Goal: Task Accomplishment & Management: Manage account settings

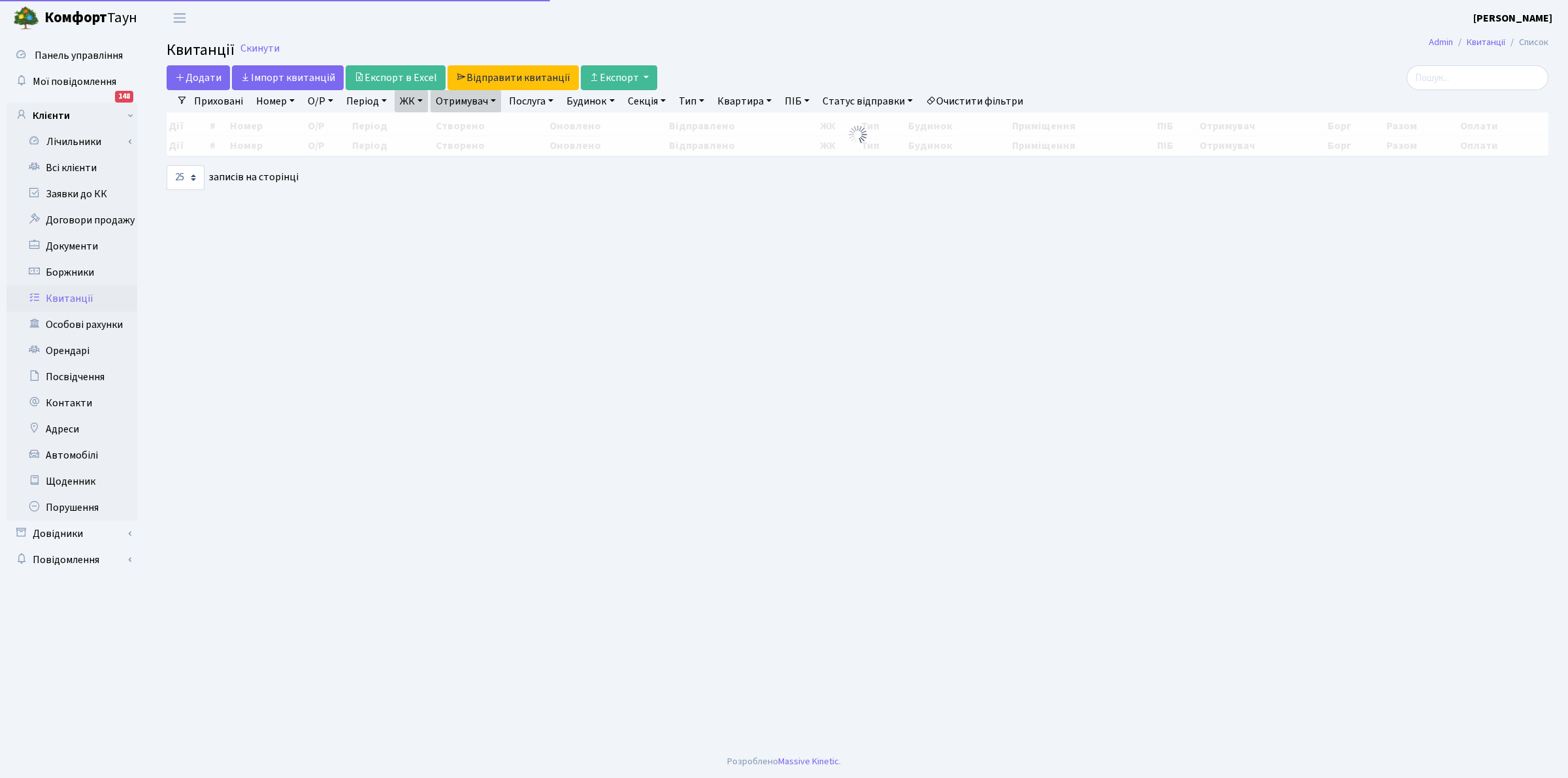
select select "25"
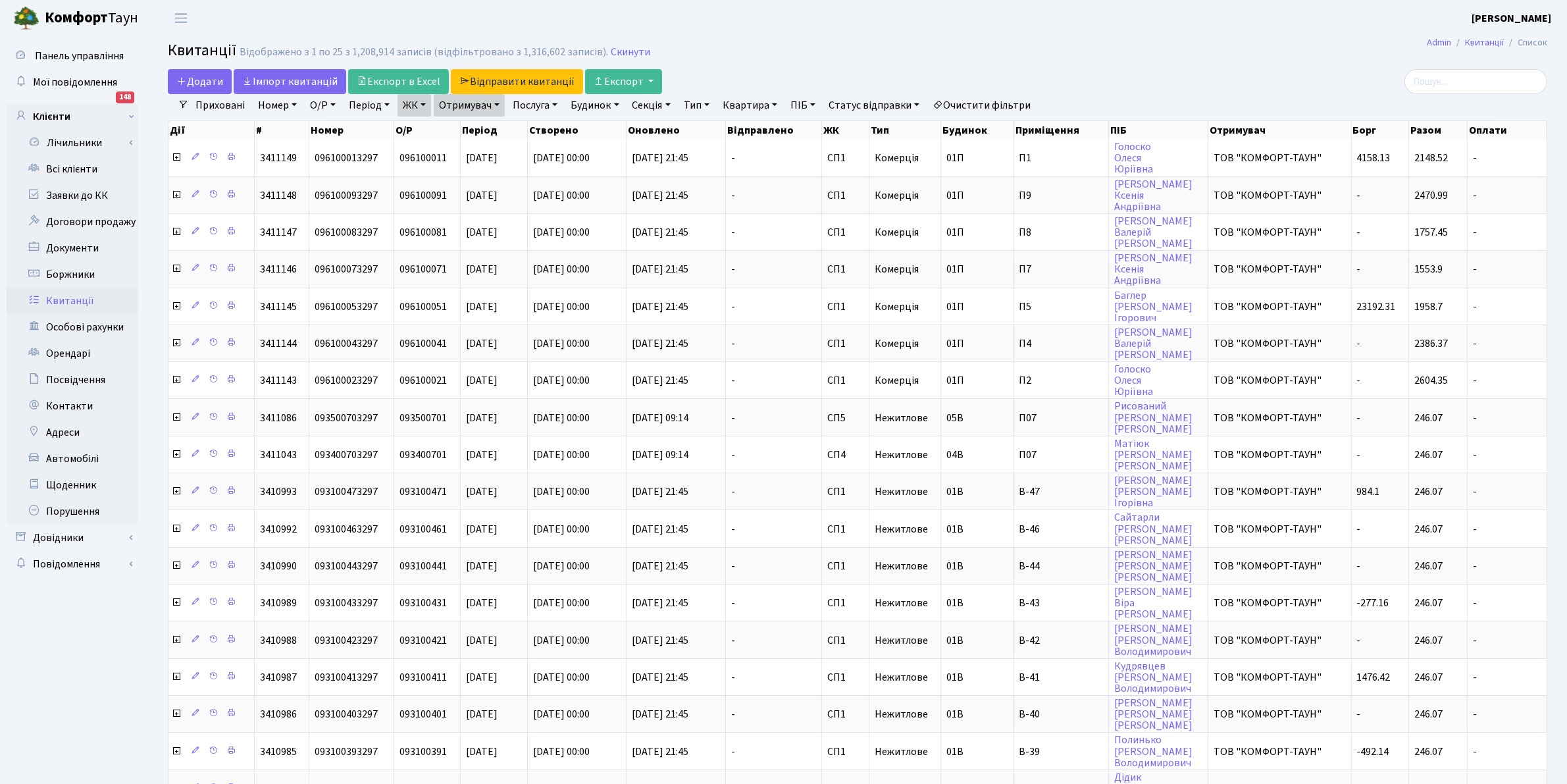
drag, startPoint x: 1182, startPoint y: 33, endPoint x: 1174, endPoint y: 27, distance: 10.0
click at [1174, 27] on header "Комфорт Таун Клишко І. В. Мій обліковий запис Вийти" at bounding box center [784, 18] width 1567 height 36
click at [631, 47] on link "Скинути" at bounding box center [631, 52] width 39 height 12
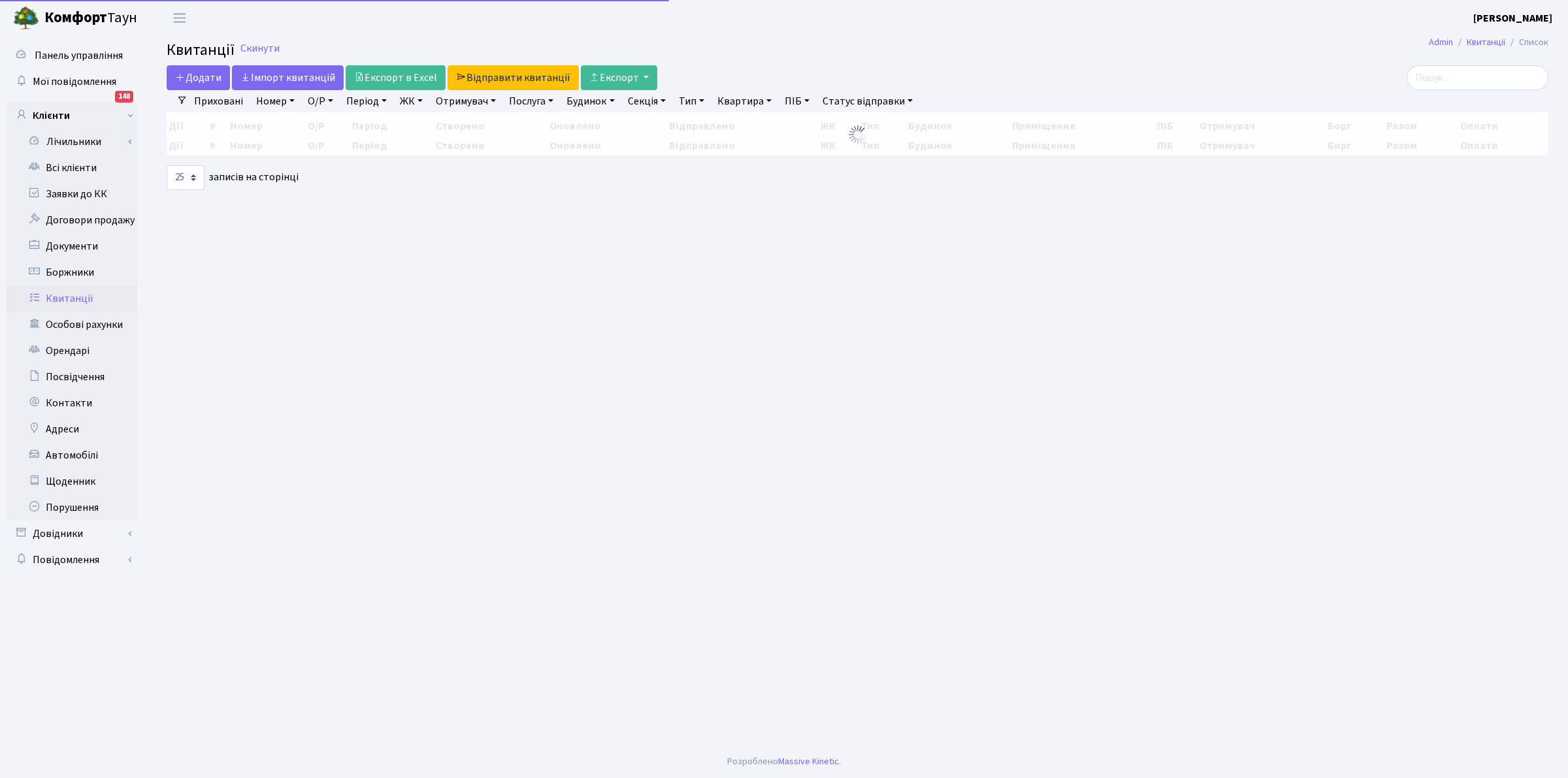
select select "25"
click at [73, 297] on link "Квитанції" at bounding box center [72, 298] width 131 height 26
select select "25"
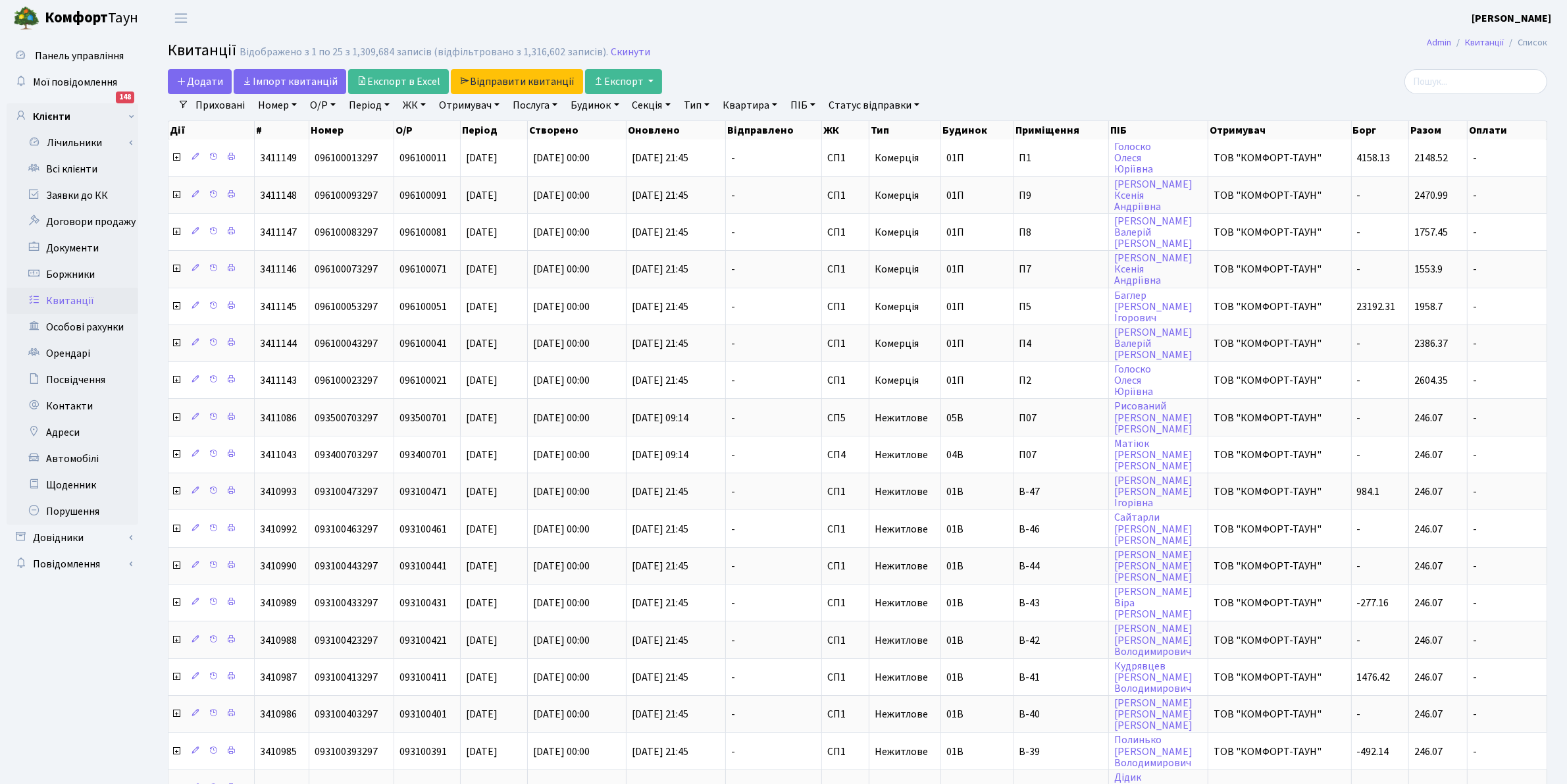
click at [962, 37] on main "Admin Квитанції Список Квитанції Відображено з 1 по 25 з 1,309,684 записів (від…" at bounding box center [858, 579] width 1419 height 1086
click at [622, 48] on link "Скинути" at bounding box center [631, 52] width 39 height 12
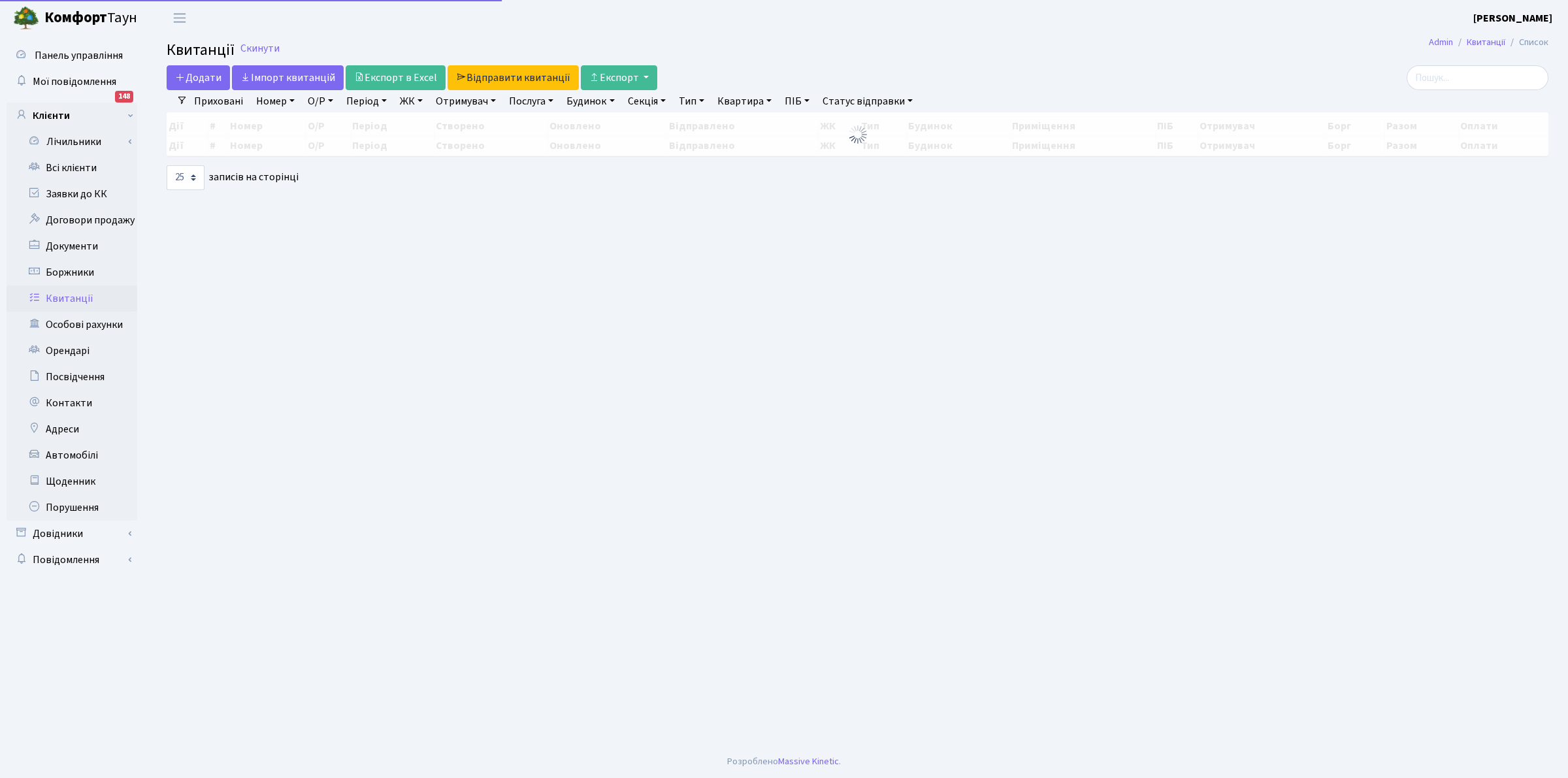
select select "25"
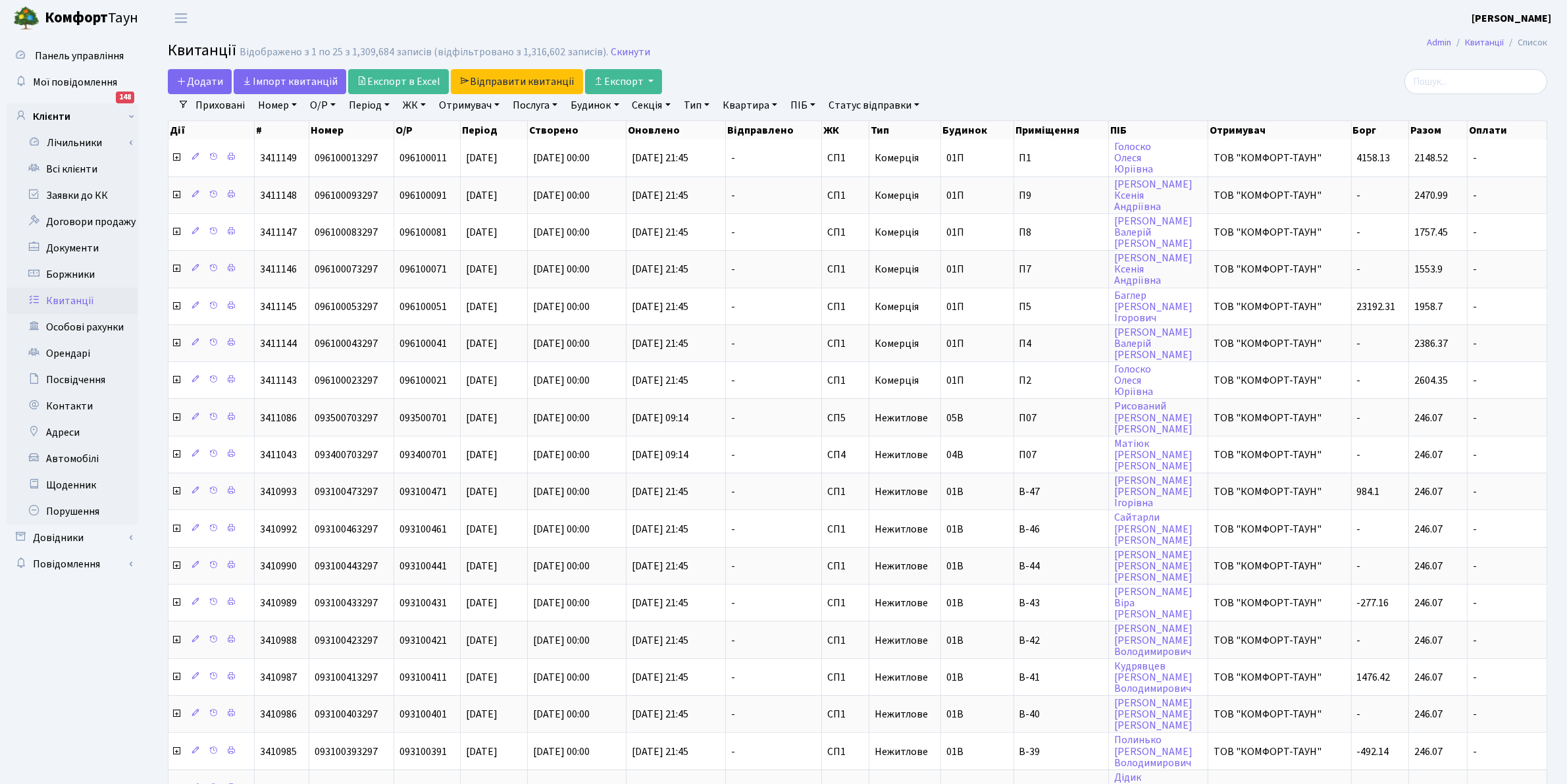
click at [976, 48] on h2 "Квитанції Відображено з 1 по 25 з 1,309,684 записів (відфільтровано з 1,316,602…" at bounding box center [858, 52] width 1379 height 22
click at [697, 106] on link "Тип" at bounding box center [697, 105] width 36 height 22
click at [611, 48] on link "Скинути" at bounding box center [631, 52] width 39 height 12
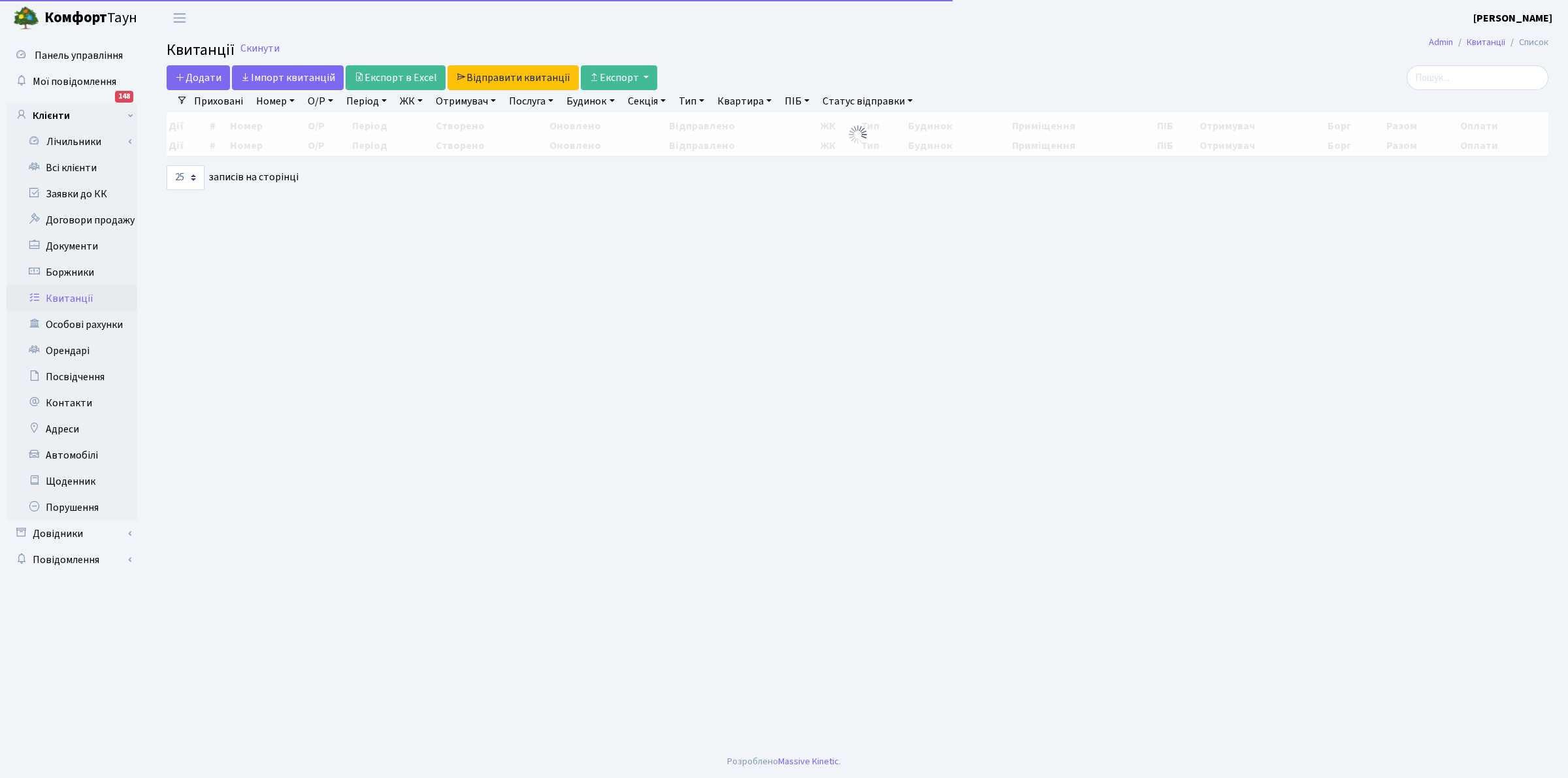
select select "25"
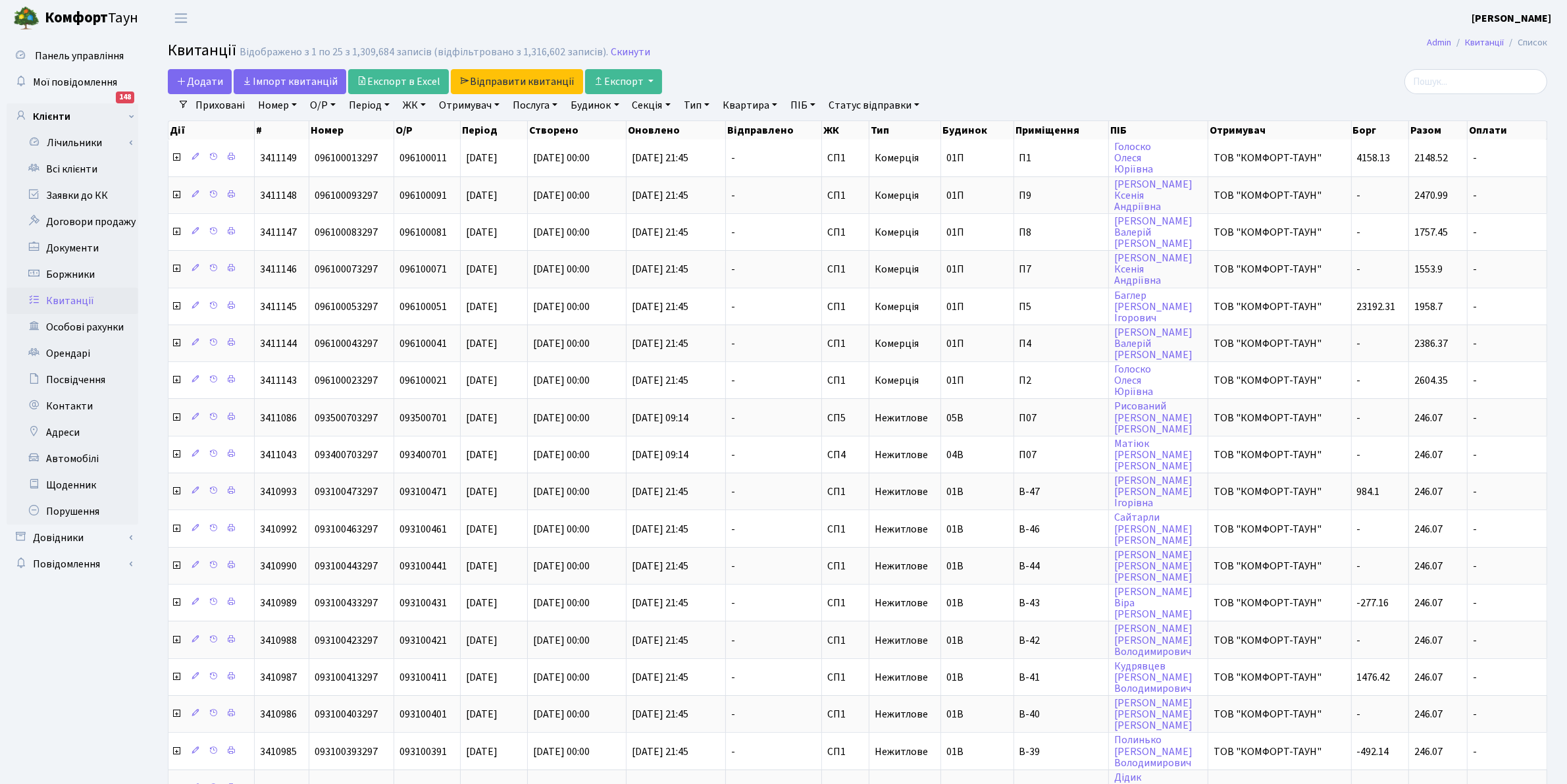
click at [405, 104] on link "ЖК" at bounding box center [414, 105] width 33 height 22
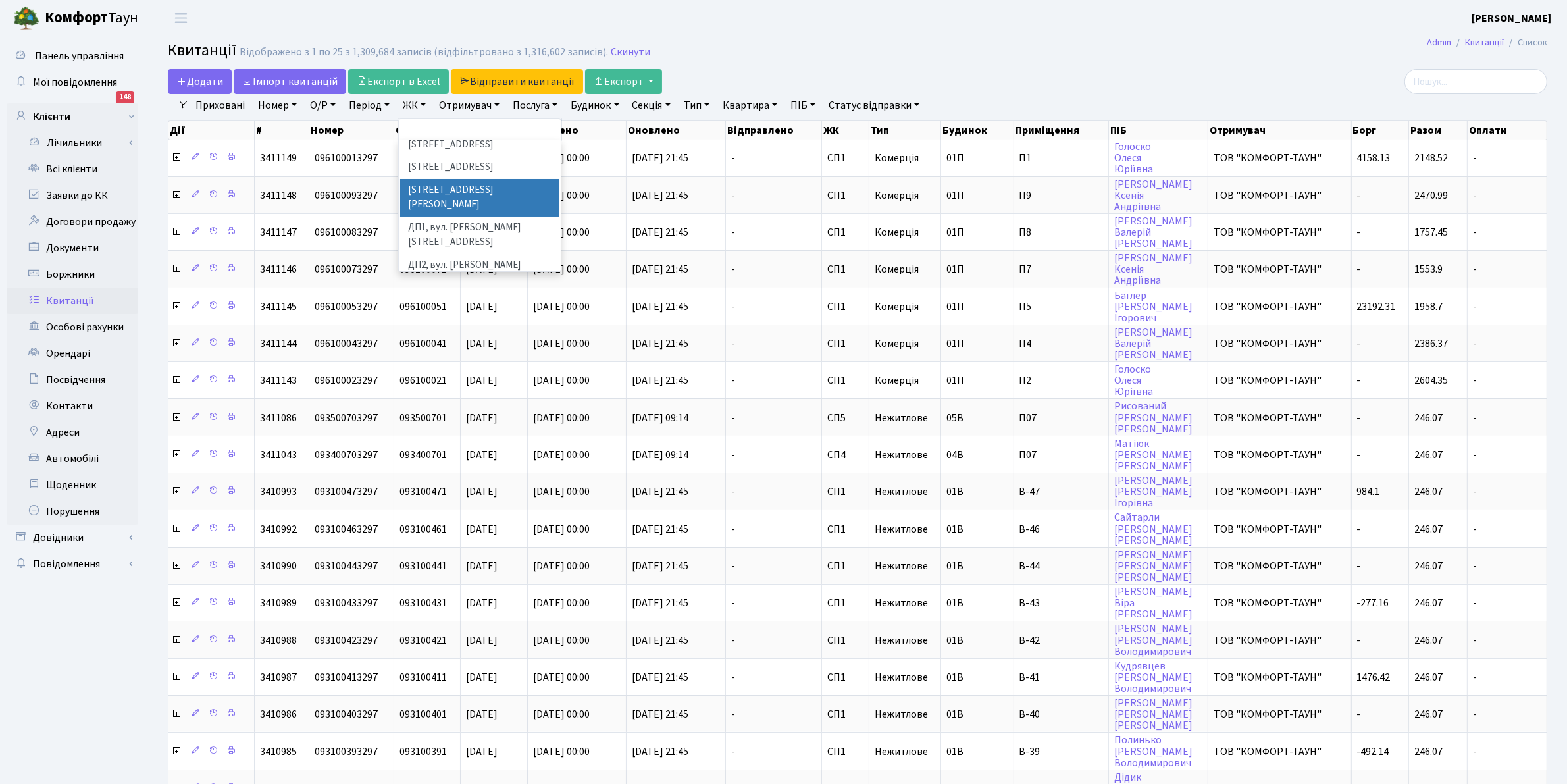
click at [429, 110] on link "ЖК" at bounding box center [414, 105] width 33 height 22
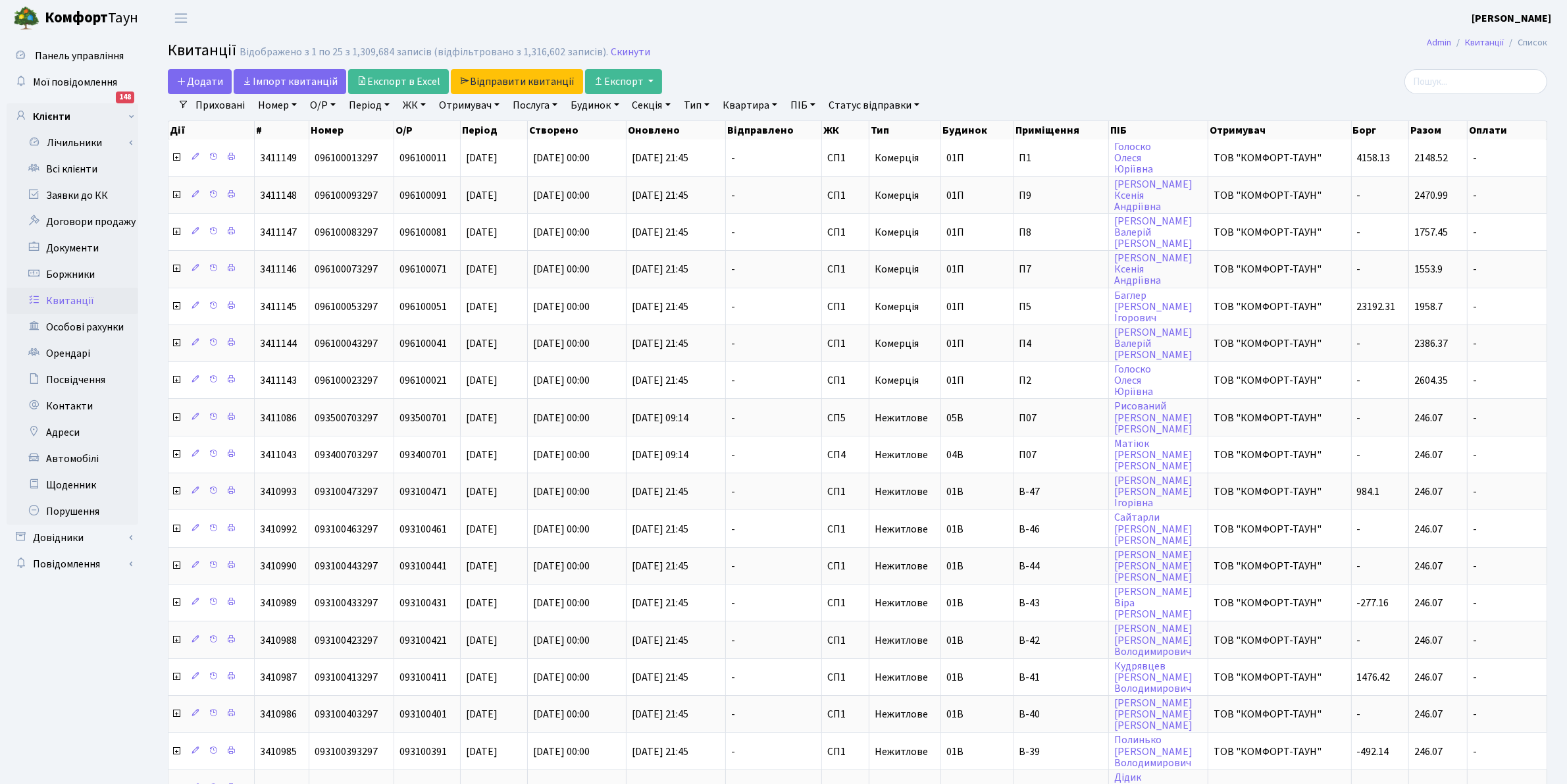
click at [429, 104] on link "ЖК" at bounding box center [414, 105] width 33 height 22
click at [412, 107] on link "ЖК" at bounding box center [414, 105] width 33 height 22
click at [436, 149] on li "ТХ, вул. [PERSON_NAME], 1/2" at bounding box center [480, 151] width 159 height 23
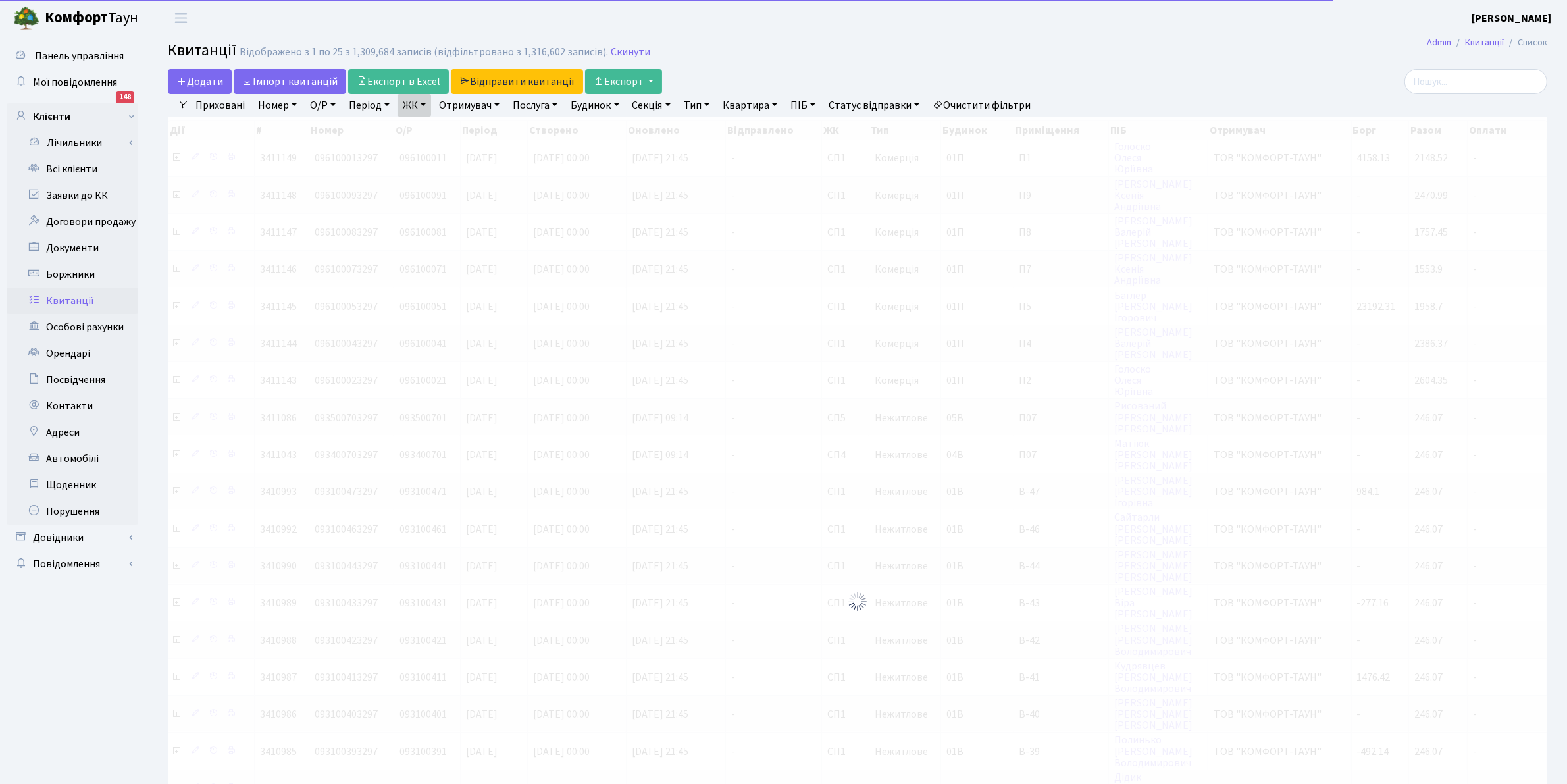
click at [412, 102] on link "ЖК" at bounding box center [414, 105] width 33 height 22
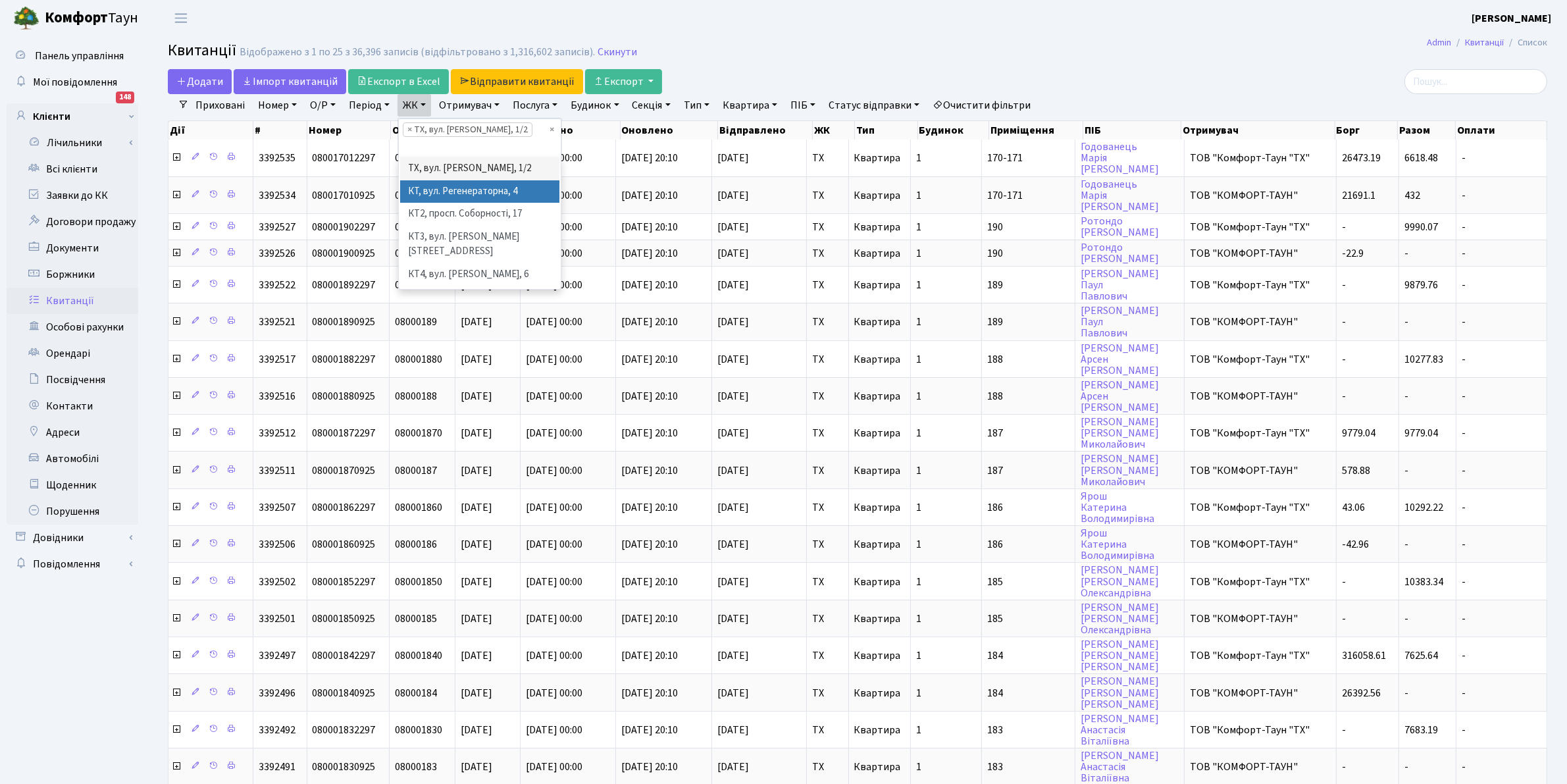
click at [455, 180] on li "КТ, вул. Регенераторна, 4" at bounding box center [480, 192] width 159 height 23
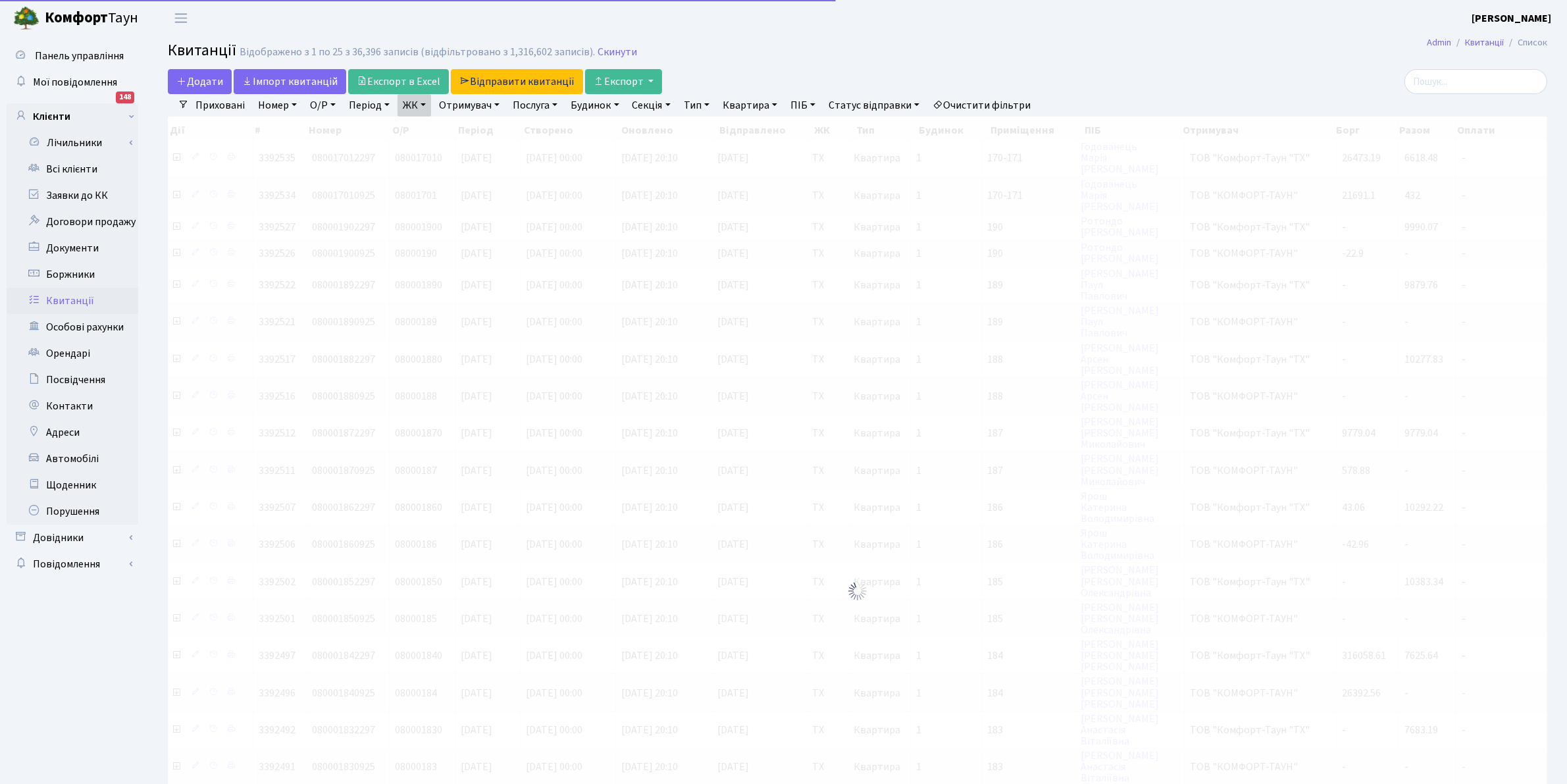
click at [415, 109] on link "ЖК" at bounding box center [414, 105] width 33 height 22
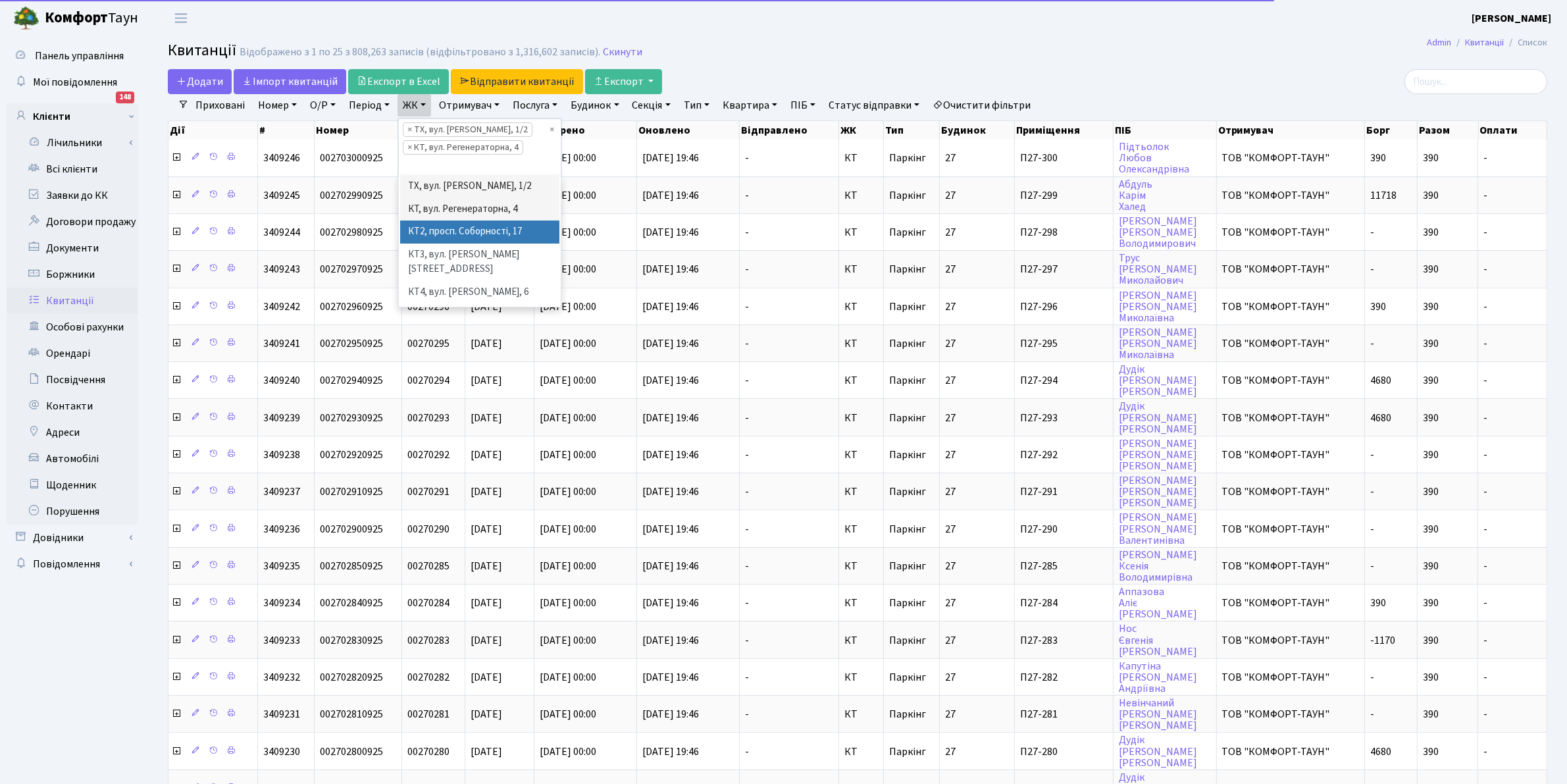
click at [461, 229] on li "КТ2, просп. Соборності, 17" at bounding box center [480, 232] width 159 height 23
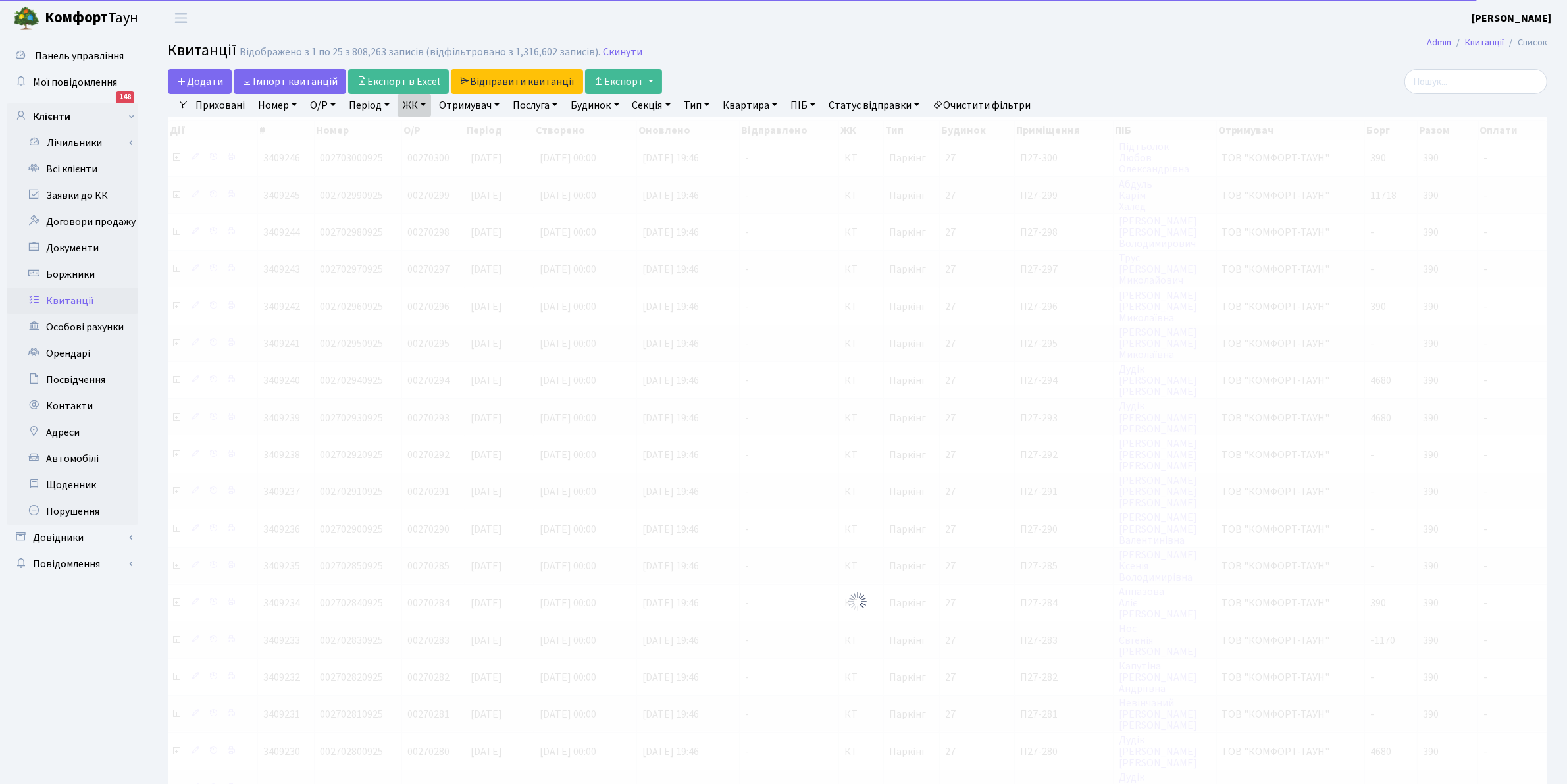
click at [404, 103] on link "ЖК" at bounding box center [414, 105] width 33 height 22
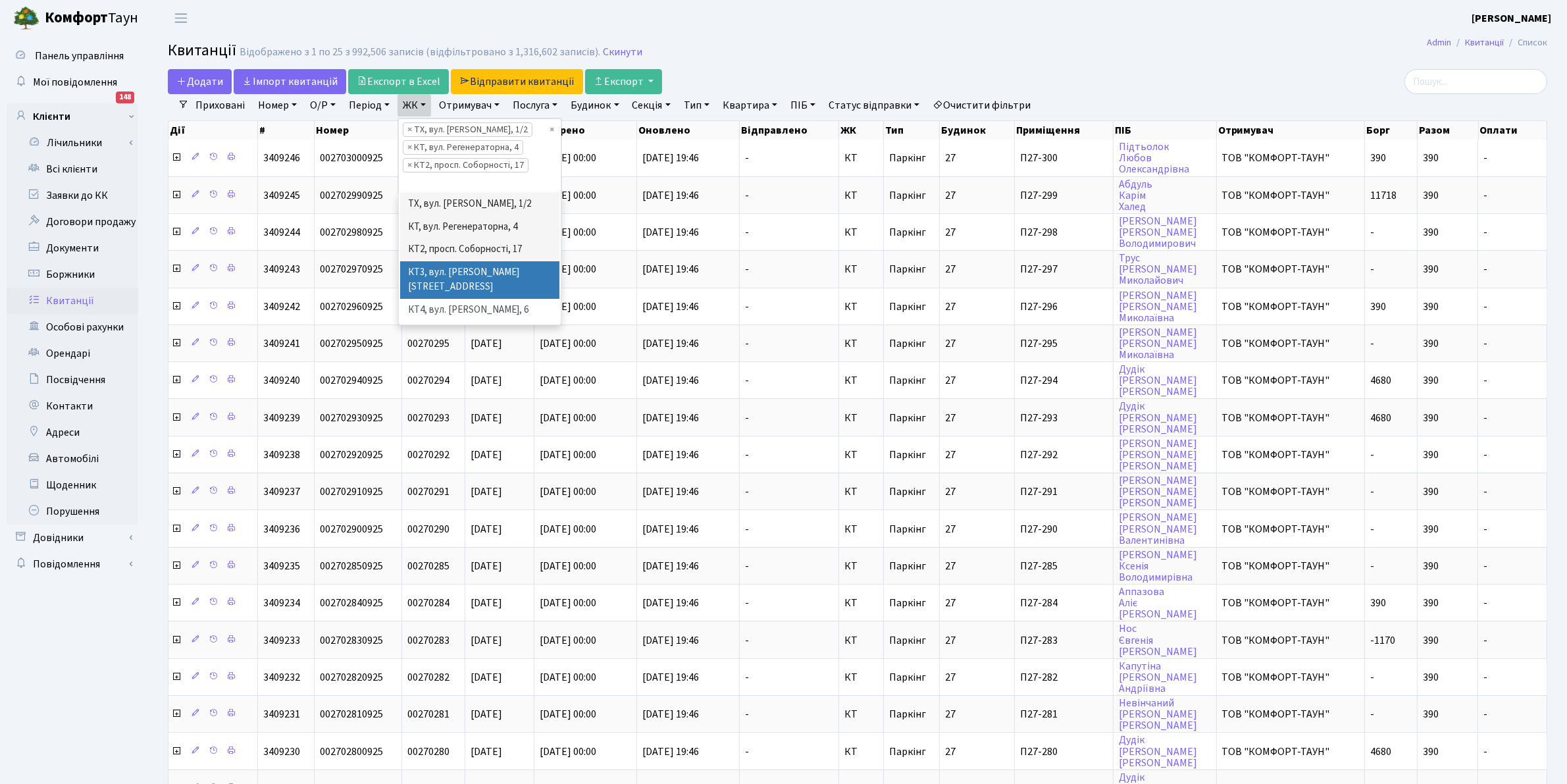
click at [466, 274] on li "КТ3, вул. [PERSON_NAME][STREET_ADDRESS]" at bounding box center [480, 280] width 159 height 37
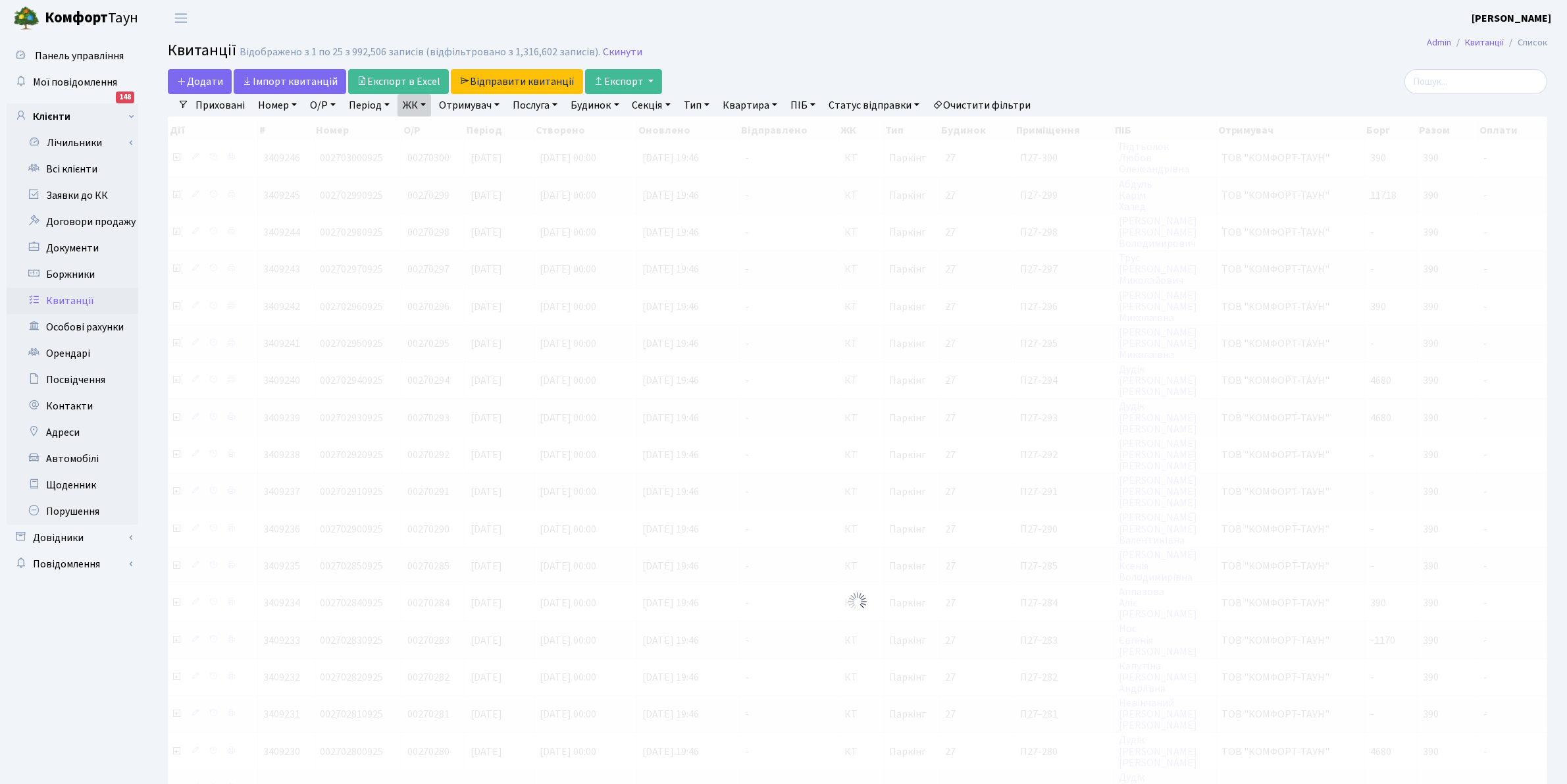
click at [413, 109] on link "ЖК" at bounding box center [414, 105] width 33 height 22
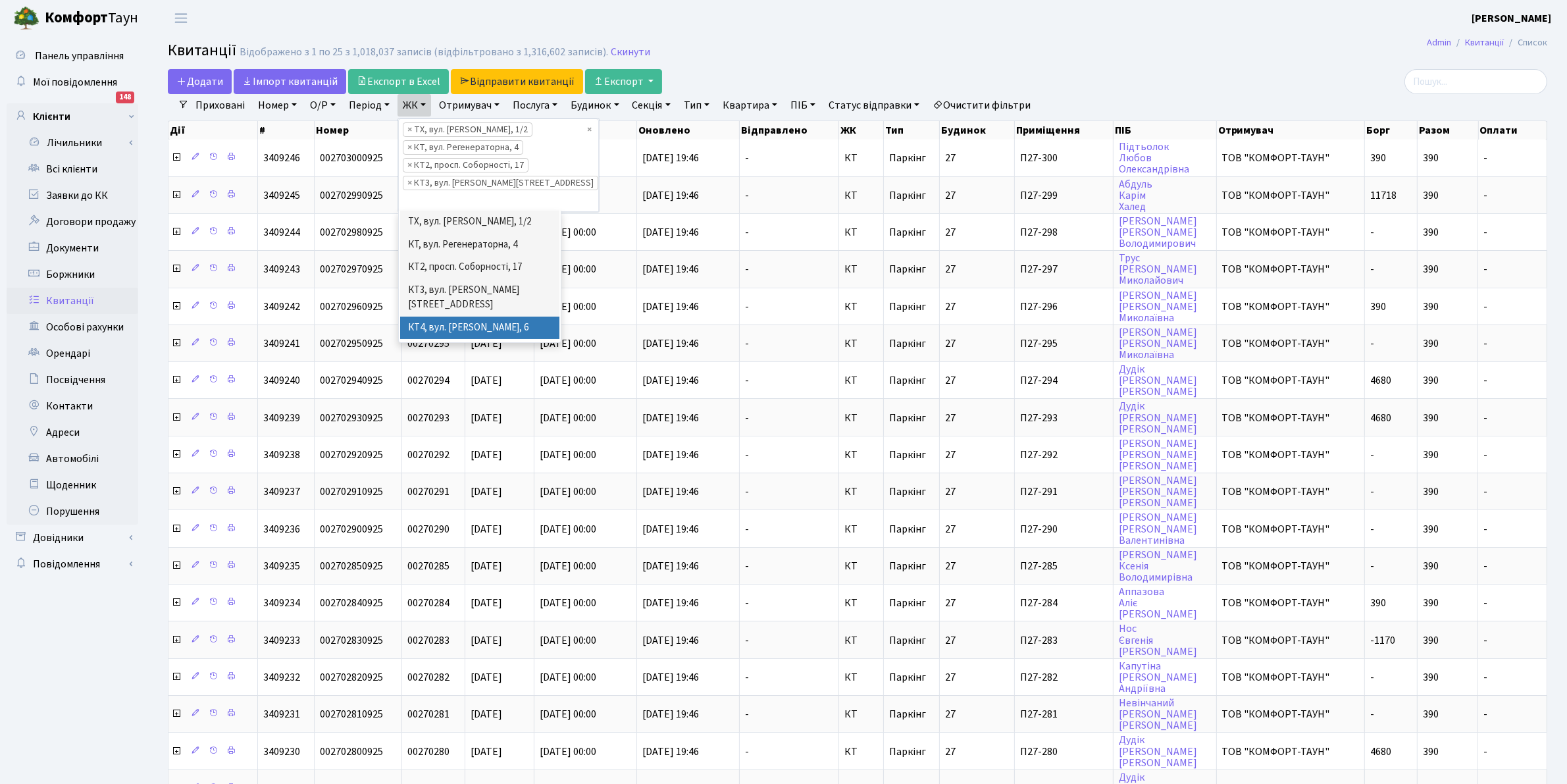
click at [488, 317] on li "КТ4, вул. [PERSON_NAME], 6" at bounding box center [480, 328] width 159 height 23
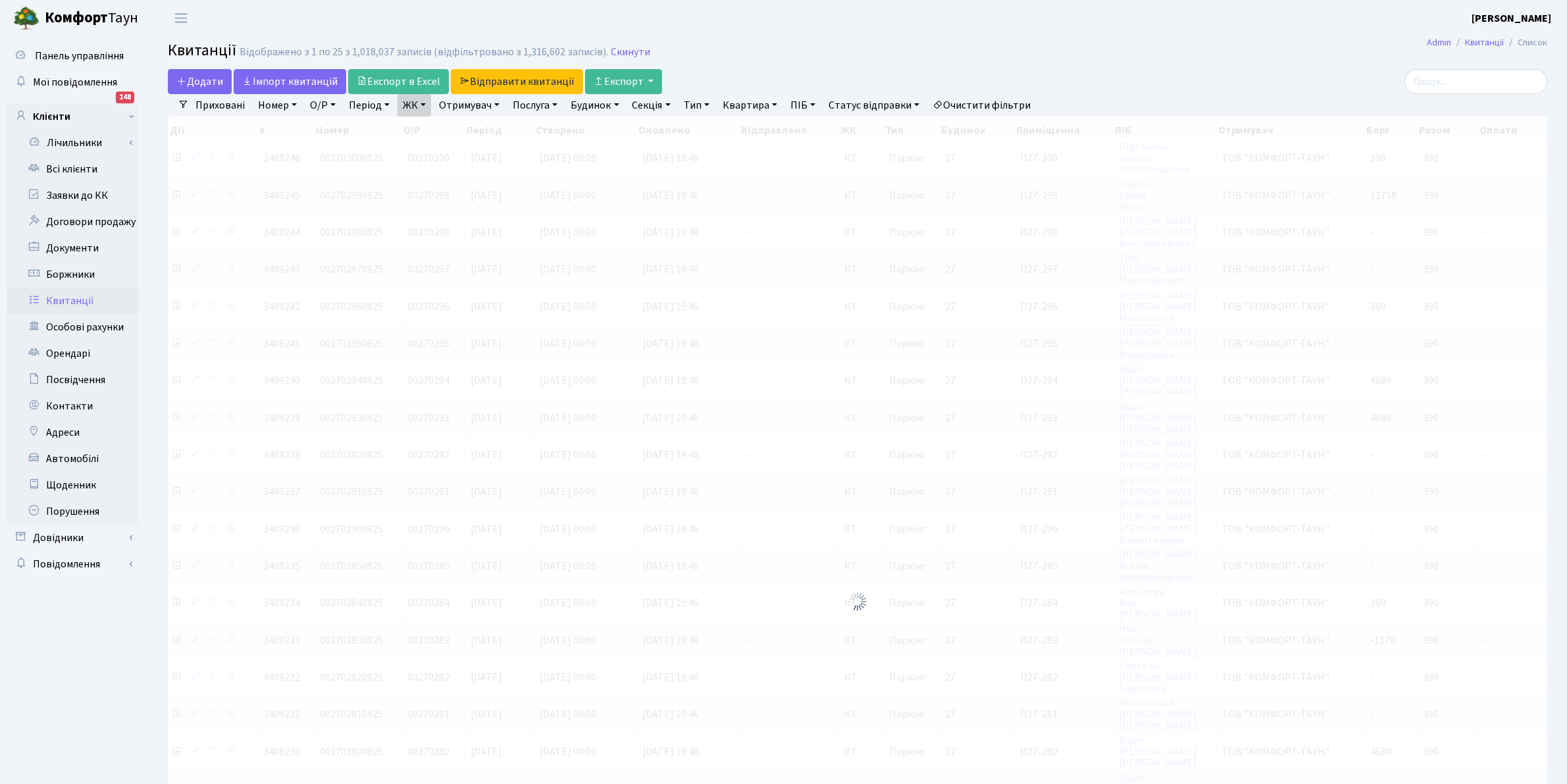
click at [406, 107] on link "ЖК" at bounding box center [414, 105] width 33 height 22
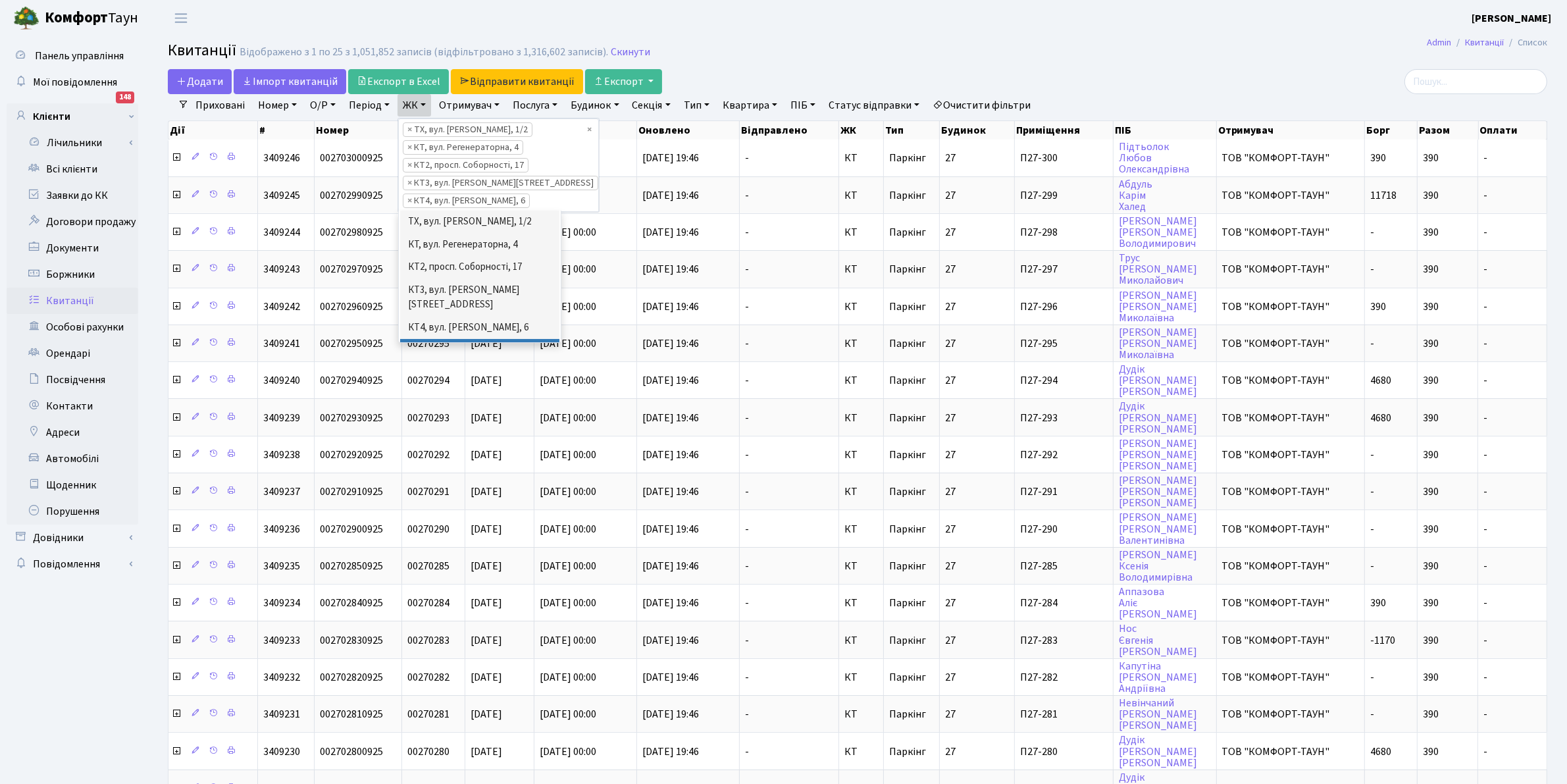
click at [471, 339] on li "КТ5, вул. [PERSON_NAME][STREET_ADDRESS]" at bounding box center [480, 357] width 159 height 37
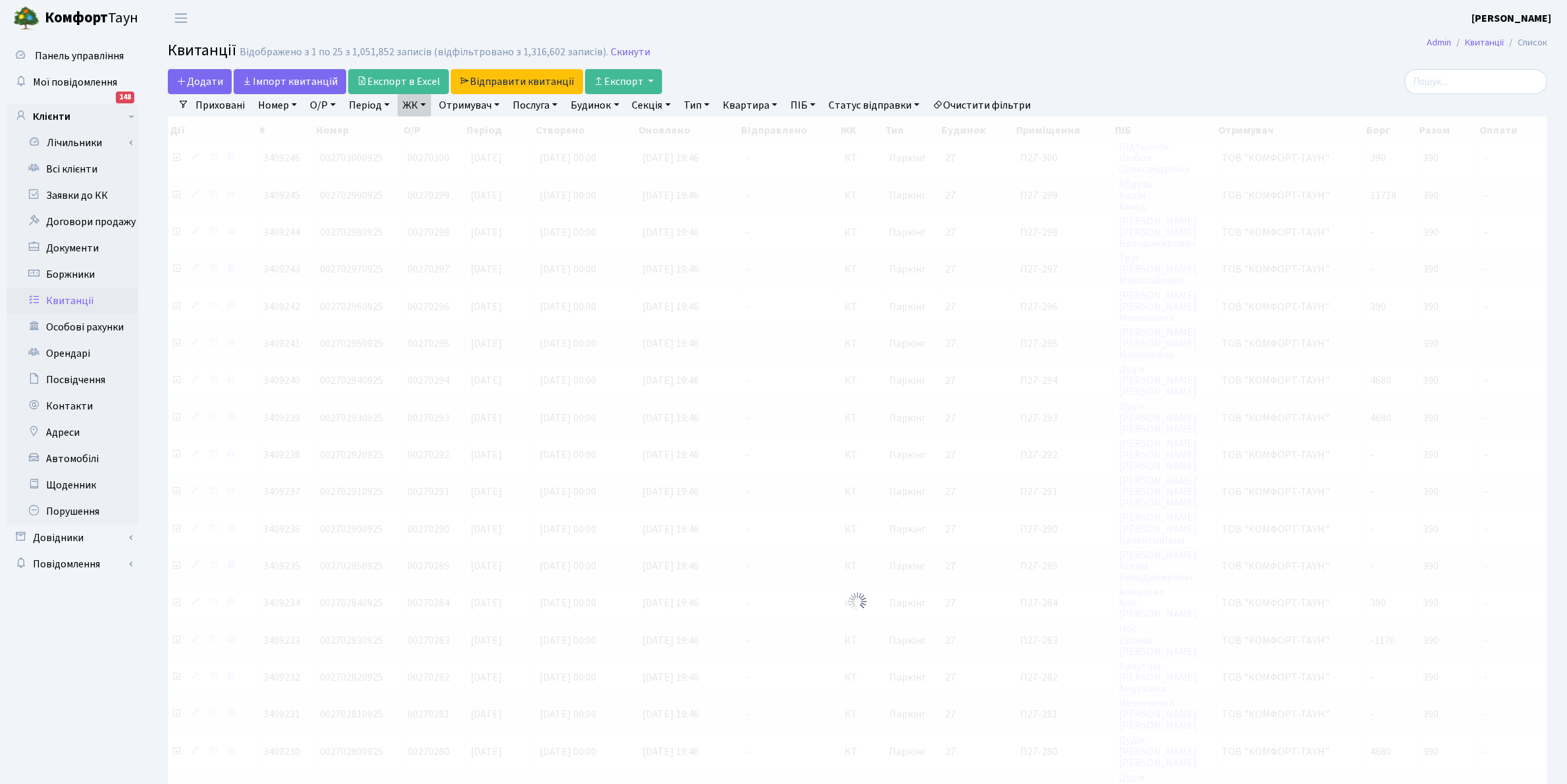
click at [409, 99] on link "ЖК" at bounding box center [414, 105] width 33 height 22
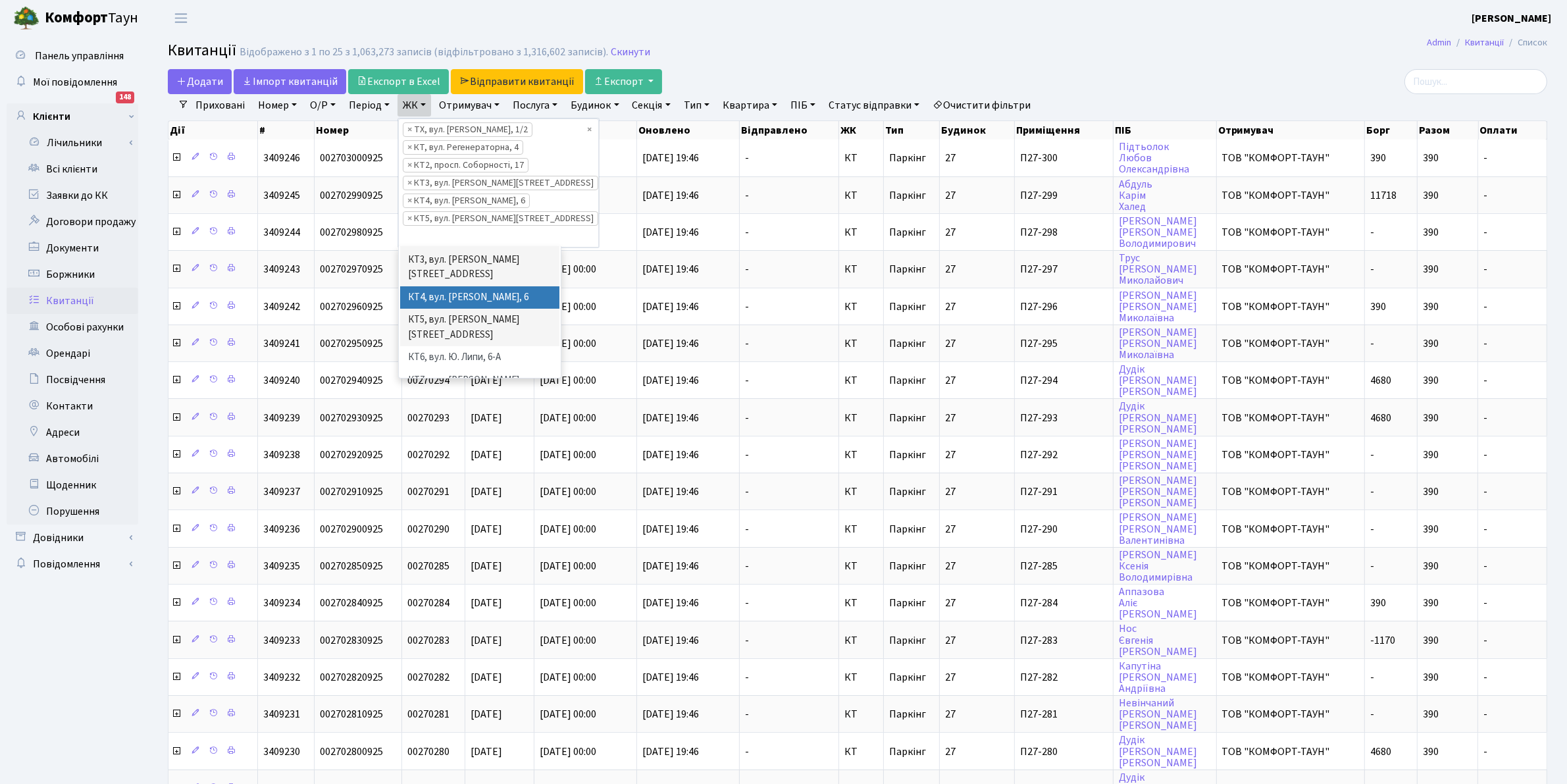
scroll to position [99, 0]
click at [482, 313] on li "КТ6, вул. Ю. Липи, 6-А" at bounding box center [480, 325] width 159 height 23
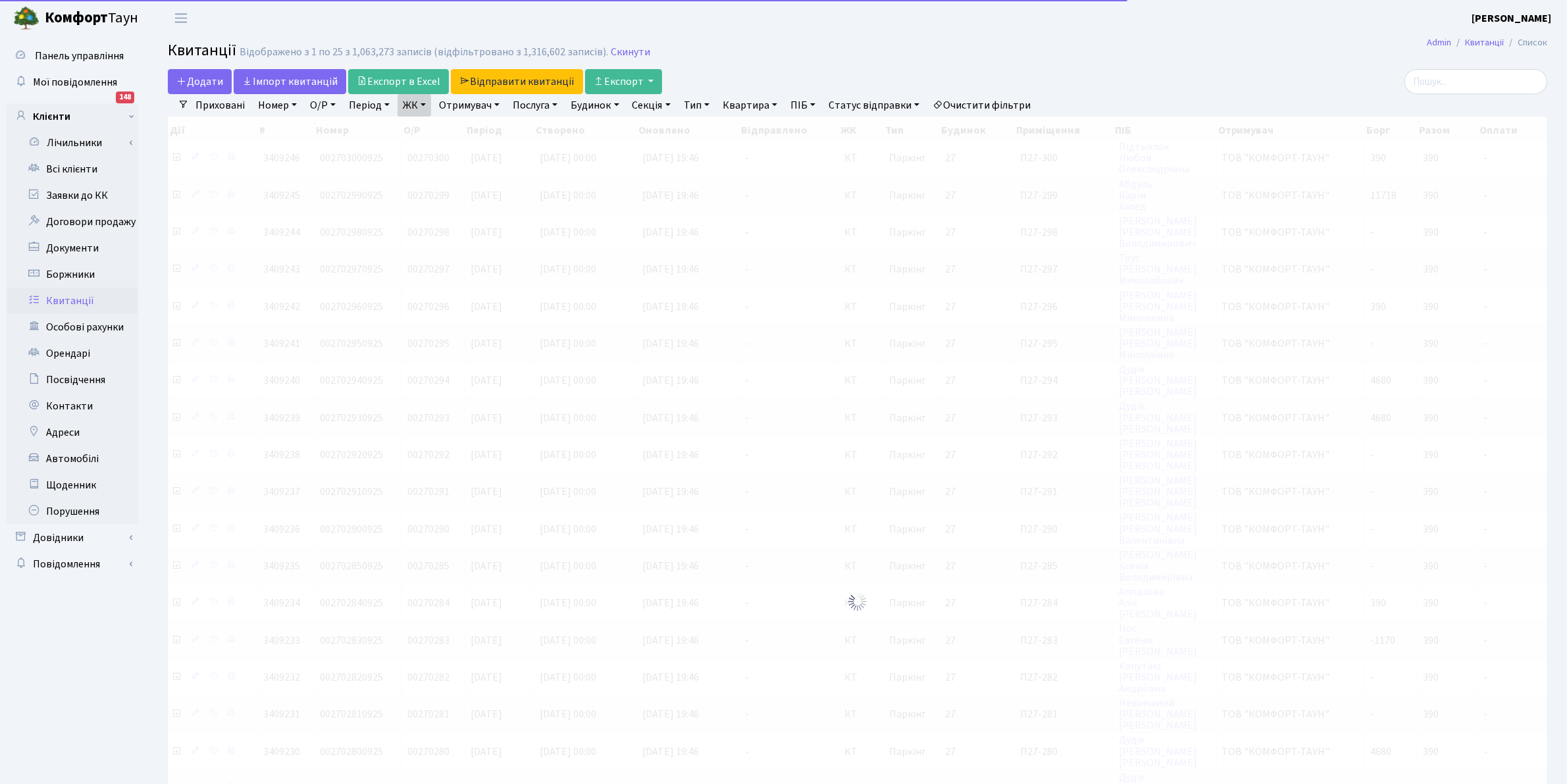
click at [413, 104] on link "ЖК" at bounding box center [414, 105] width 33 height 22
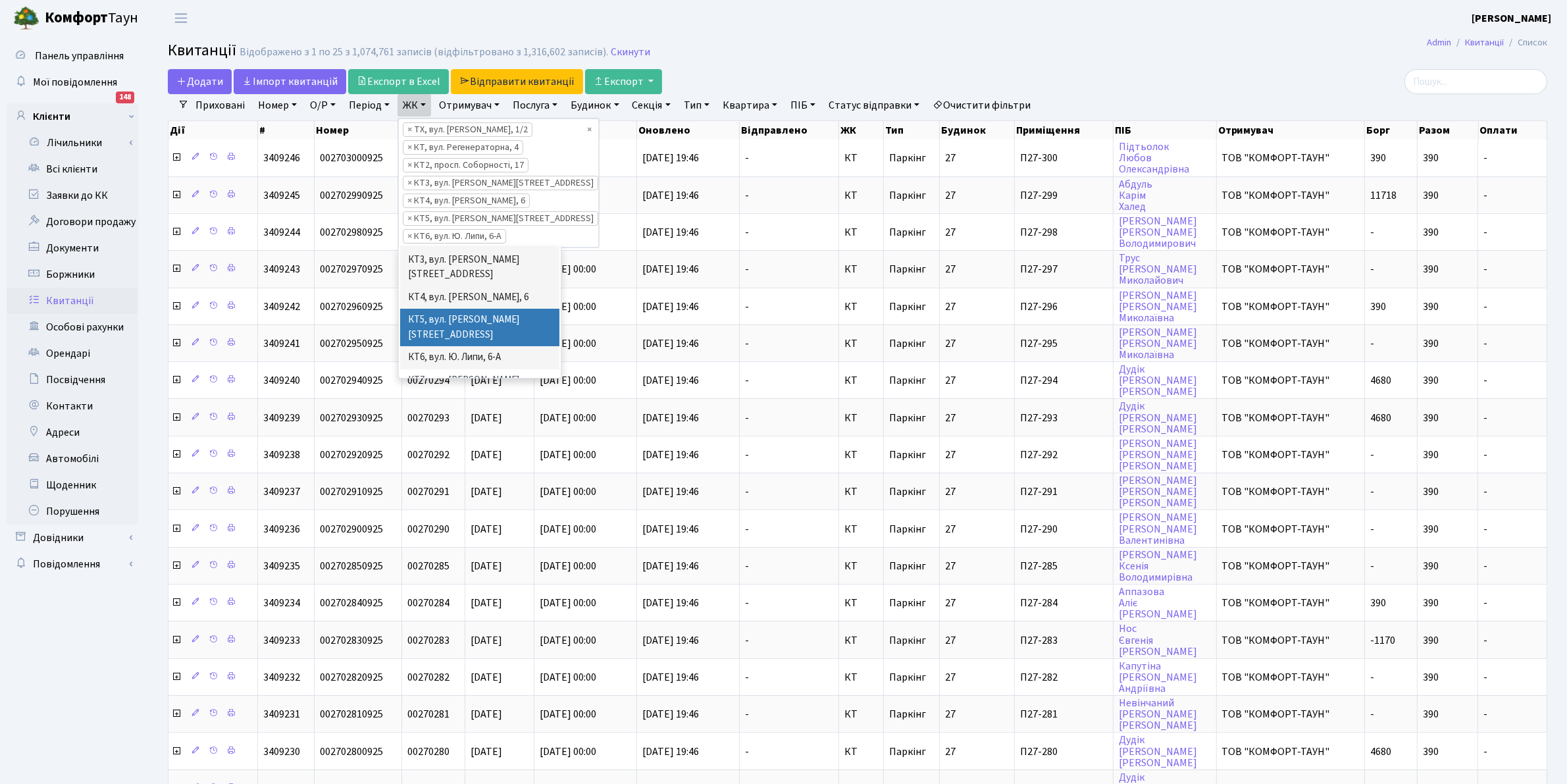
scroll to position [99, 0]
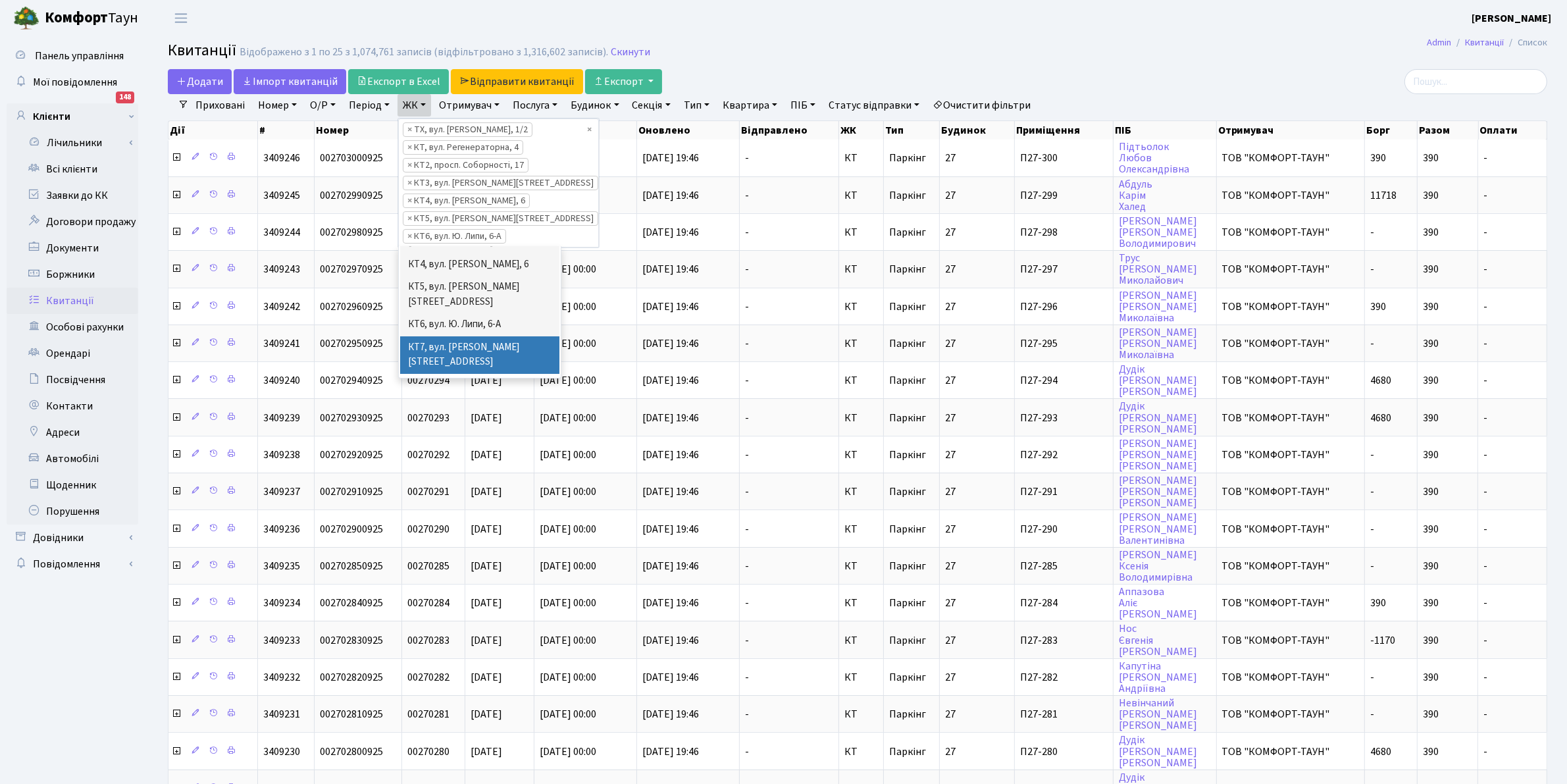
click at [505, 336] on li "КТ7, вул. [PERSON_NAME][STREET_ADDRESS]" at bounding box center [480, 355] width 159 height 37
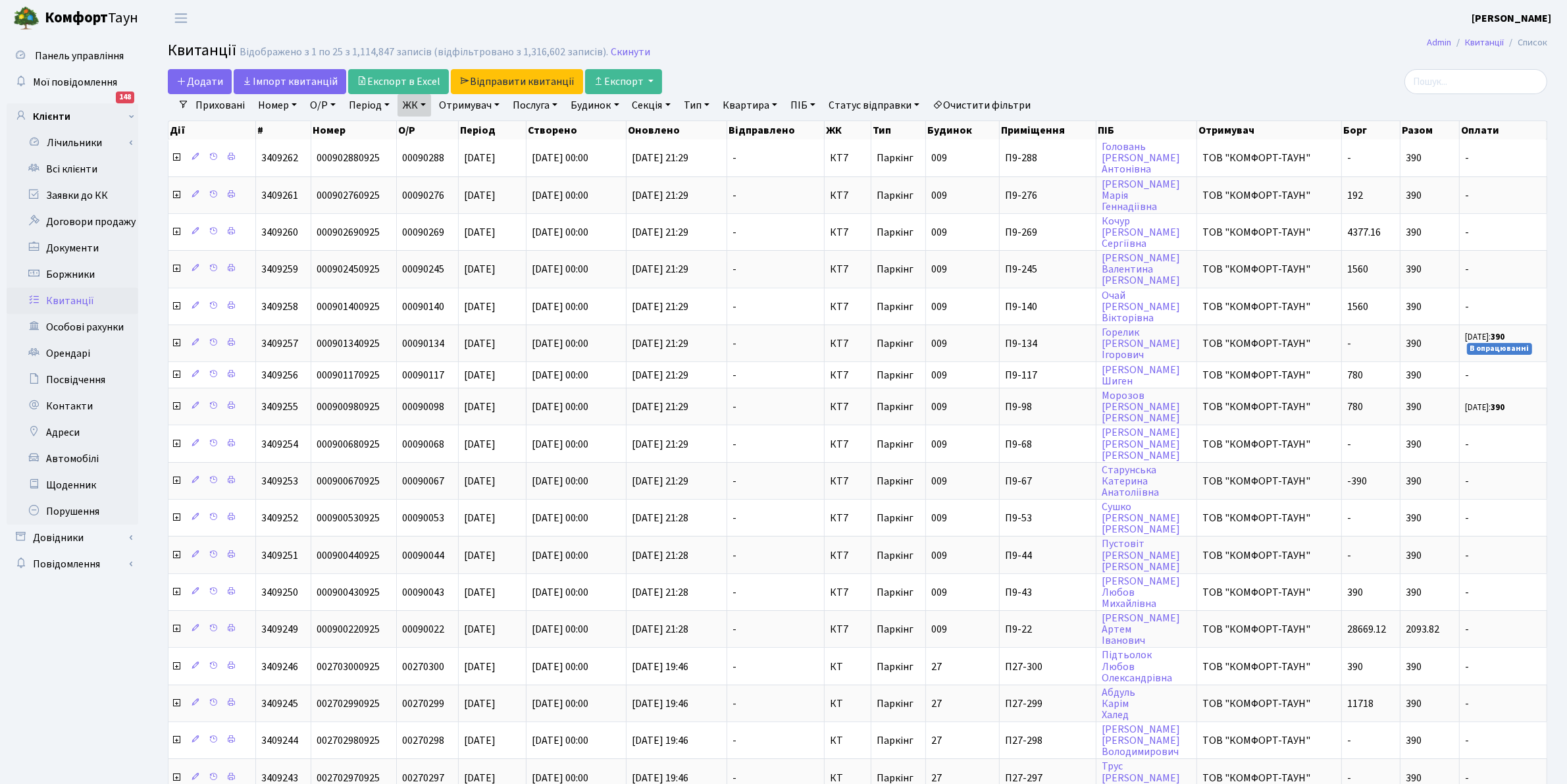
click at [403, 96] on link "ЖК" at bounding box center [414, 105] width 33 height 22
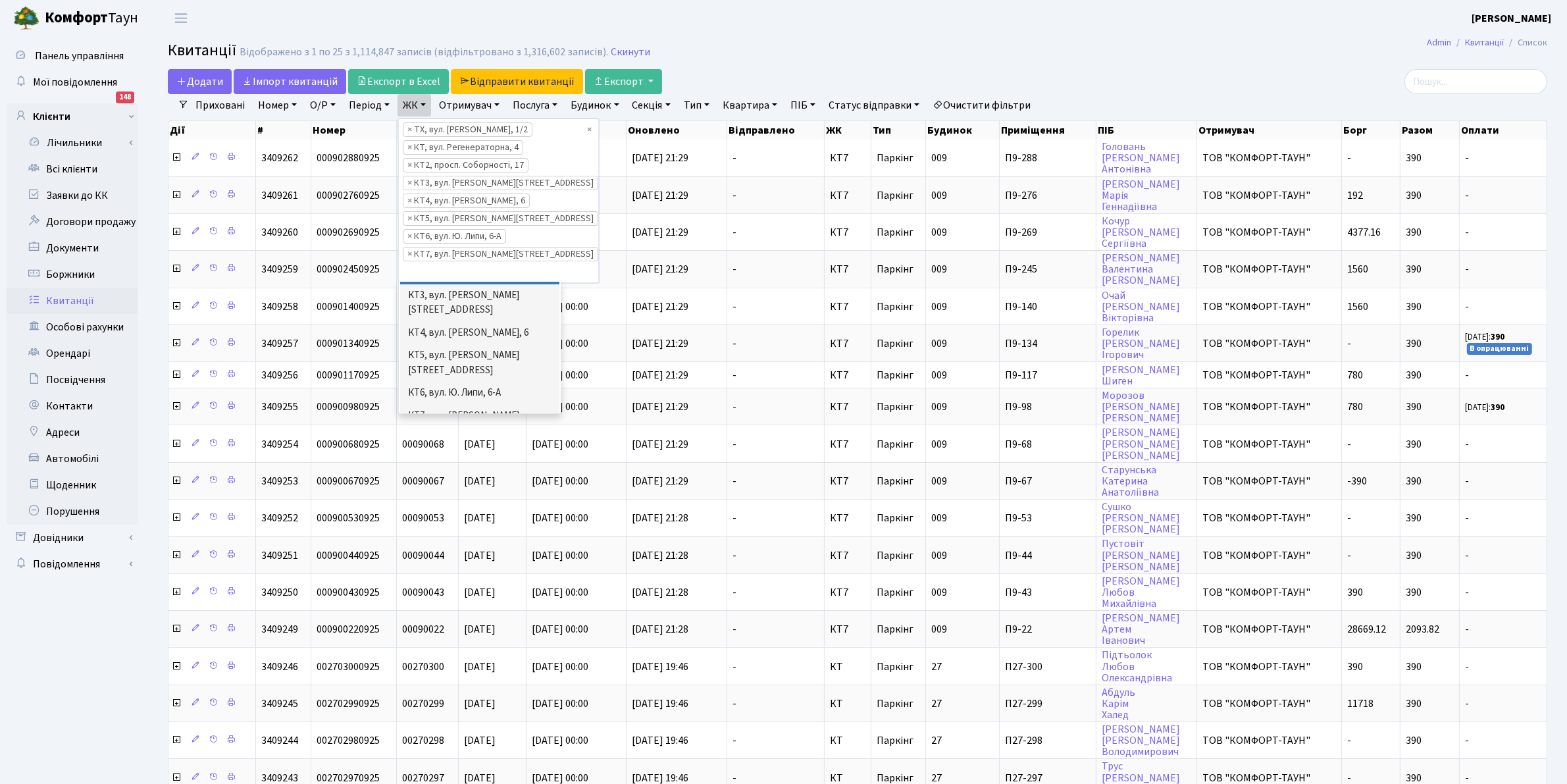
scroll to position [99, 0]
click at [493, 409] on li "[STREET_ADDRESS]" at bounding box center [480, 421] width 159 height 23
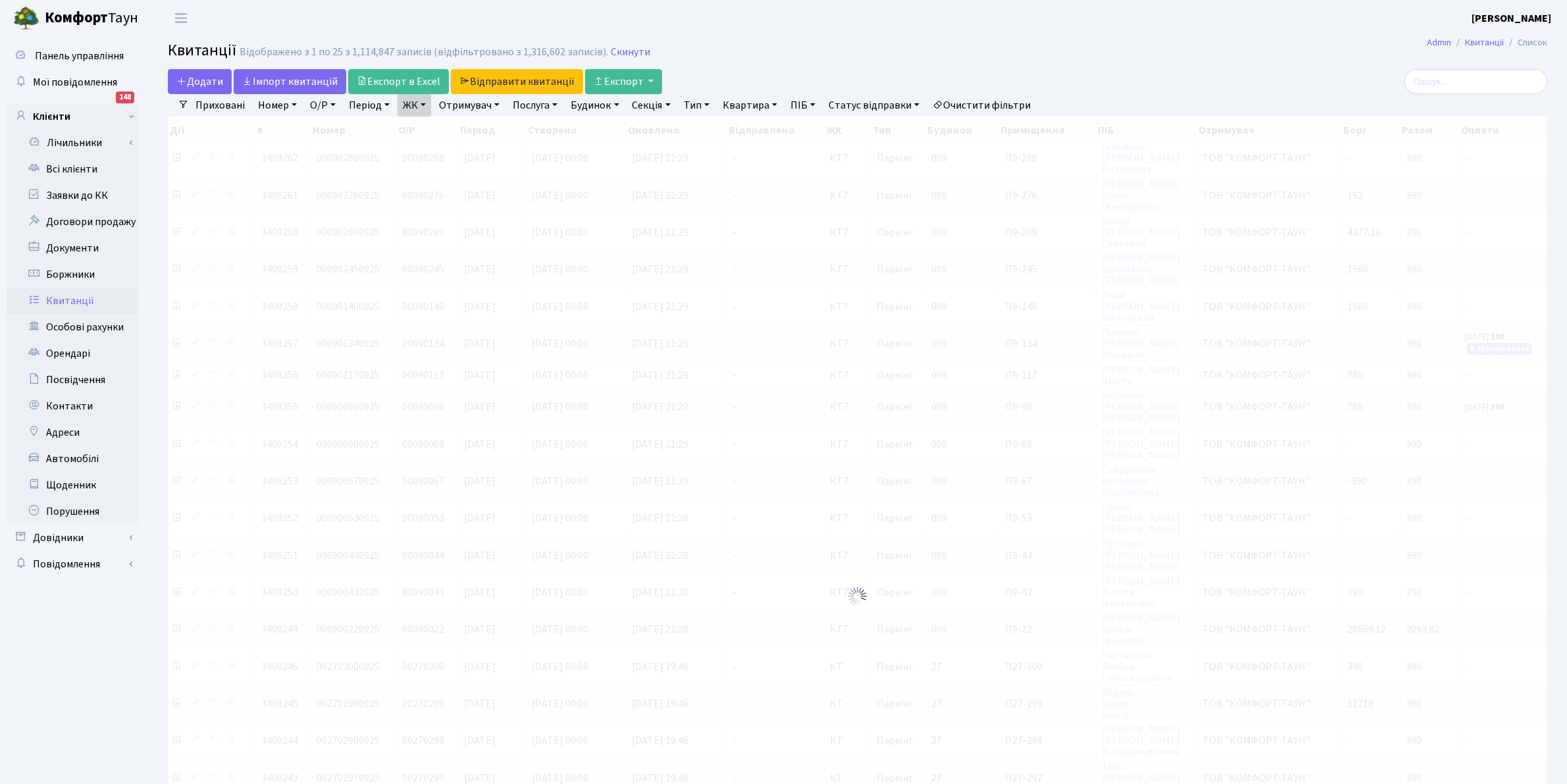
click at [409, 107] on link "ЖК" at bounding box center [414, 105] width 33 height 22
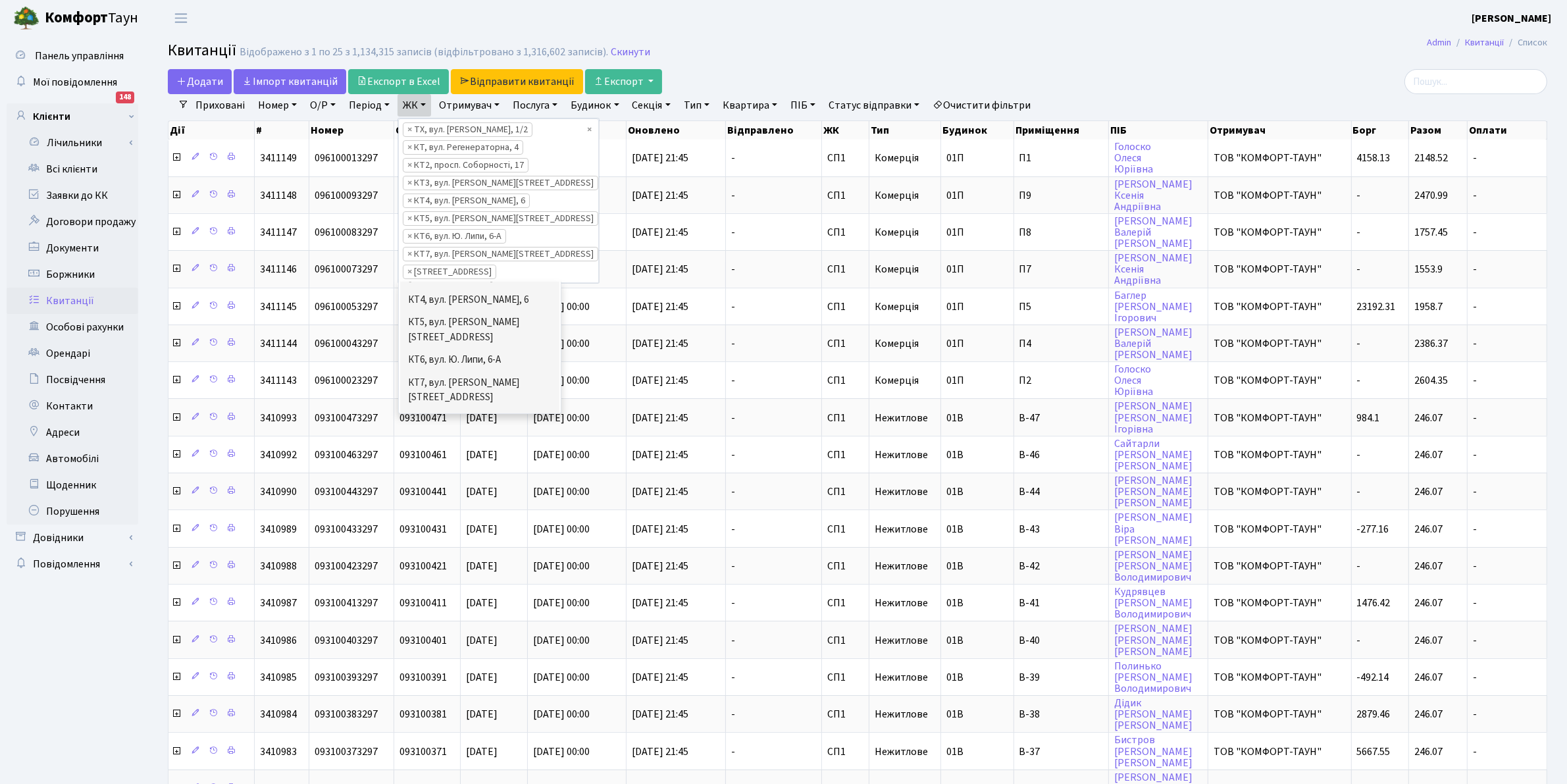
scroll to position [132, 0]
click at [472, 399] on li "[STREET_ADDRESS]" at bounding box center [480, 410] width 159 height 23
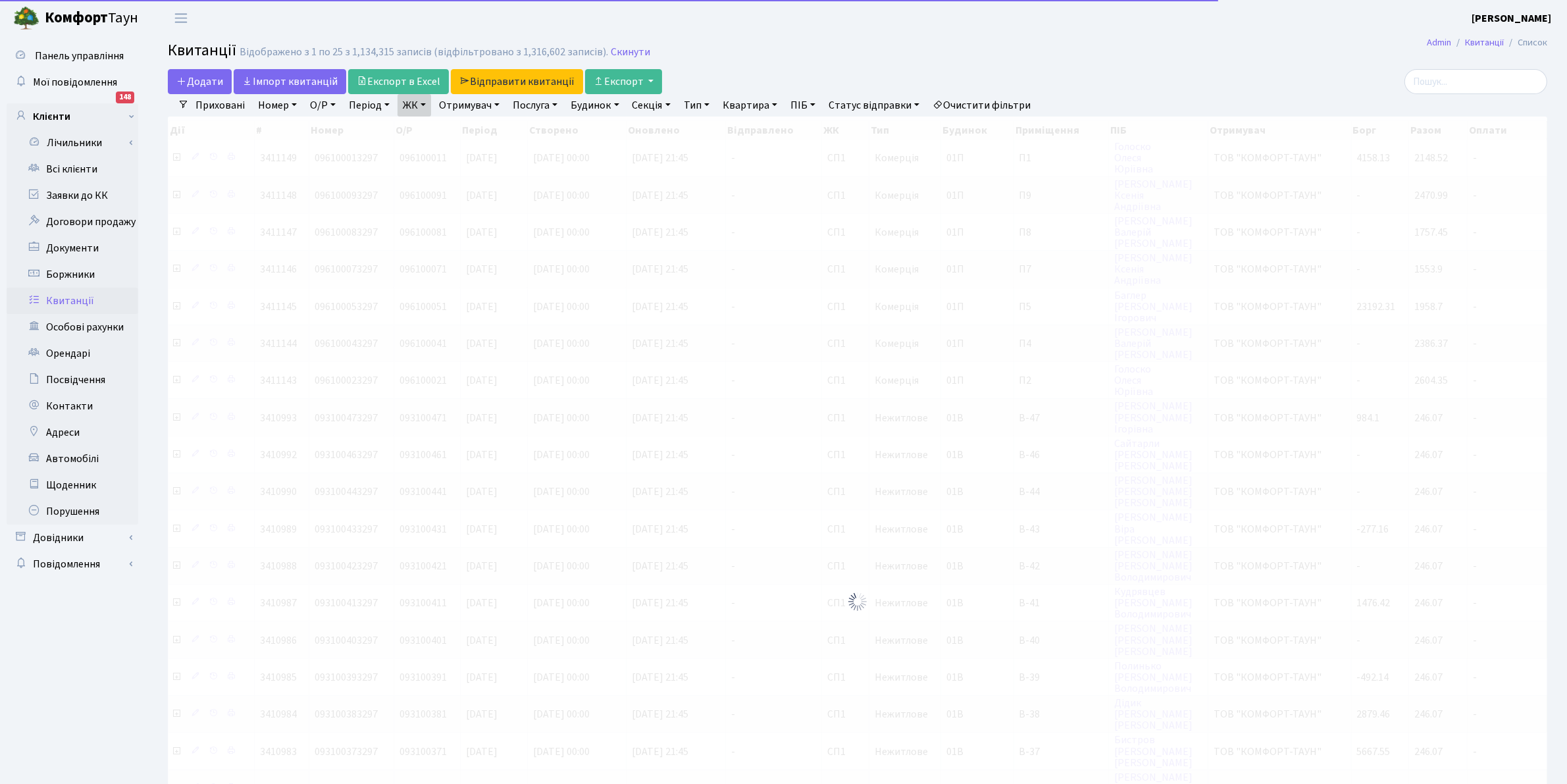
click at [411, 99] on link "ЖК" at bounding box center [414, 105] width 33 height 22
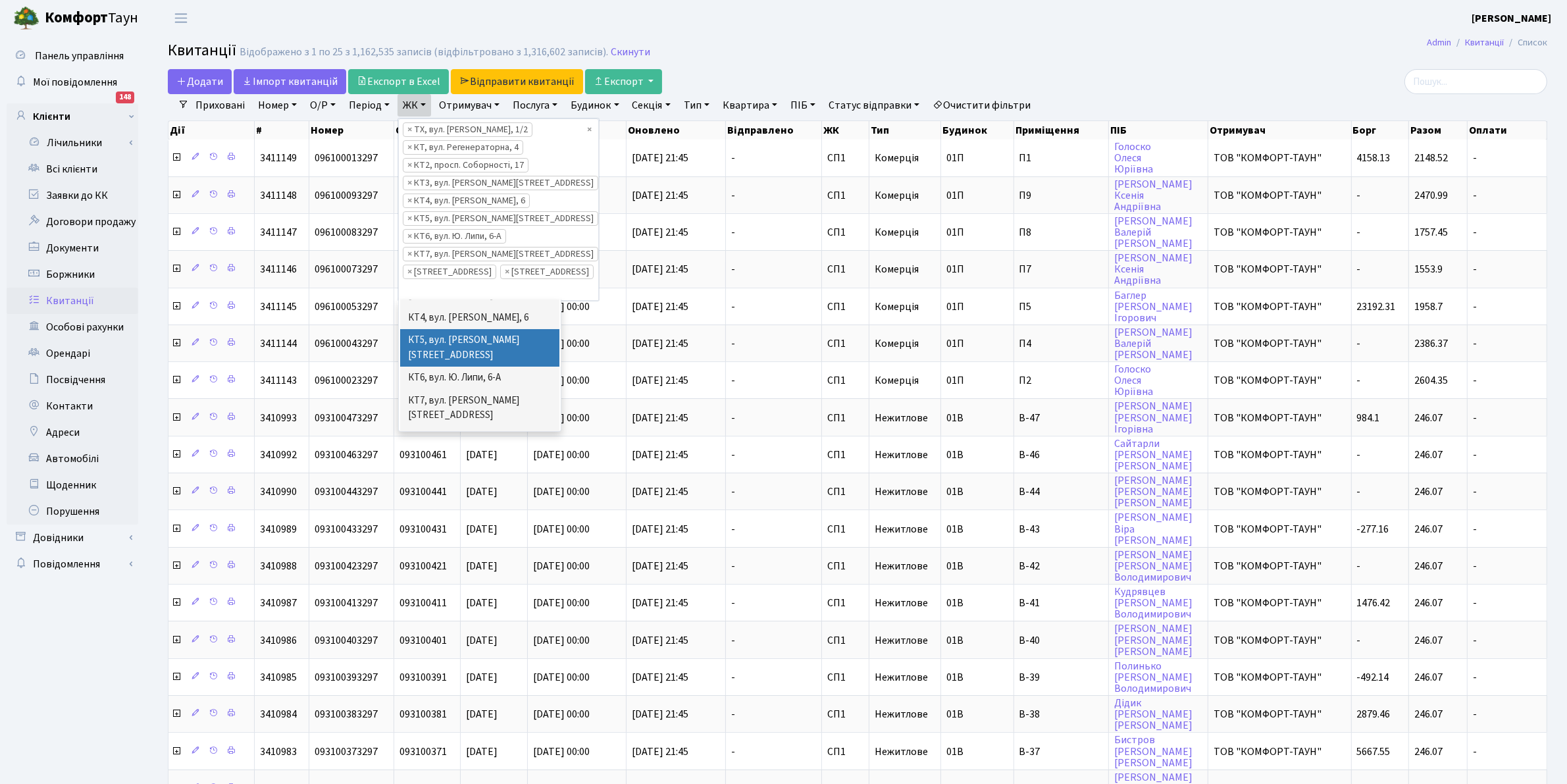
scroll to position [132, 0]
click at [505, 440] on li "[STREET_ADDRESS]" at bounding box center [480, 451] width 159 height 23
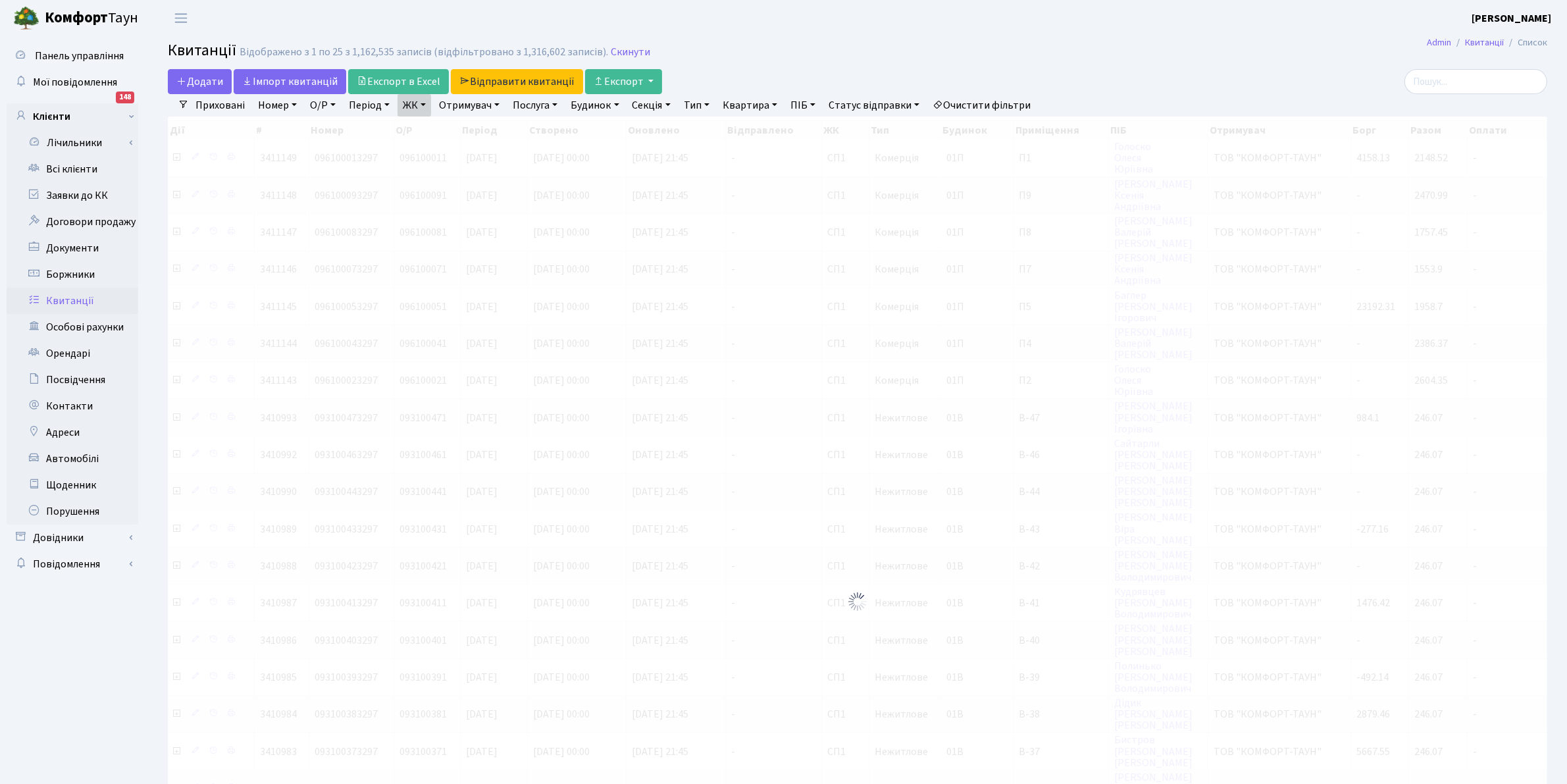
click at [409, 104] on link "ЖК" at bounding box center [414, 105] width 33 height 22
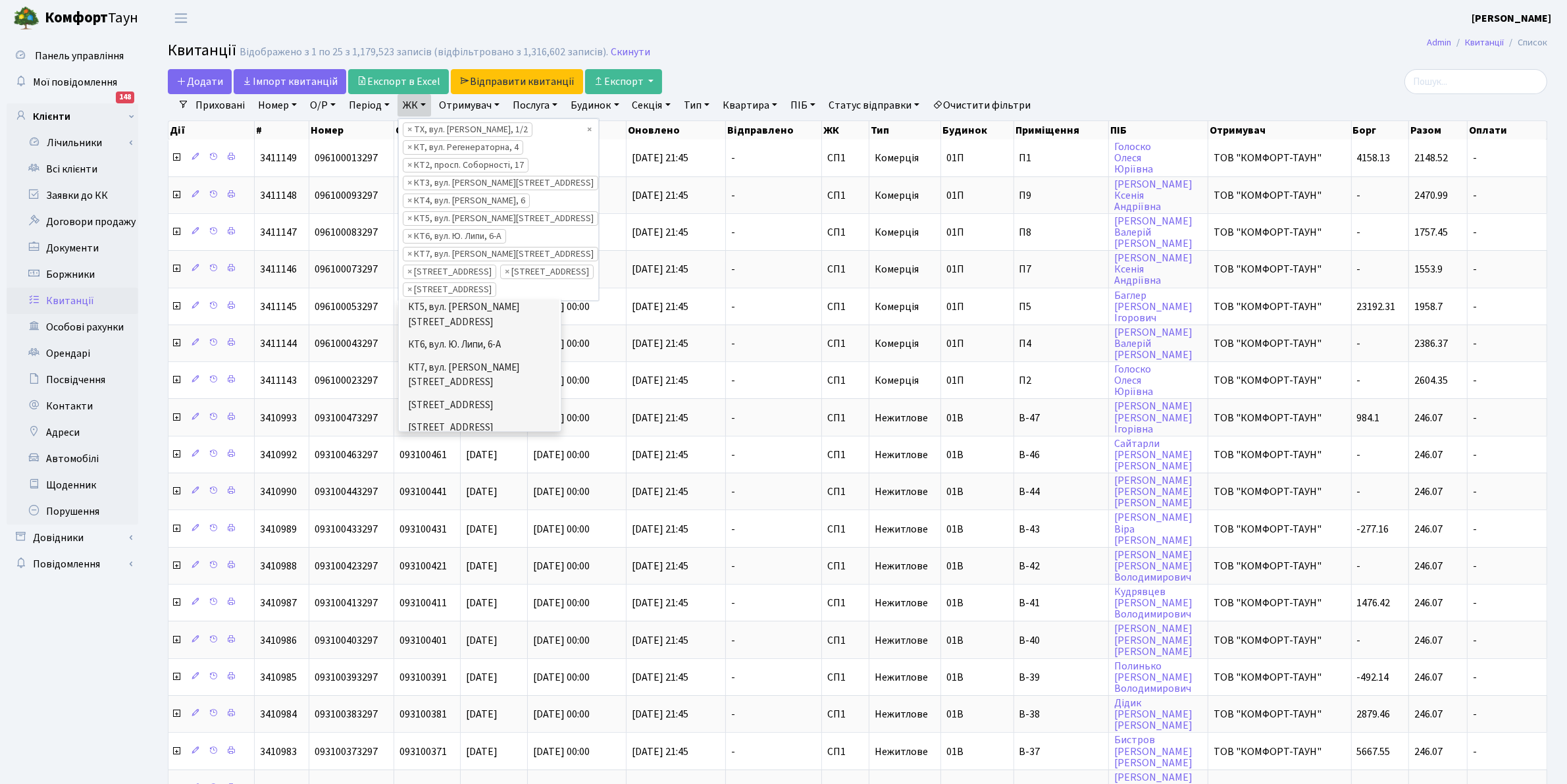
scroll to position [164, 0]
click at [485, 429] on li "СП4, [STREET_ADDRESS]" at bounding box center [480, 441] width 159 height 23
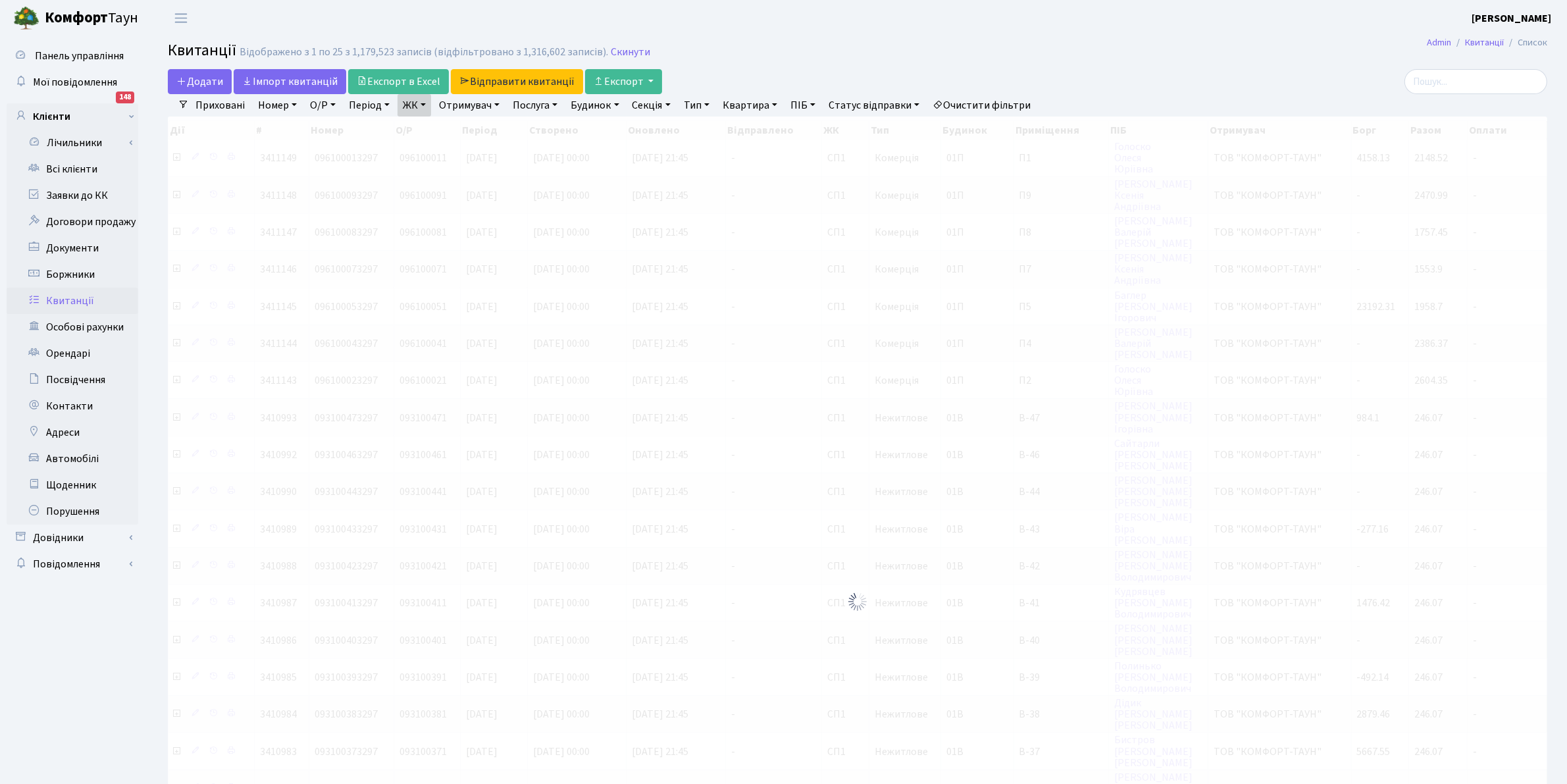
click at [415, 107] on link "ЖК" at bounding box center [414, 105] width 33 height 22
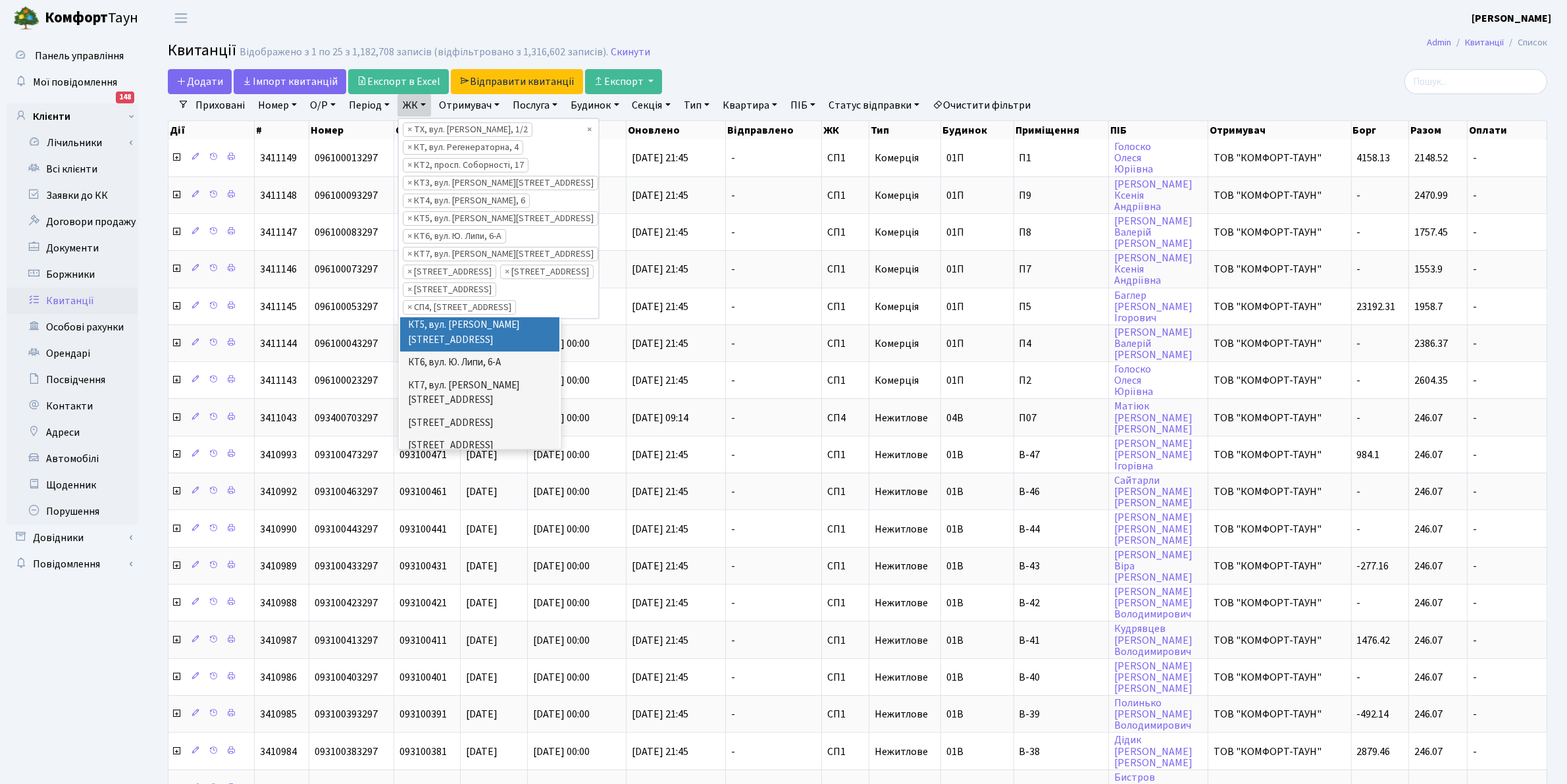
scroll to position [164, 0]
click at [493, 470] on li "СП5, [STREET_ADDRESS]" at bounding box center [480, 482] width 159 height 23
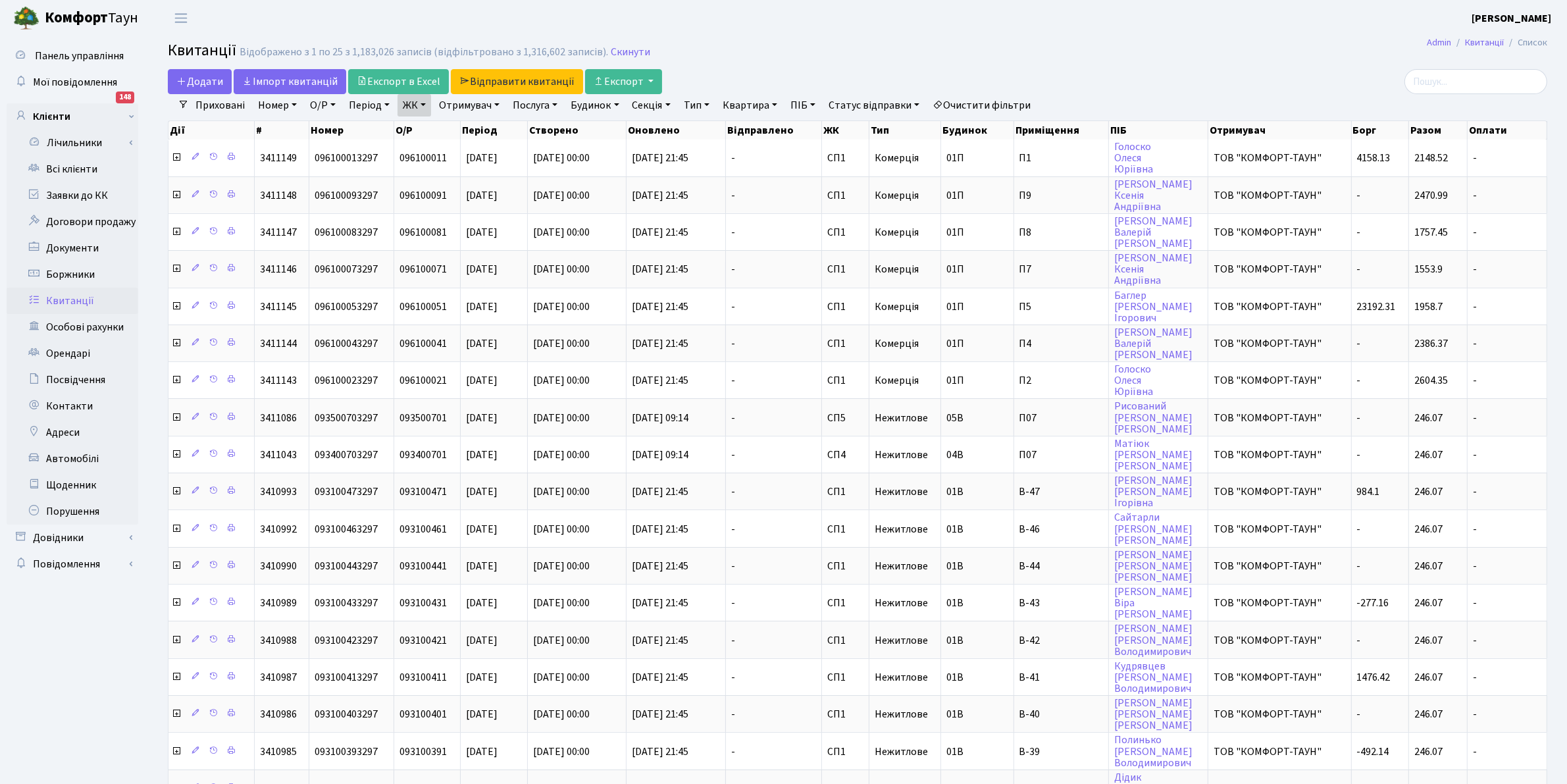
click at [409, 99] on link "ЖК" at bounding box center [414, 105] width 33 height 22
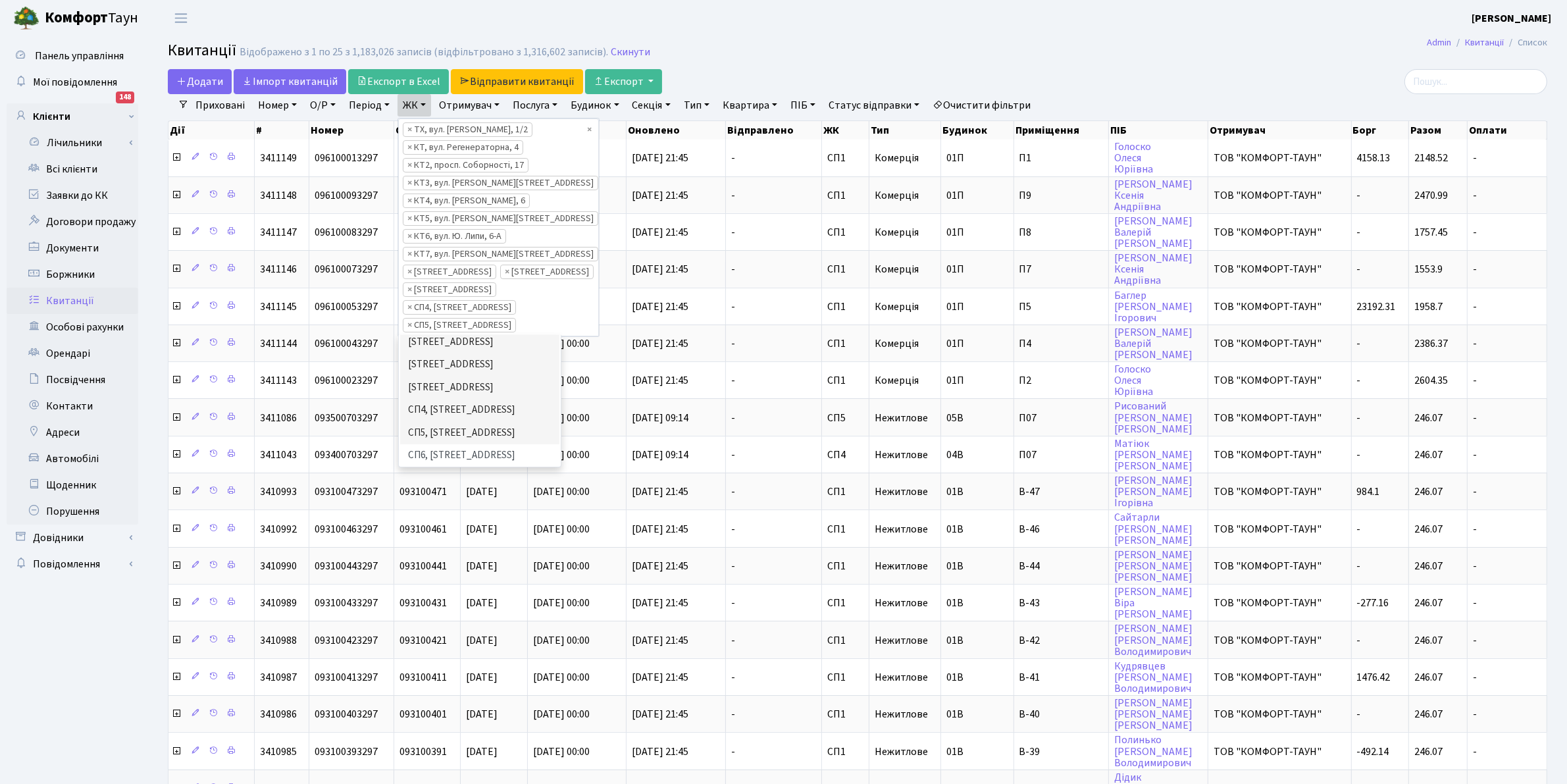
scroll to position [263, 0]
click at [462, 416] on li "СП6, [STREET_ADDRESS]" at bounding box center [480, 423] width 159 height 23
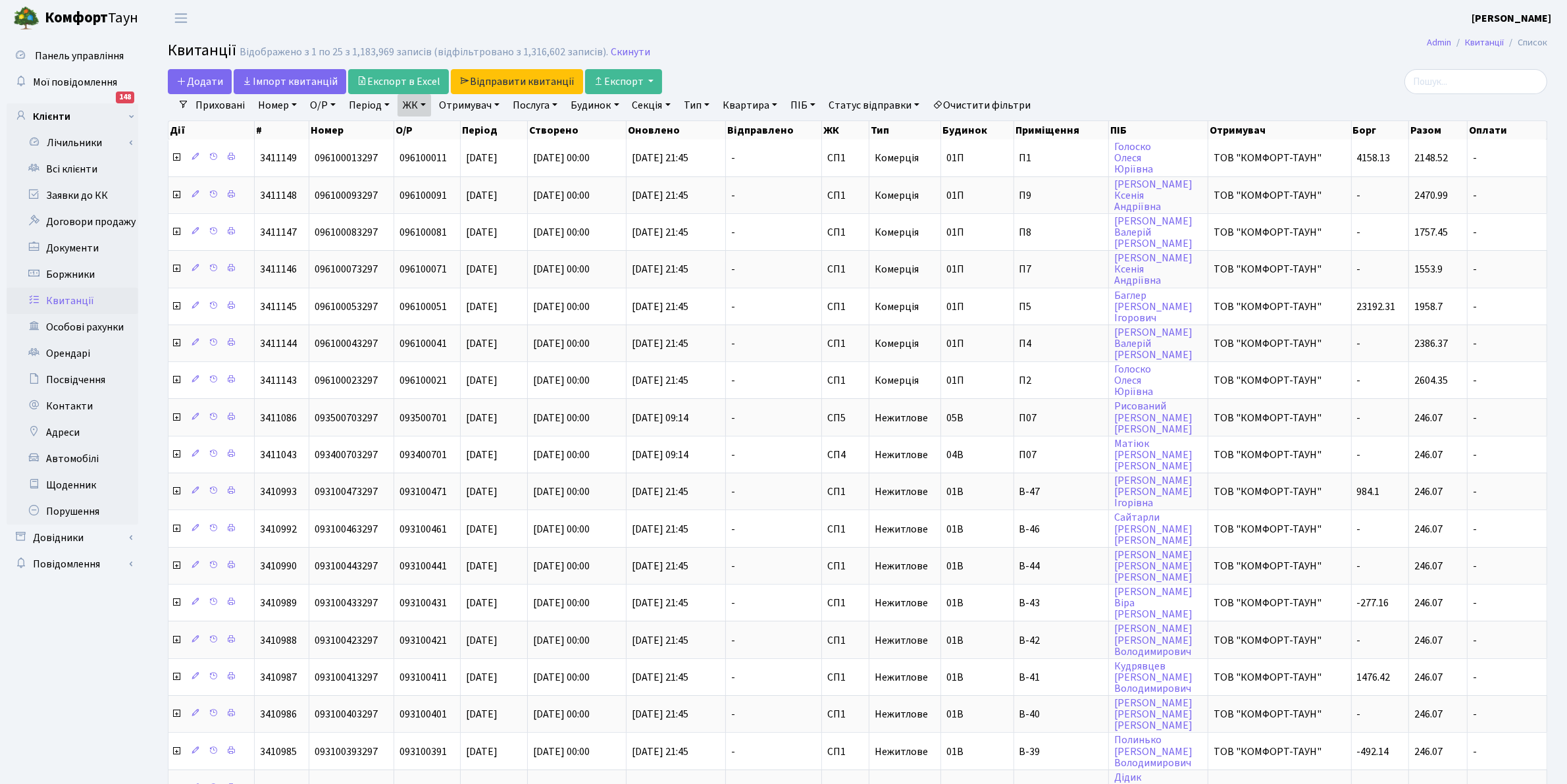
click at [417, 106] on link "ЖК" at bounding box center [414, 105] width 33 height 22
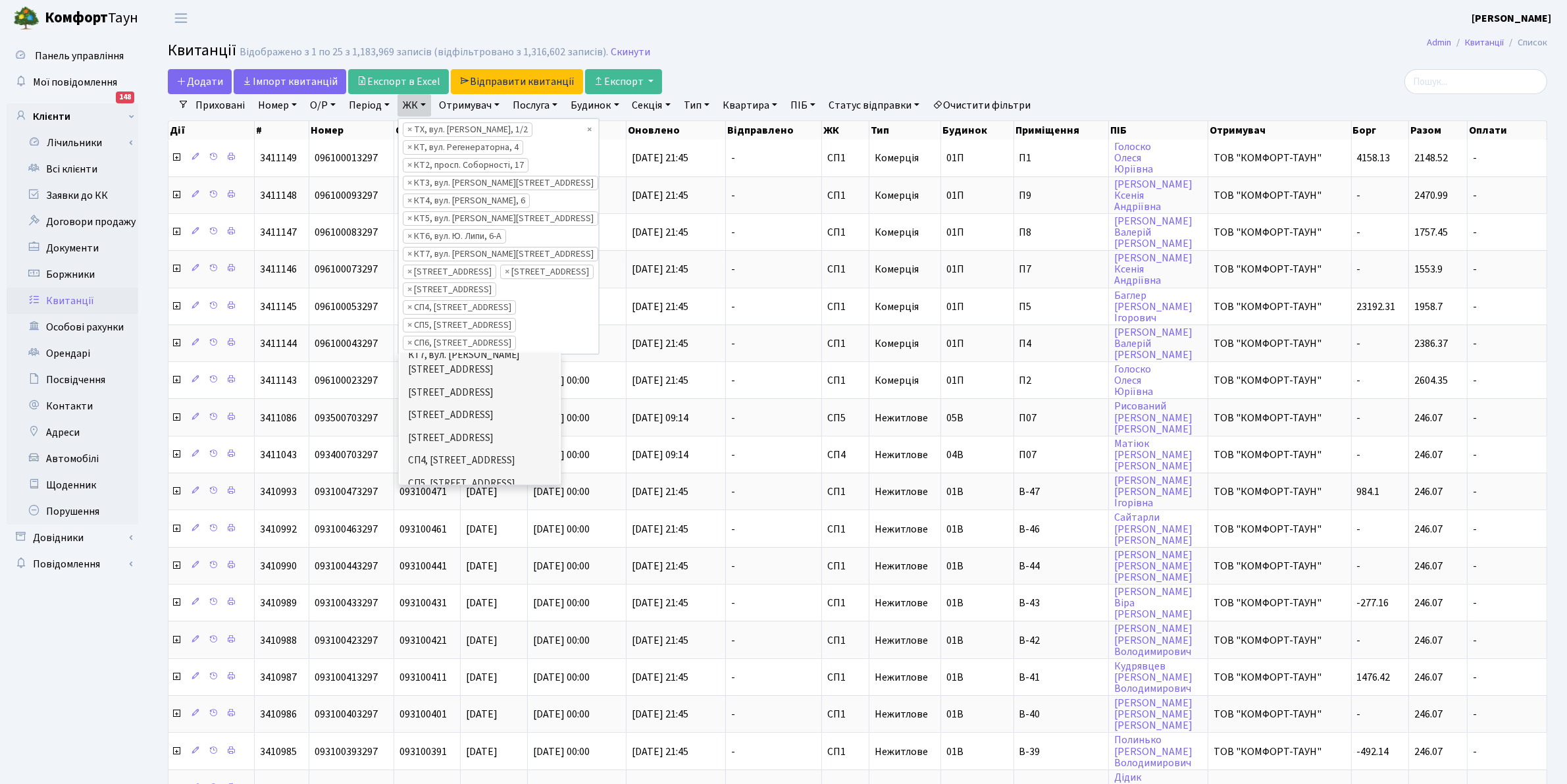
scroll to position [230, 0]
click at [504, 498] on li "[STREET_ADDRESS]" at bounding box center [480, 497] width 159 height 23
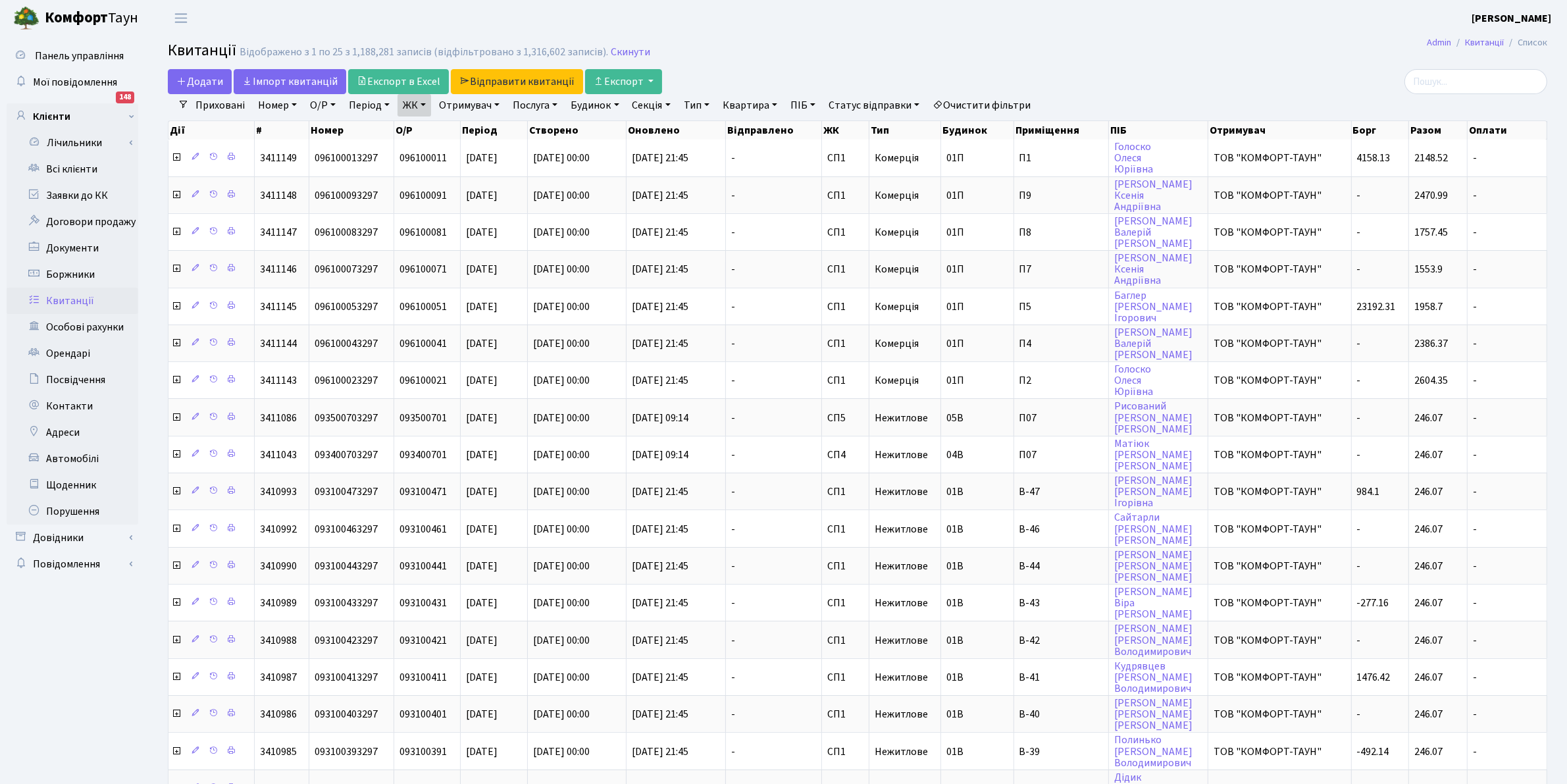
click at [408, 109] on link "ЖК" at bounding box center [414, 105] width 33 height 22
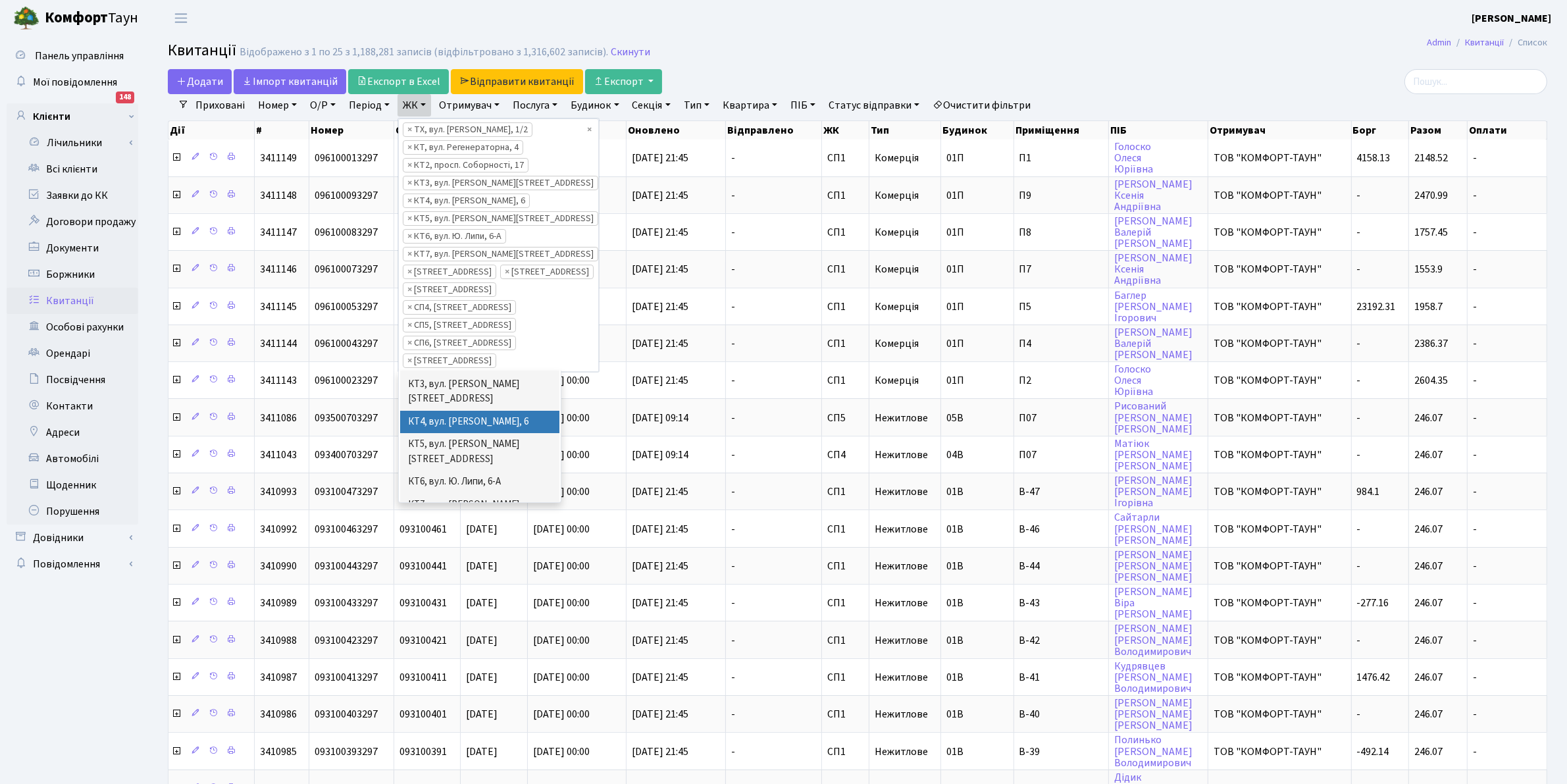
scroll to position [313, 0]
click at [489, 446] on li "[STREET_ADDRESS]" at bounding box center [480, 455] width 159 height 23
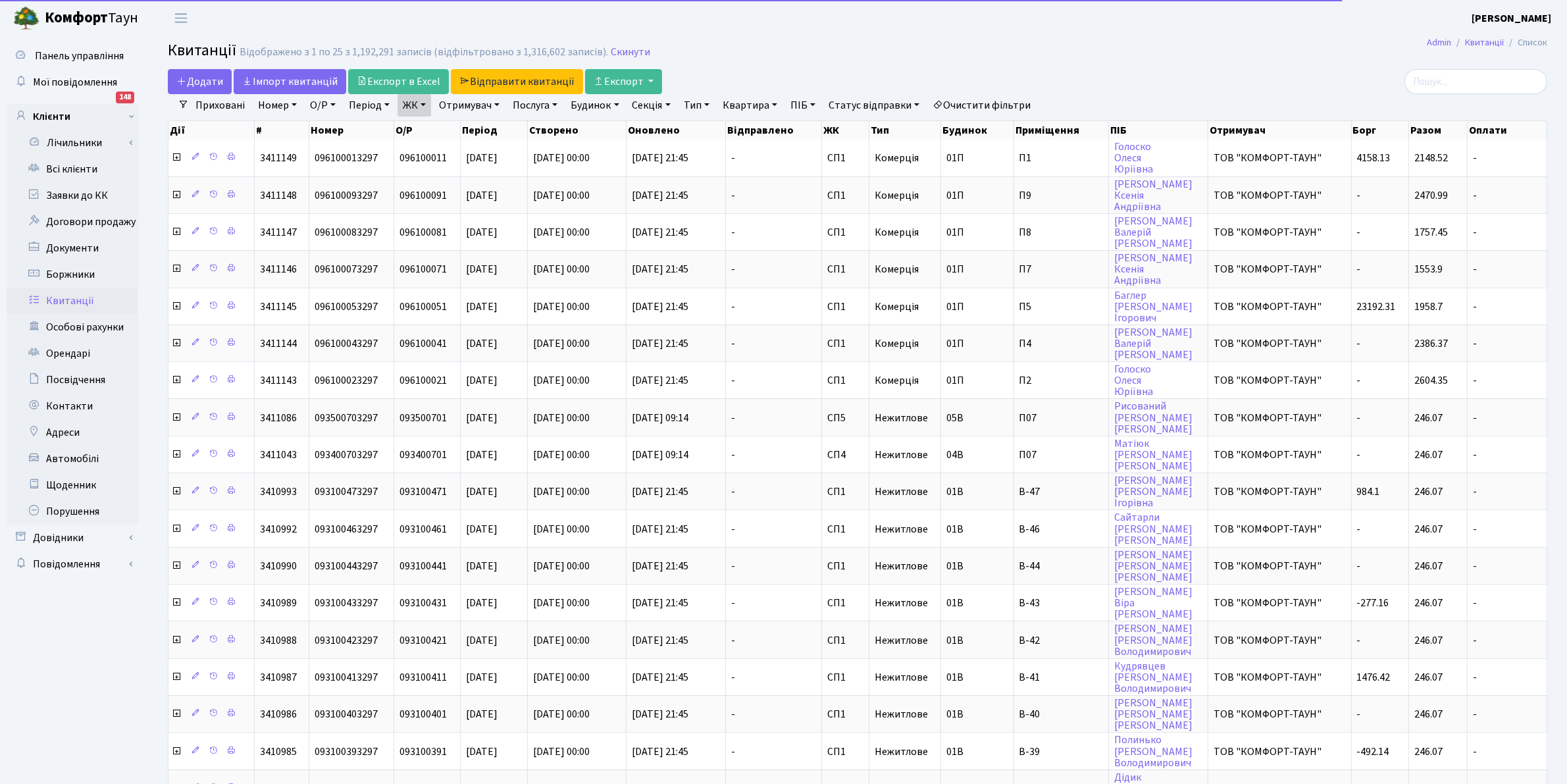
click at [407, 105] on link "ЖК" at bounding box center [414, 105] width 33 height 22
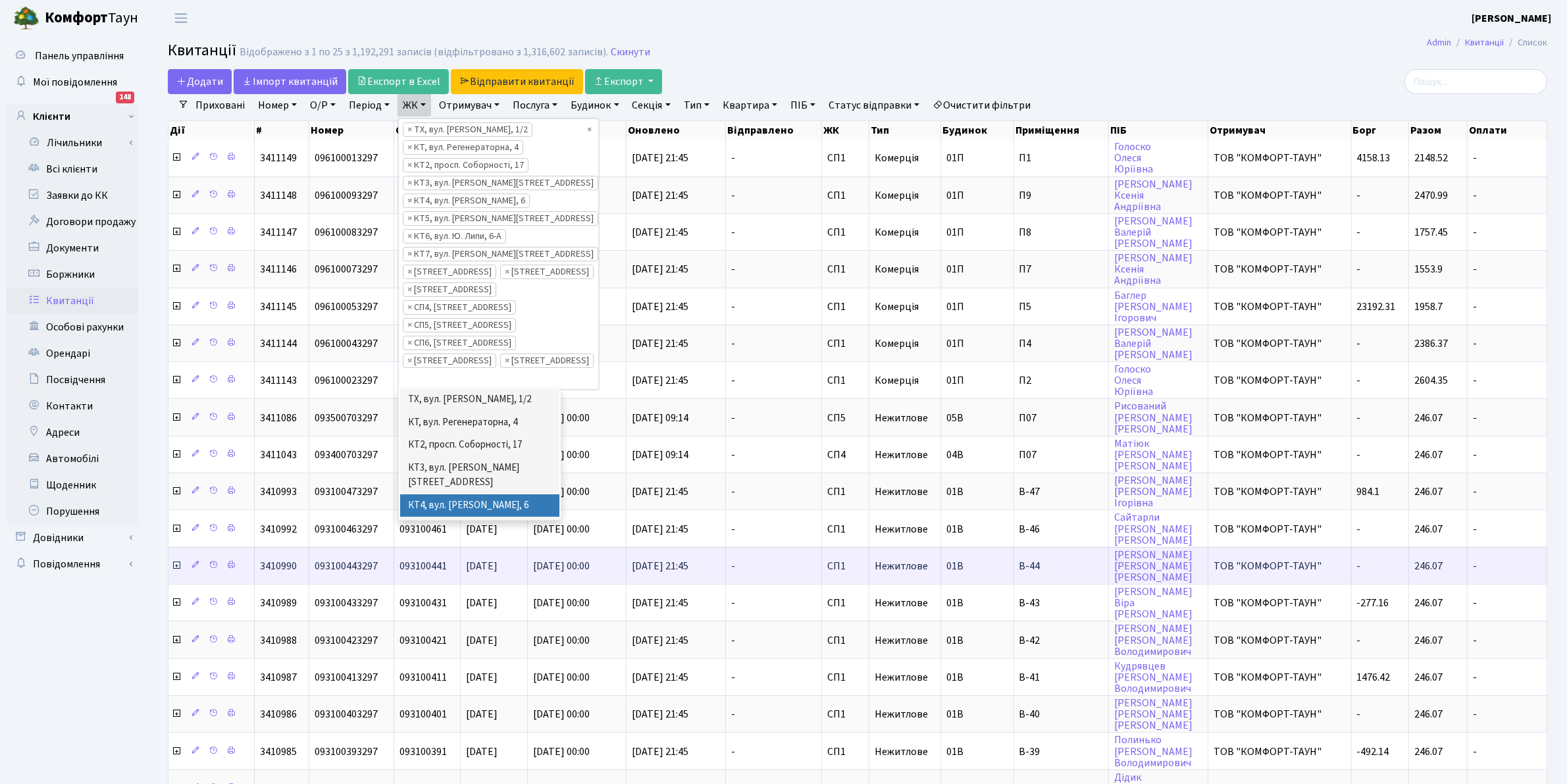
click at [561, 563] on span "01.10.2025, 00:00" at bounding box center [561, 565] width 56 height 14
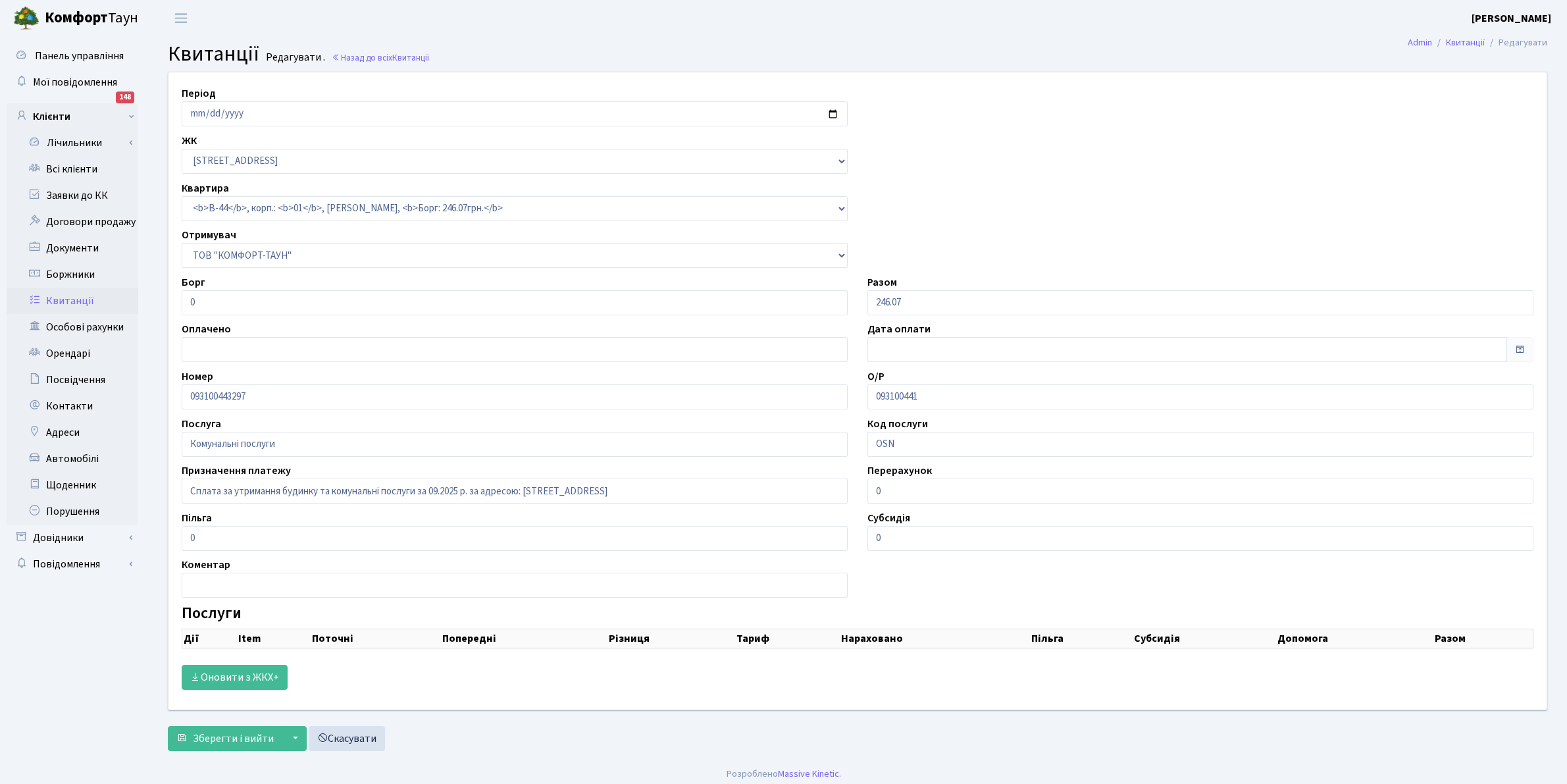
select select "20236"
select select "25"
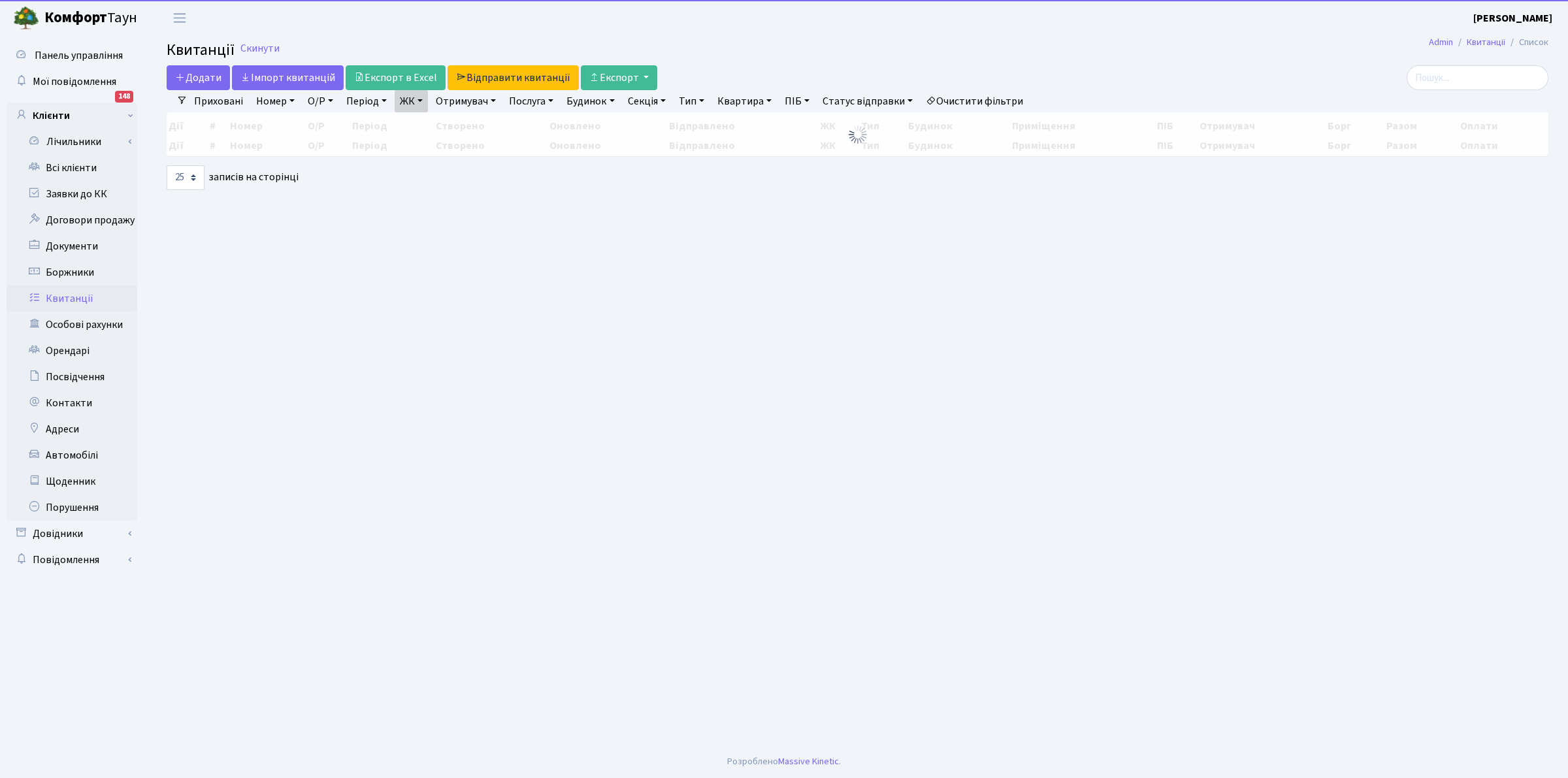
select select "25"
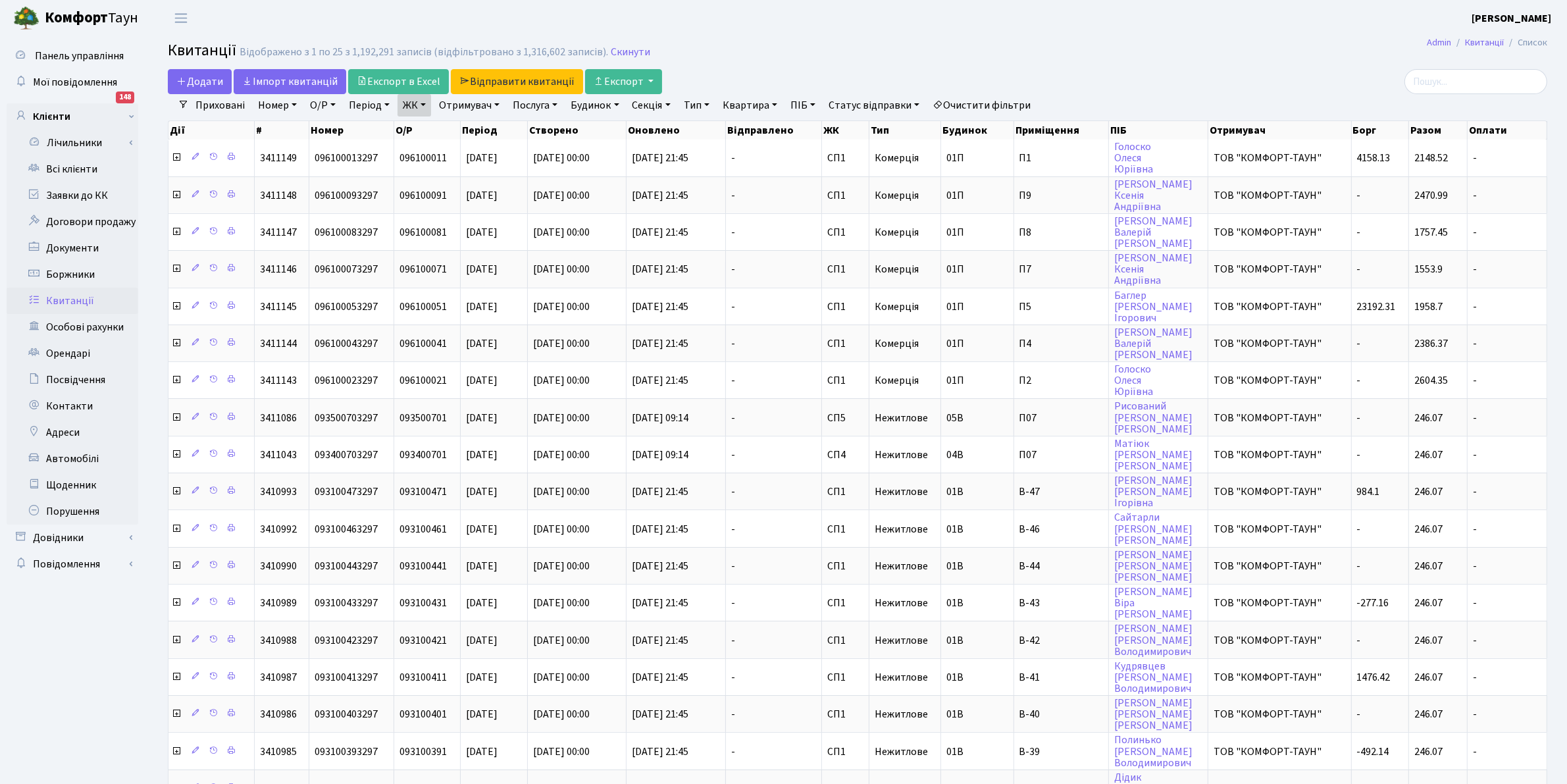
click at [409, 106] on link "ЖК" at bounding box center [414, 105] width 33 height 22
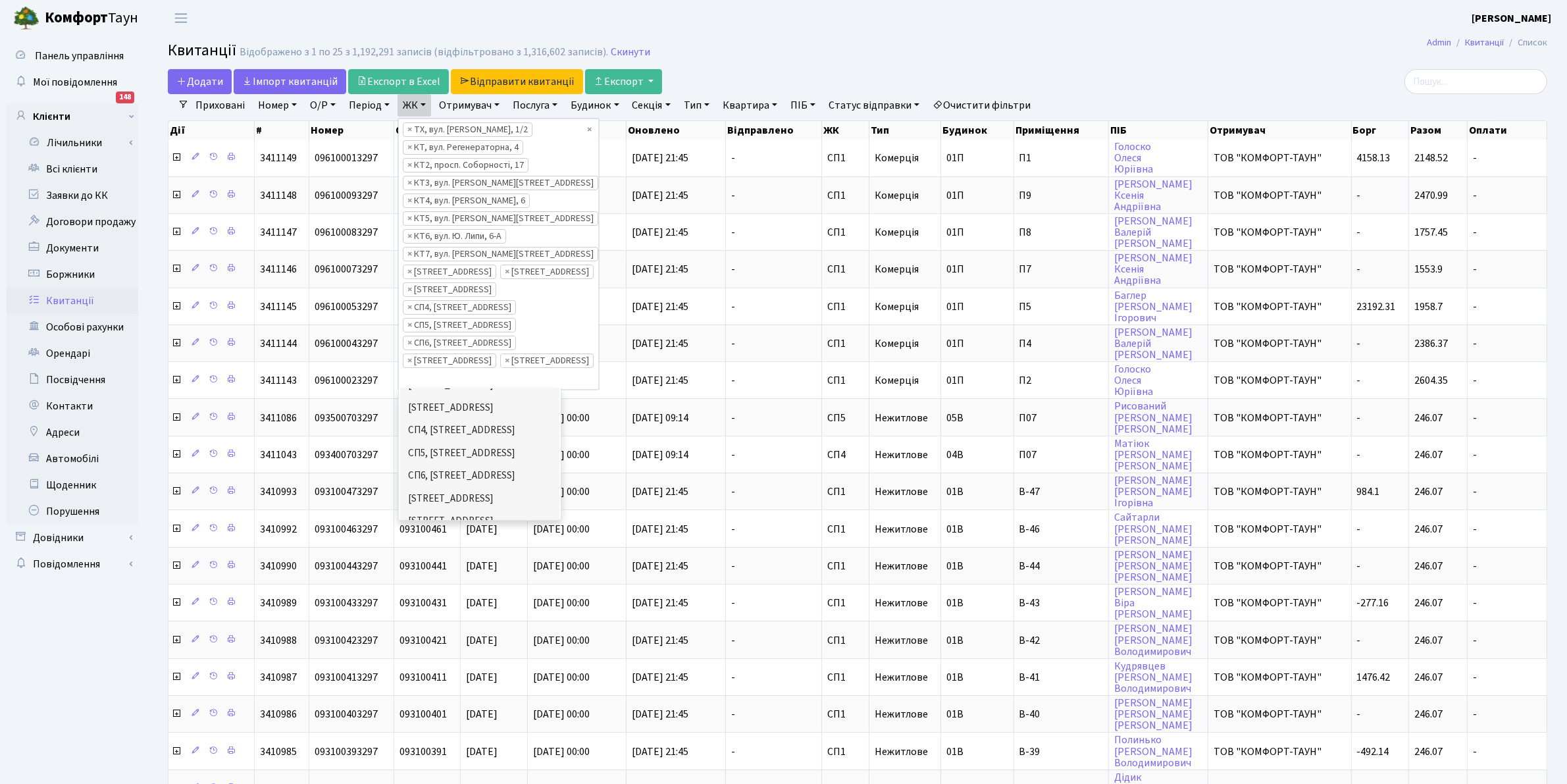
scroll to position [296, 0]
click at [514, 505] on li "[STREET_ADDRESS][PERSON_NAME]" at bounding box center [480, 518] width 159 height 37
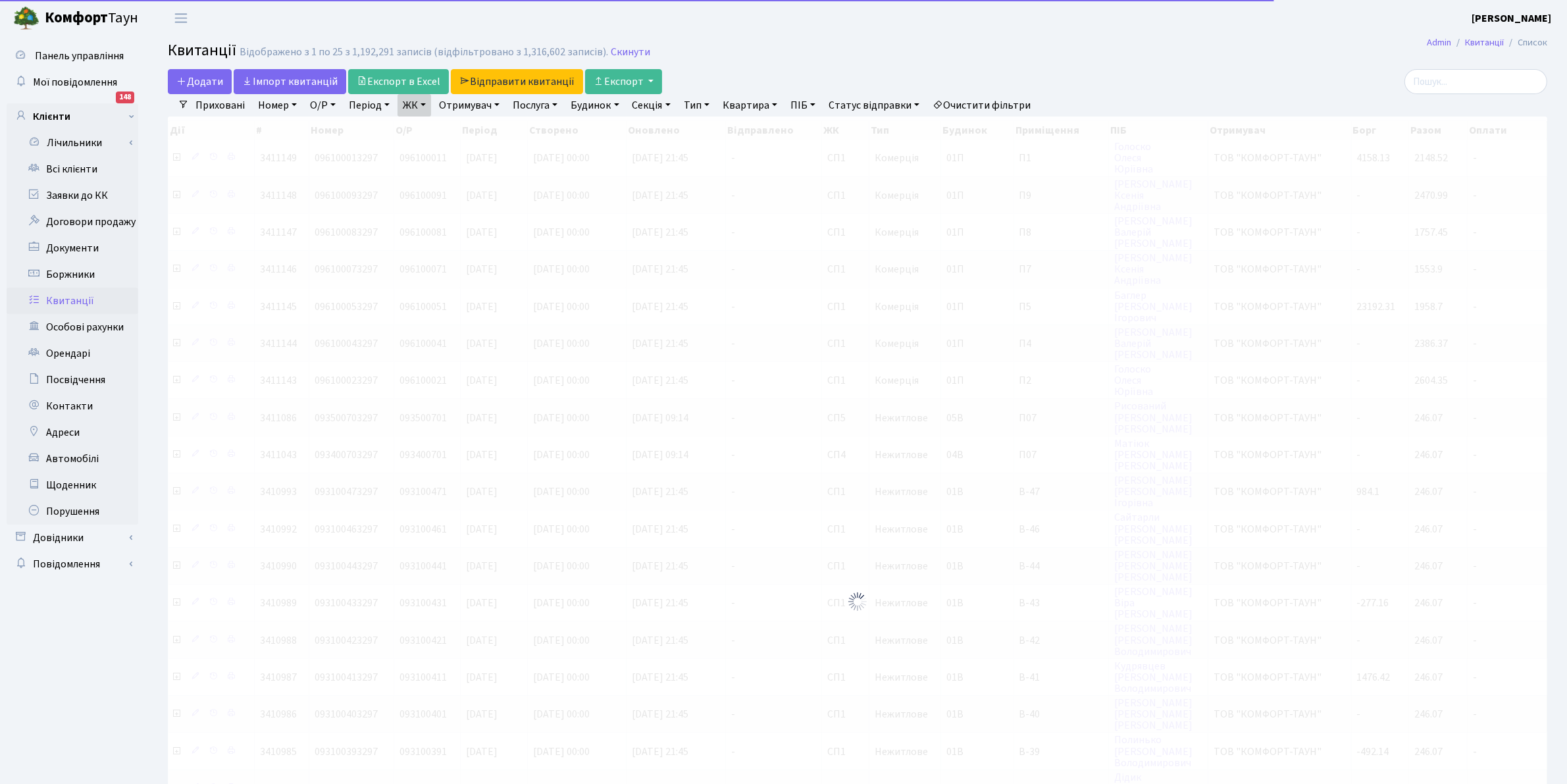
click at [406, 104] on link "ЖК" at bounding box center [414, 105] width 33 height 22
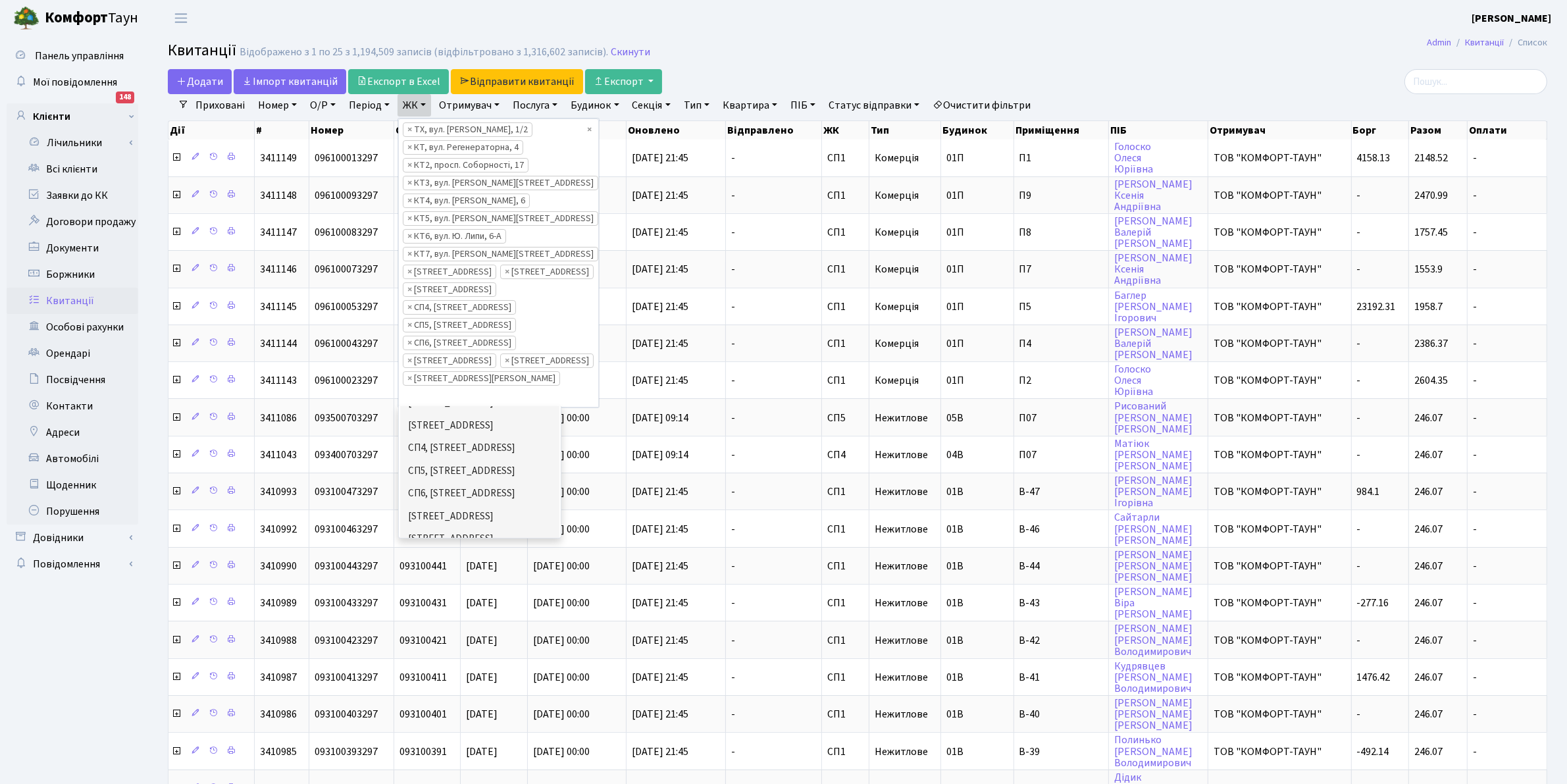
scroll to position [296, 0]
click at [491, 556] on li "ДП1, вул. [PERSON_NAME][STREET_ADDRESS]" at bounding box center [480, 574] width 159 height 37
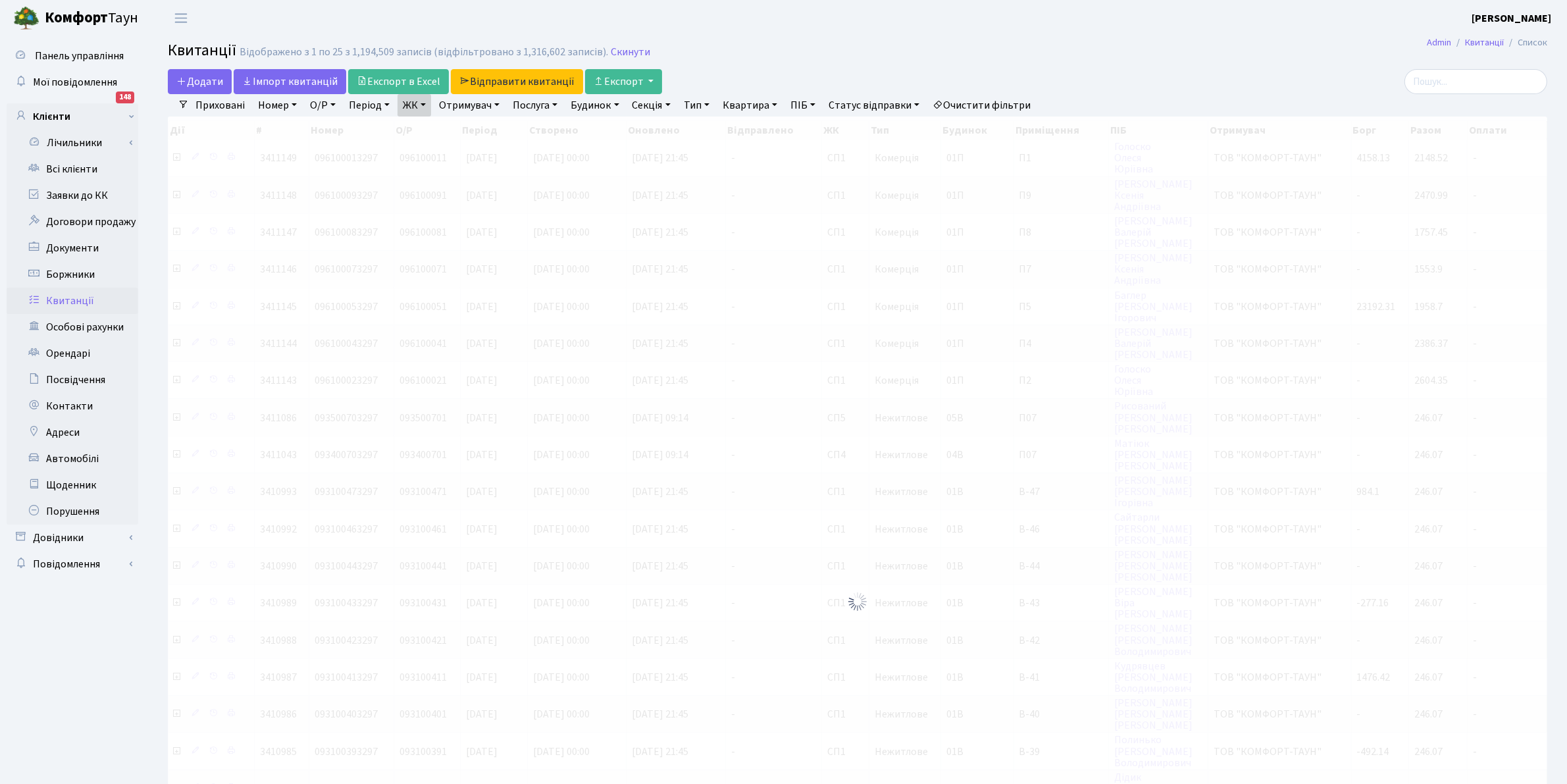
click at [421, 107] on link "ЖК" at bounding box center [414, 105] width 33 height 22
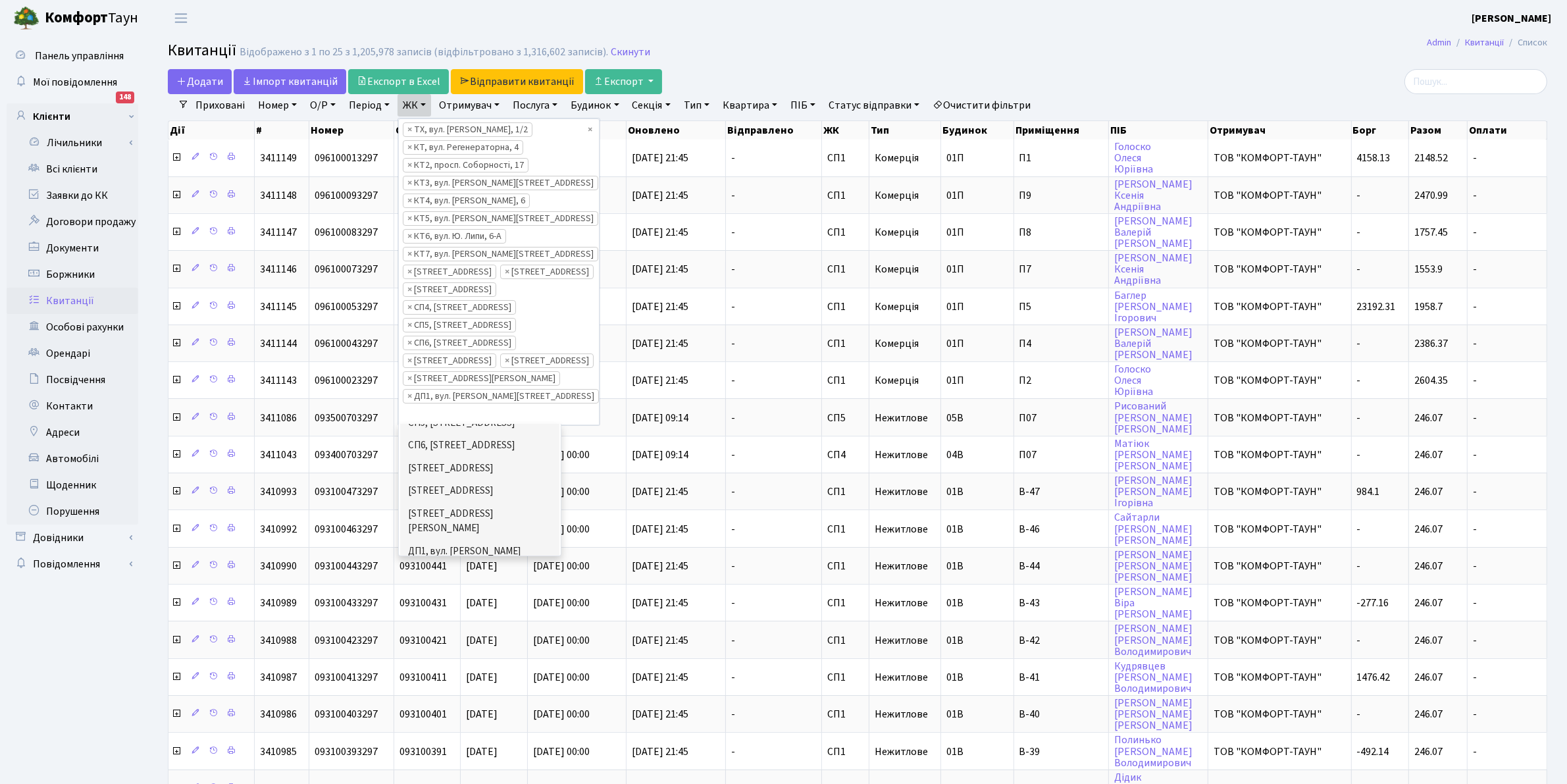
scroll to position [362, 0]
click at [454, 545] on li "ДП2, вул. [PERSON_NAME][STREET_ADDRESS]" at bounding box center [480, 563] width 159 height 37
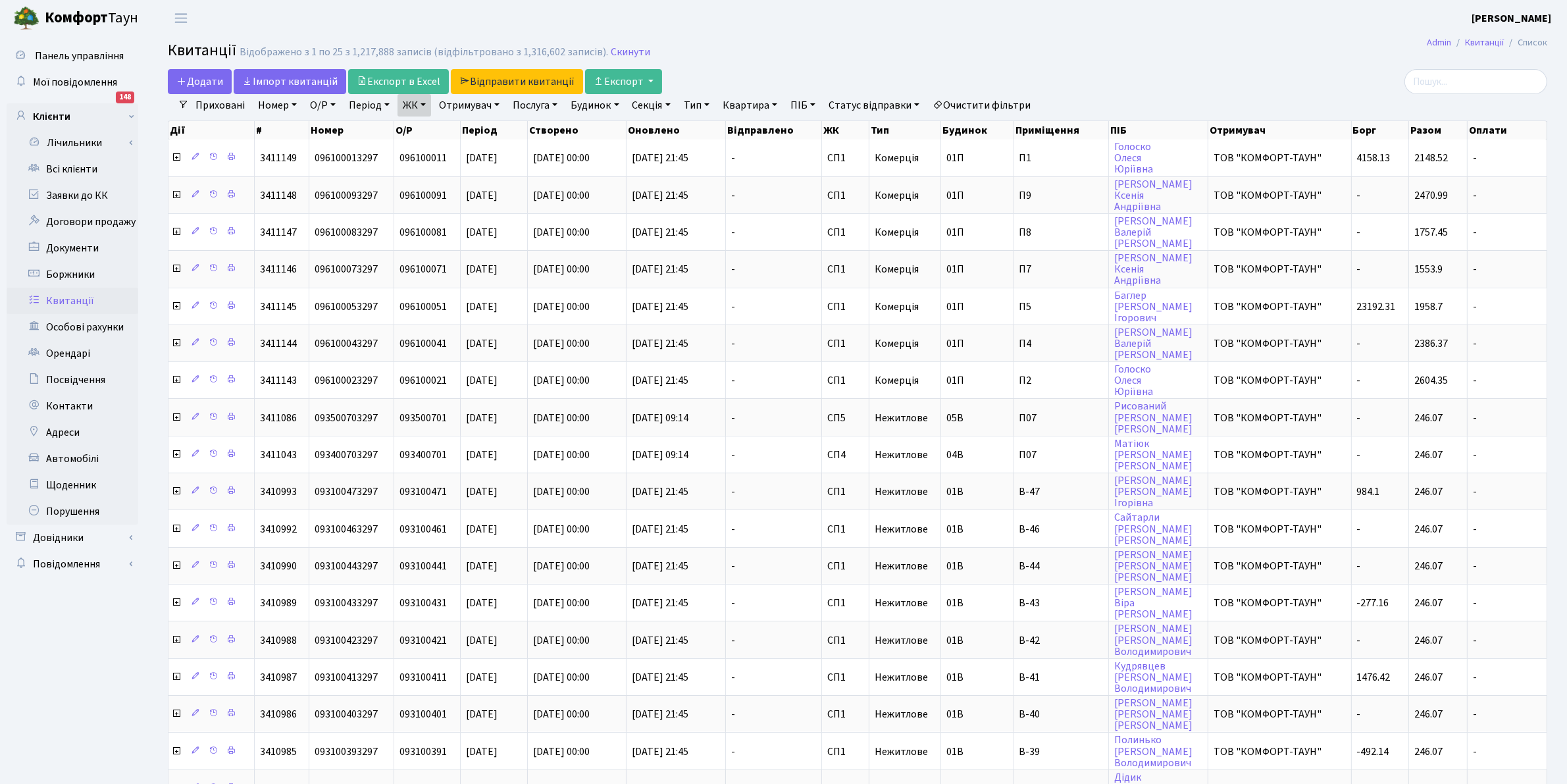
click at [410, 103] on link "ЖК" at bounding box center [414, 105] width 33 height 22
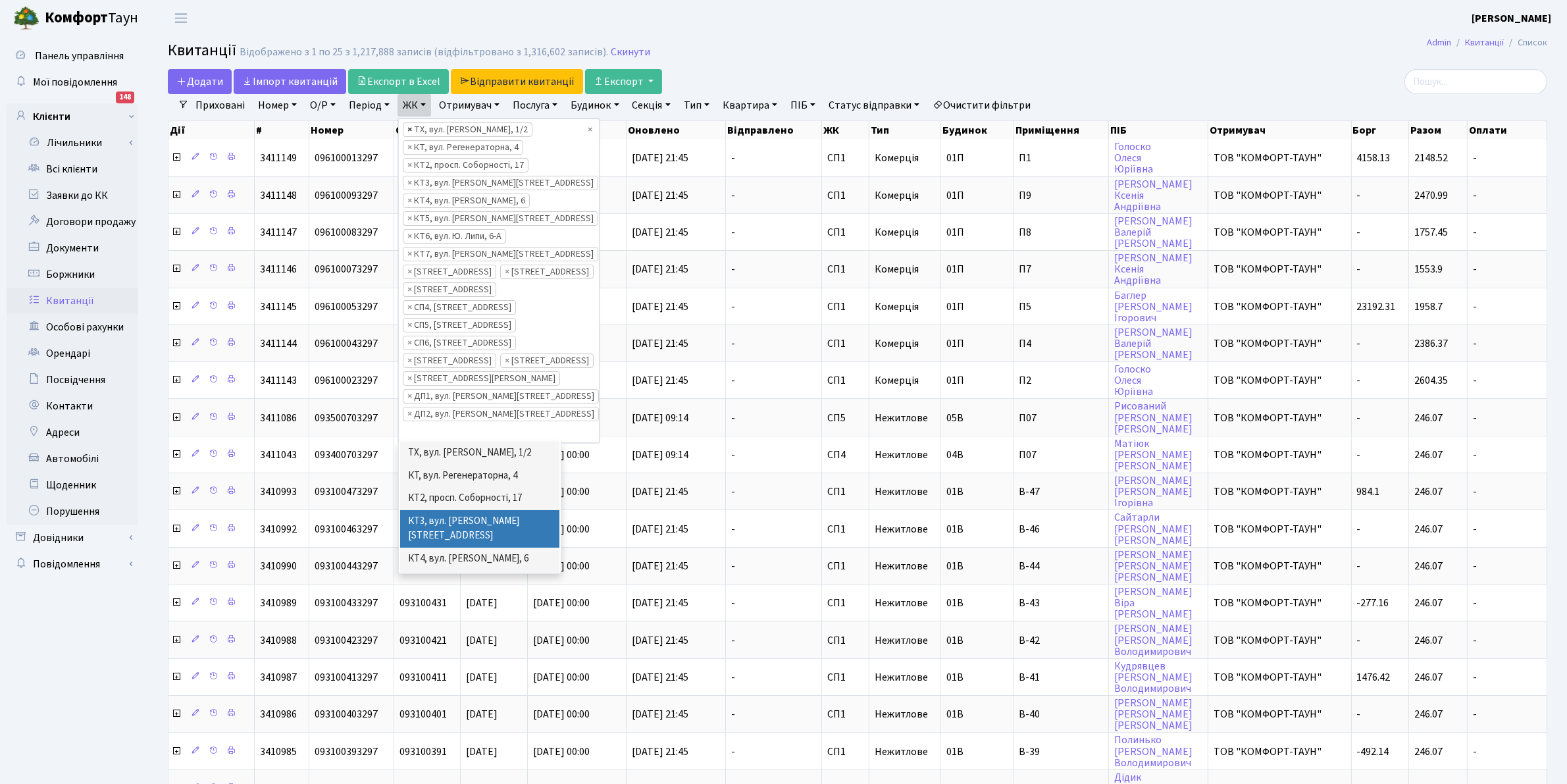
click at [411, 128] on span "×" at bounding box center [410, 129] width 5 height 13
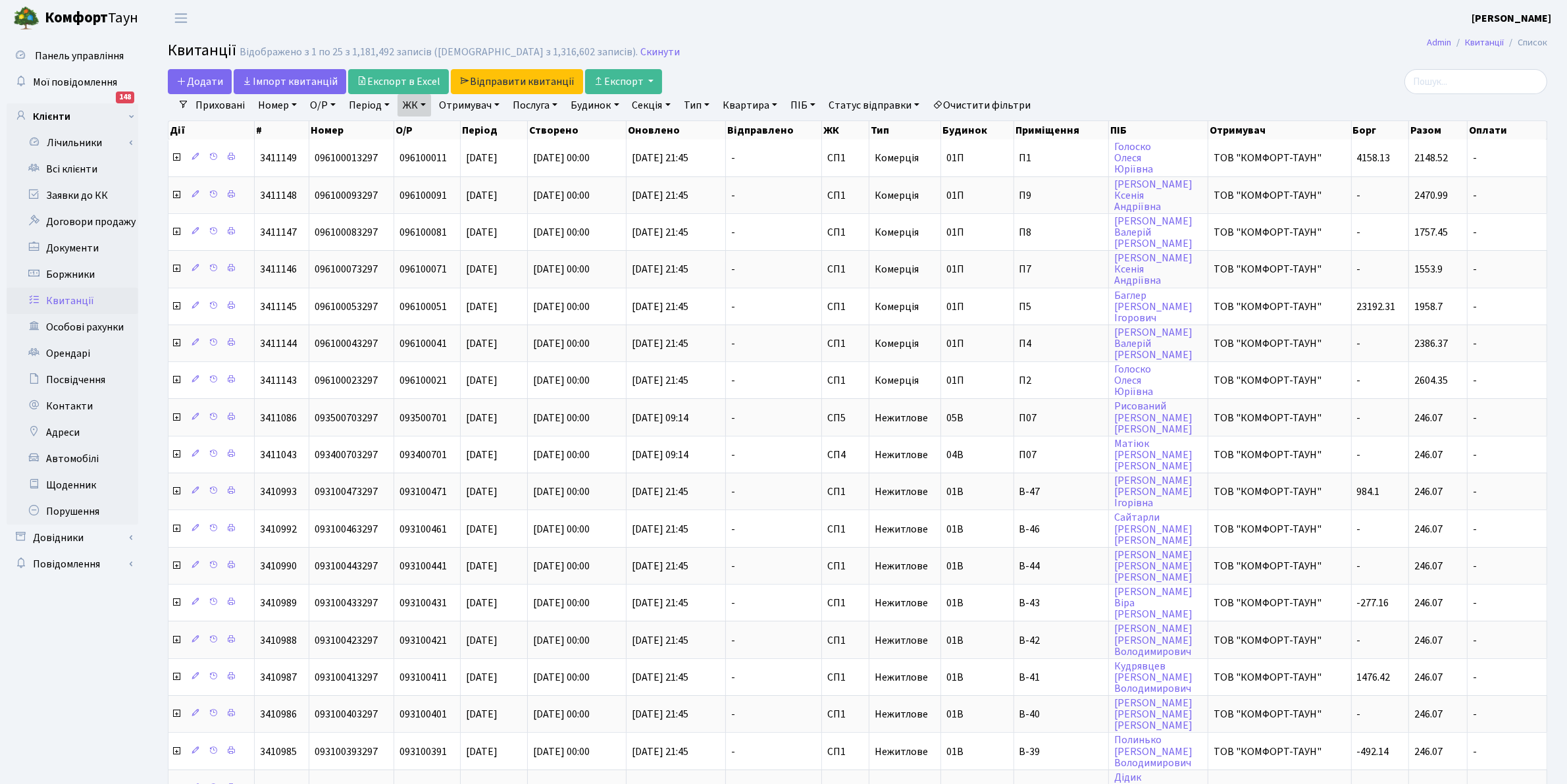
click at [420, 107] on link "ЖК" at bounding box center [414, 105] width 33 height 22
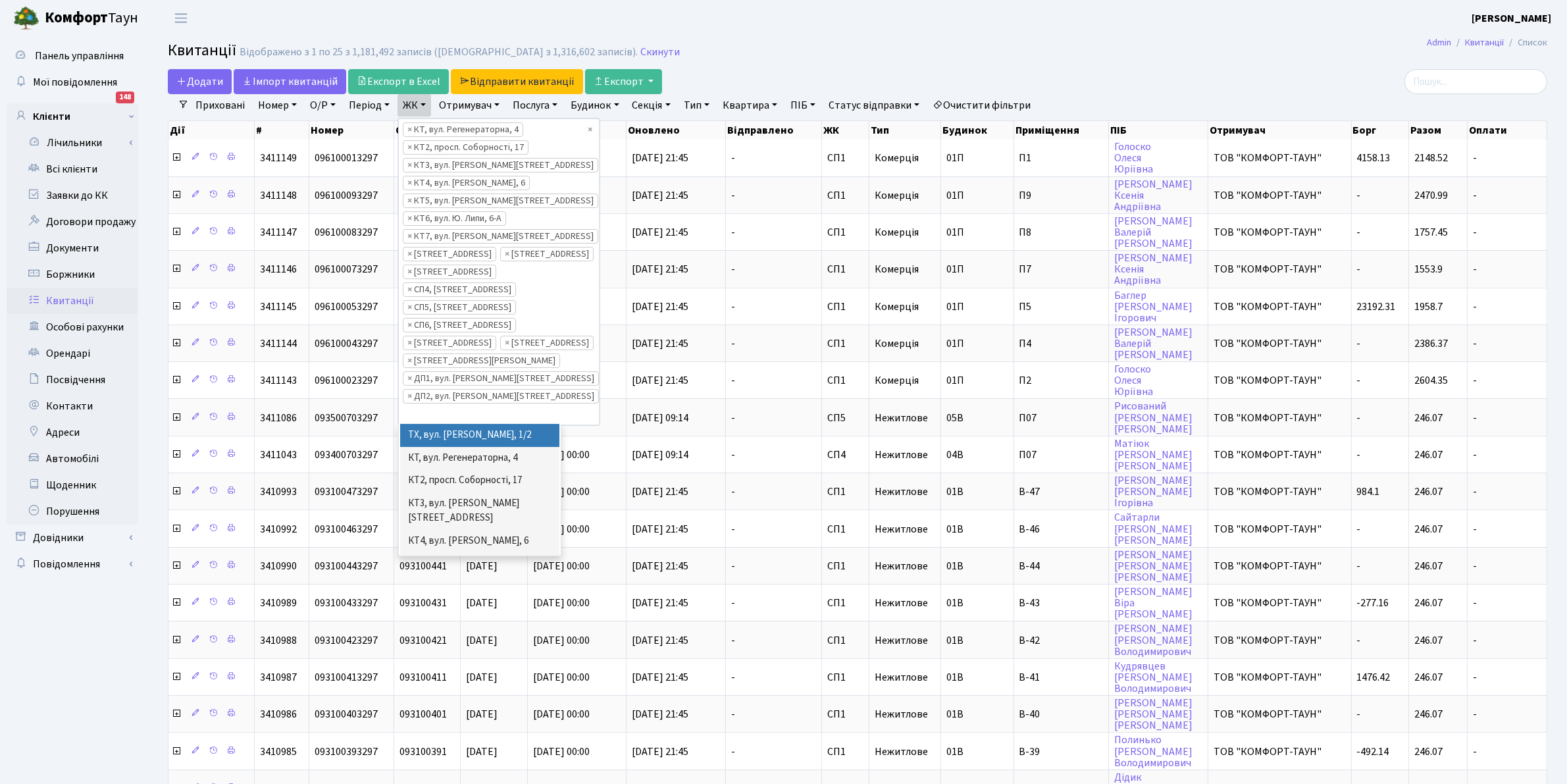
click at [482, 447] on li "ТХ, вул. [PERSON_NAME], 1/2" at bounding box center [480, 435] width 159 height 23
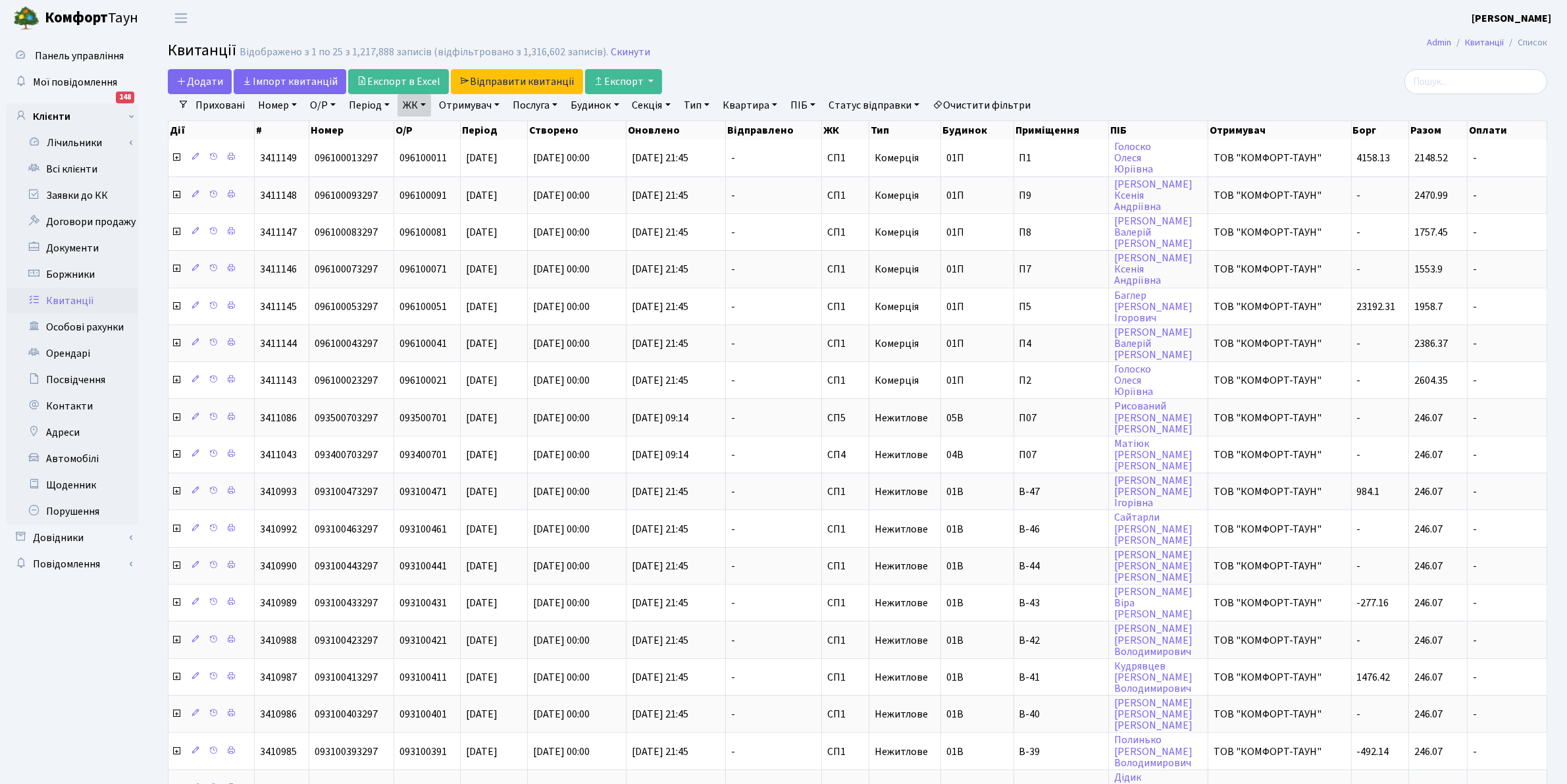
click at [412, 104] on link "ЖК" at bounding box center [414, 105] width 33 height 22
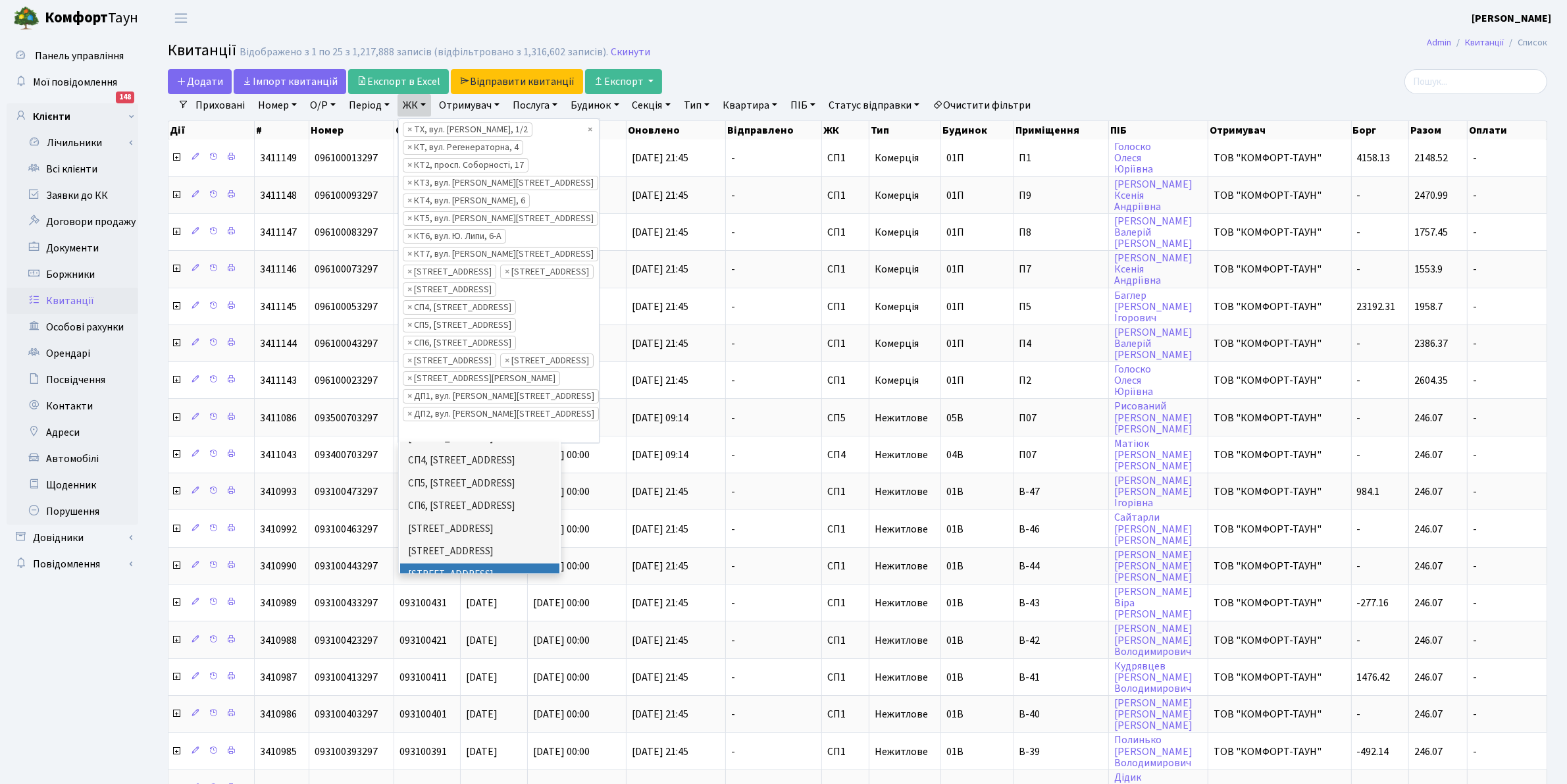
scroll to position [450, 0]
click at [511, 646] on li "МП, м. [GEOGRAPHIC_DATA], вул. Академіка Заболотного, 1-Б" at bounding box center [480, 664] width 159 height 37
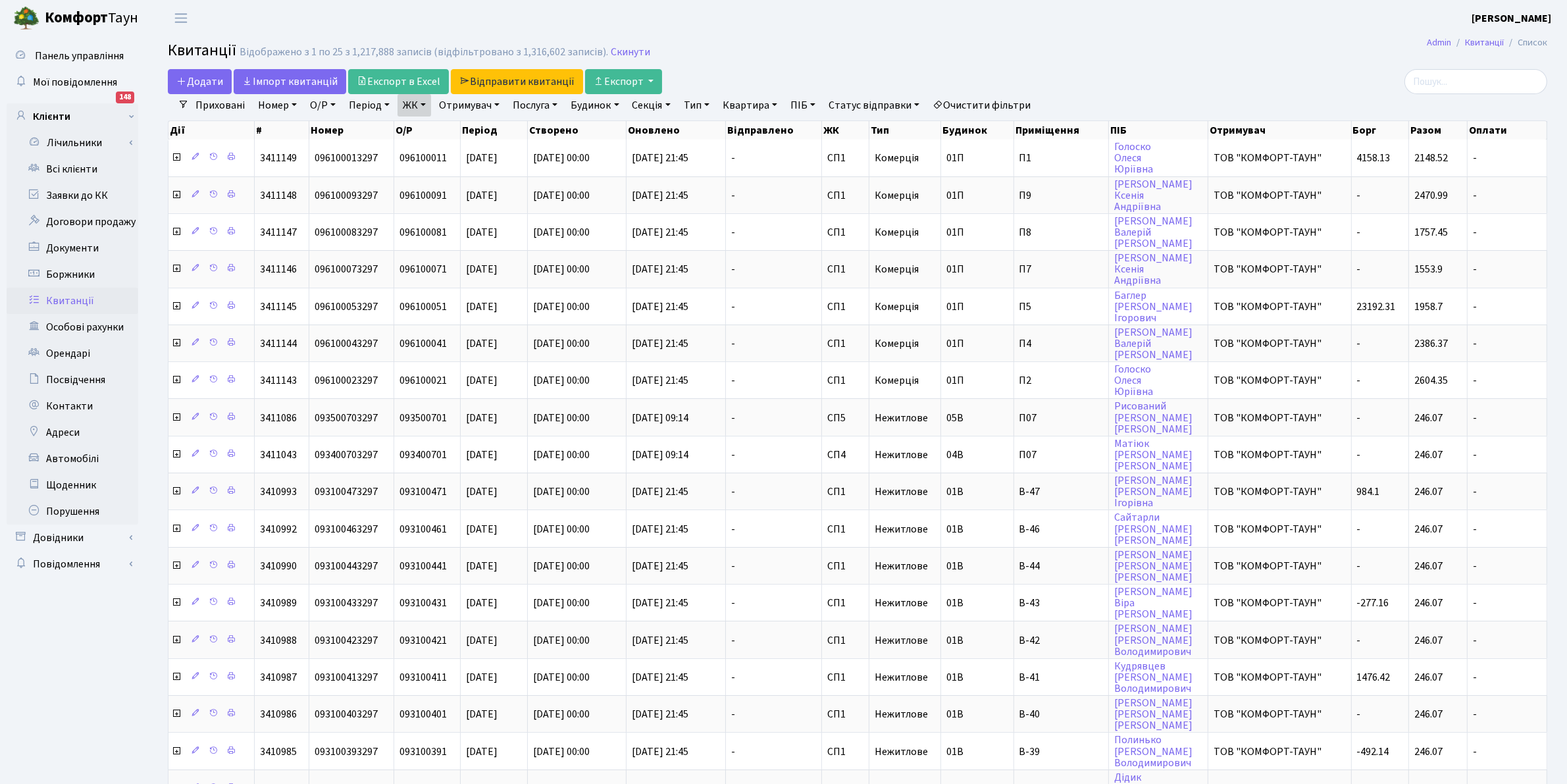
click at [425, 109] on link "ЖК" at bounding box center [414, 105] width 33 height 22
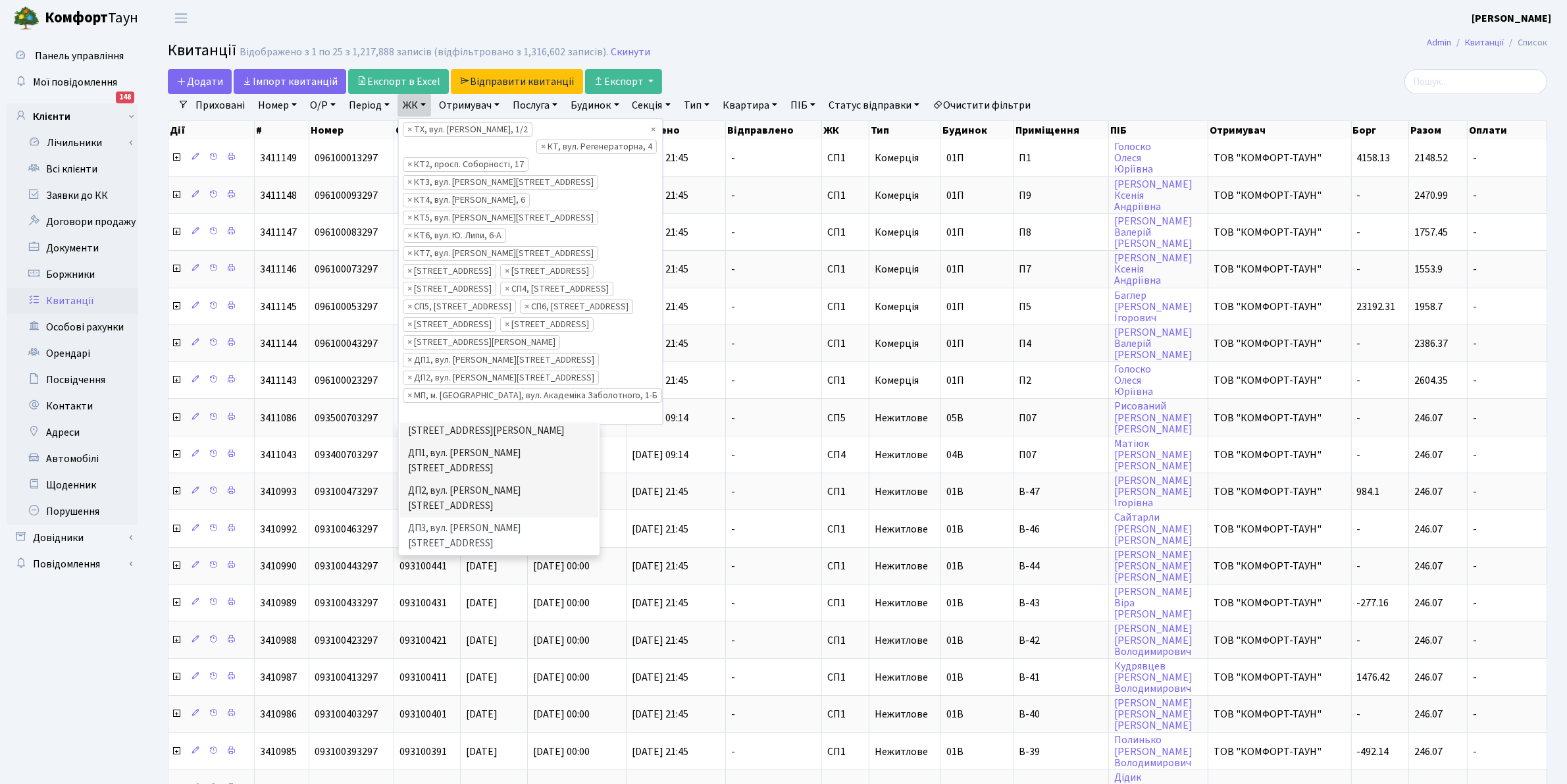
scroll to position [450, 0]
click at [429, 613] on li "МП, м. [GEOGRAPHIC_DATA], вул. Академіка Заболотного, 1-Б" at bounding box center [499, 632] width 198 height 37
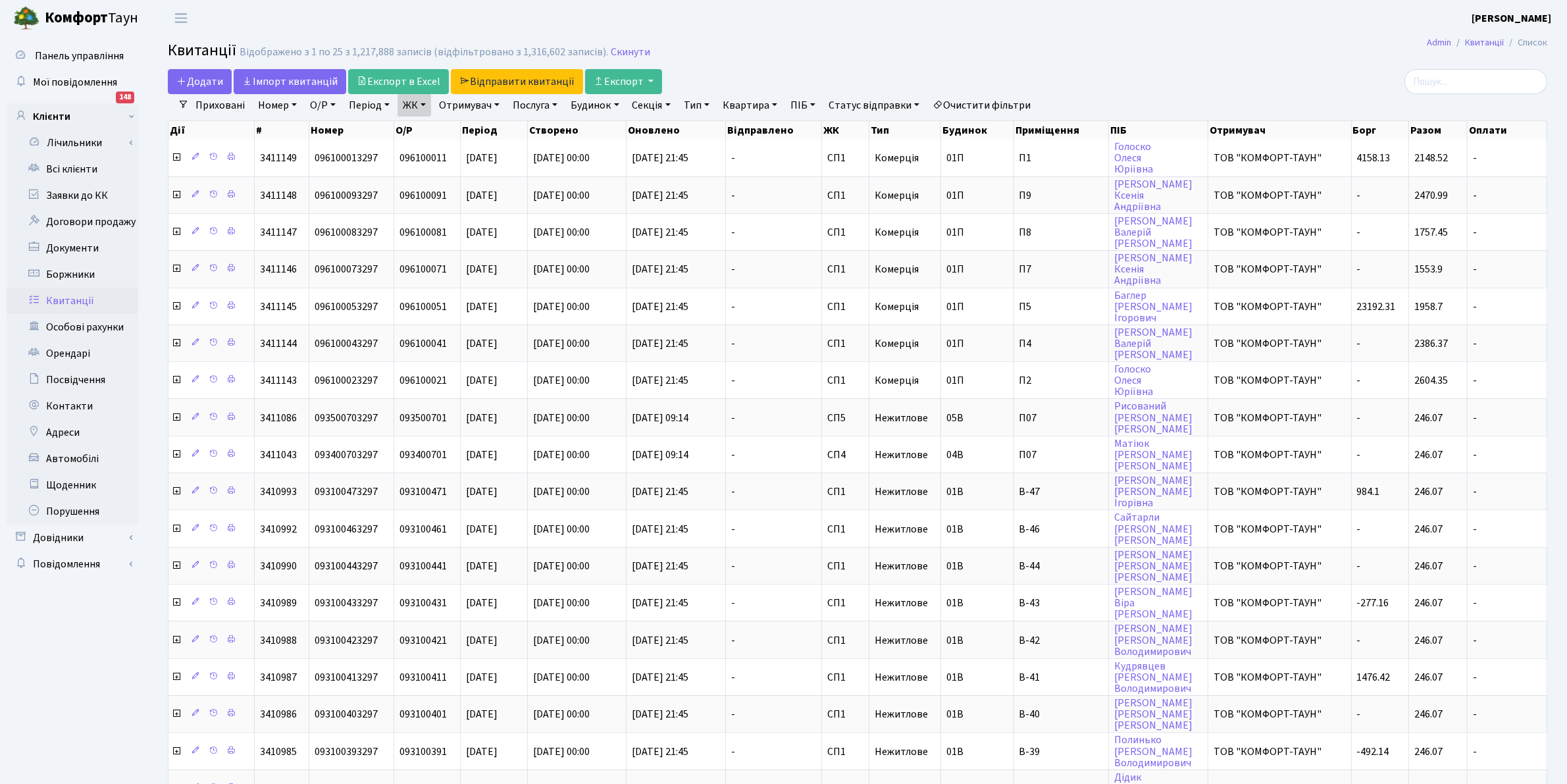
click at [415, 103] on link "ЖК" at bounding box center [414, 105] width 33 height 22
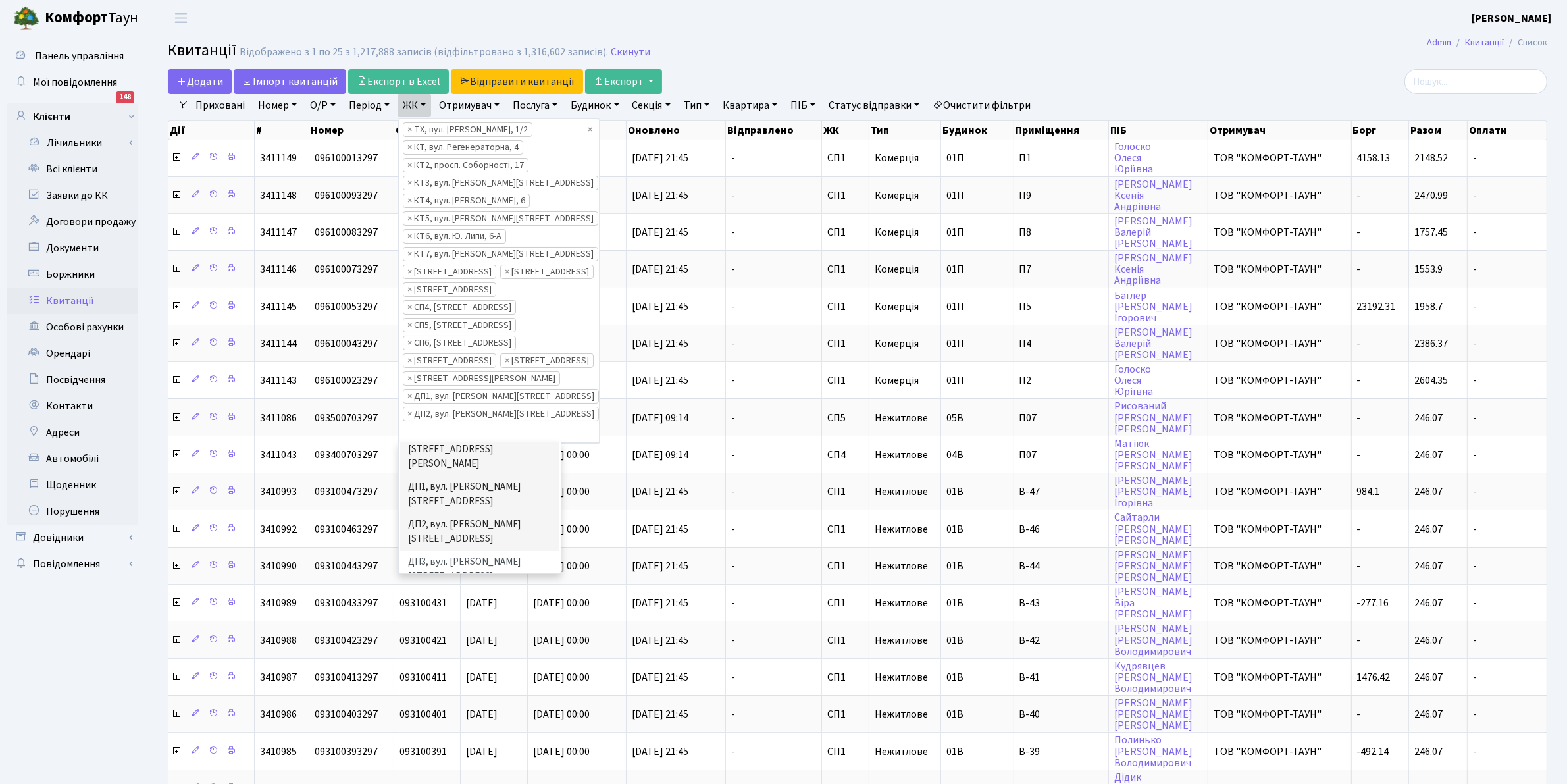
scroll to position [450, 0]
click at [548, 573] on ul "ТХ, вул. Ділова, 1/2 КТ, вул. Регенераторна, 4 КТ2, просп. Соборності, 17 КТ3, …" at bounding box center [480, 507] width 162 height 132
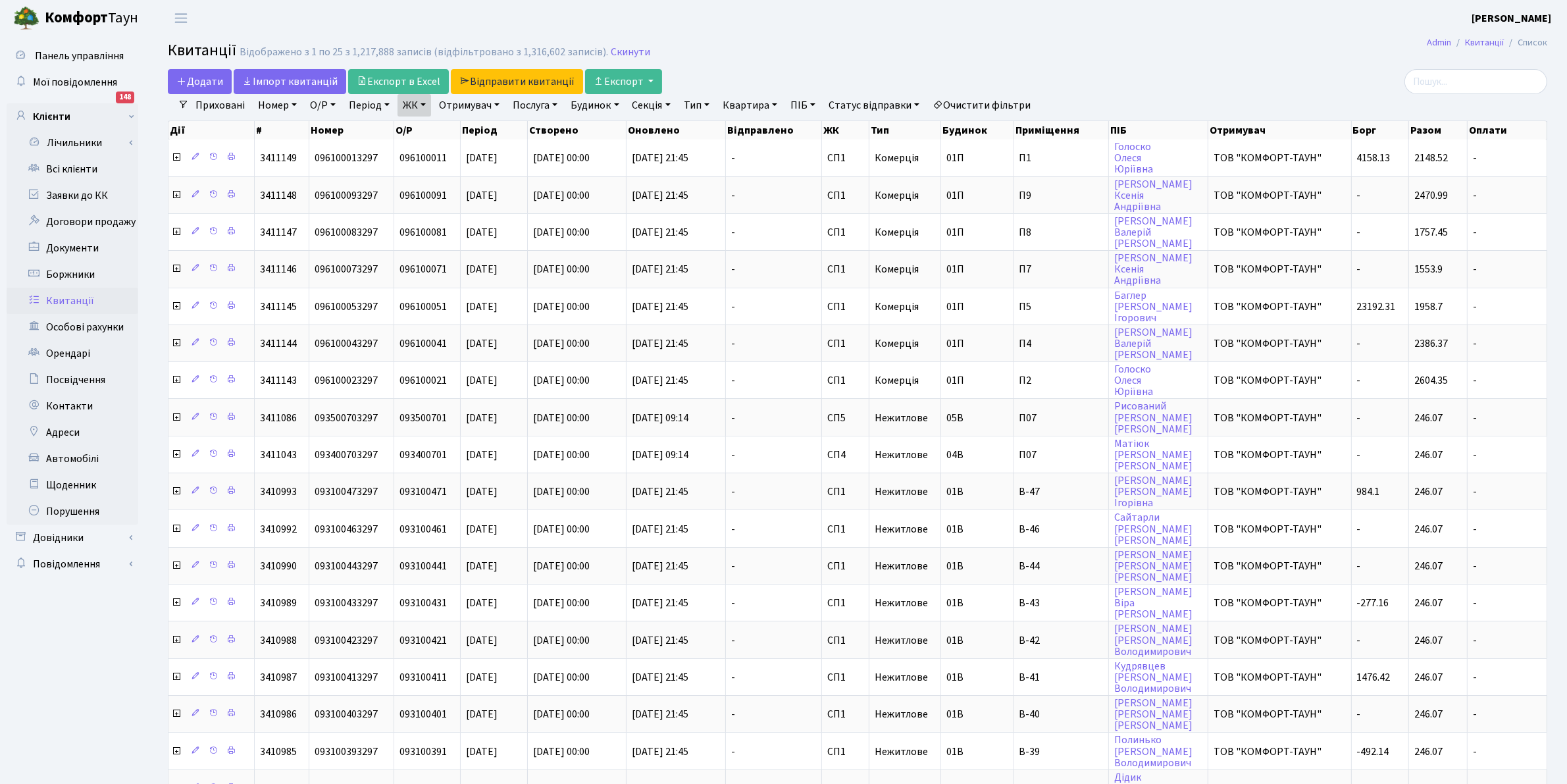
click at [421, 109] on link "ЖК" at bounding box center [414, 105] width 33 height 22
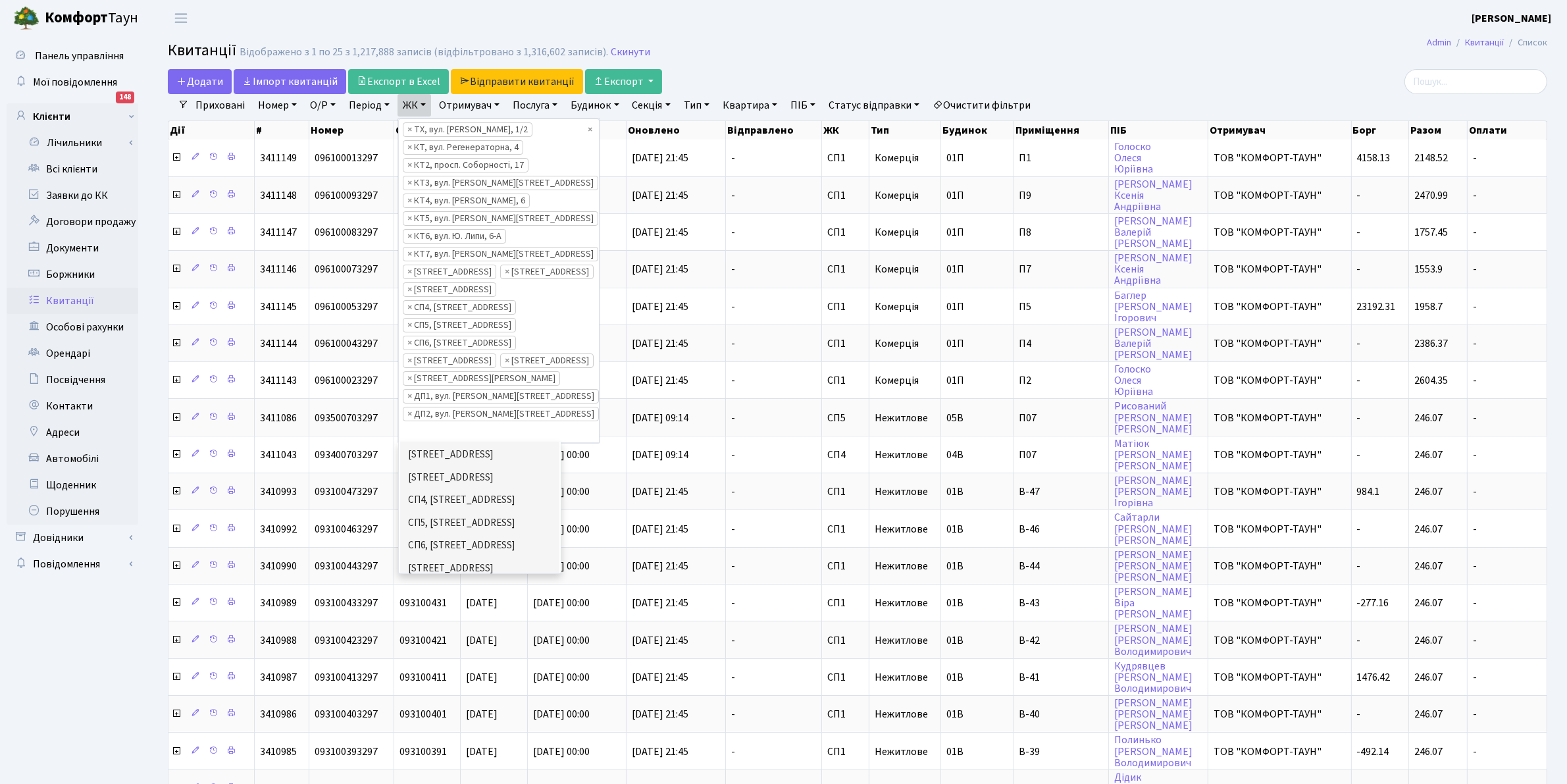
scroll to position [329, 0]
click at [491, 633] on li "ДП3, вул. [PERSON_NAME][STREET_ADDRESS]" at bounding box center [480, 652] width 159 height 37
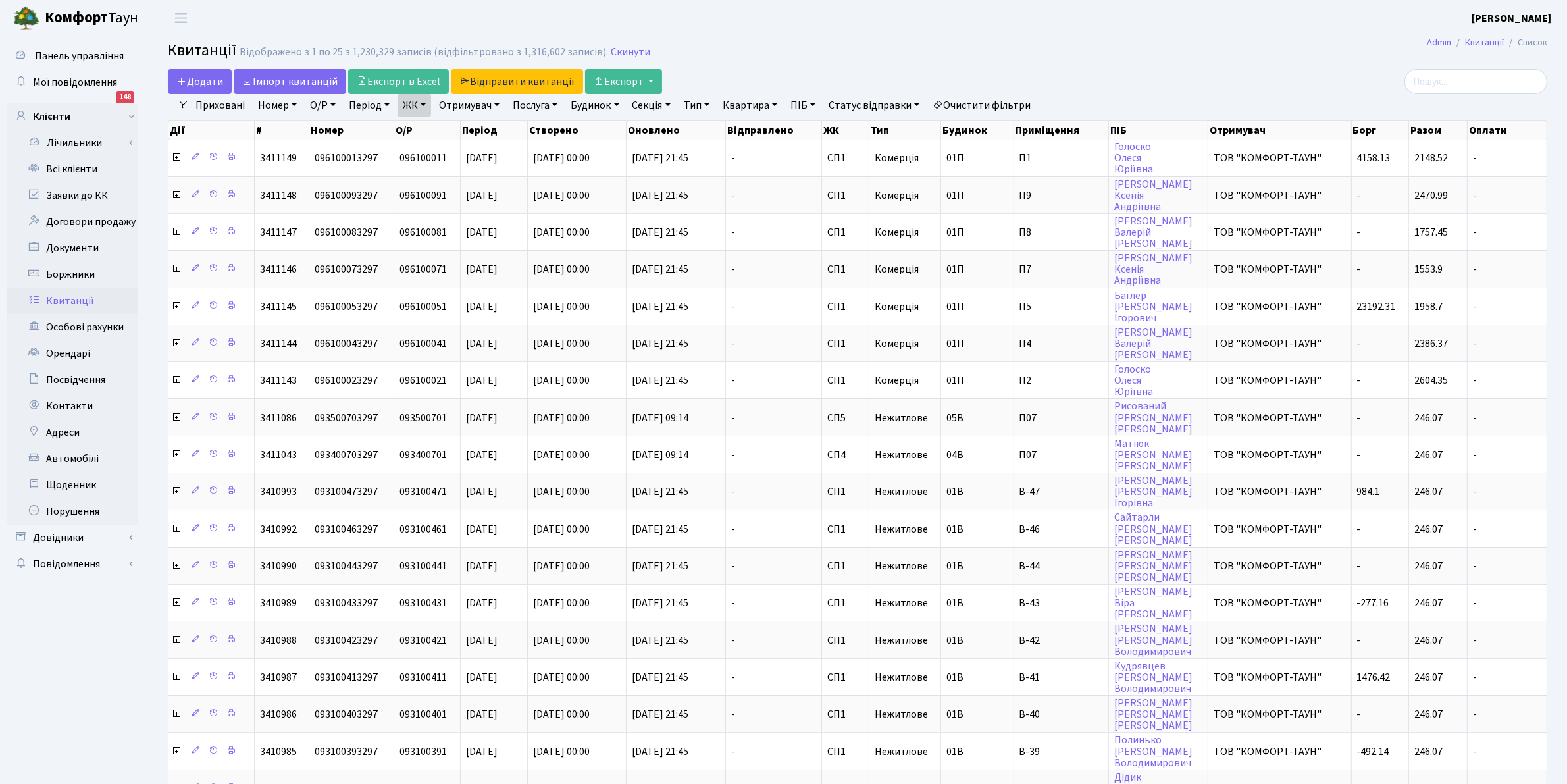
click at [419, 110] on link "ЖК" at bounding box center [414, 105] width 33 height 22
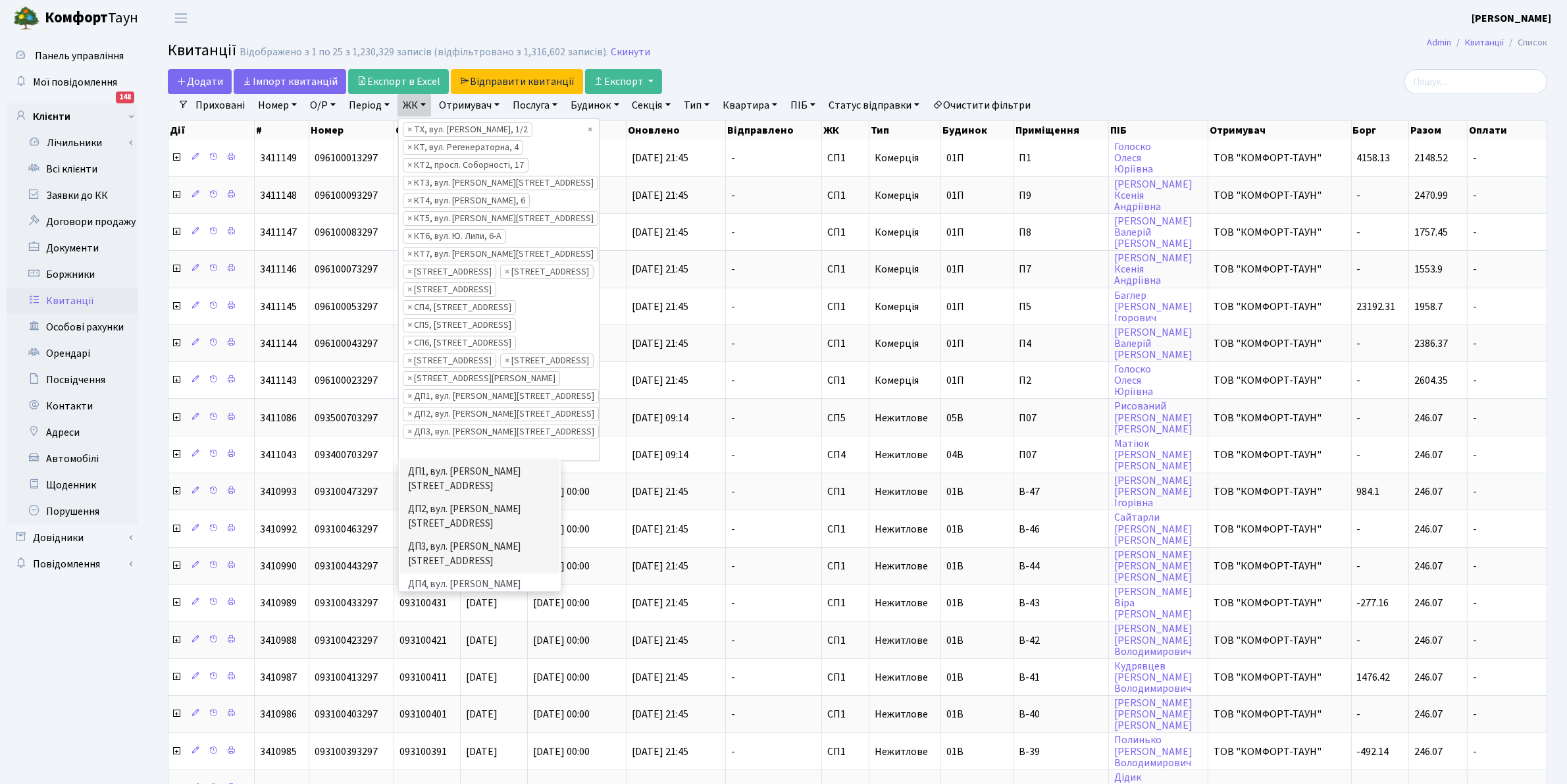
scroll to position [450, 0]
click at [512, 641] on li "ДП6, вул. [PERSON_NAME], 2" at bounding box center [480, 653] width 159 height 23
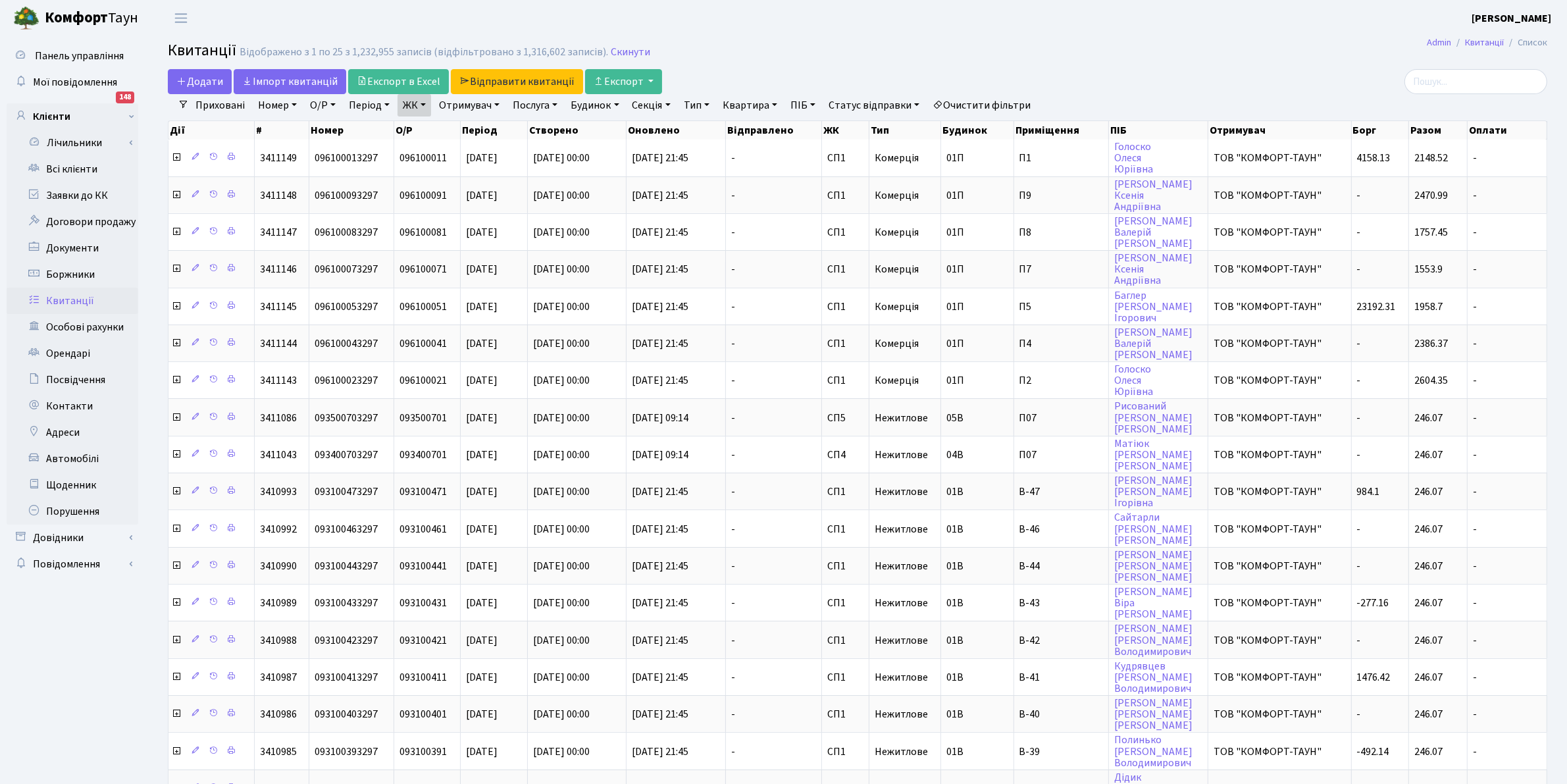
click at [420, 102] on link "ЖК" at bounding box center [414, 105] width 33 height 22
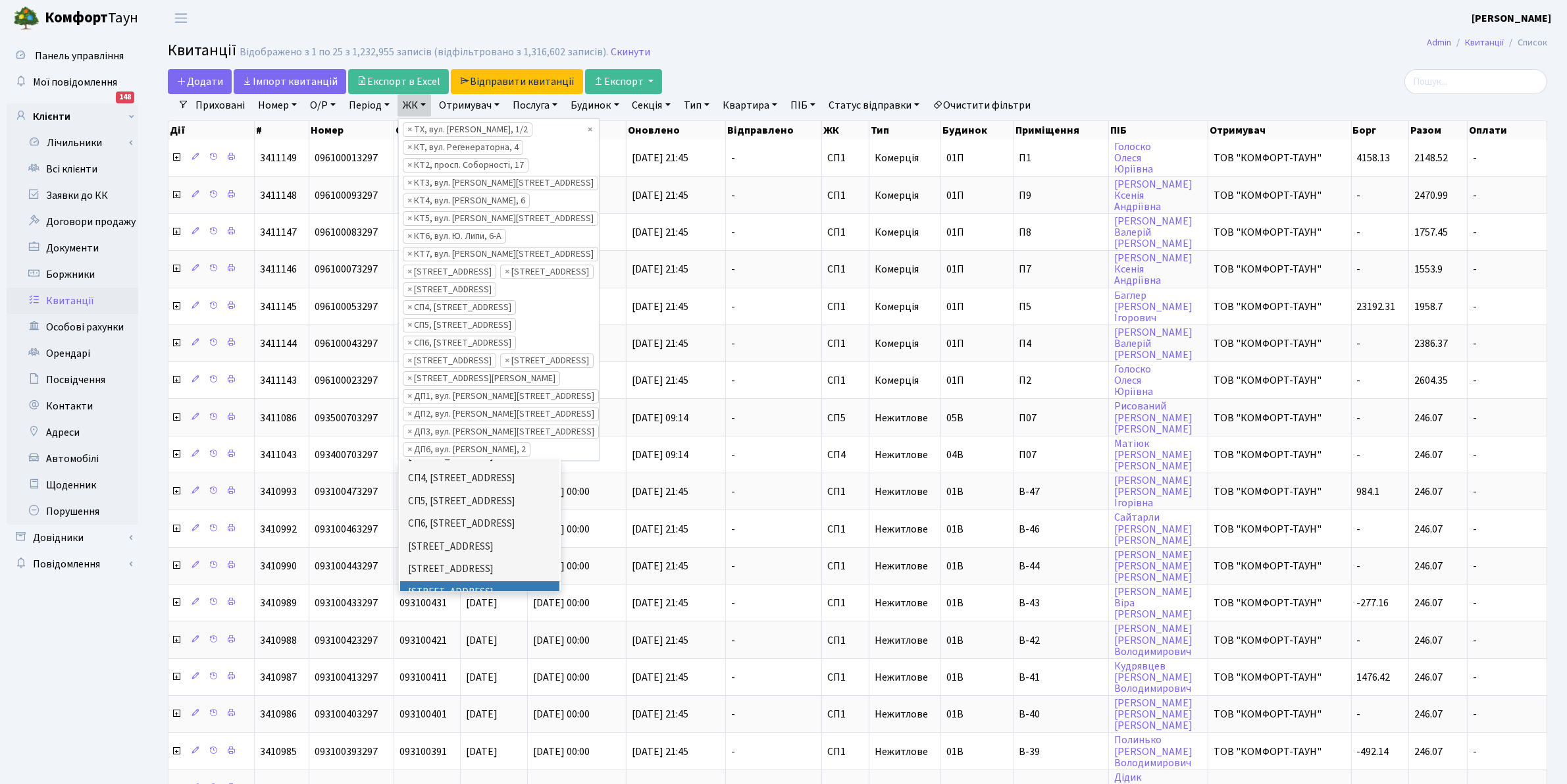
scroll to position [450, 0]
click at [464, 604] on li "ДП5, вул. Некрасова, 6" at bounding box center [480, 622] width 159 height 37
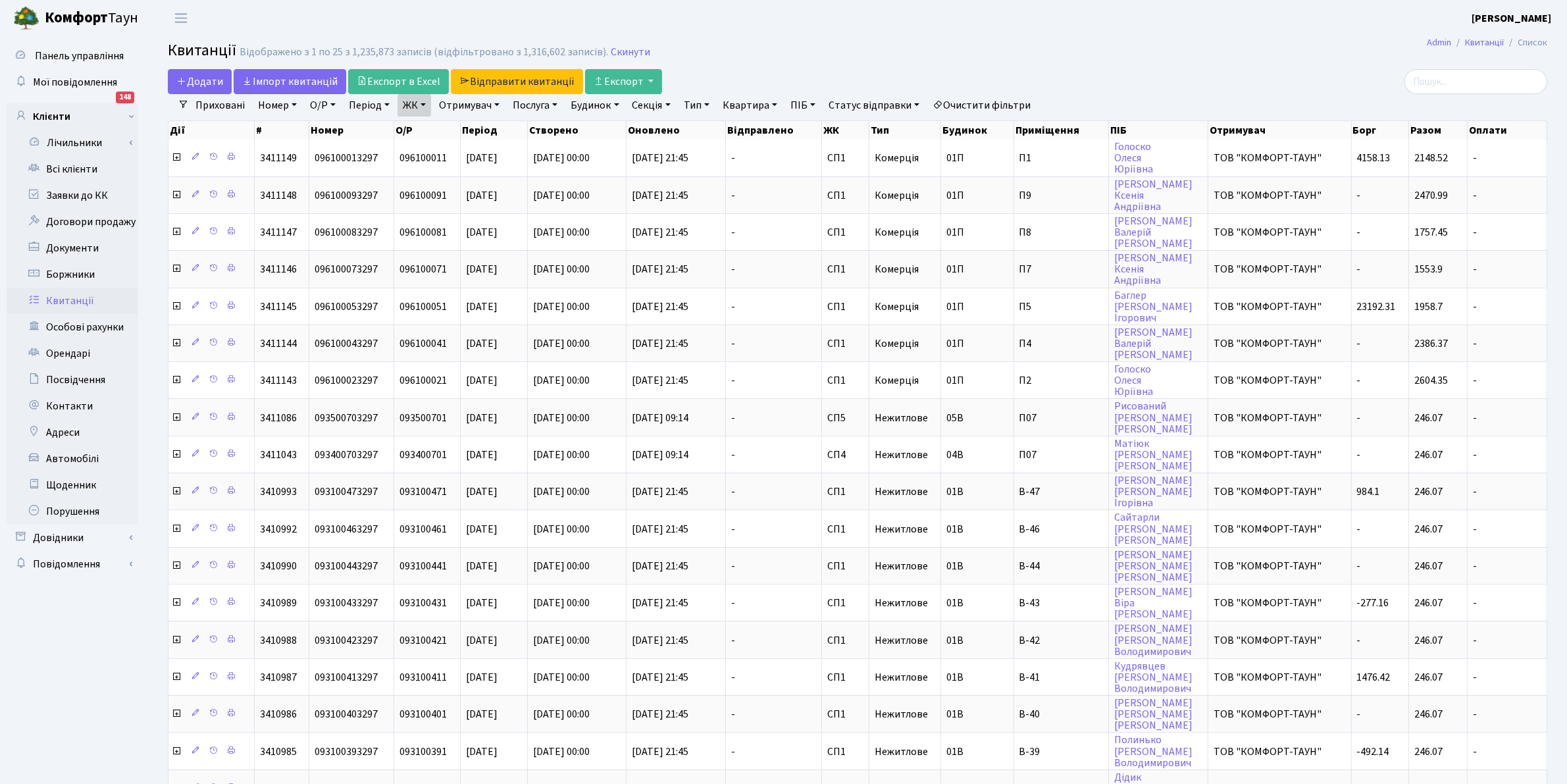
click at [408, 109] on link "ЖК" at bounding box center [414, 105] width 33 height 22
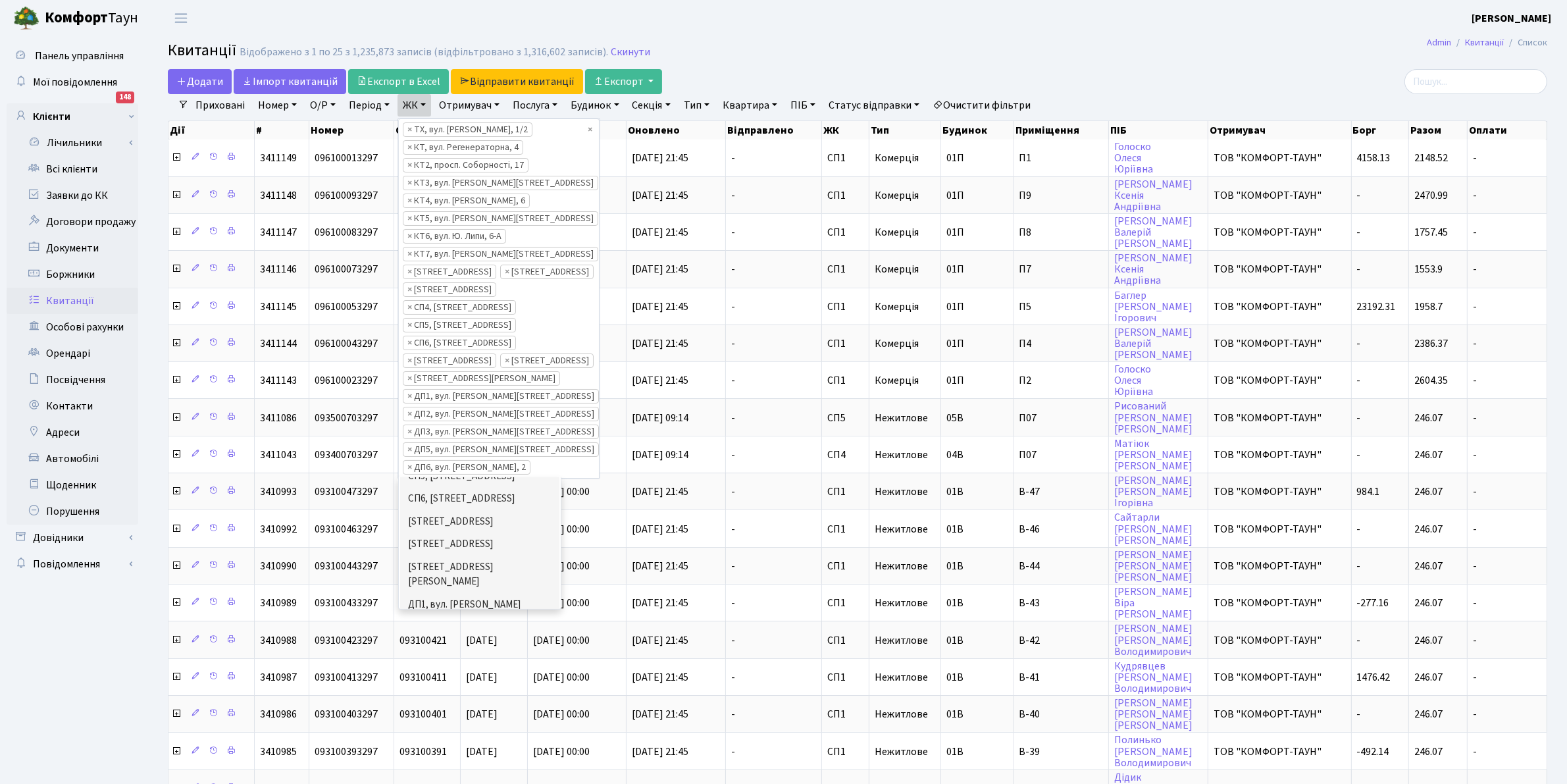
scroll to position [450, 0]
click at [485, 584] on li "ДП4, вул. [PERSON_NAME][STREET_ADDRESS]" at bounding box center [480, 603] width 159 height 37
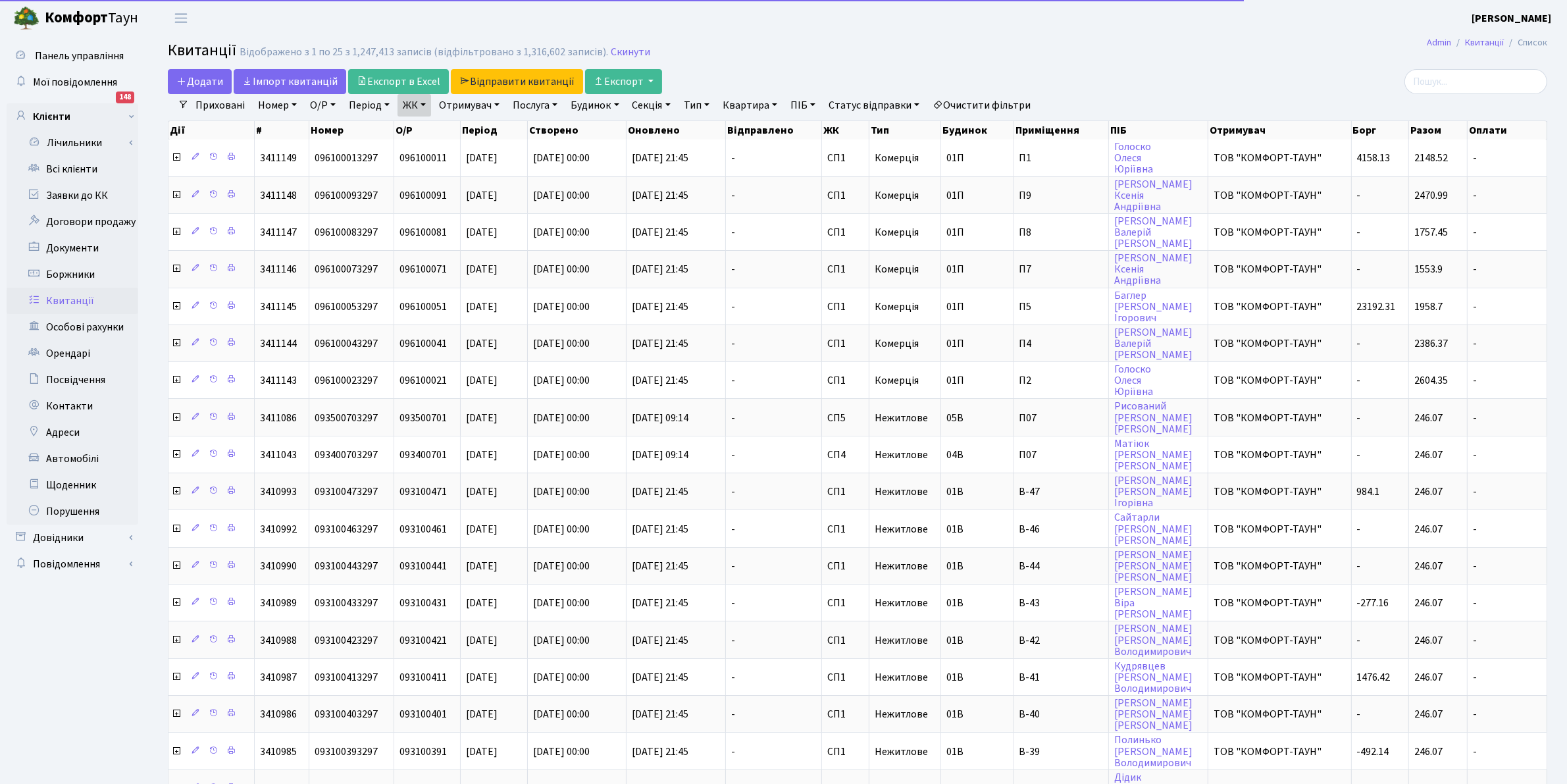
click at [407, 107] on link "ЖК" at bounding box center [414, 105] width 33 height 22
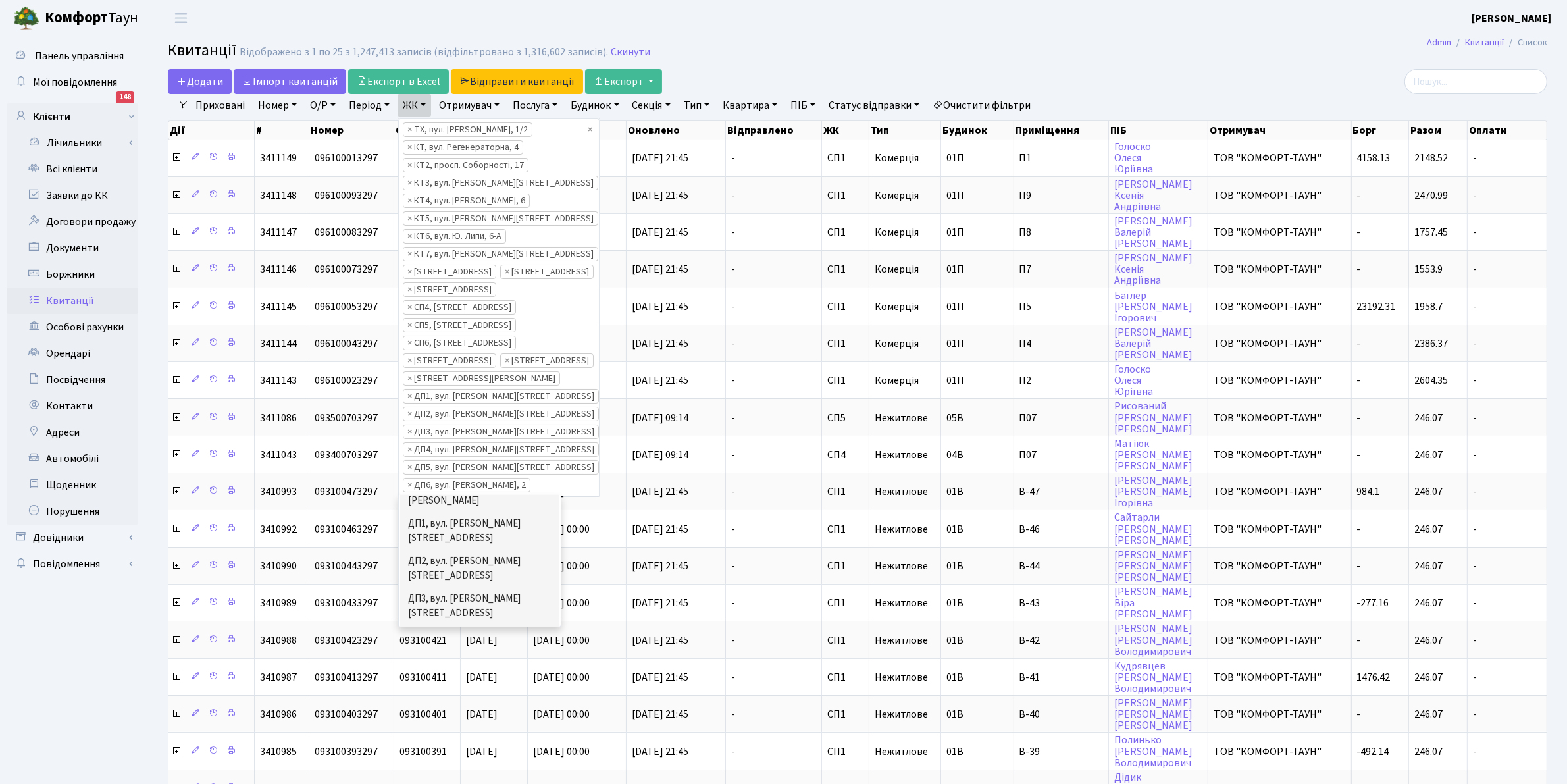
scroll to position [450, 0]
click at [828, 10] on header "Комфорт Таун Клишко І. В. Мій обліковий запис Вийти" at bounding box center [784, 18] width 1567 height 36
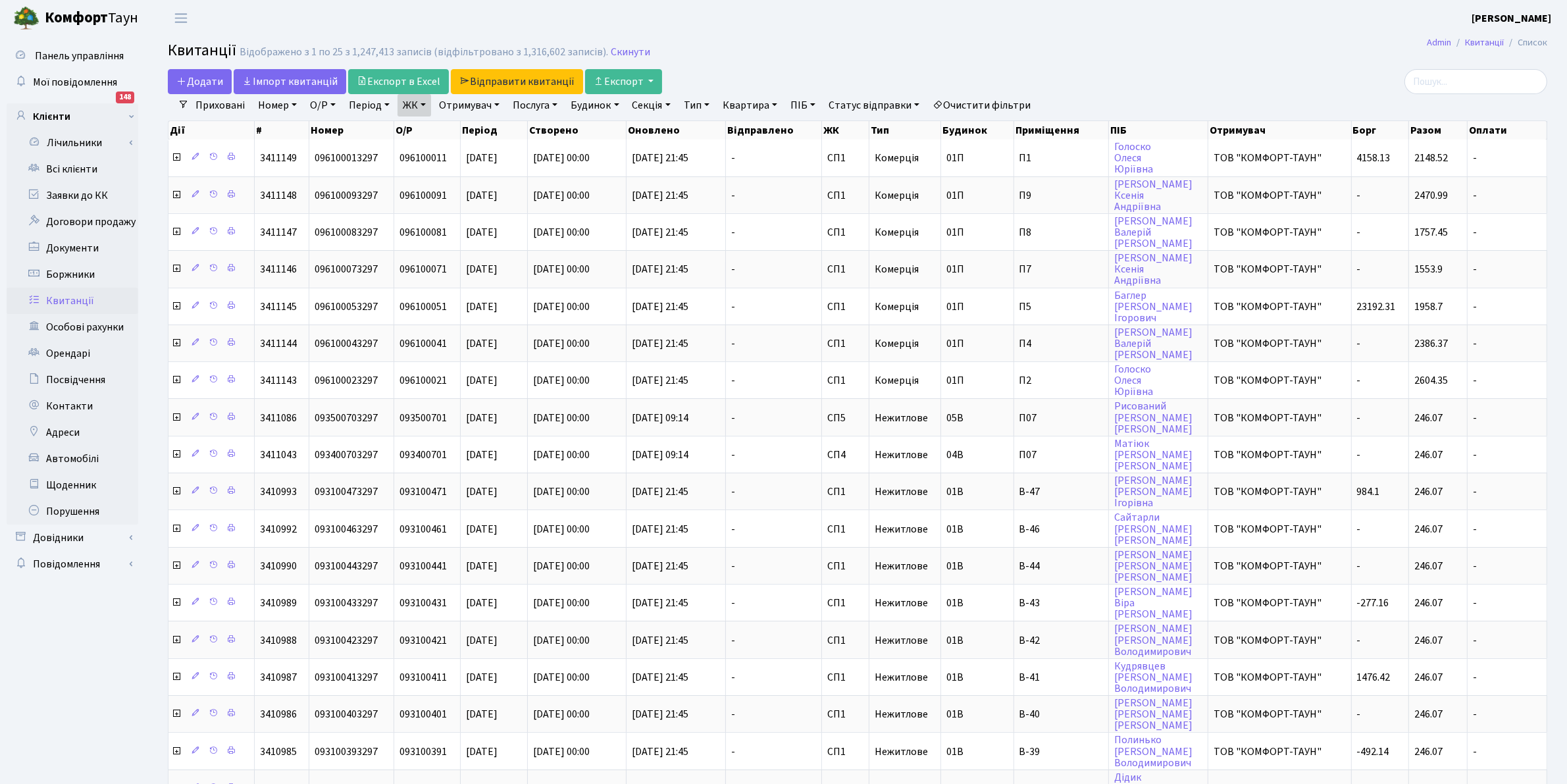
click at [472, 104] on link "Отримувач" at bounding box center [469, 105] width 71 height 22
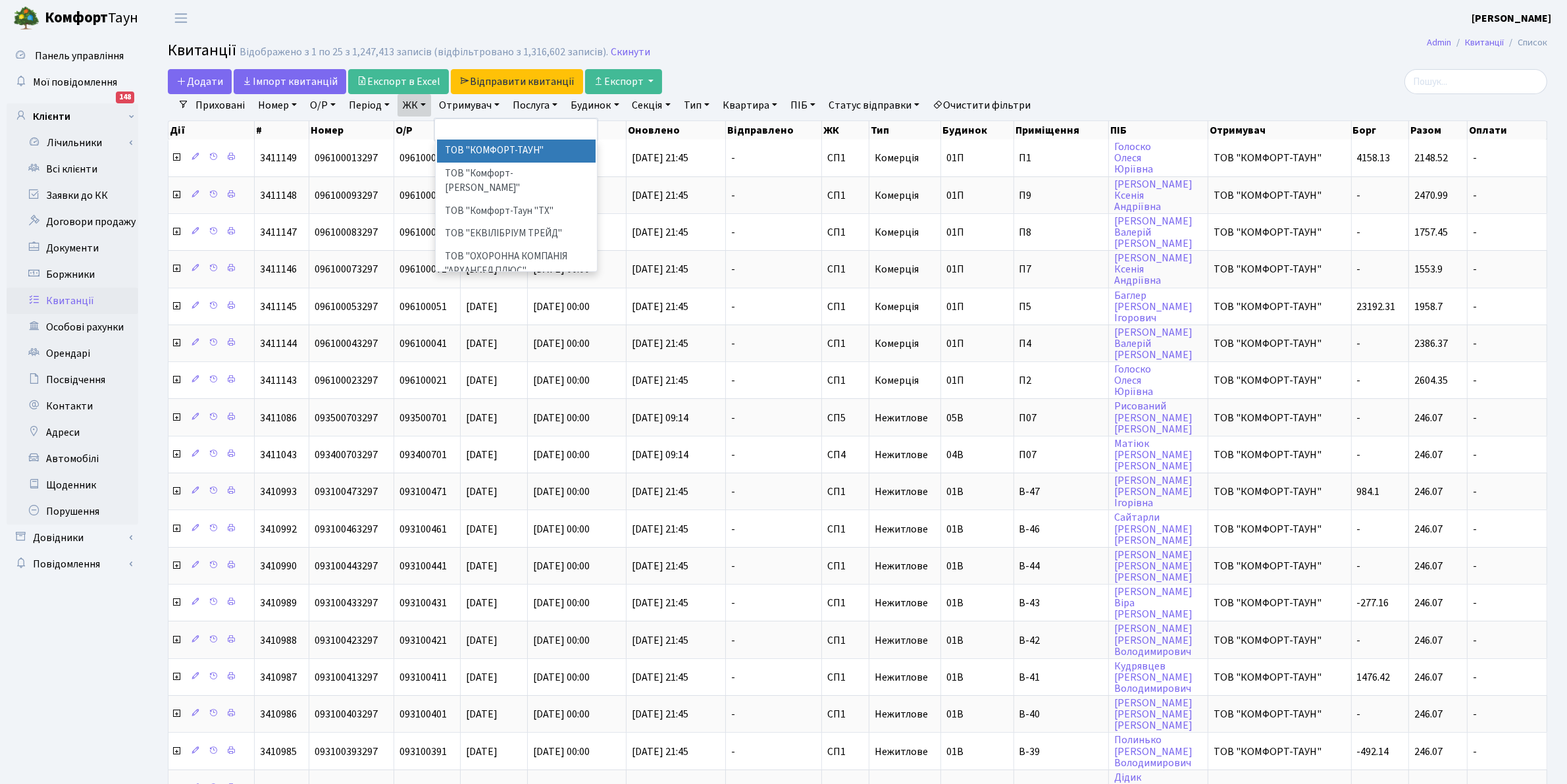
click at [478, 145] on li "ТОВ "КОМФОРТ-ТАУН"" at bounding box center [516, 151] width 159 height 23
select select "1"
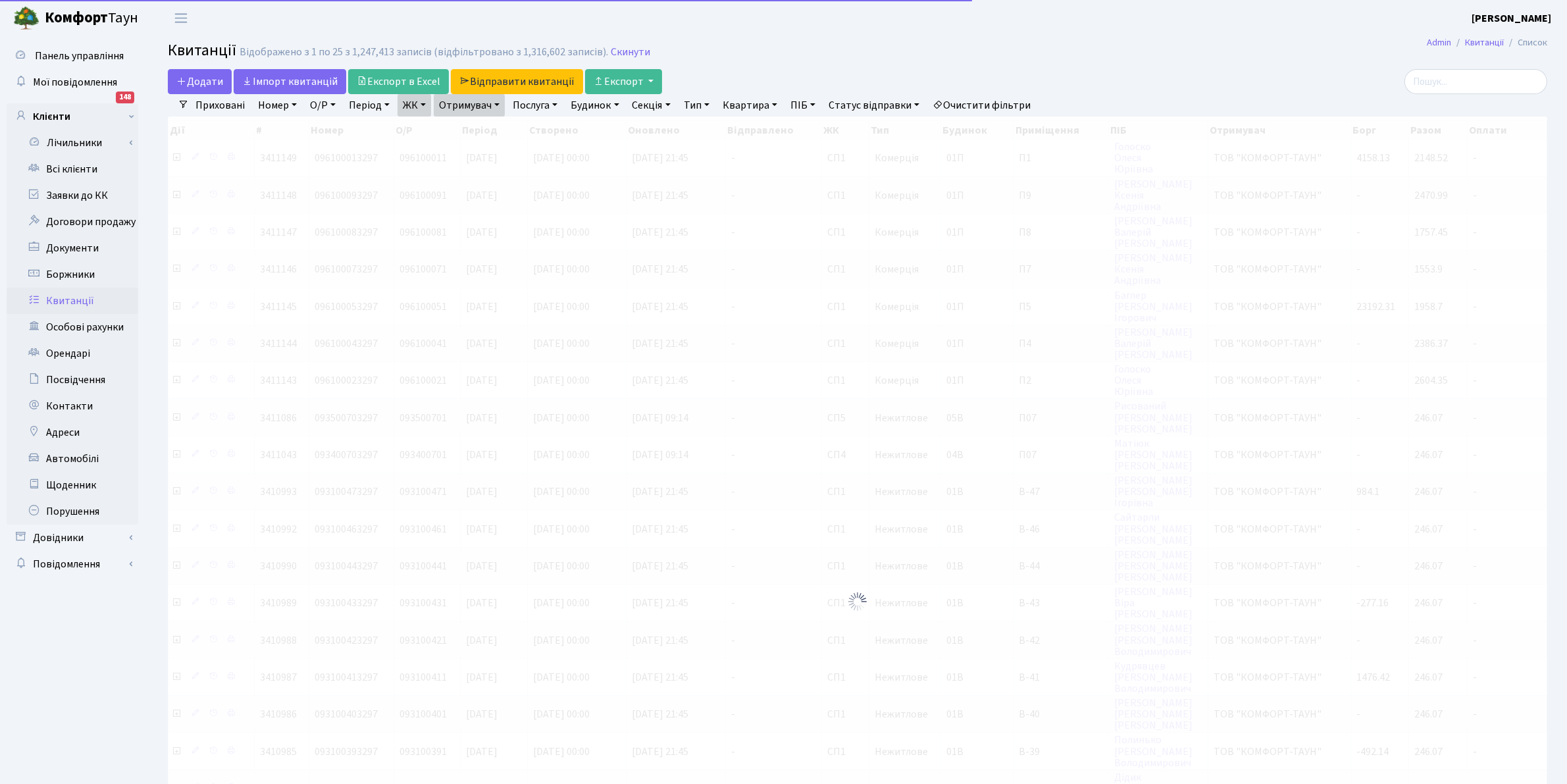
click at [464, 105] on link "Отримувач" at bounding box center [469, 105] width 71 height 22
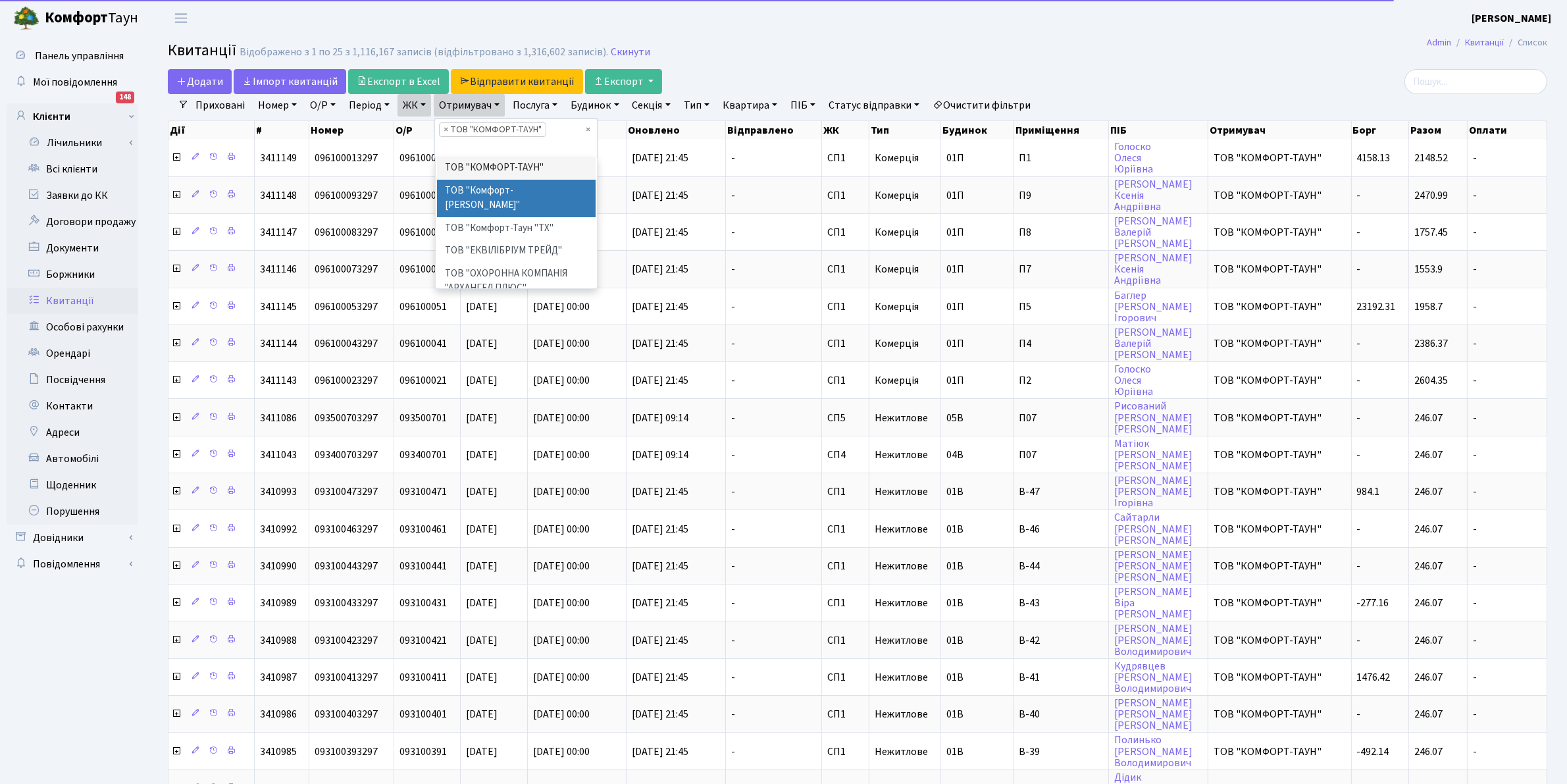
click at [476, 183] on li "ТОВ "Комфорт-[PERSON_NAME]"" at bounding box center [516, 198] width 159 height 37
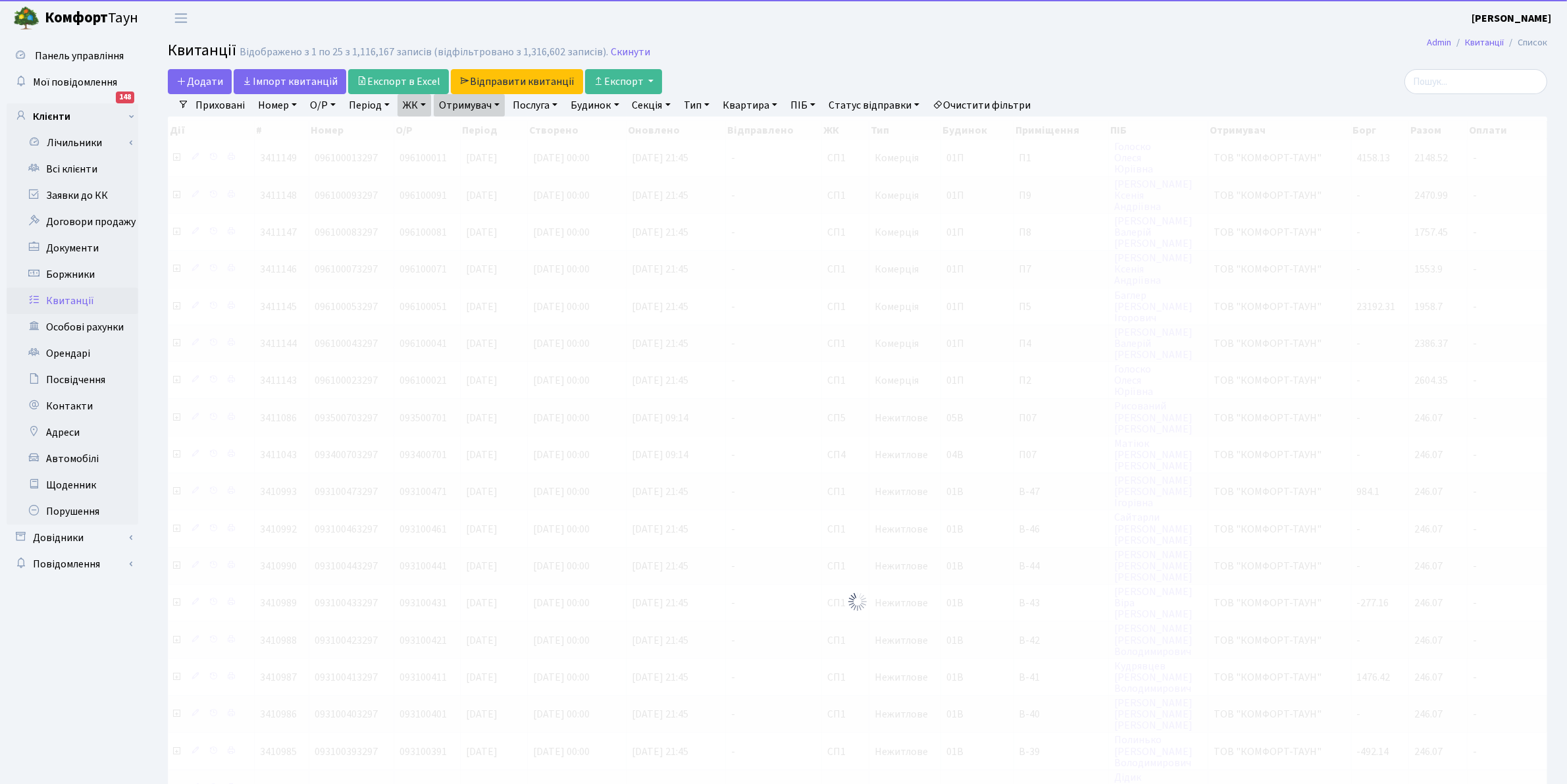
click at [466, 107] on link "Отримувач" at bounding box center [469, 105] width 71 height 22
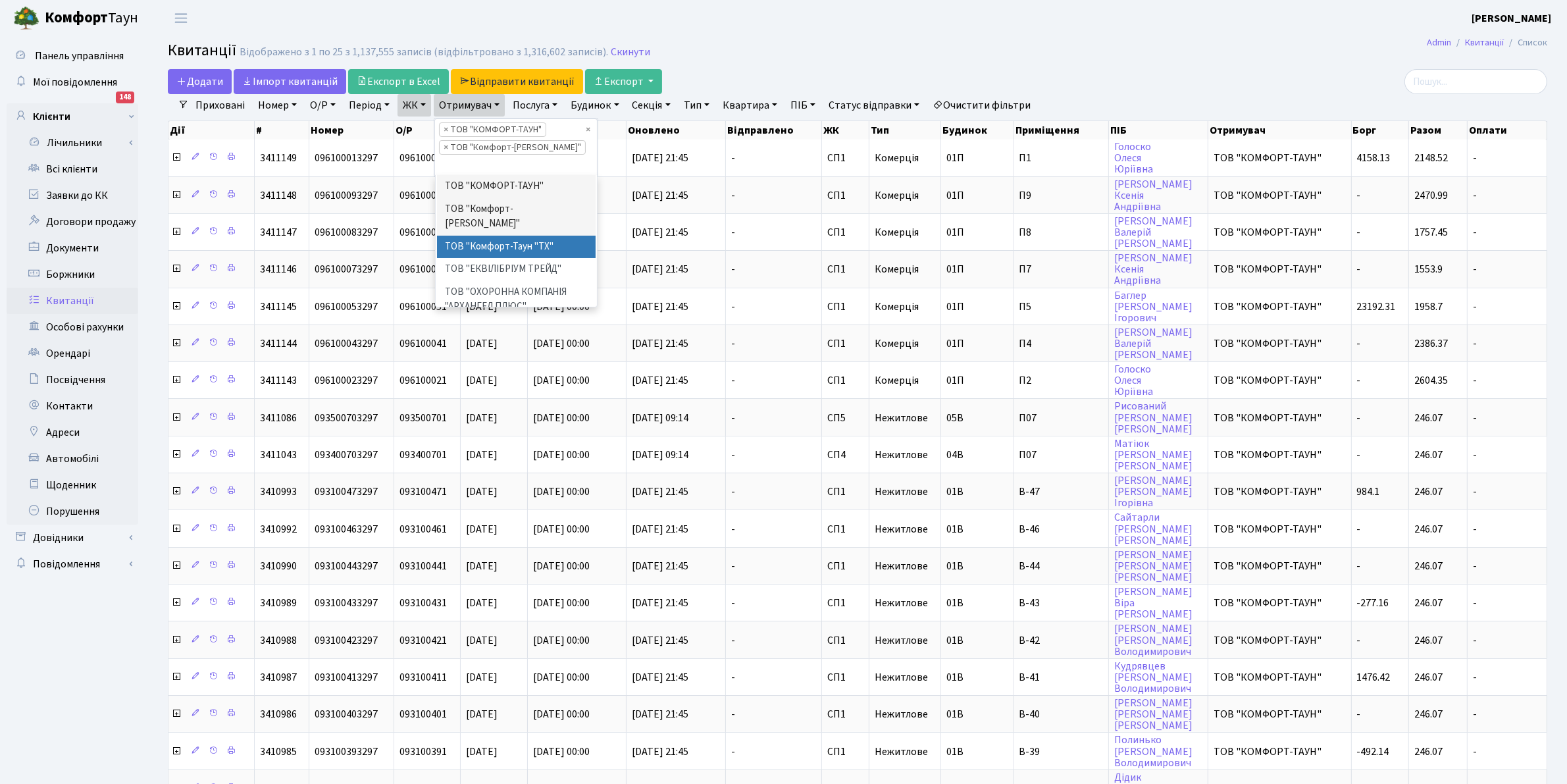
click at [497, 236] on li "ТОВ "Комфорт-Таун "ТХ"" at bounding box center [516, 247] width 159 height 23
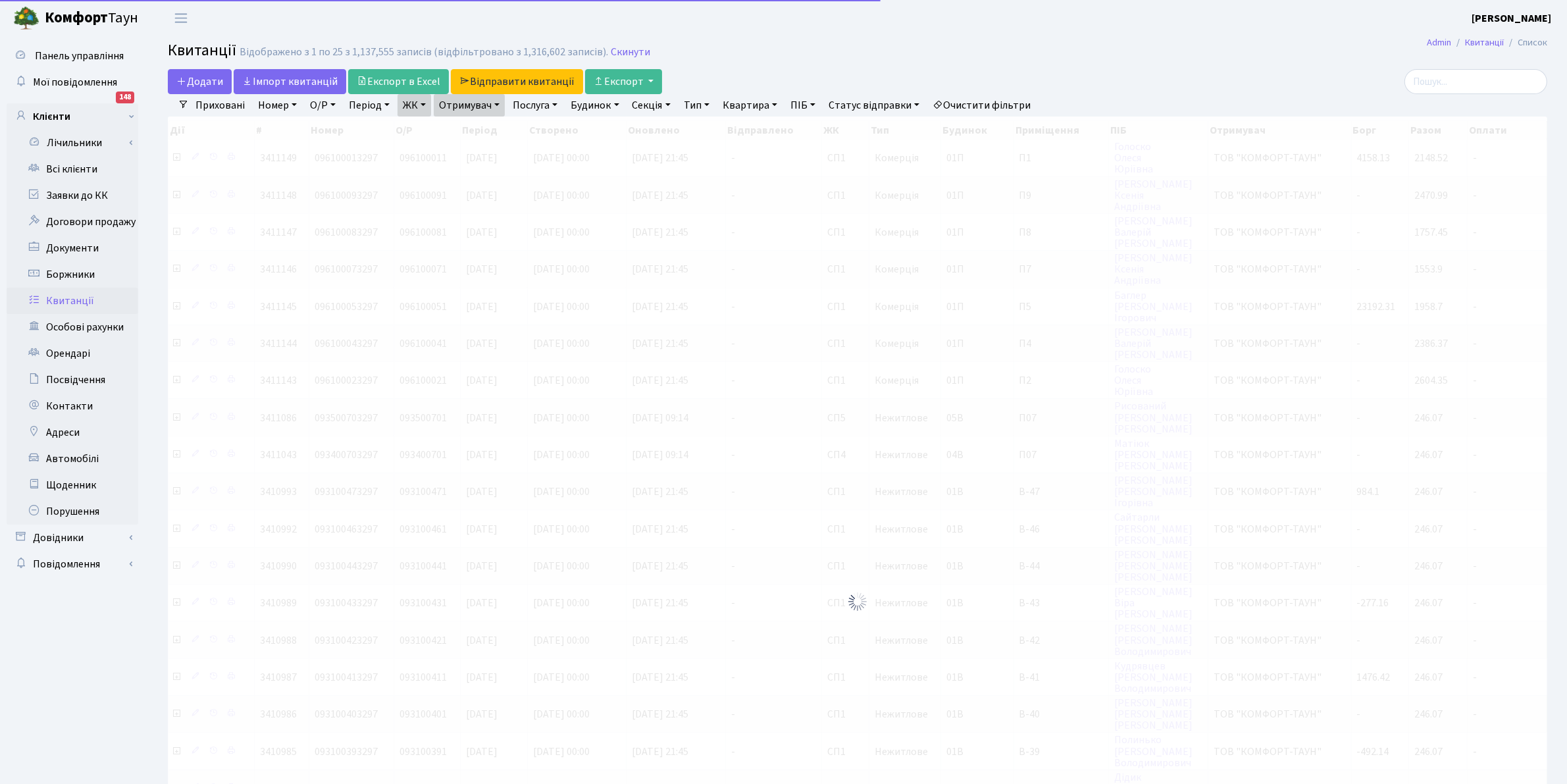
click at [477, 106] on link "Отримувач" at bounding box center [469, 105] width 71 height 22
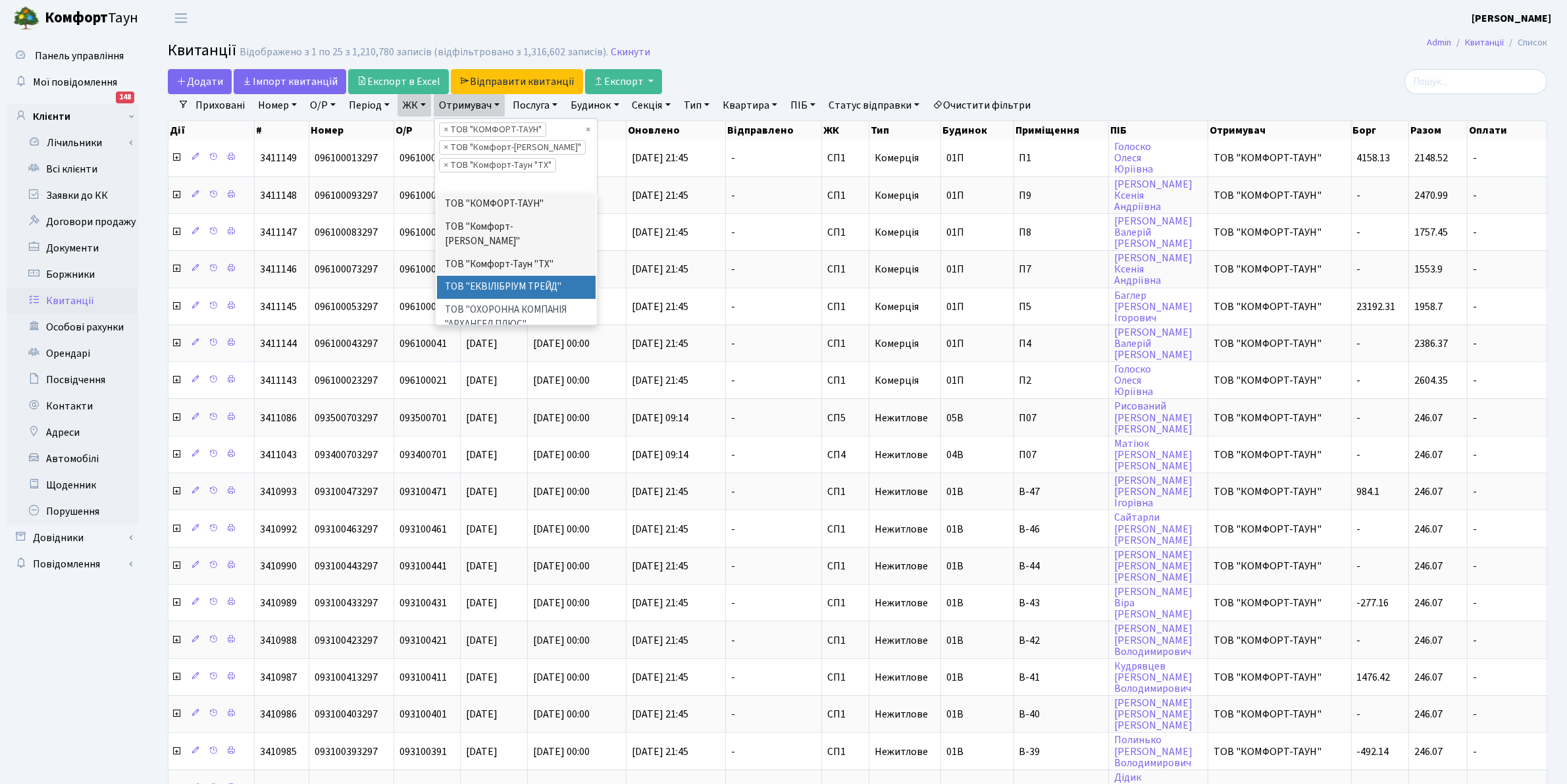
click at [497, 277] on li "ТОВ "ЕКВІЛІБРІУМ ТРЕЙД"" at bounding box center [516, 287] width 159 height 23
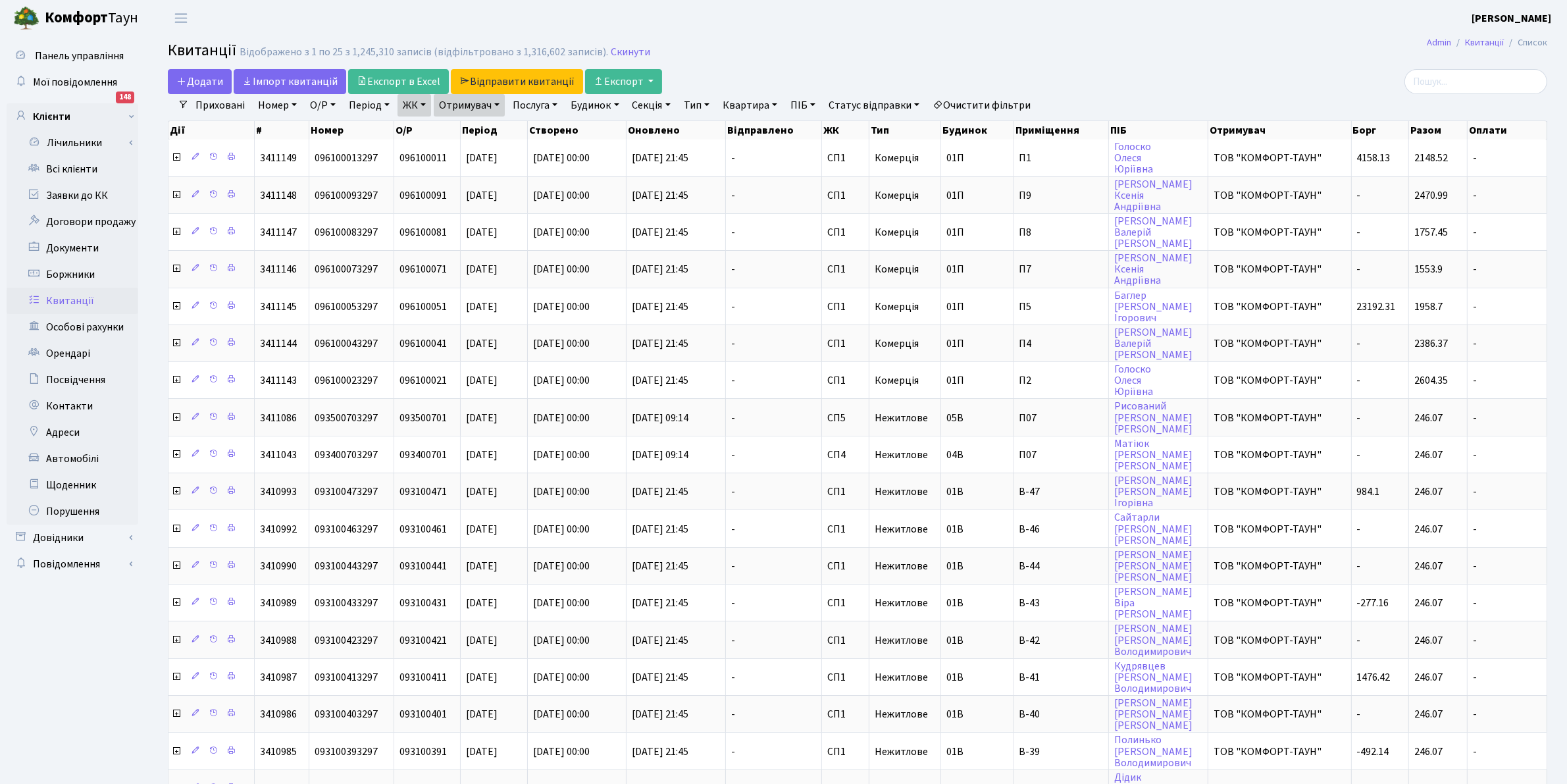
click at [538, 105] on link "Послуга" at bounding box center [535, 105] width 55 height 22
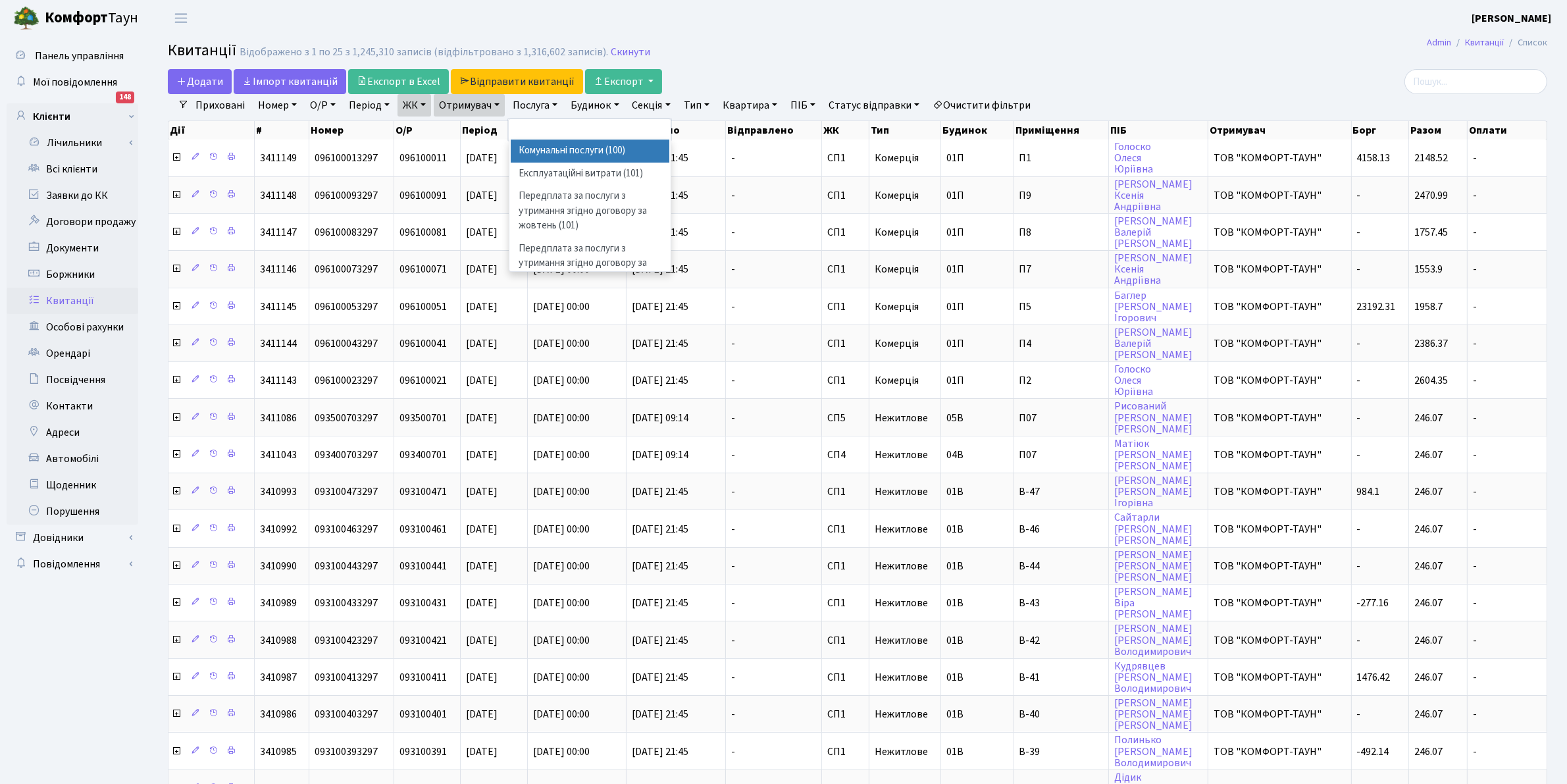
click at [586, 148] on li "Комунальні послуги (100)" at bounding box center [591, 151] width 159 height 23
select select "1774706"
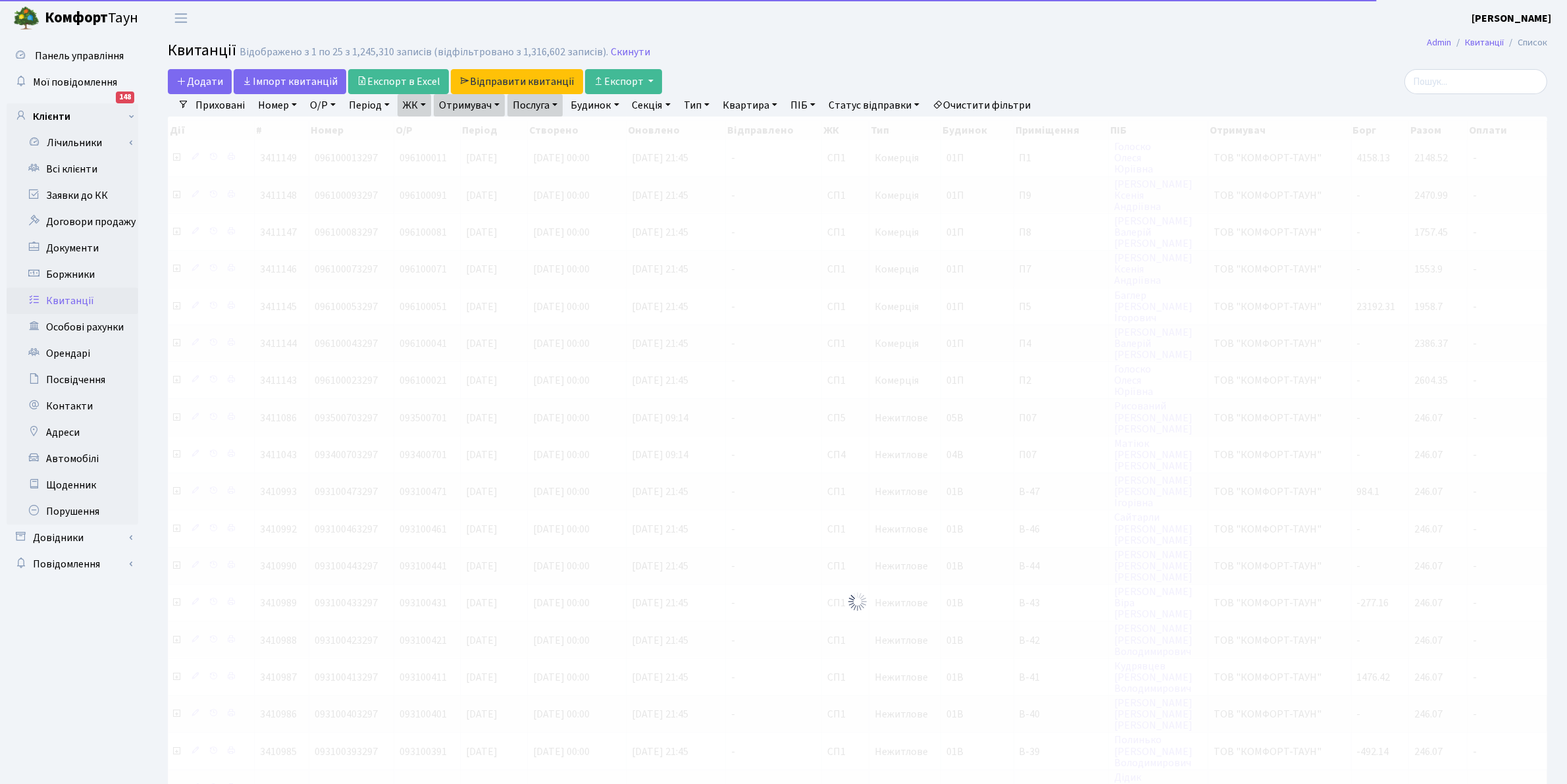
click at [535, 107] on link "Послуга" at bounding box center [535, 105] width 55 height 22
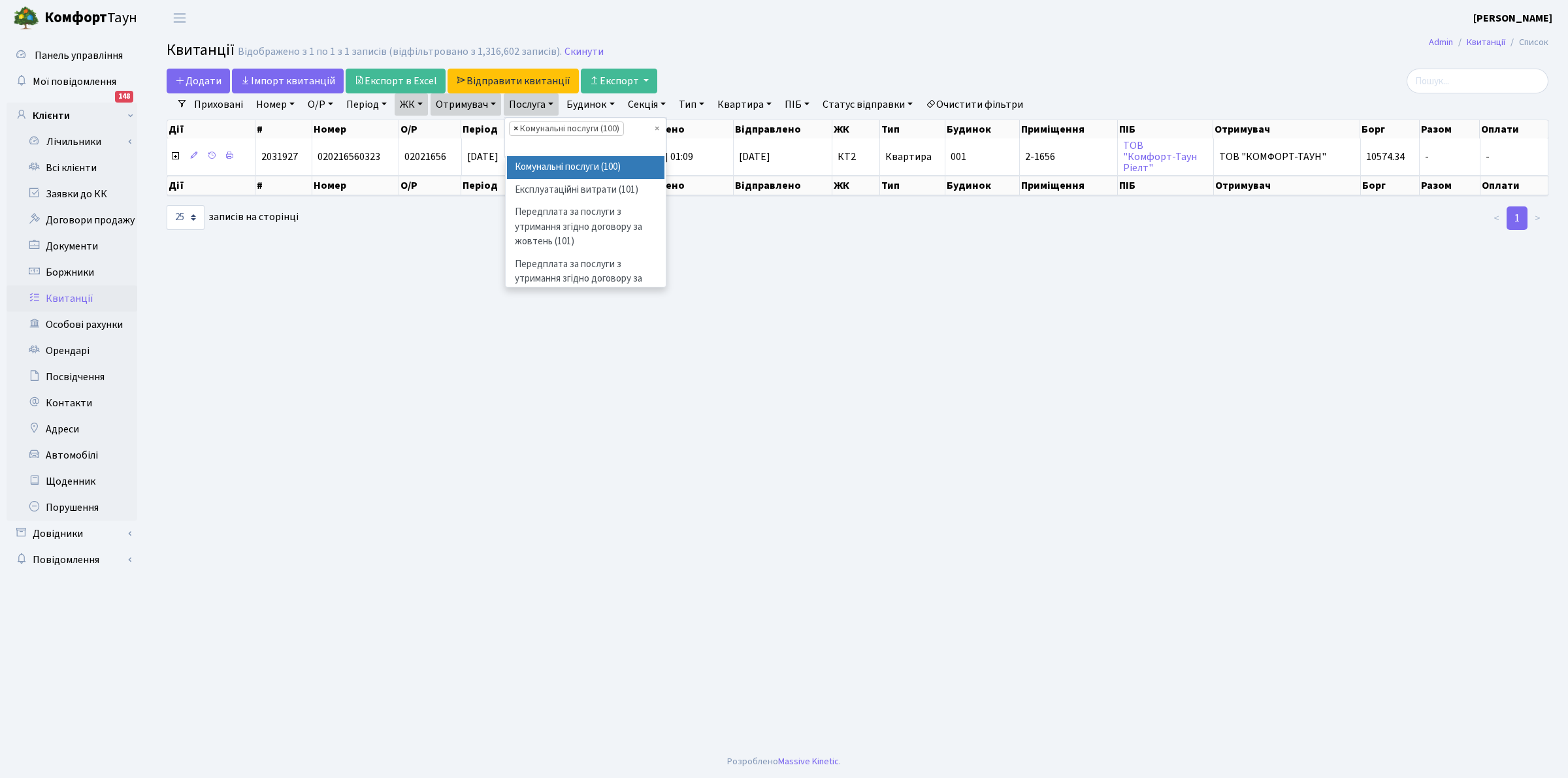
click at [516, 128] on span "×" at bounding box center [515, 128] width 5 height 13
select select
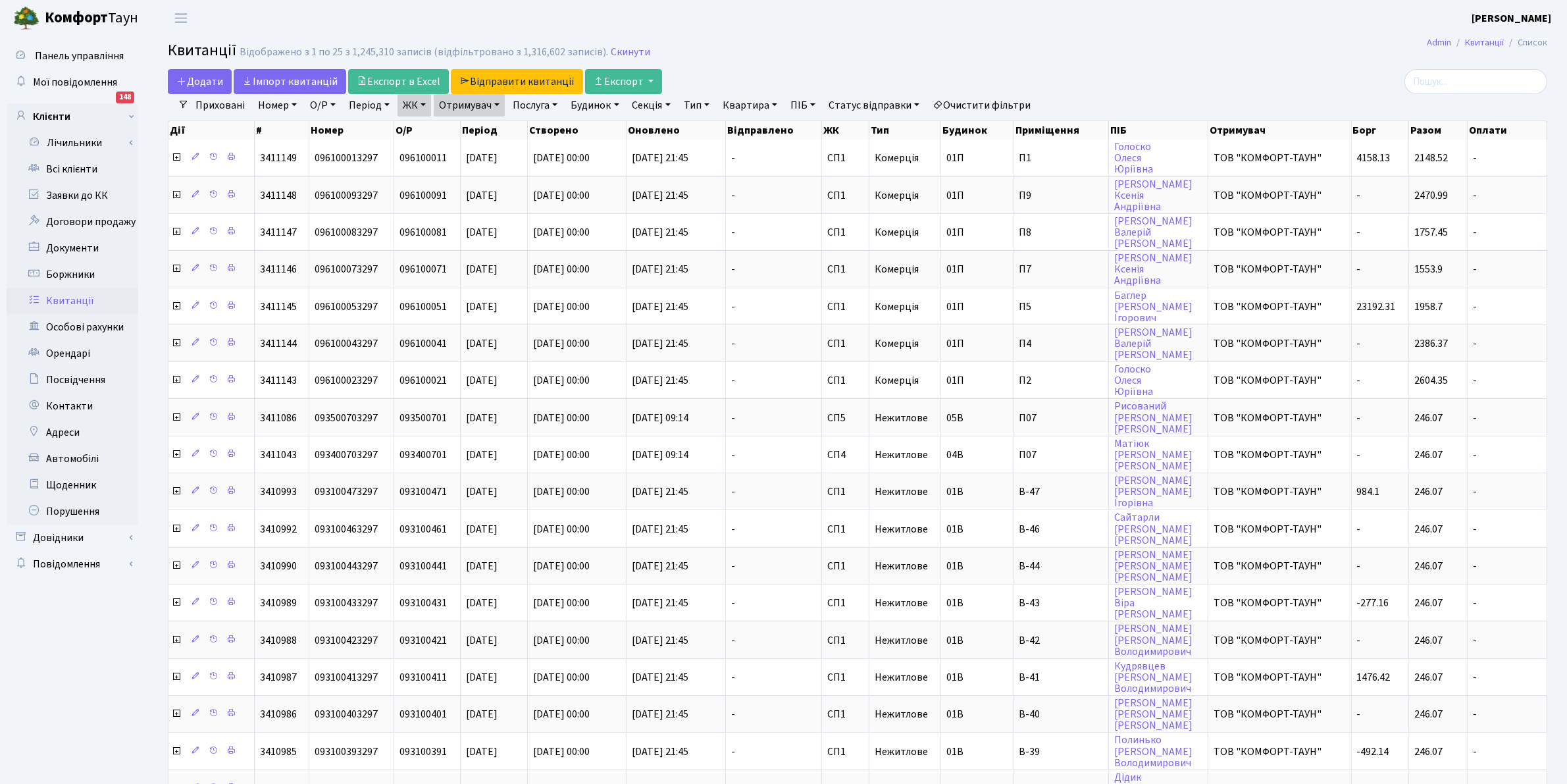
click at [547, 109] on link "Послуга" at bounding box center [535, 105] width 55 height 22
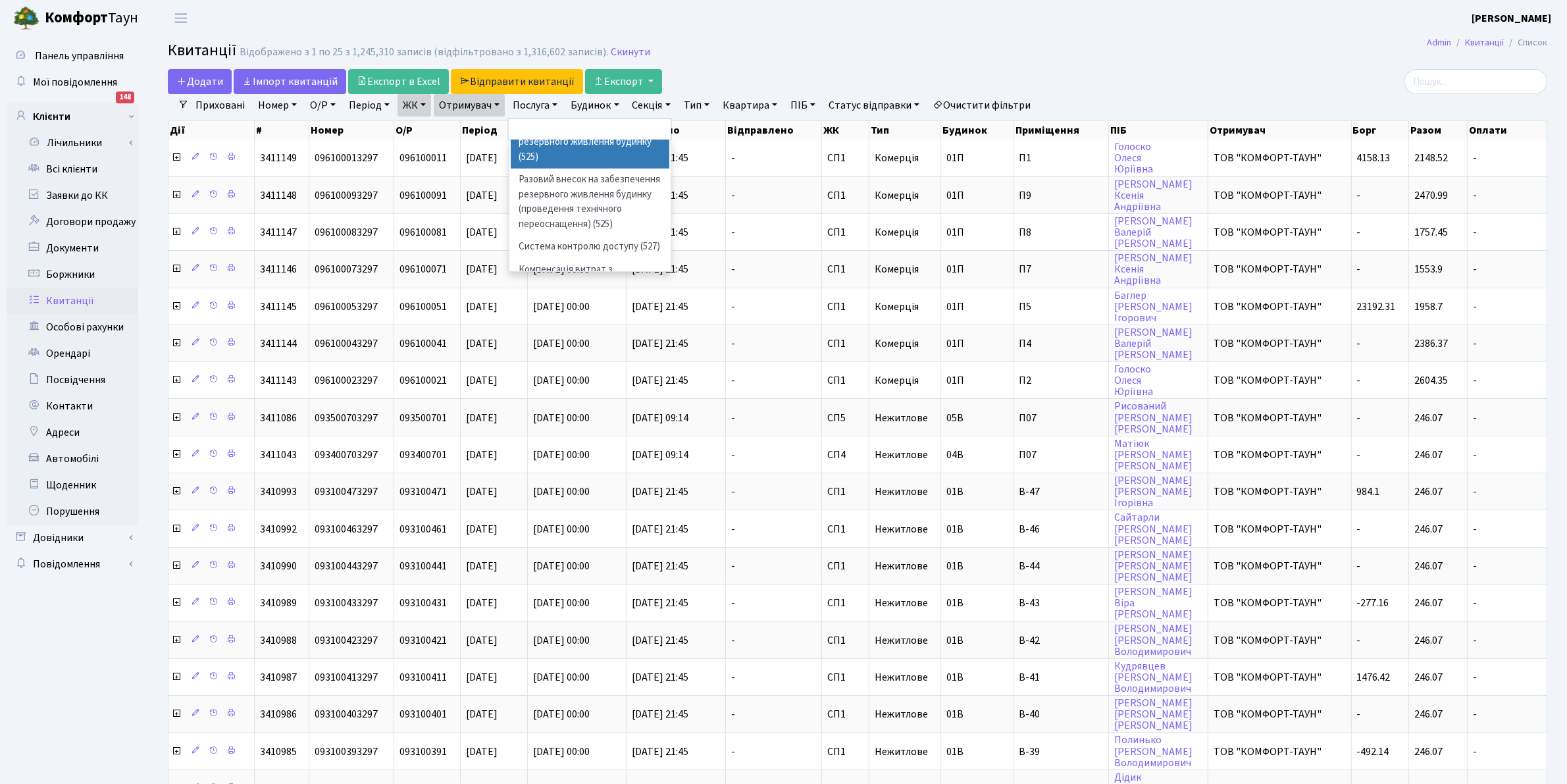
scroll to position [1459, 0]
click at [866, 48] on h2 "Квитанції Відображено з 1 по 25 з 1,245,310 записів (відфільтровано з 1,316,602…" at bounding box center [858, 52] width 1379 height 22
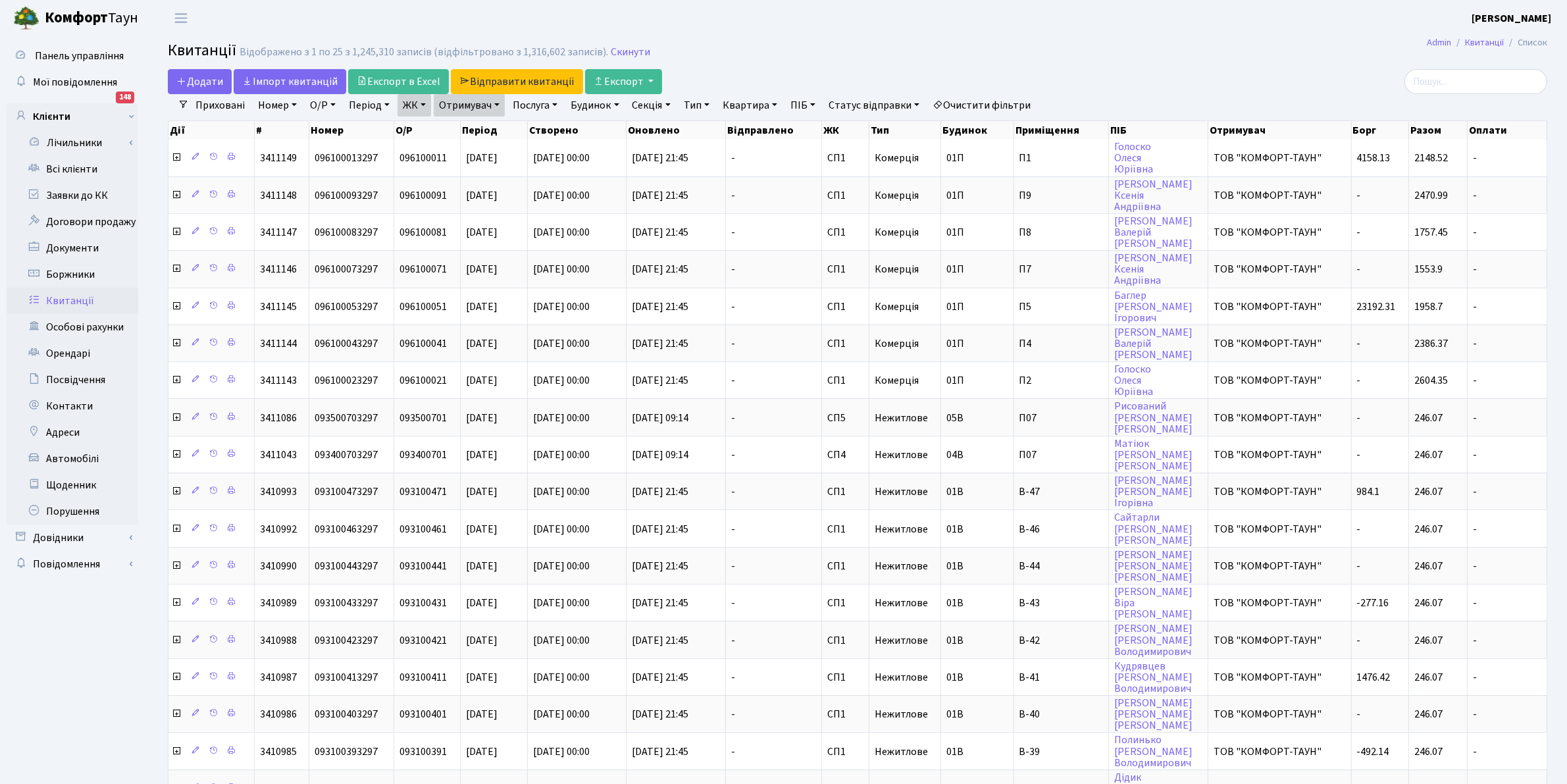
click at [489, 107] on link "Отримувач" at bounding box center [469, 105] width 71 height 22
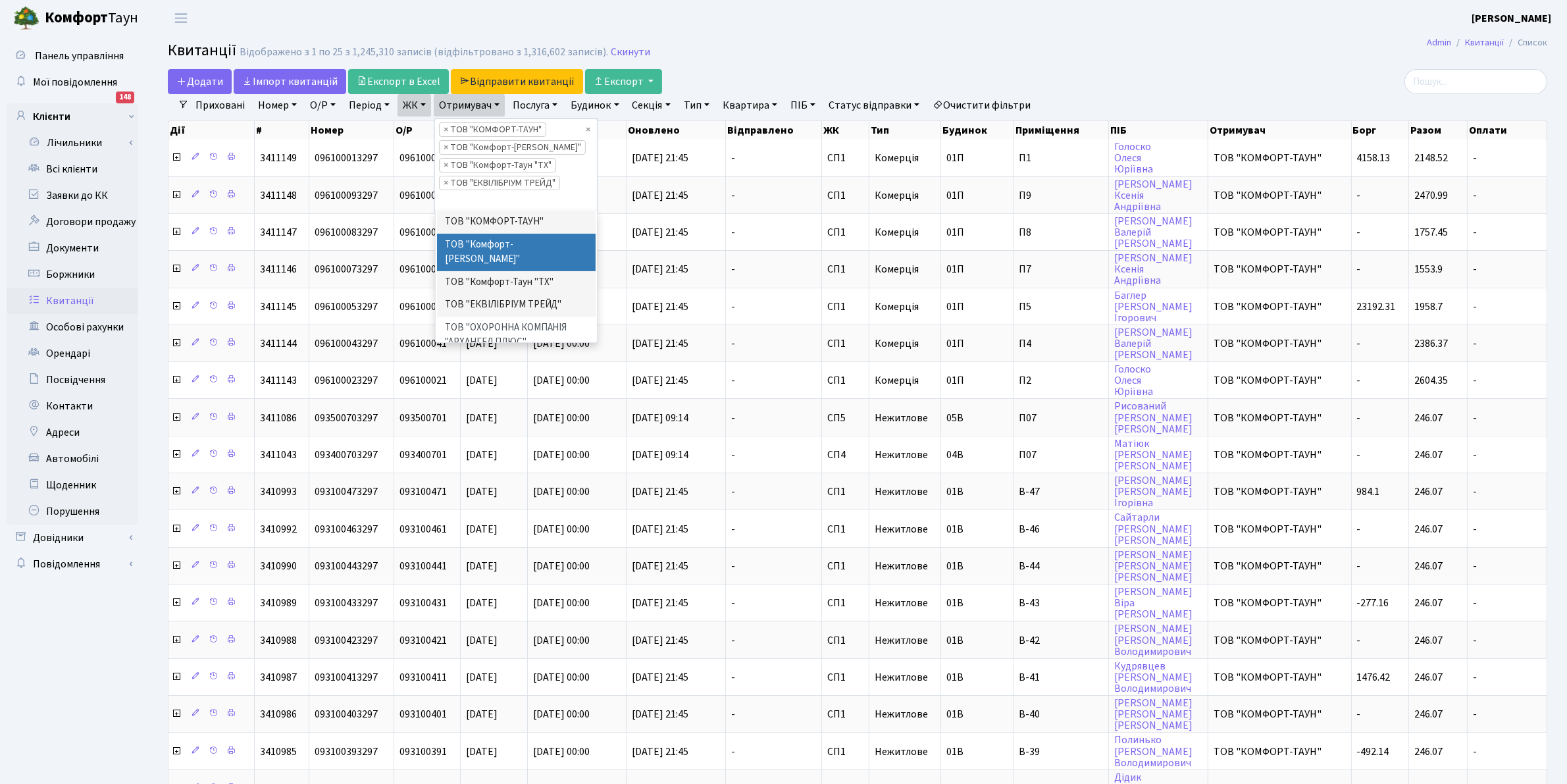
scroll to position [18, 0]
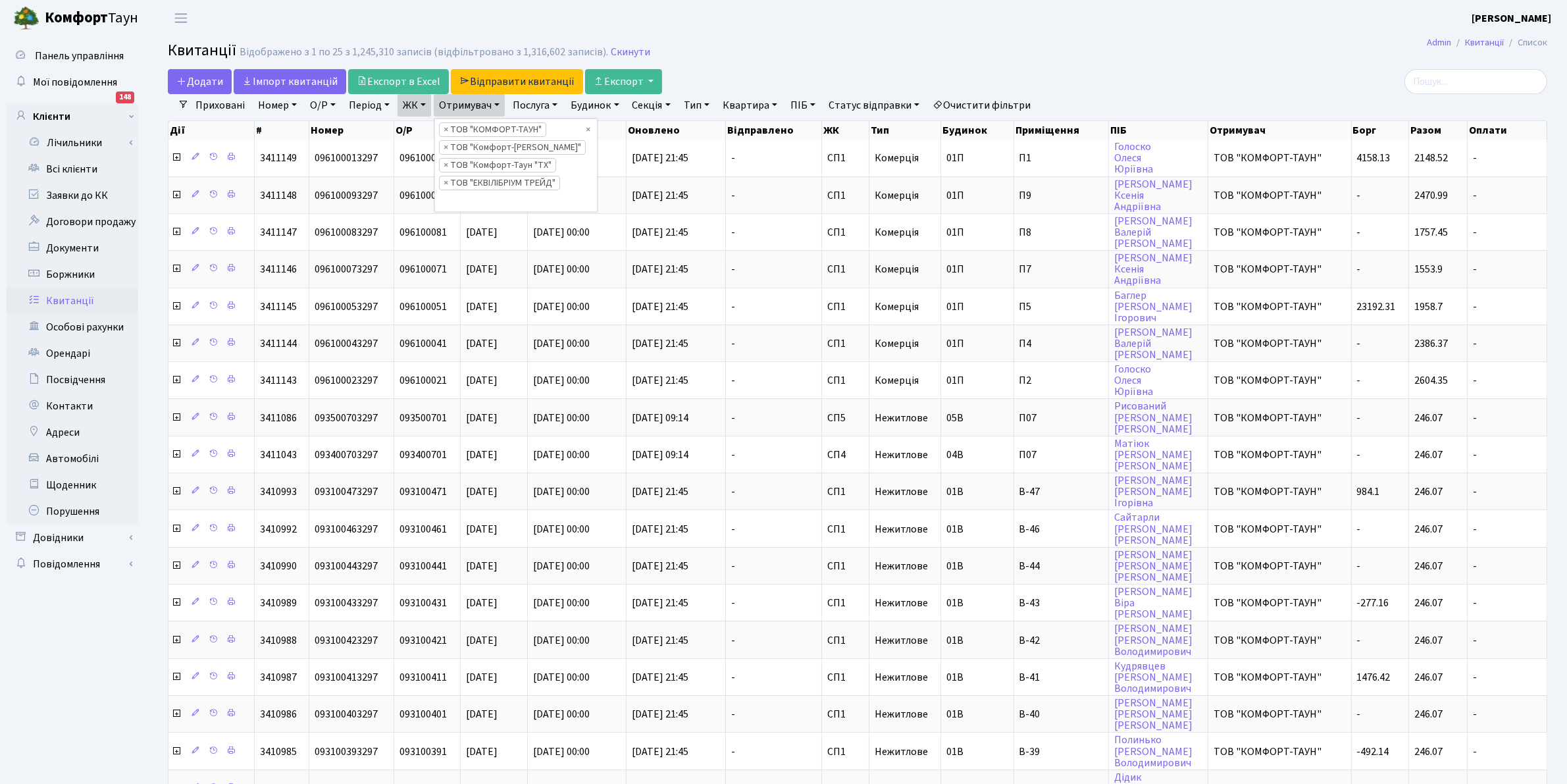
click at [415, 109] on link "ЖК" at bounding box center [414, 105] width 33 height 22
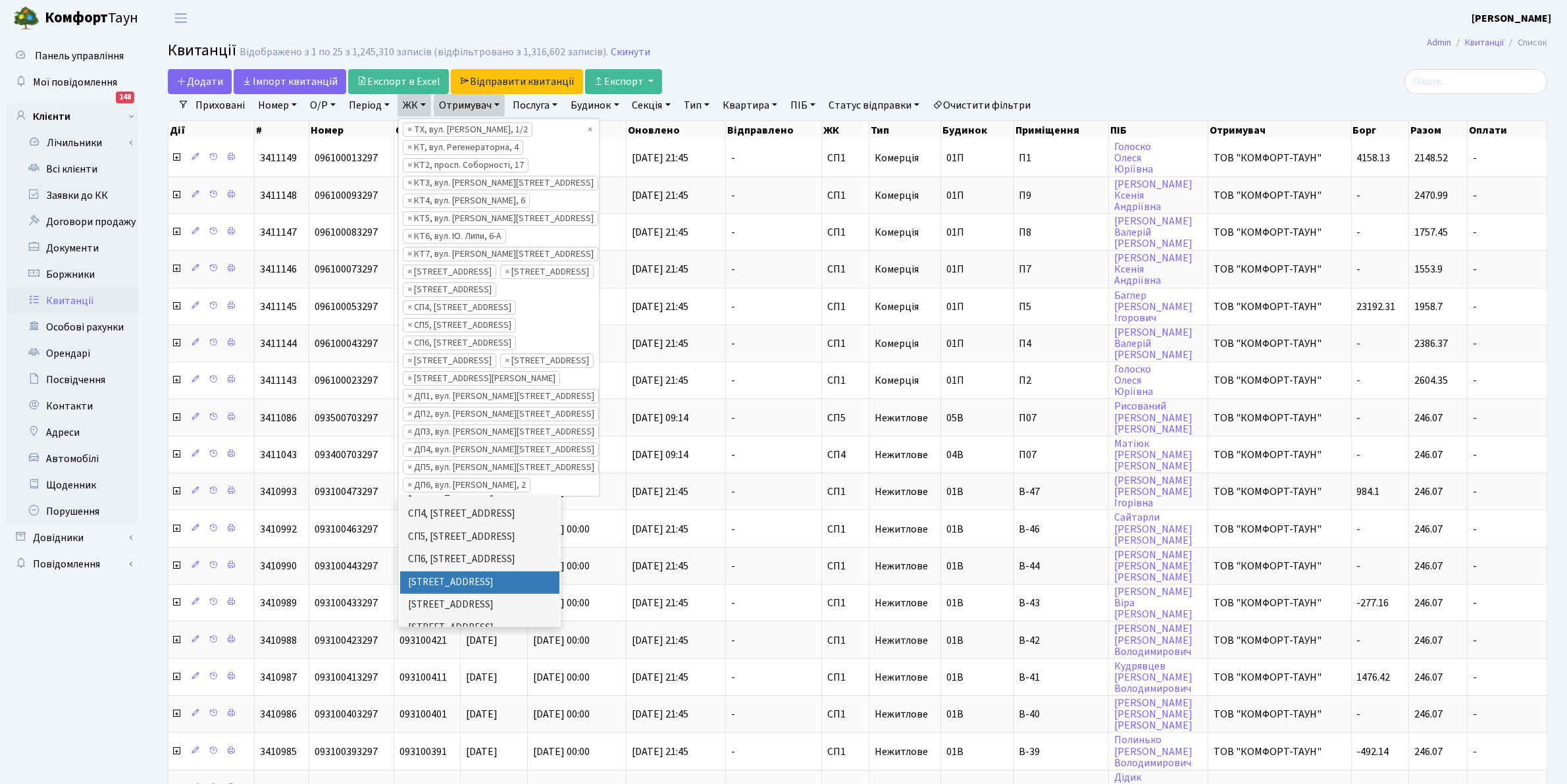
scroll to position [0, 0]
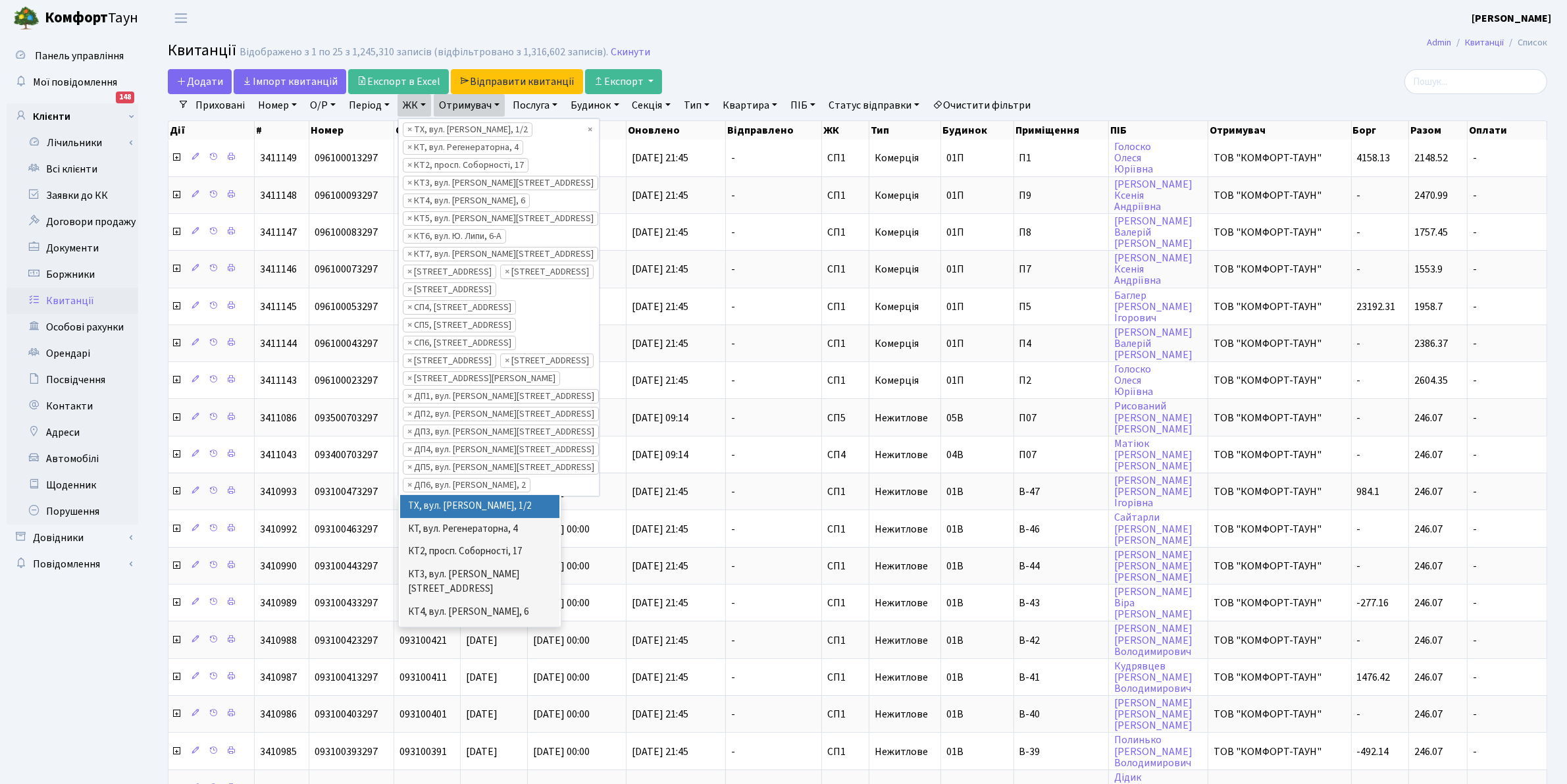
drag, startPoint x: 474, startPoint y: 571, endPoint x: 471, endPoint y: 564, distance: 7.6
click at [474, 518] on li "ТХ, вул. Ділова, 1/2" at bounding box center [480, 506] width 159 height 23
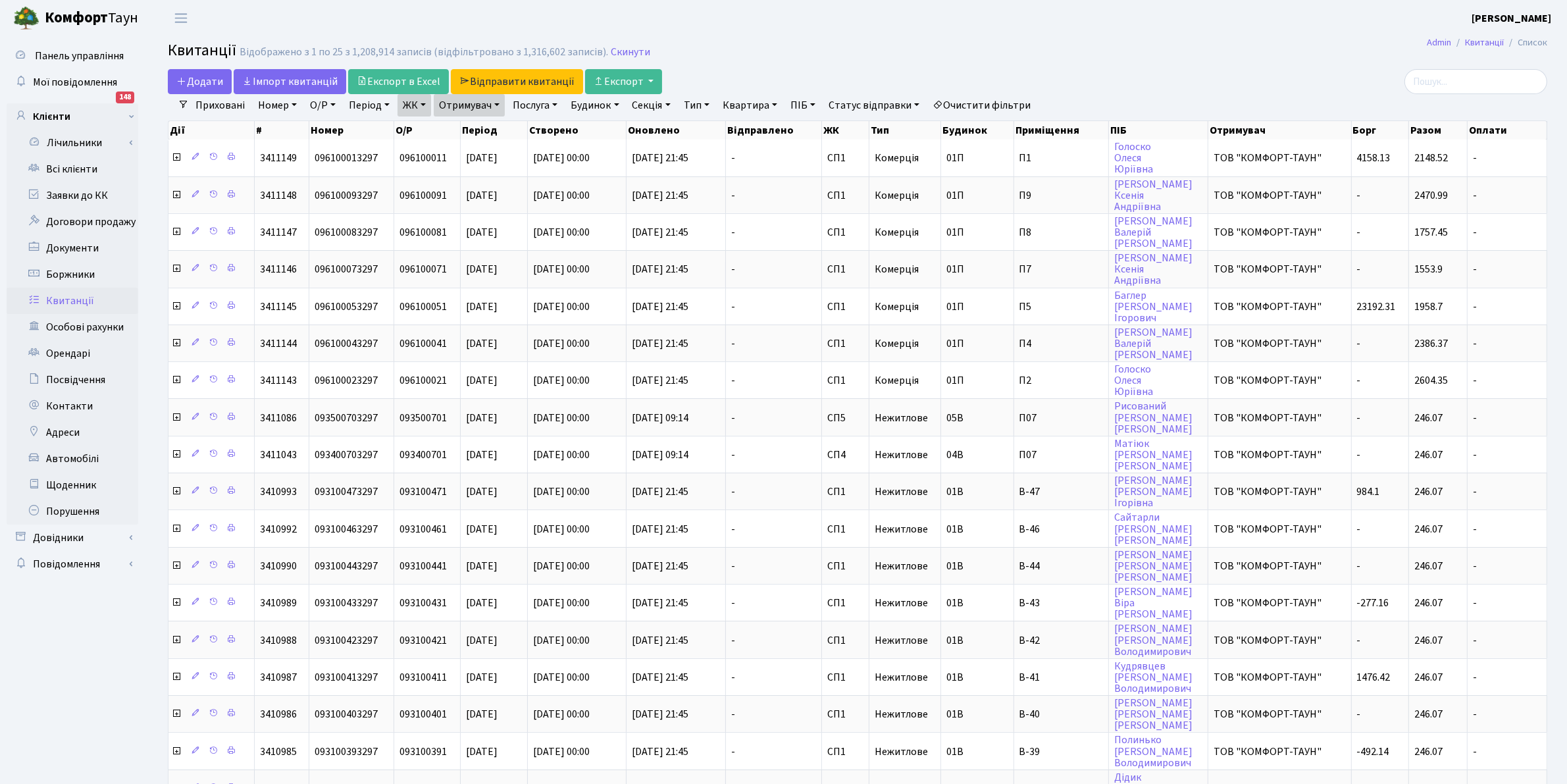
click at [413, 110] on link "ЖК" at bounding box center [414, 105] width 33 height 22
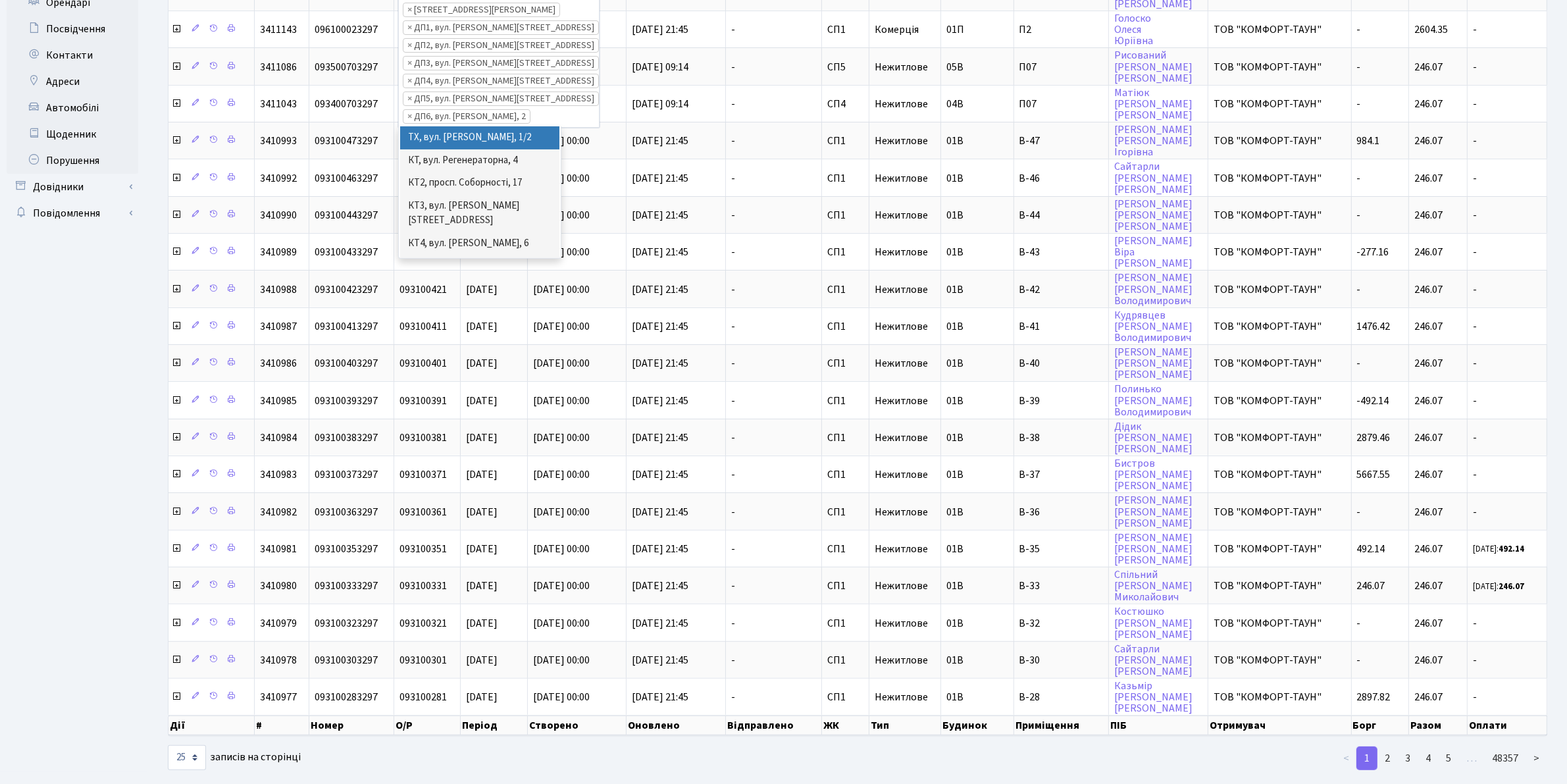
click at [505, 149] on li "ТХ, вул. Ділова, 1/2" at bounding box center [480, 138] width 159 height 23
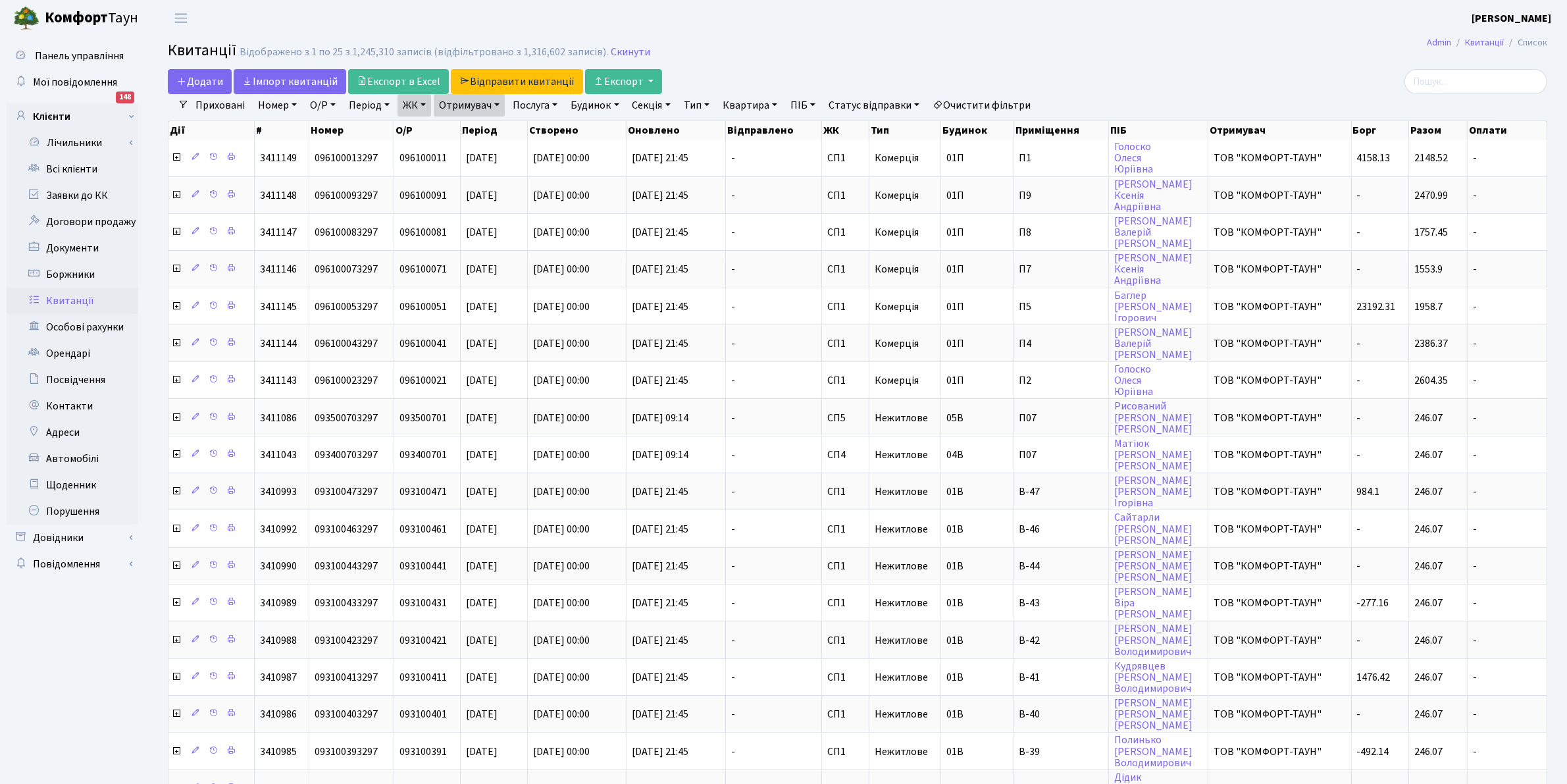
click at [425, 109] on link "ЖК" at bounding box center [414, 105] width 33 height 22
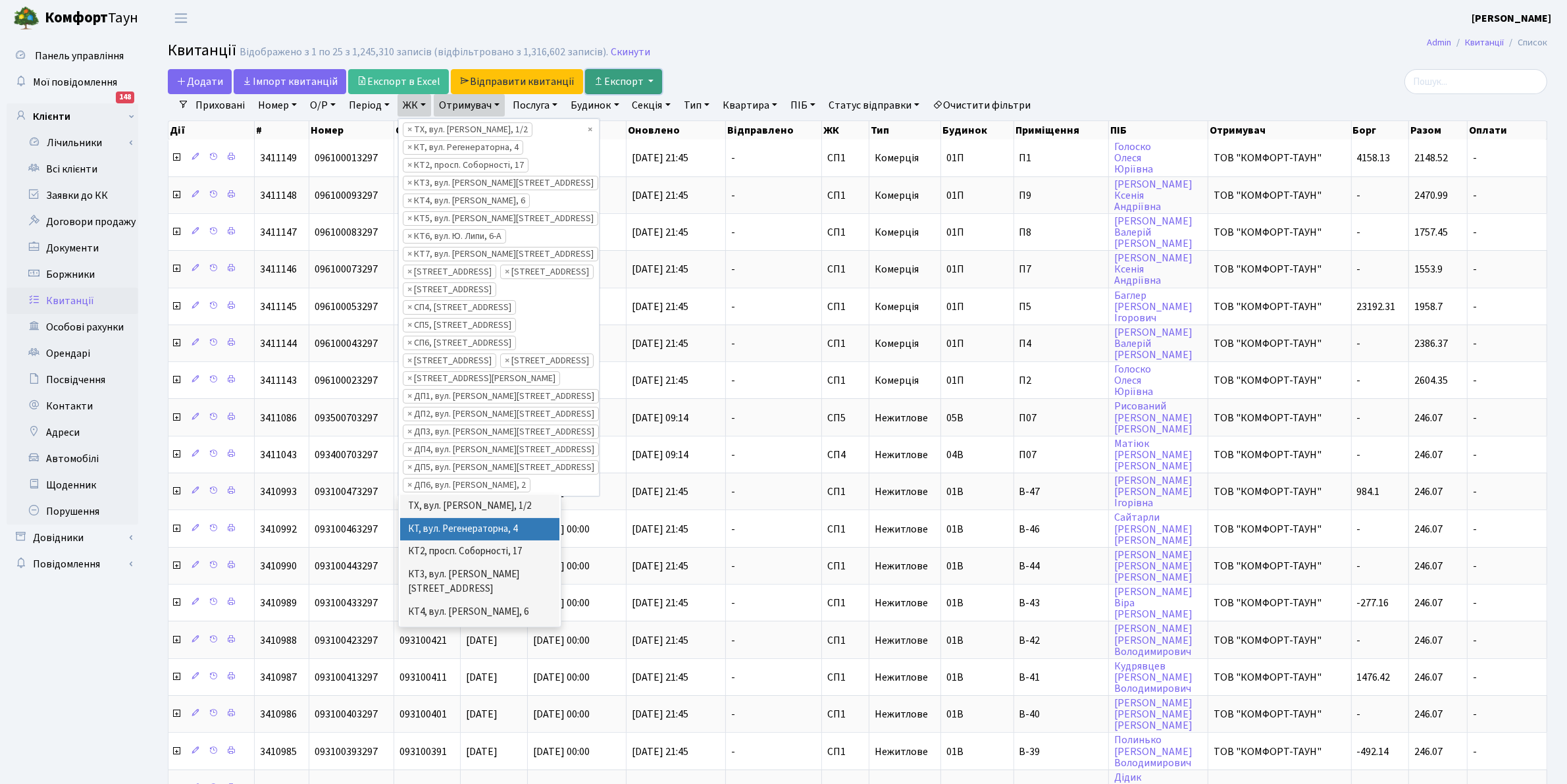
click at [618, 88] on button "Експорт" at bounding box center [623, 82] width 77 height 25
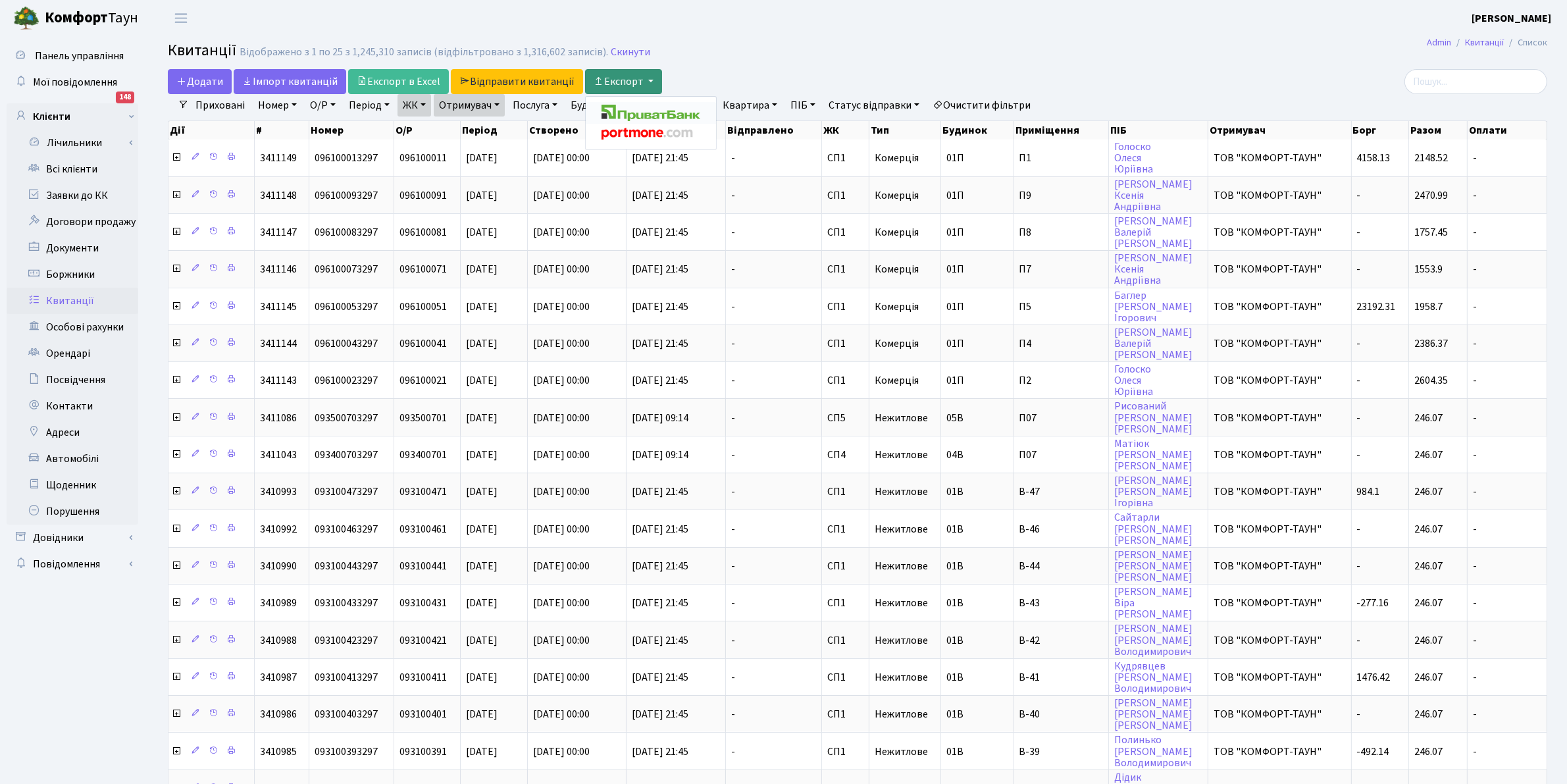
click at [632, 113] on img at bounding box center [650, 113] width 99 height 16
click at [618, 75] on button "Експорт" at bounding box center [623, 82] width 77 height 25
click at [622, 135] on img at bounding box center [648, 134] width 92 height 12
click at [417, 107] on link "ЖК" at bounding box center [414, 105] width 33 height 22
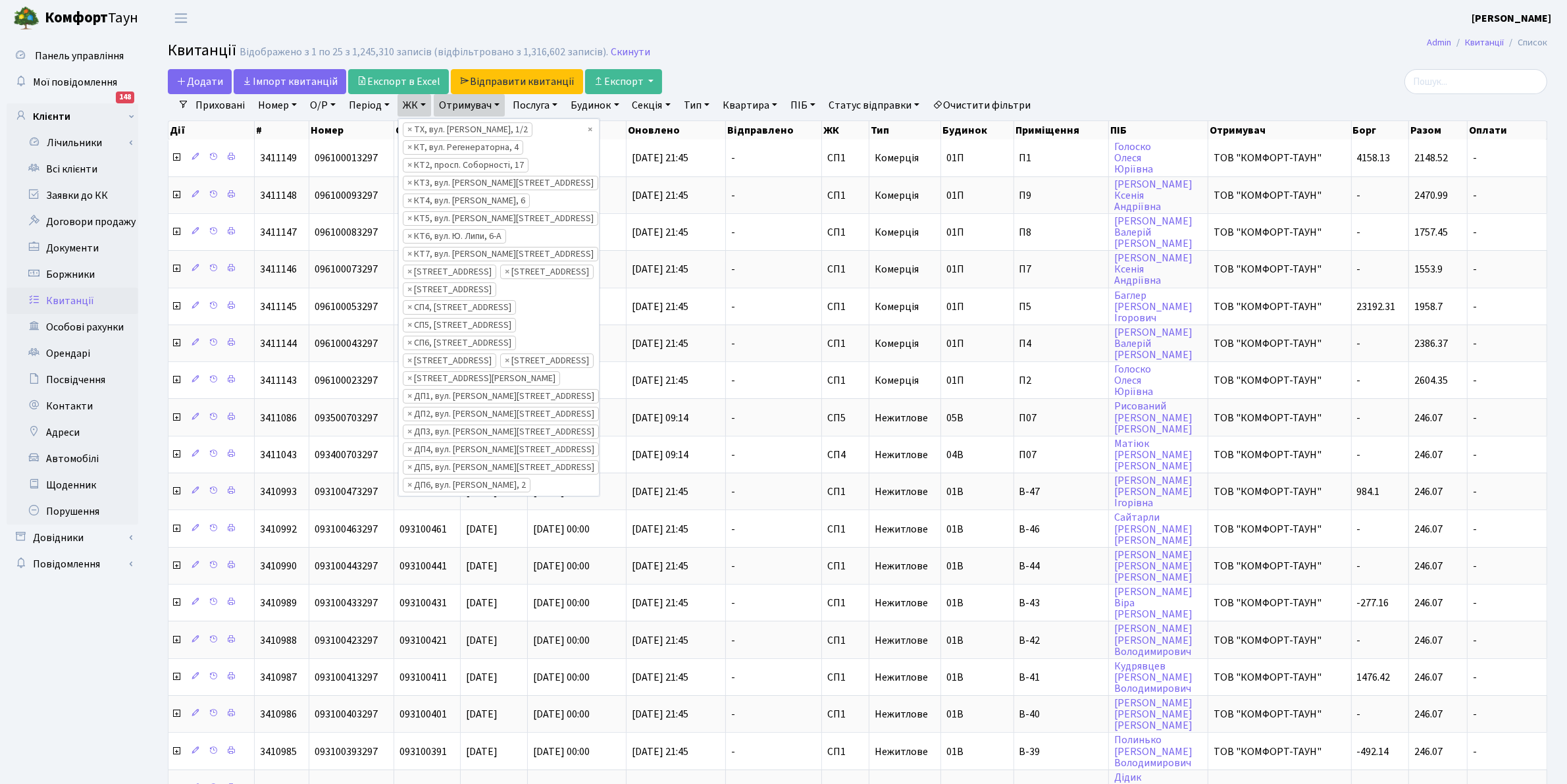
click at [474, 100] on link "Отримувач" at bounding box center [469, 105] width 71 height 22
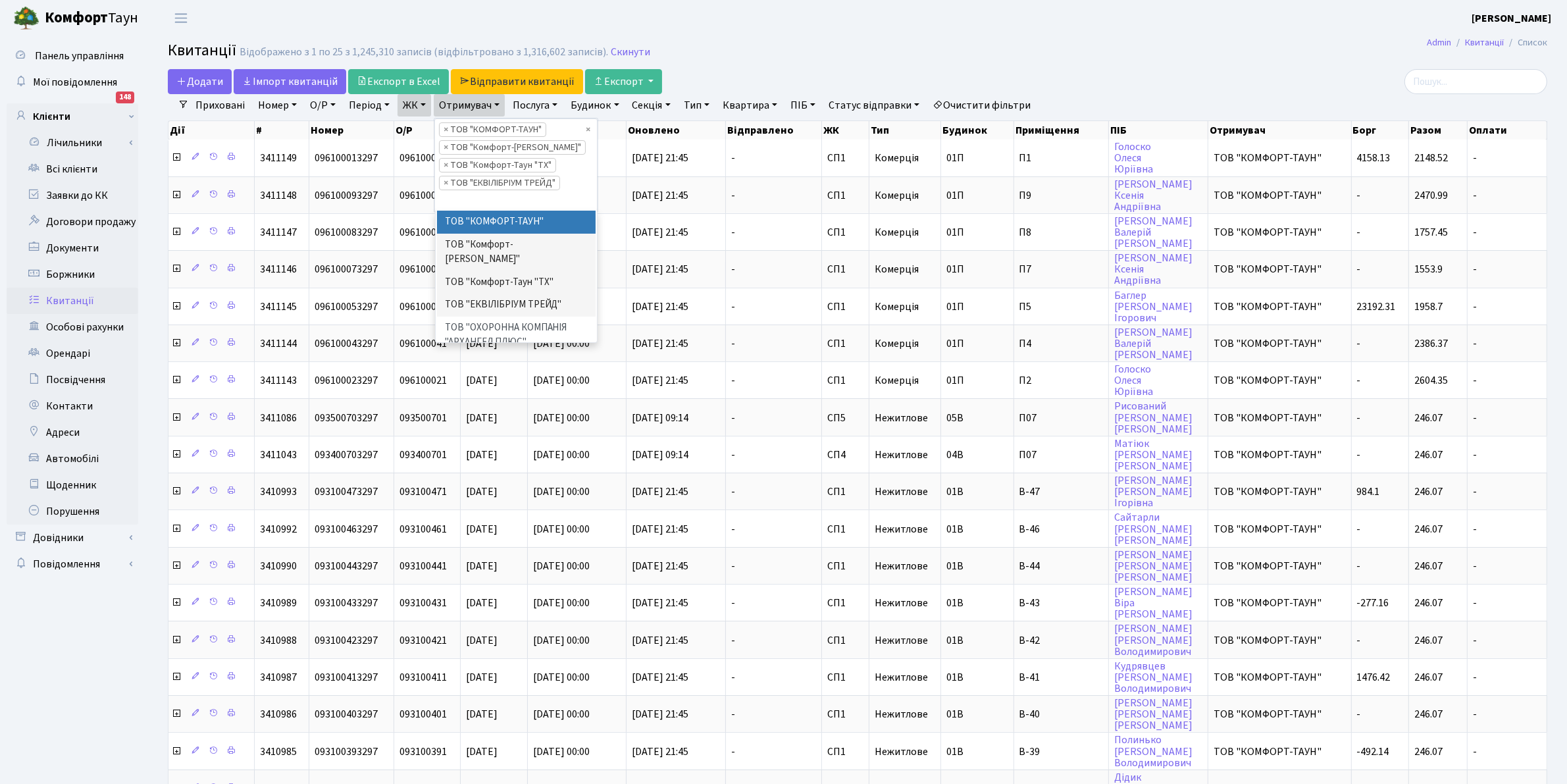
click at [750, 16] on header "Комфорт Таун Клишко І. В. Мій обліковий запис Вийти" at bounding box center [784, 18] width 1567 height 36
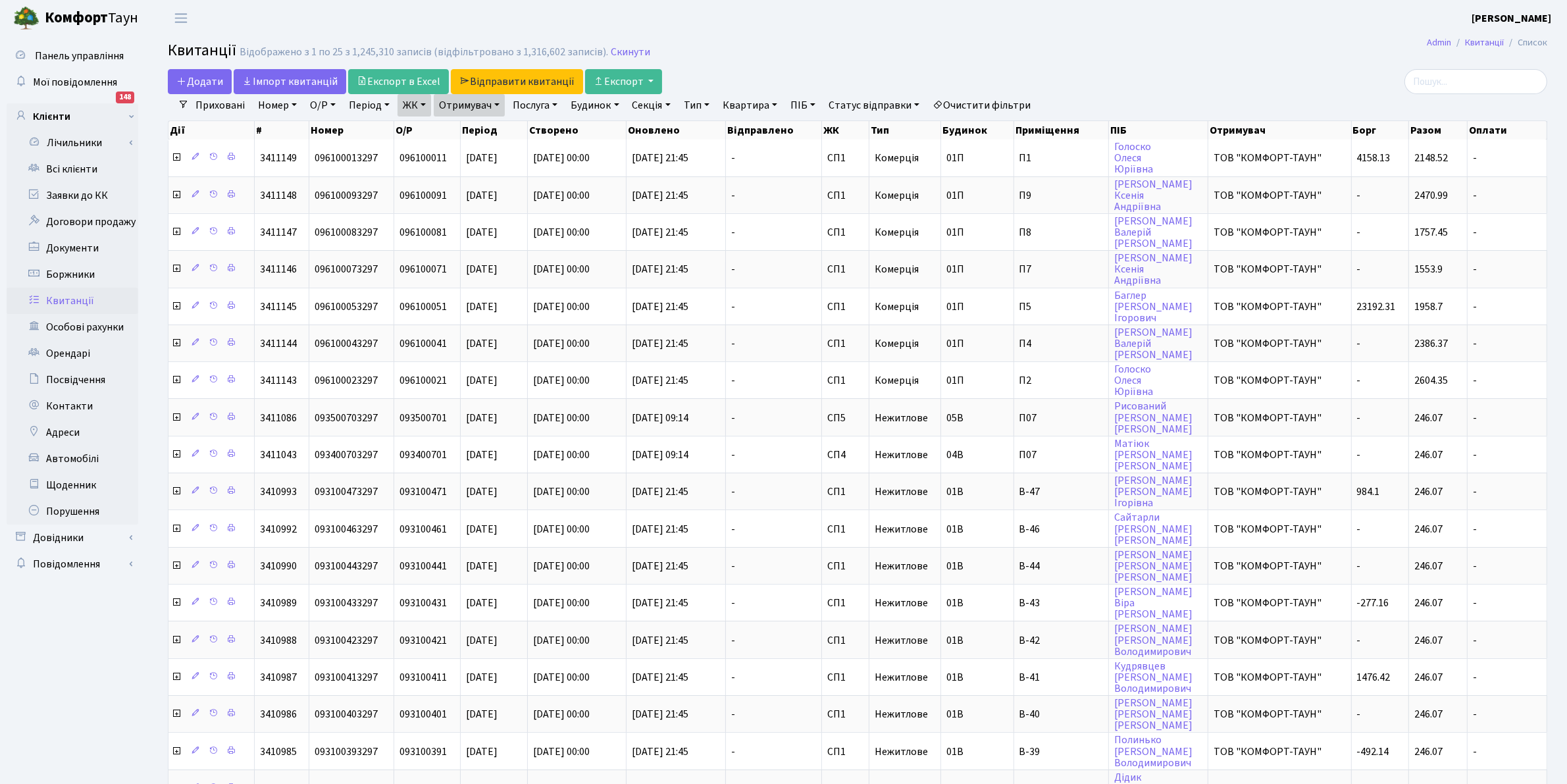
click at [754, 35] on header "Комфорт Таун Клишко І. В. Мій обліковий запис Вийти" at bounding box center [784, 18] width 1567 height 36
click at [619, 52] on link "Скинути" at bounding box center [631, 52] width 39 height 12
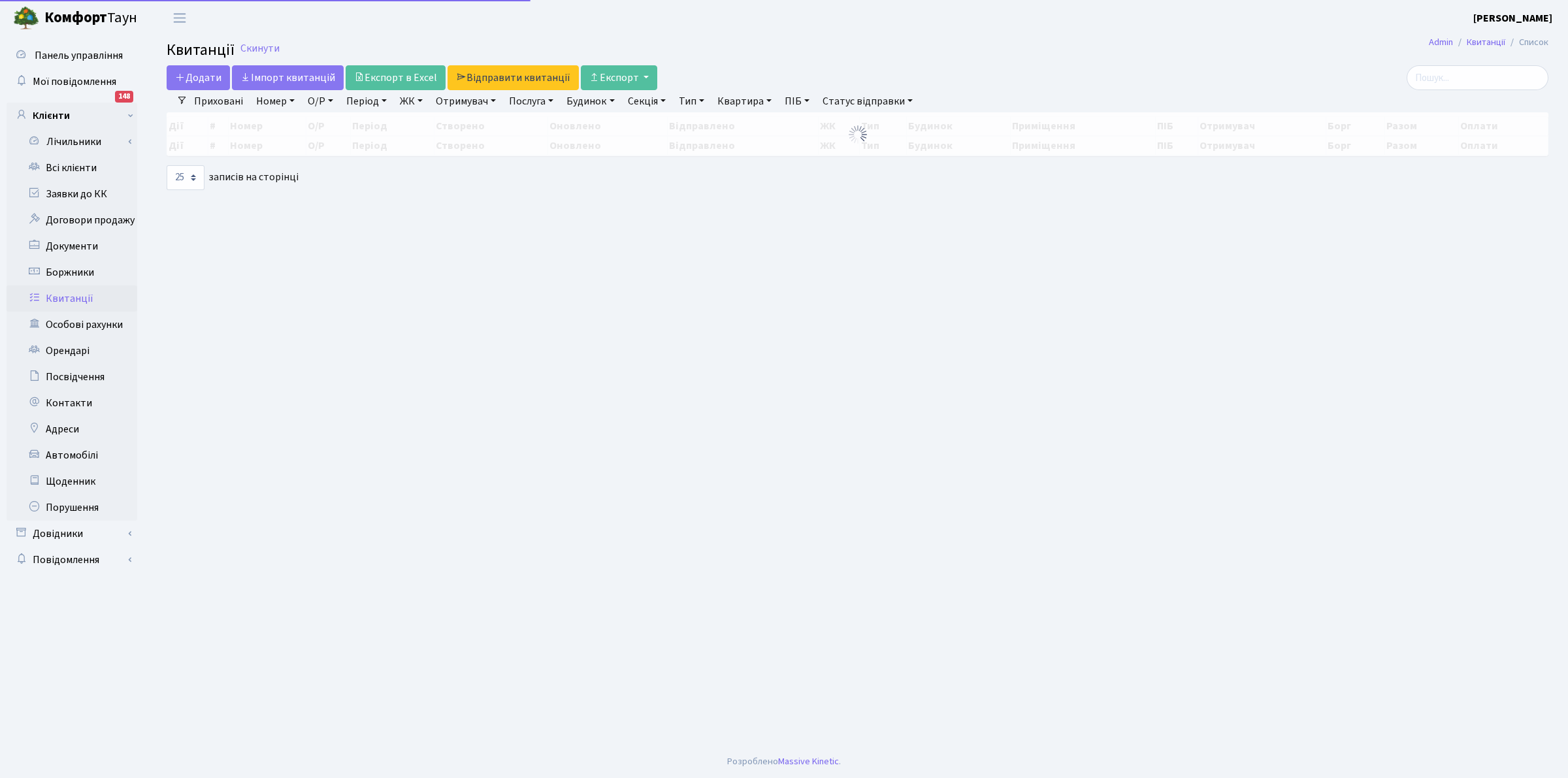
select select "25"
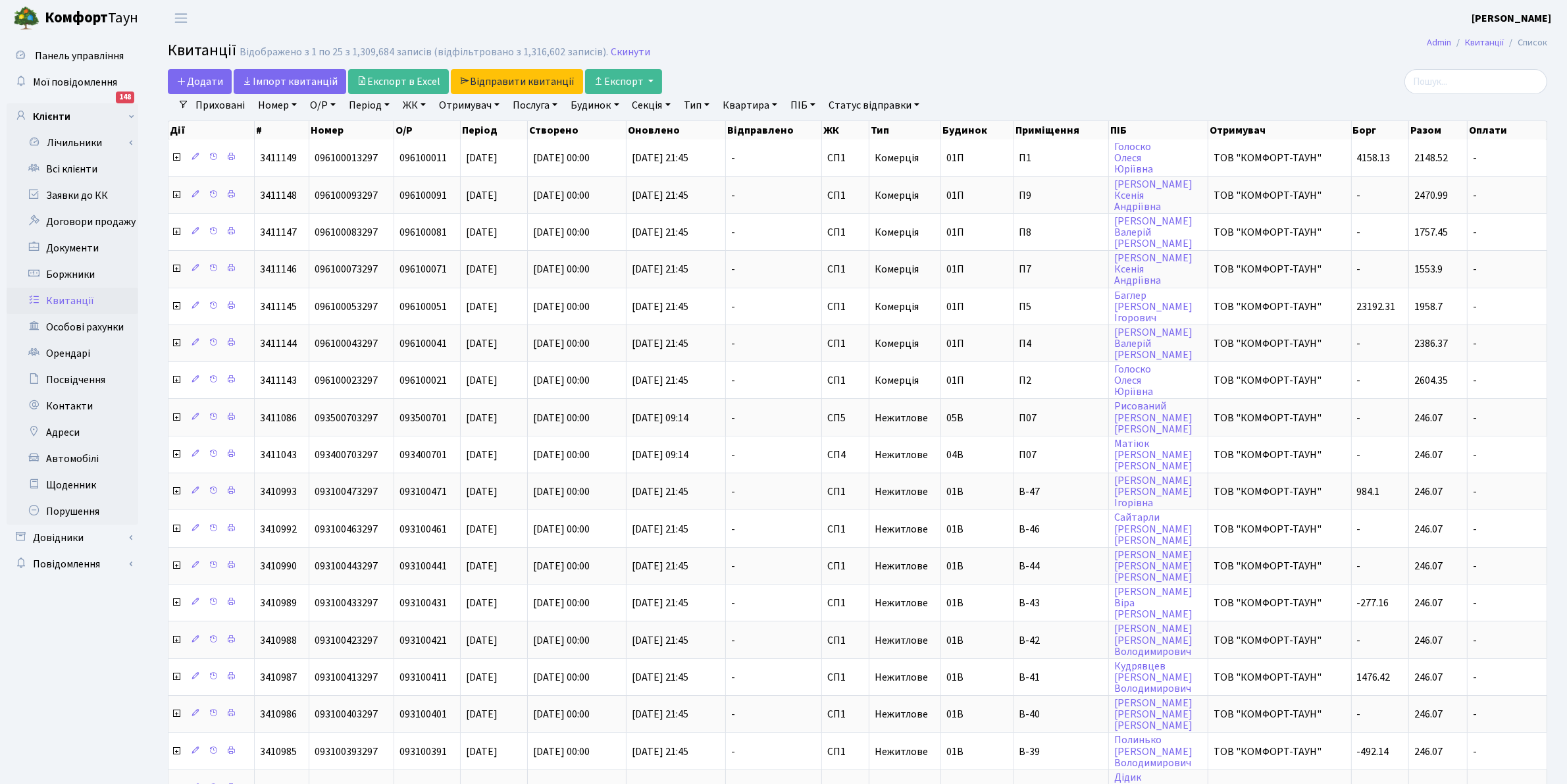
click at [811, 35] on header "[PERSON_NAME] [PERSON_NAME] Мій обліковий запис Вийти" at bounding box center [784, 18] width 1567 height 36
click at [73, 298] on link "Квитанції" at bounding box center [73, 300] width 132 height 26
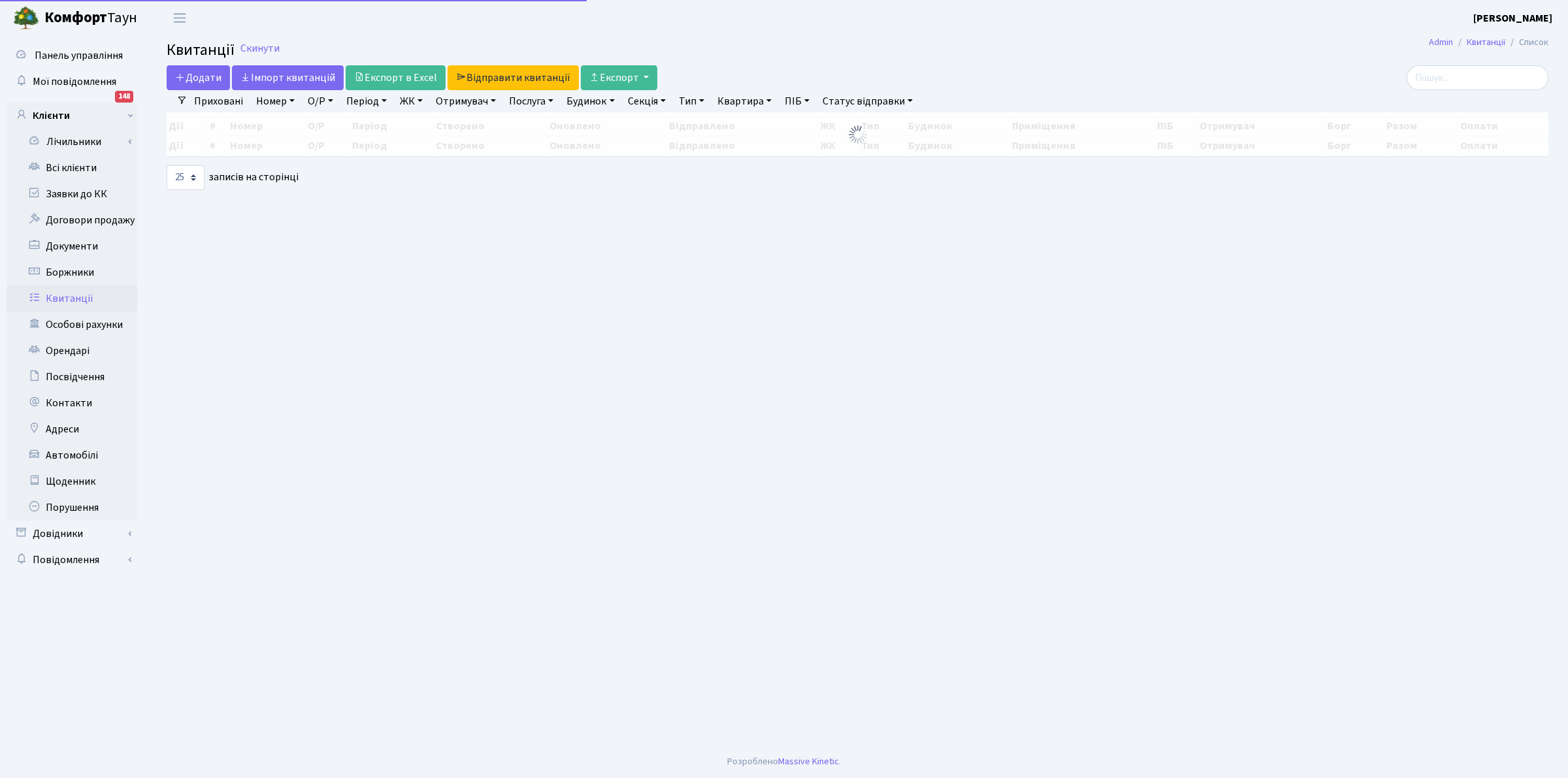
select select "25"
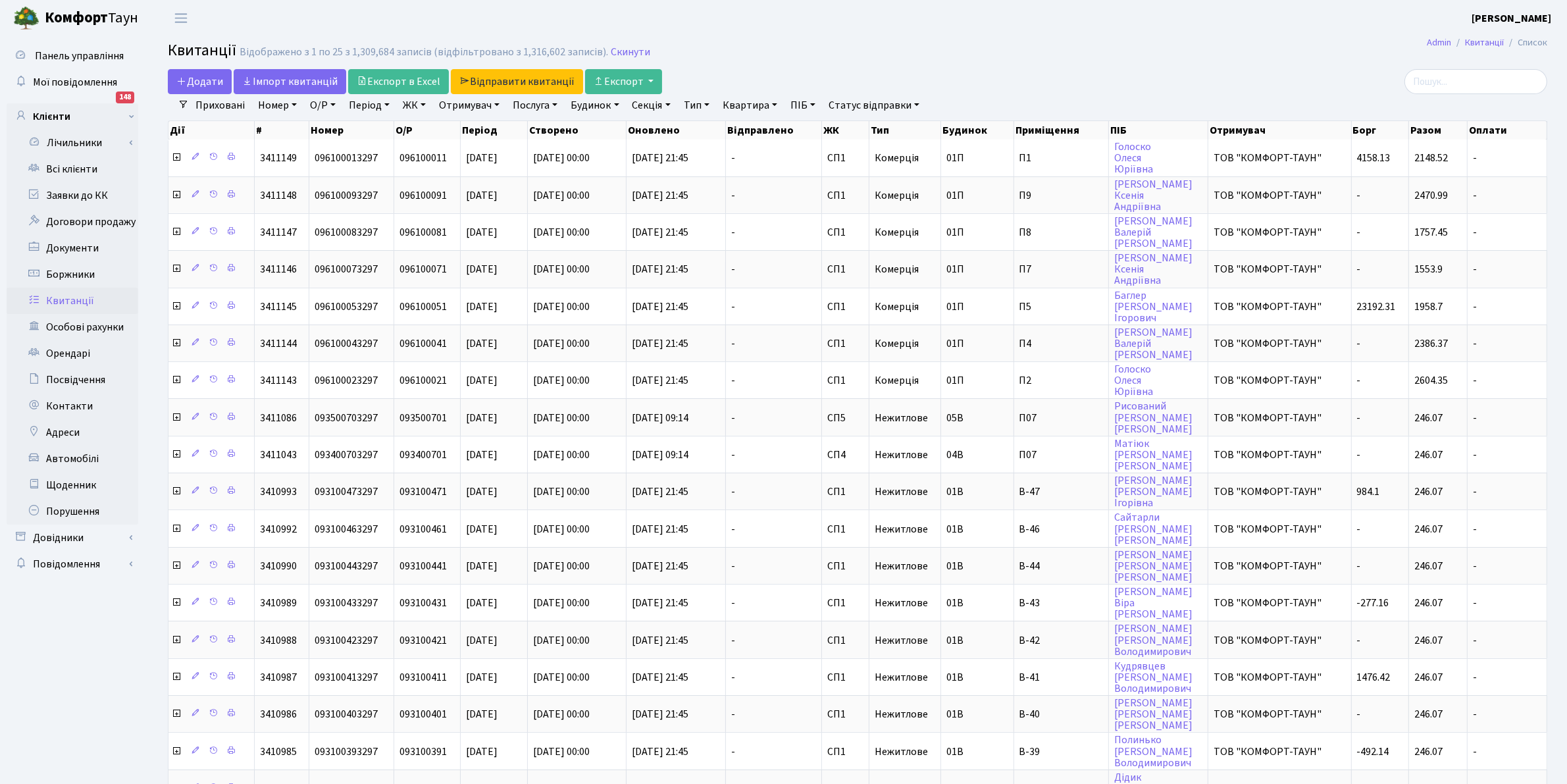
click at [661, 4] on header "[PERSON_NAME] [PERSON_NAME] Мій обліковий запис Вийти" at bounding box center [784, 18] width 1567 height 36
click at [1060, 68] on main "Admin Квитанції Список Квитанції Відображено з 1 по 25 з 1,309,684 записів (від…" at bounding box center [858, 579] width 1419 height 1086
drag, startPoint x: 858, startPoint y: 58, endPoint x: 682, endPoint y: 87, distance: 178.4
click at [858, 57] on h2 "Квитанції Відображено з 1 по 25 з 1,309,684 записів (відфільтровано з 1,316,602…" at bounding box center [858, 52] width 1379 height 22
click at [56, 295] on link "Квитанції" at bounding box center [73, 300] width 132 height 26
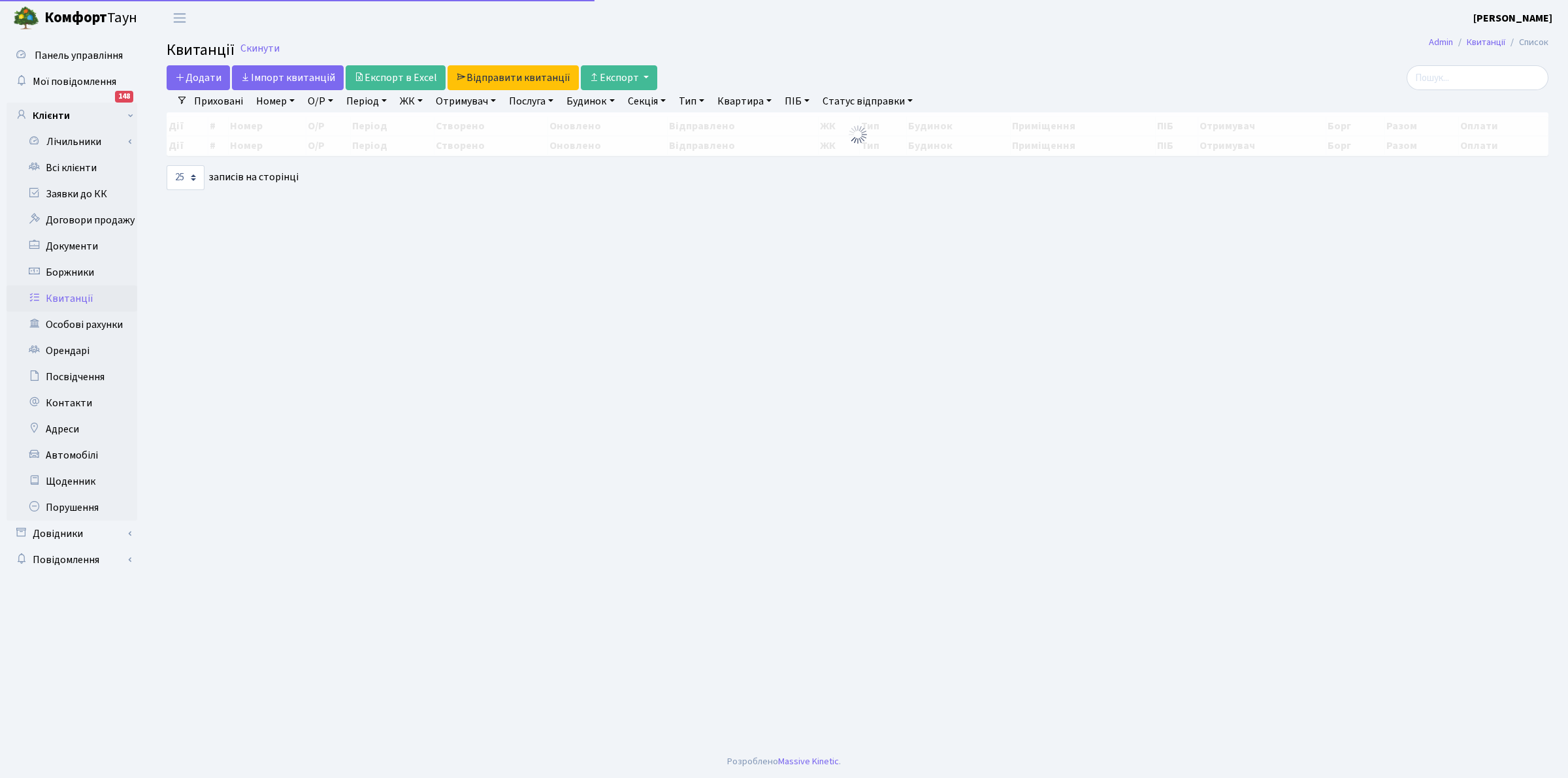
select select "25"
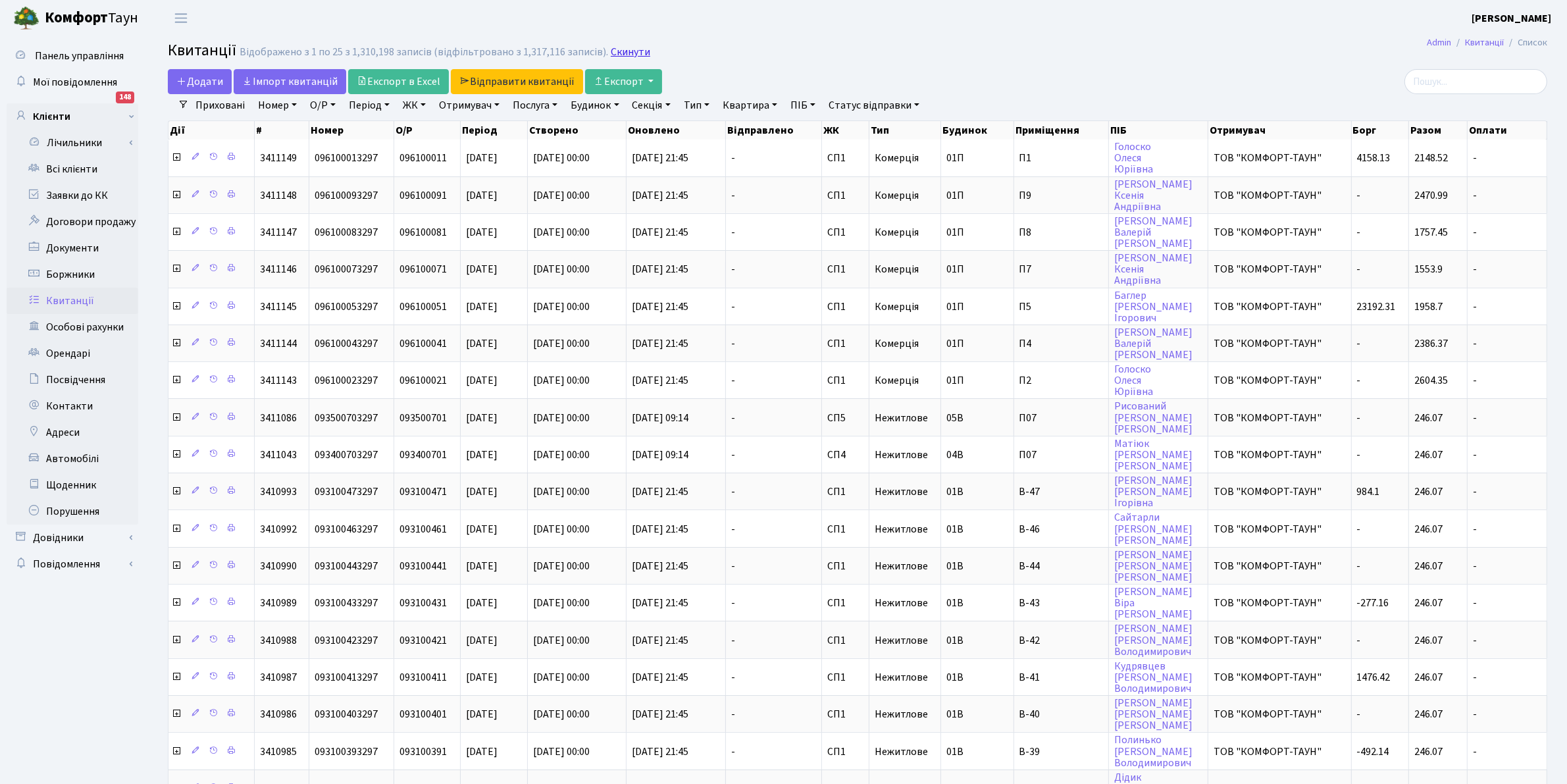
click at [625, 48] on link "Скинути" at bounding box center [631, 52] width 39 height 12
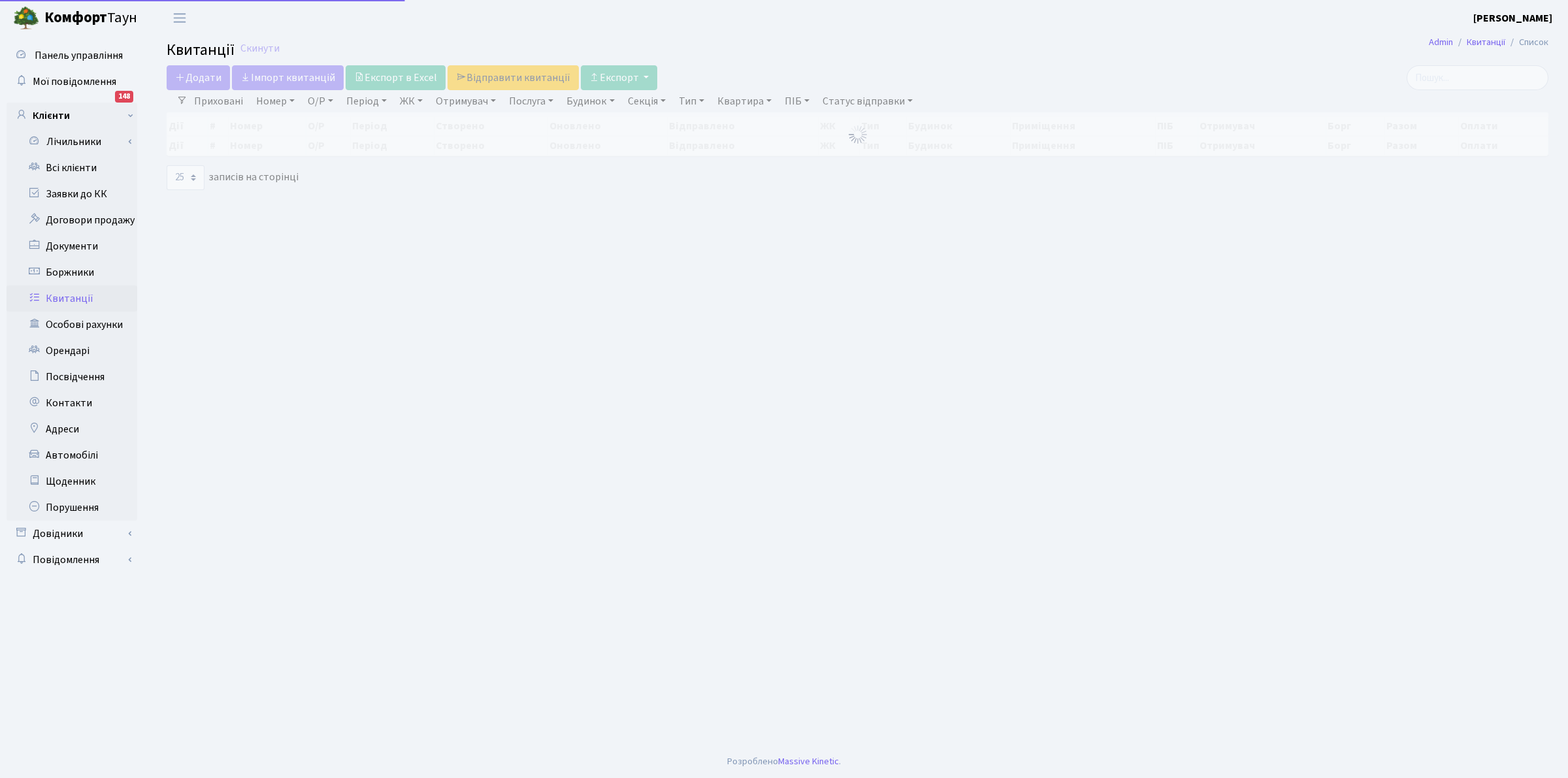
select select "25"
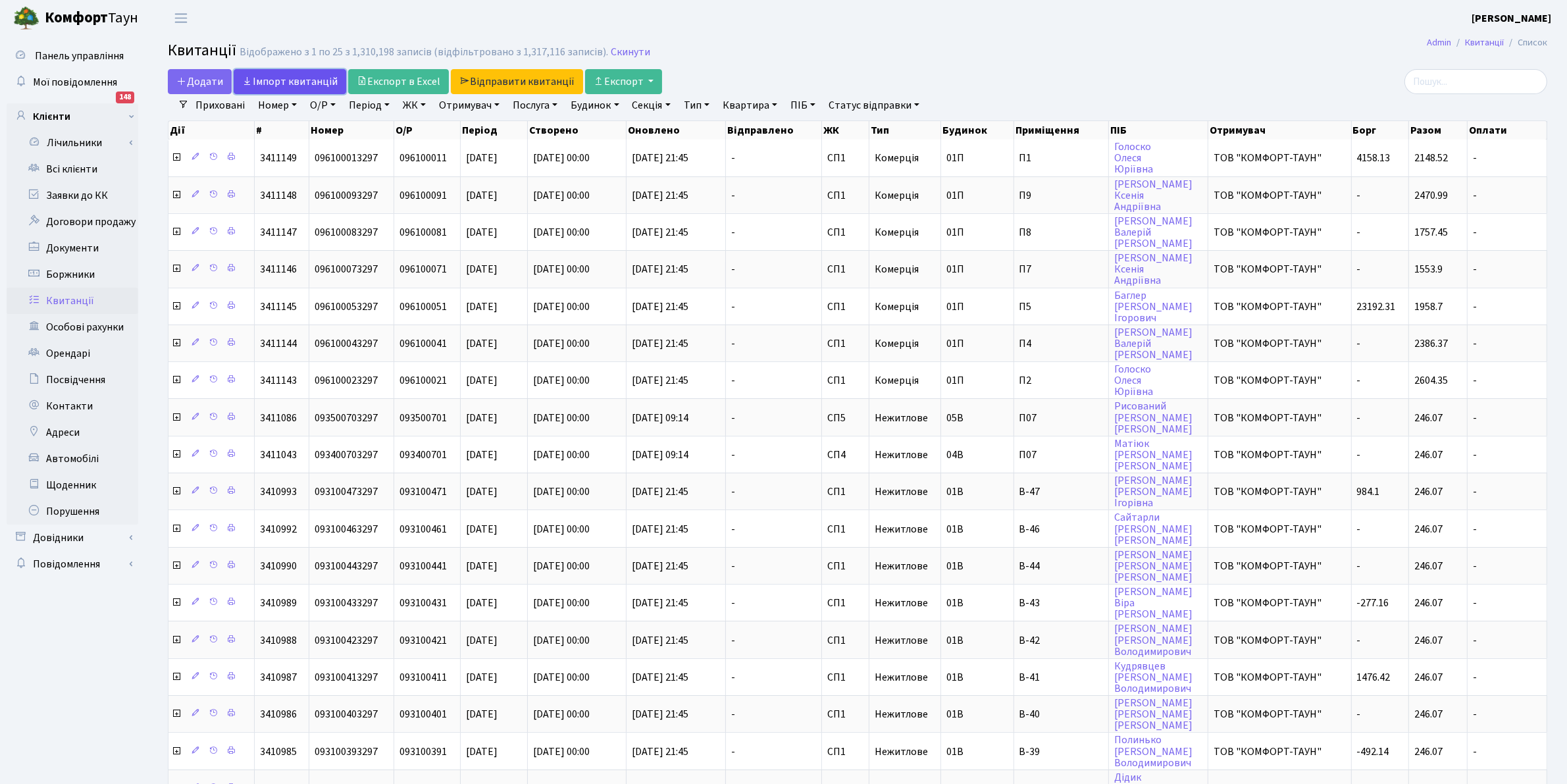
click at [268, 77] on link "Iмпорт квитанцій" at bounding box center [290, 82] width 113 height 25
click at [416, 104] on link "ЖК" at bounding box center [414, 105] width 33 height 22
click at [469, 322] on li "ДП6, вул. [PERSON_NAME], 2" at bounding box center [480, 334] width 159 height 23
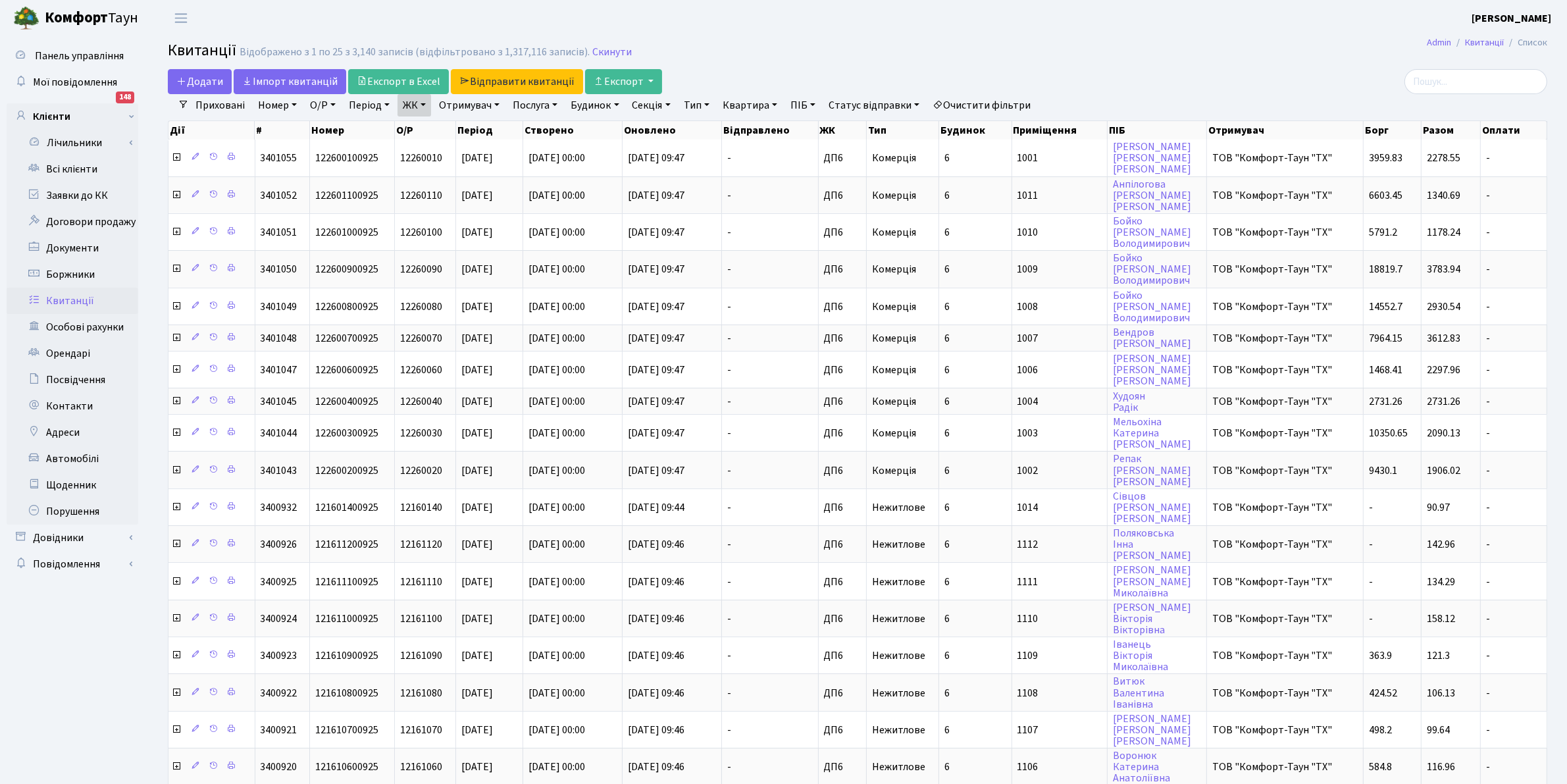
click at [461, 103] on link "Отримувач" at bounding box center [469, 105] width 71 height 22
click at [566, 15] on header "[PERSON_NAME] [PERSON_NAME] Мій обліковий запис Вийти" at bounding box center [784, 18] width 1567 height 36
click at [614, 86] on button "Експорт" at bounding box center [623, 82] width 77 height 25
click at [622, 133] on img at bounding box center [648, 134] width 92 height 12
click at [620, 84] on button "Експорт" at bounding box center [623, 82] width 77 height 25
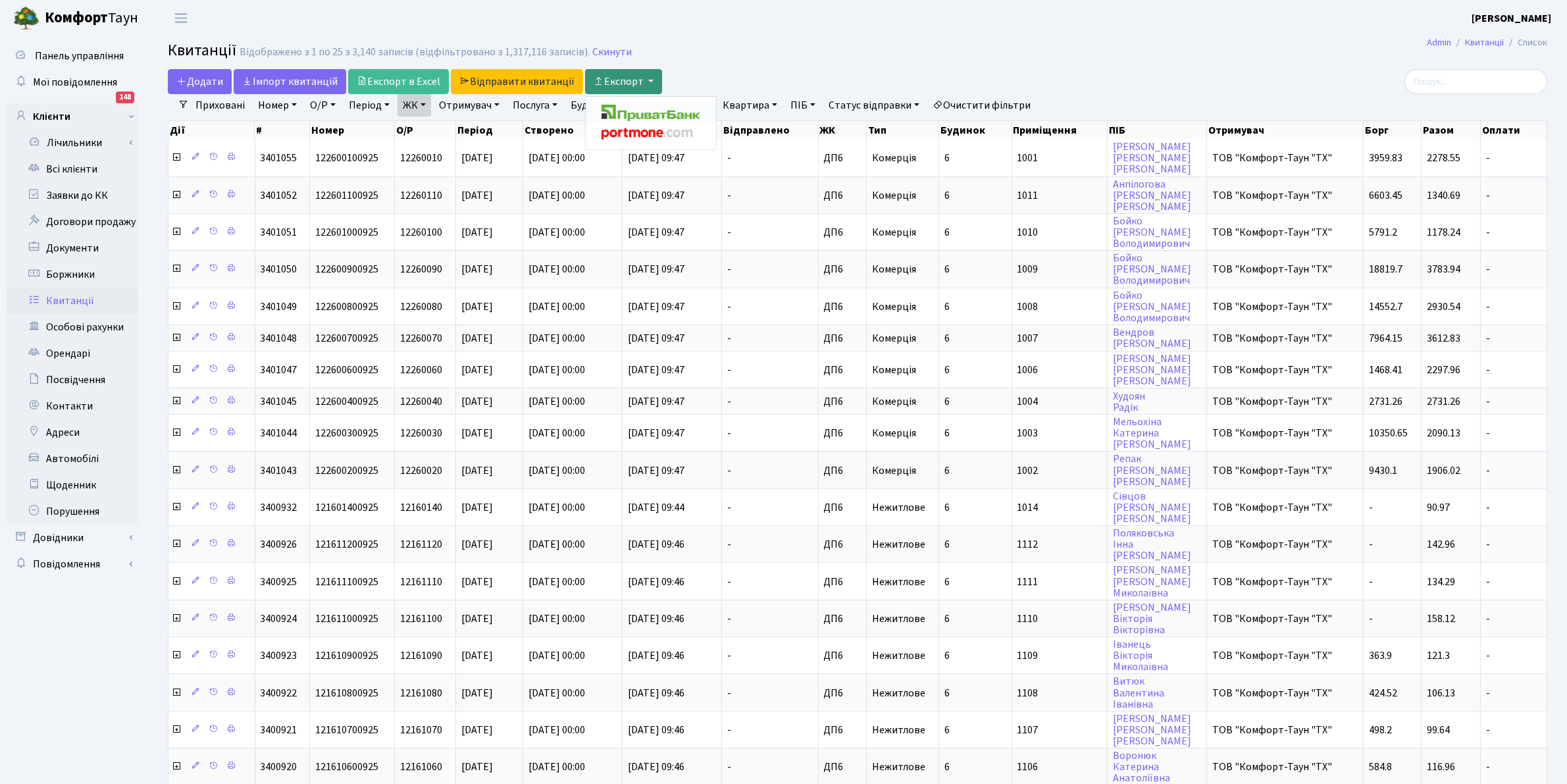
click at [649, 114] on img at bounding box center [650, 113] width 99 height 16
click at [619, 79] on button "Експорт" at bounding box center [623, 82] width 77 height 25
click at [427, 102] on link "ЖК" at bounding box center [414, 105] width 33 height 22
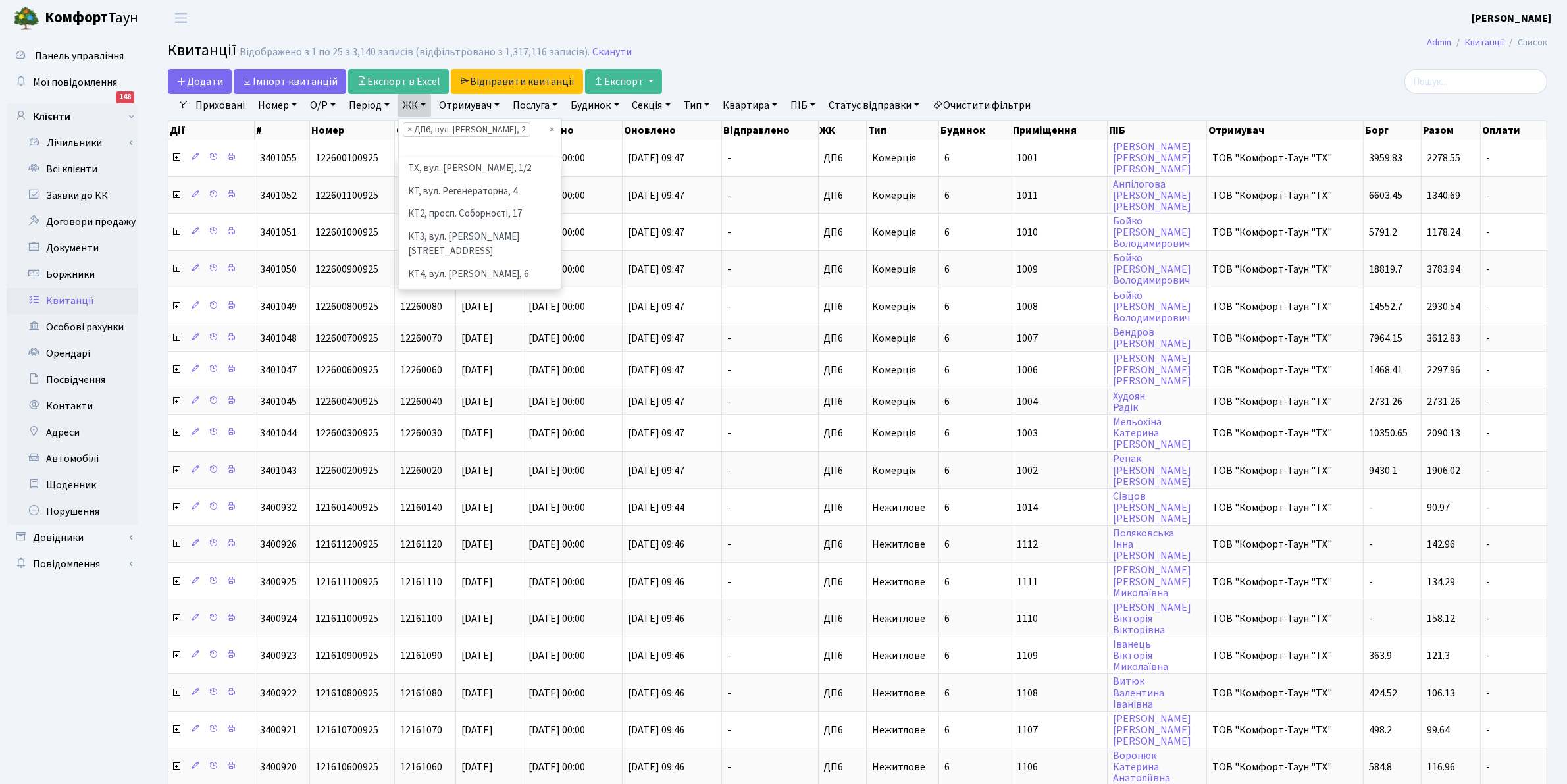
scroll to position [450, 0]
drag, startPoint x: 704, startPoint y: 50, endPoint x: 699, endPoint y: 45, distance: 7.1
click at [702, 48] on h2 "Квитанції Відображено з 1 по 25 з 3,140 записів (відфільтровано з 1,317,116 зап…" at bounding box center [858, 52] width 1379 height 22
click at [606, 54] on link "Скинути" at bounding box center [612, 52] width 39 height 12
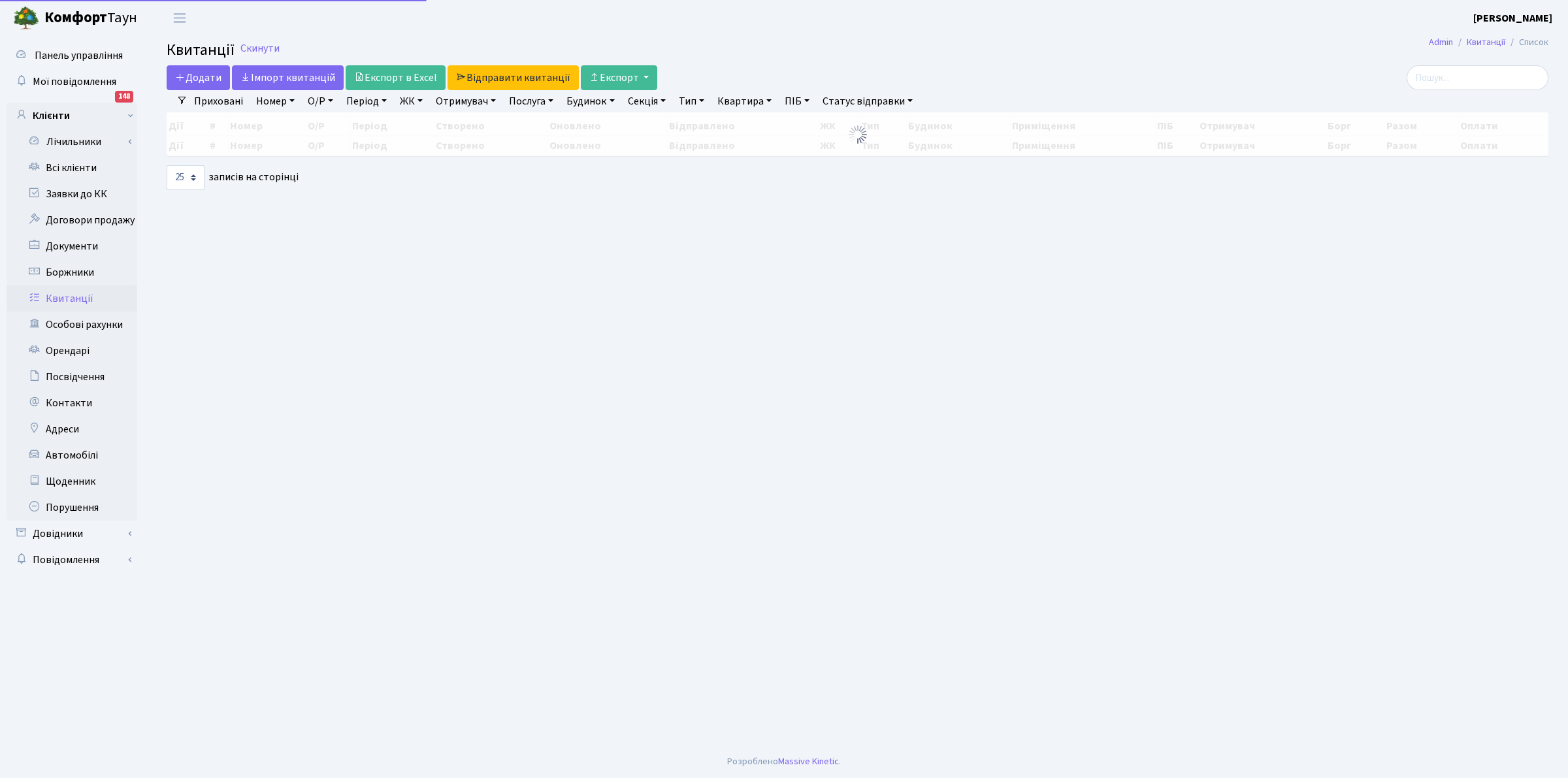
select select
select select "25"
click at [413, 103] on link "ЖК" at bounding box center [411, 101] width 33 height 22
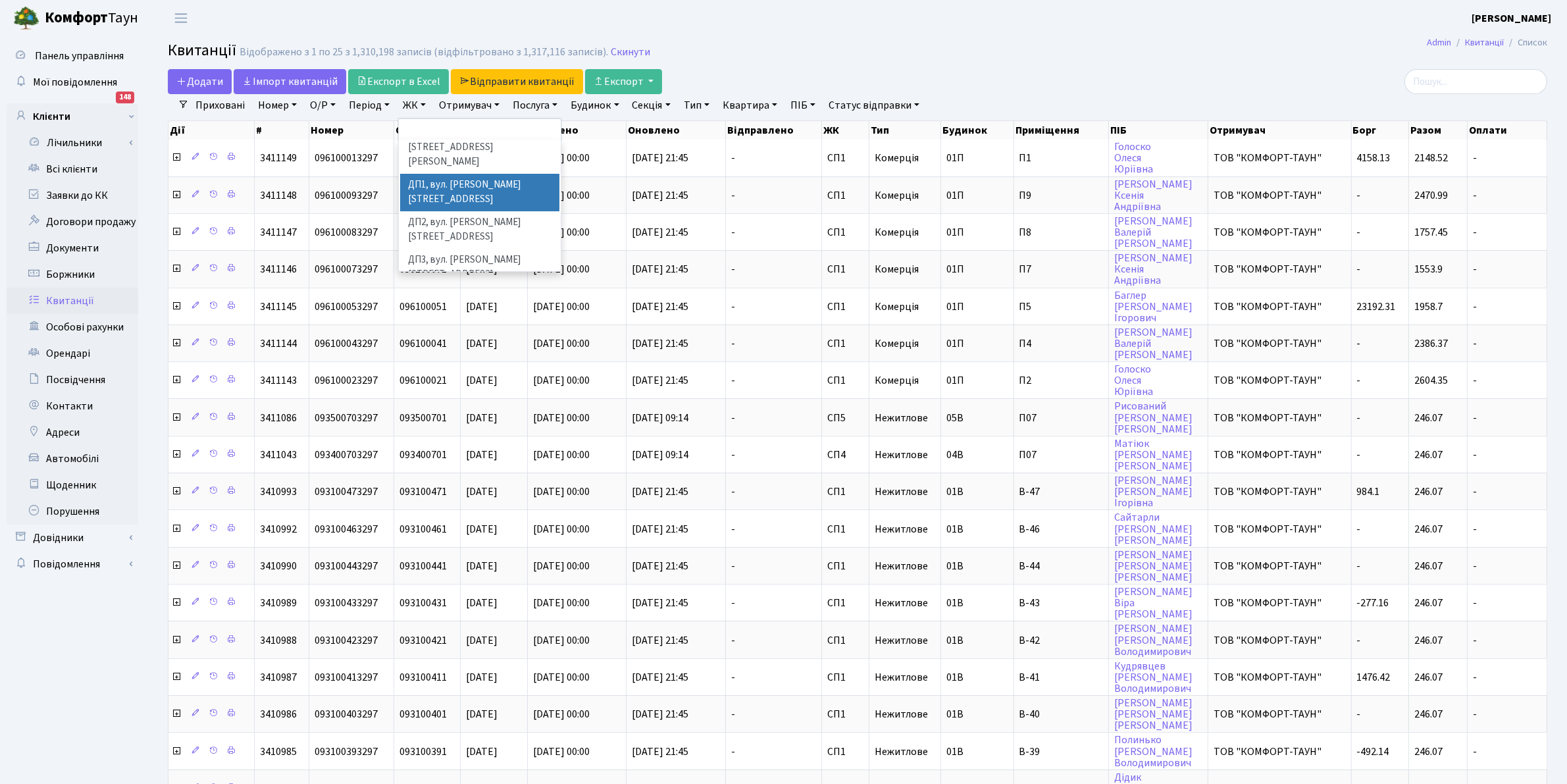
scroll to position [450, 0]
click at [508, 322] on li "ДП6, вул. [PERSON_NAME], 2" at bounding box center [480, 334] width 159 height 23
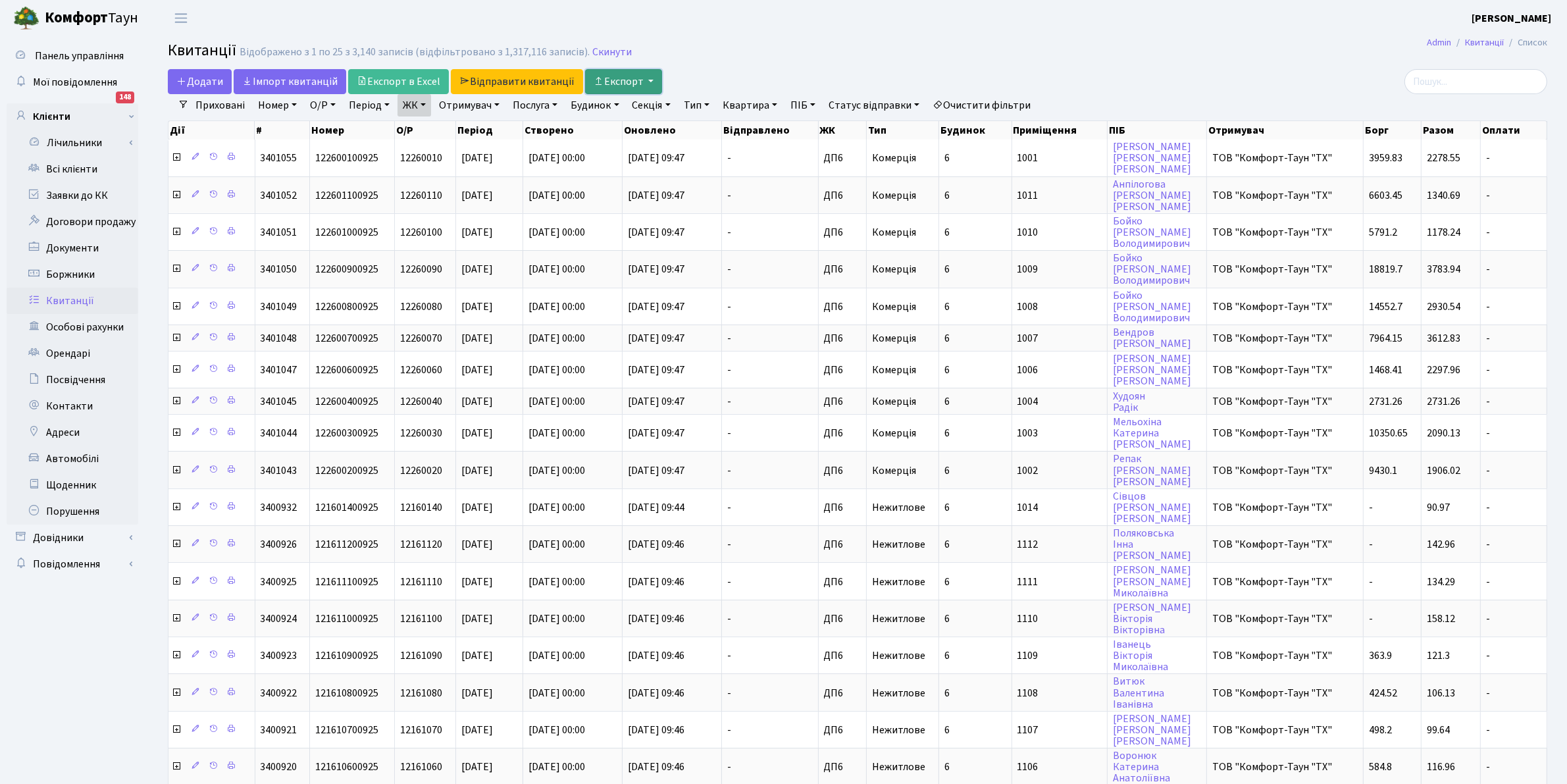
click at [610, 81] on button "Експорт" at bounding box center [623, 82] width 77 height 25
click at [611, 119] on img at bounding box center [650, 113] width 99 height 16
click at [419, 109] on link "ЖК" at bounding box center [414, 105] width 33 height 22
click at [481, 106] on link "Отримувач" at bounding box center [469, 105] width 71 height 22
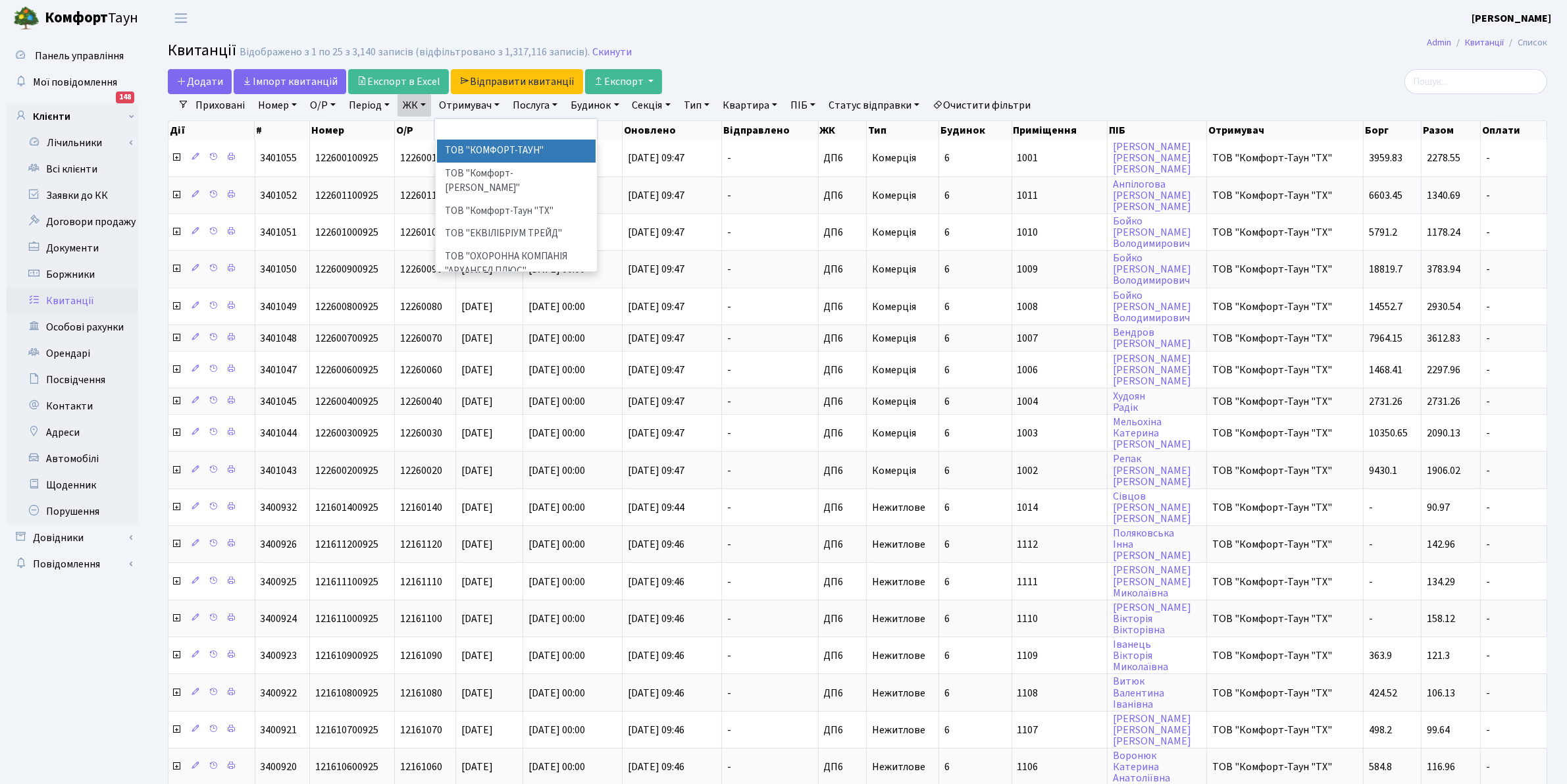
click at [416, 105] on link "ЖК" at bounding box center [414, 105] width 33 height 22
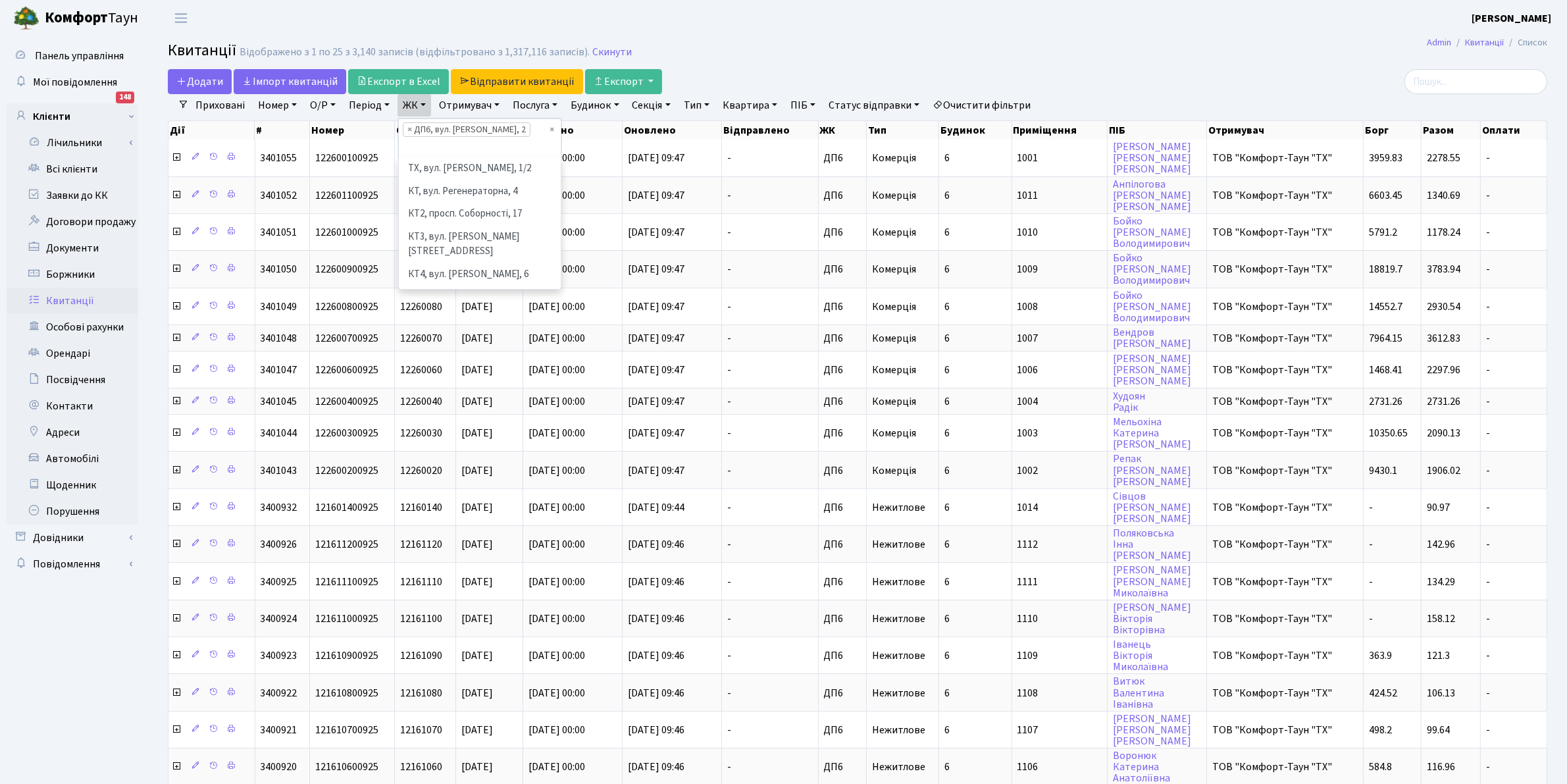
scroll to position [431, 0]
click at [909, 67] on main "Admin Квитанції Список Квитанції Відображено з 1 по 25 з 3,140 записів (відфіль…" at bounding box center [858, 568] width 1419 height 1065
click at [739, 107] on link "Квартира" at bounding box center [750, 105] width 65 height 22
click at [754, 41] on h2 "Квитанції Відображено з 1 по 25 з 3,140 записів (відфільтровано з 1,317,116 зап…" at bounding box center [858, 52] width 1379 height 22
click at [631, 82] on button "Експорт" at bounding box center [623, 82] width 77 height 25
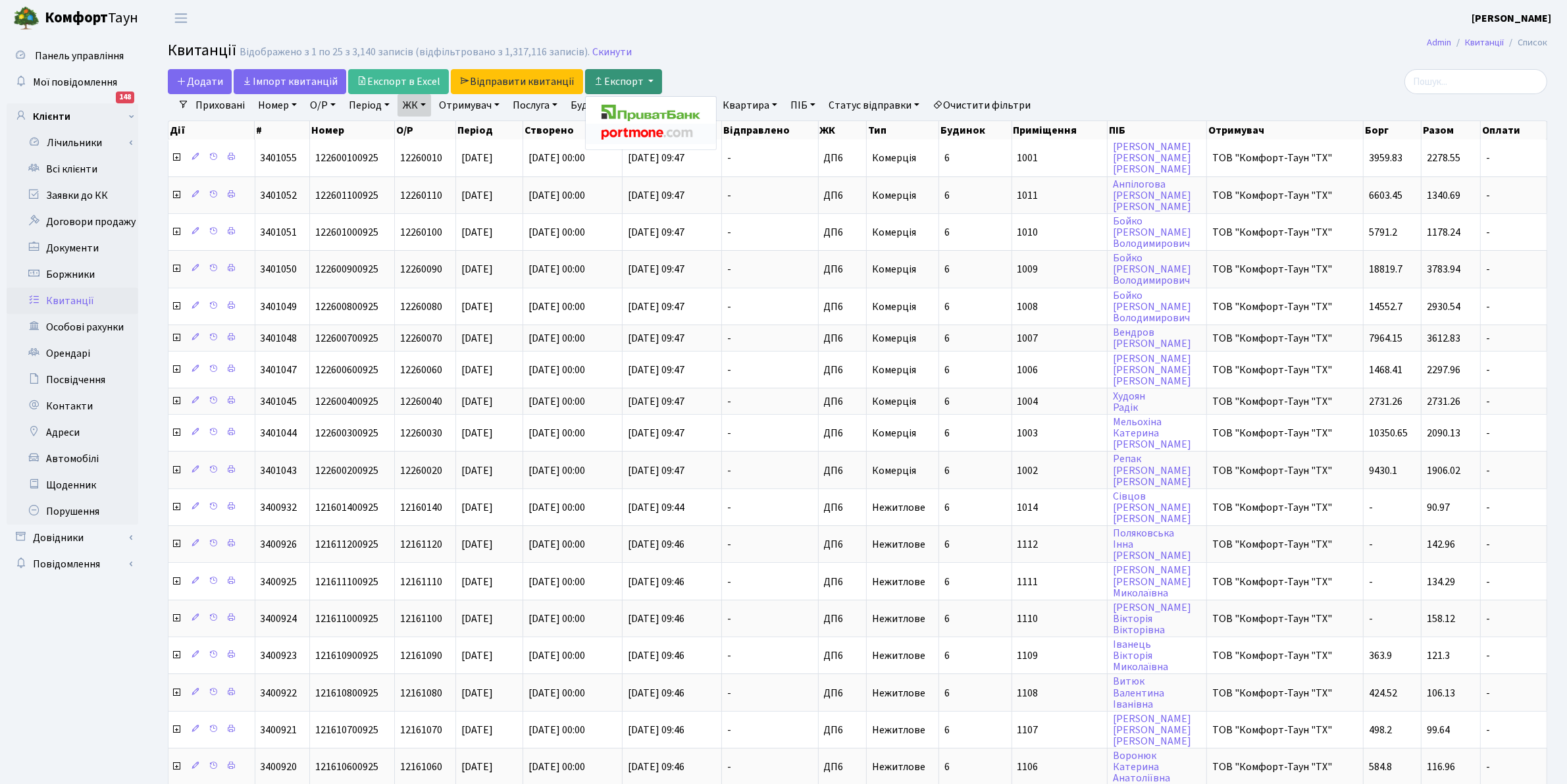
click at [636, 132] on img at bounding box center [648, 134] width 92 height 12
click at [636, 80] on button "Експорт" at bounding box center [623, 82] width 77 height 25
click at [631, 130] on img at bounding box center [648, 134] width 92 height 12
click at [600, 51] on link "Скинути" at bounding box center [612, 52] width 39 height 12
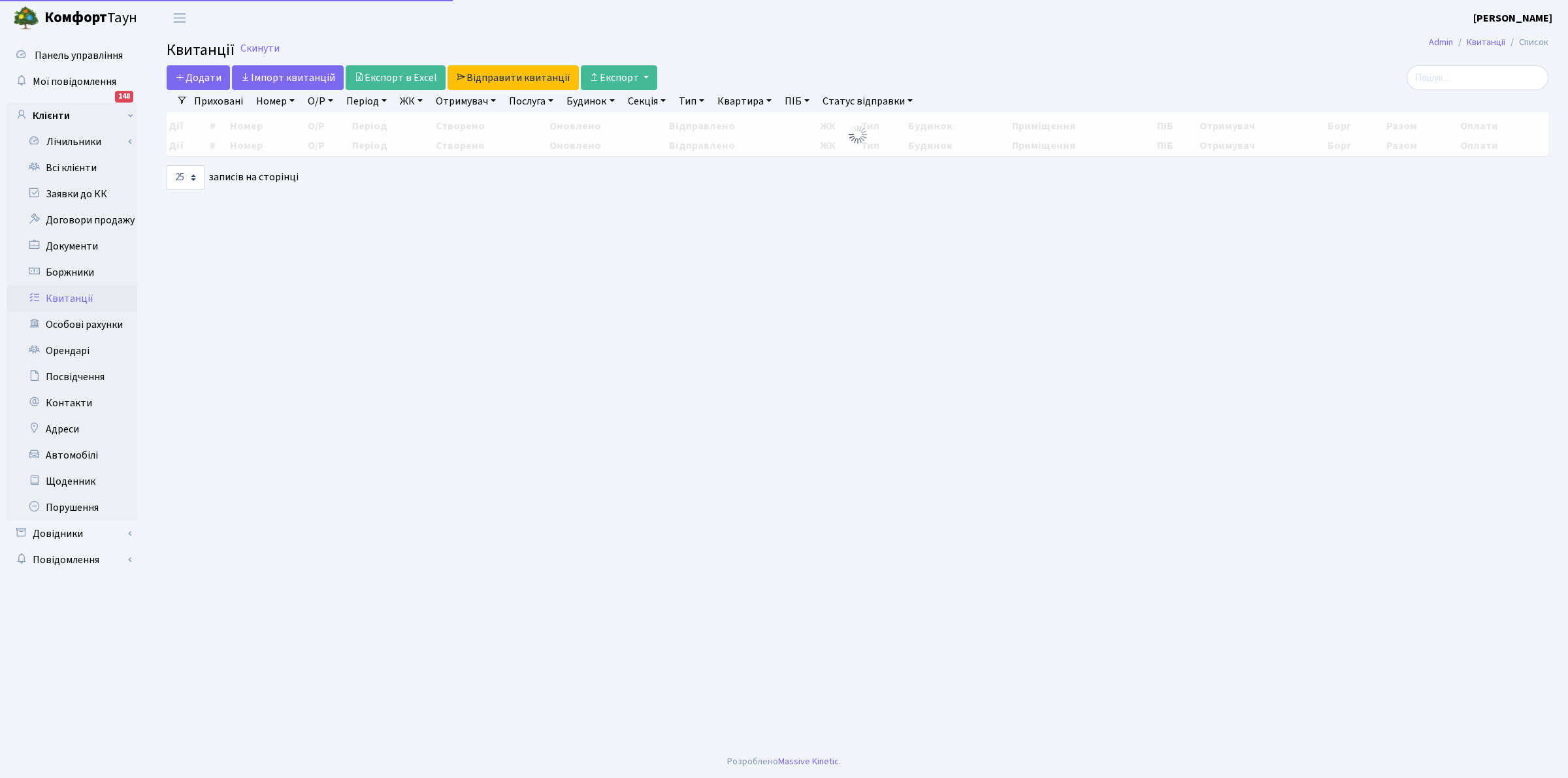
select select "25"
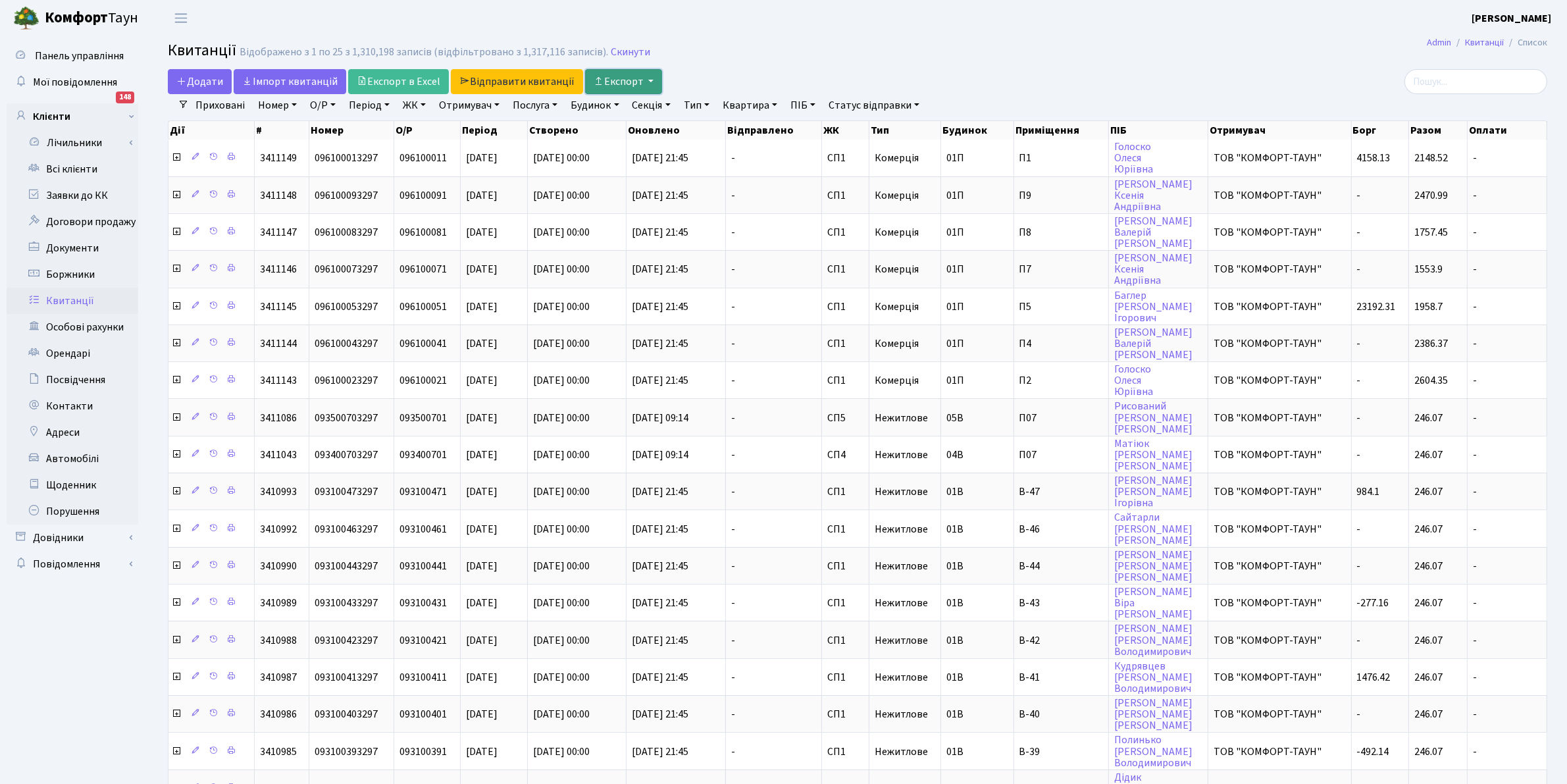
click at [625, 81] on button "Експорт" at bounding box center [623, 82] width 77 height 25
click at [409, 102] on link "ЖК" at bounding box center [414, 105] width 33 height 22
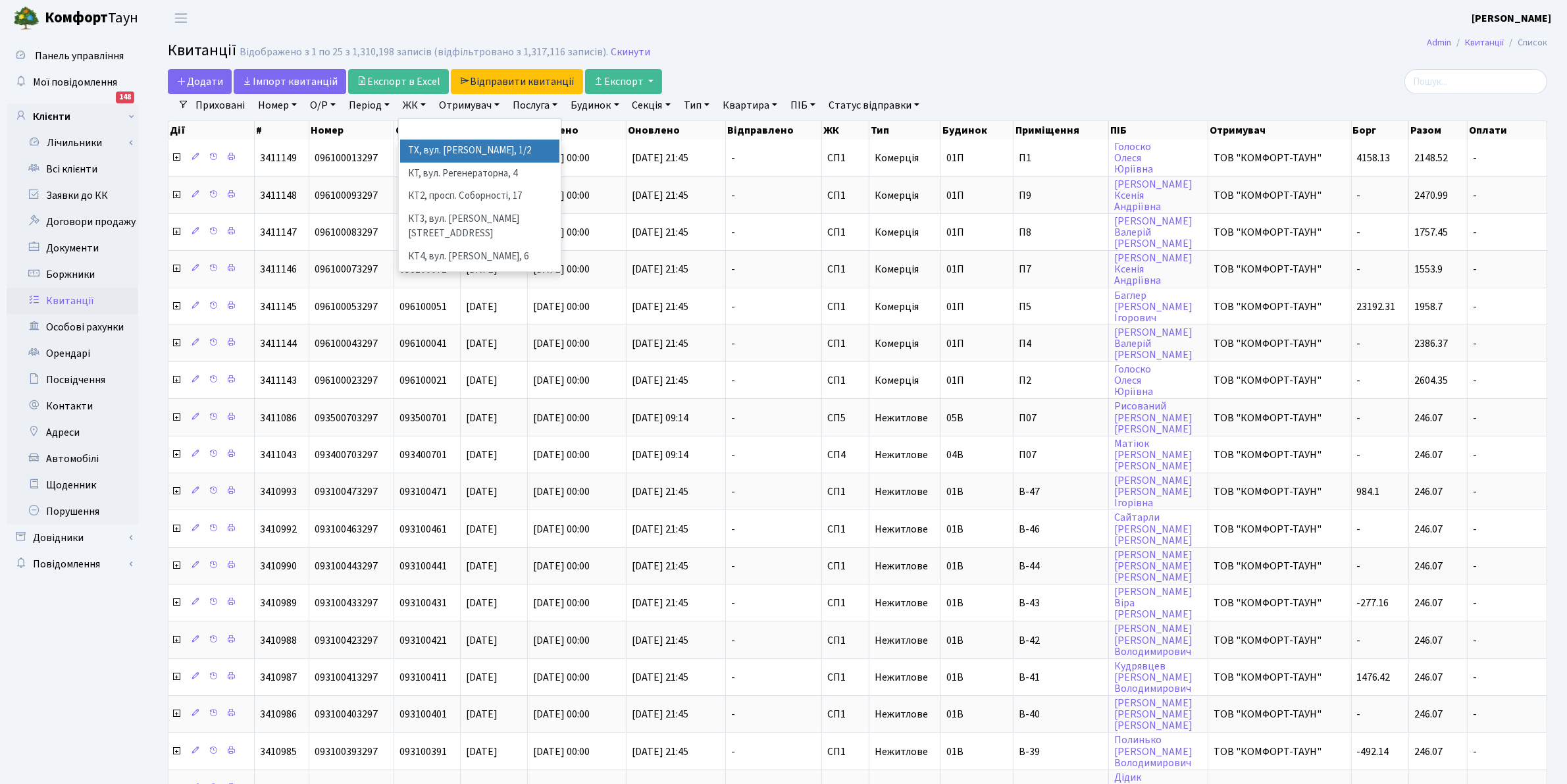
click at [409, 102] on link "ЖК" at bounding box center [414, 105] width 33 height 22
click at [471, 111] on link "Отримувач" at bounding box center [469, 105] width 71 height 22
click at [491, 148] on li "ТОВ "КОМФОРТ-ТАУН"" at bounding box center [516, 151] width 159 height 23
select select "1"
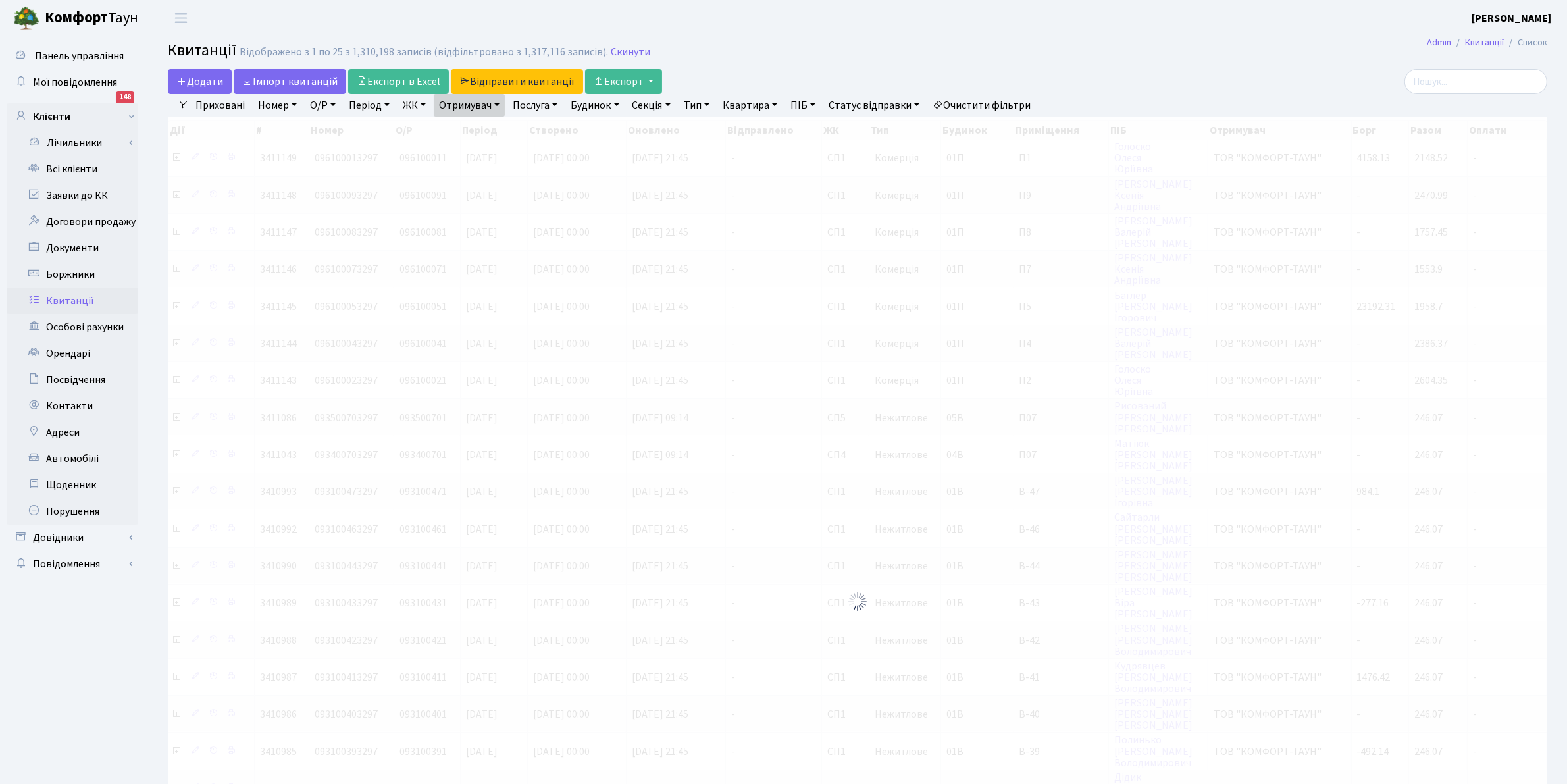
click at [474, 113] on link "Отримувач" at bounding box center [469, 105] width 71 height 22
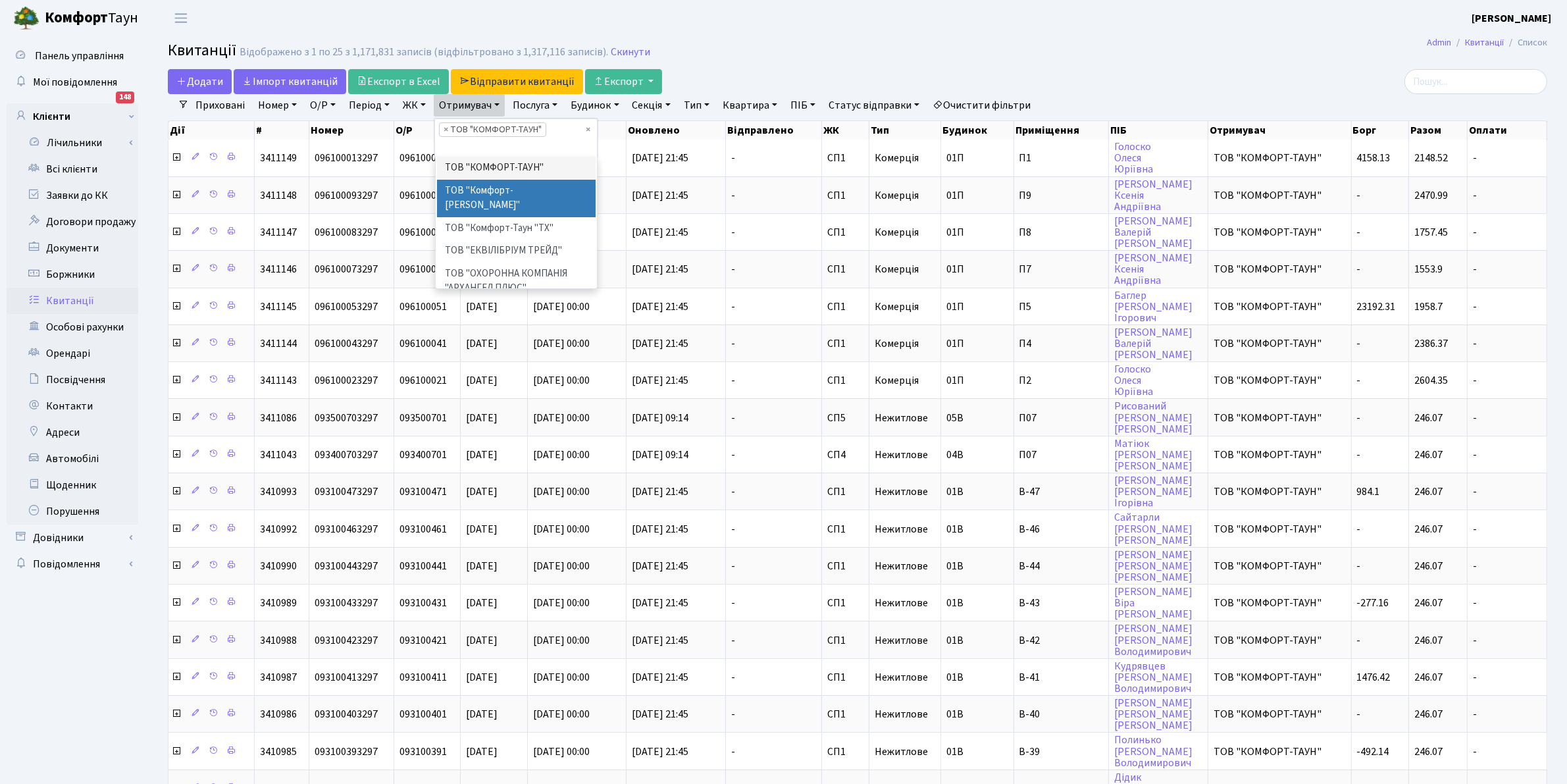
click at [491, 186] on li "ТОВ "Комфорт-[PERSON_NAME]"" at bounding box center [516, 198] width 159 height 37
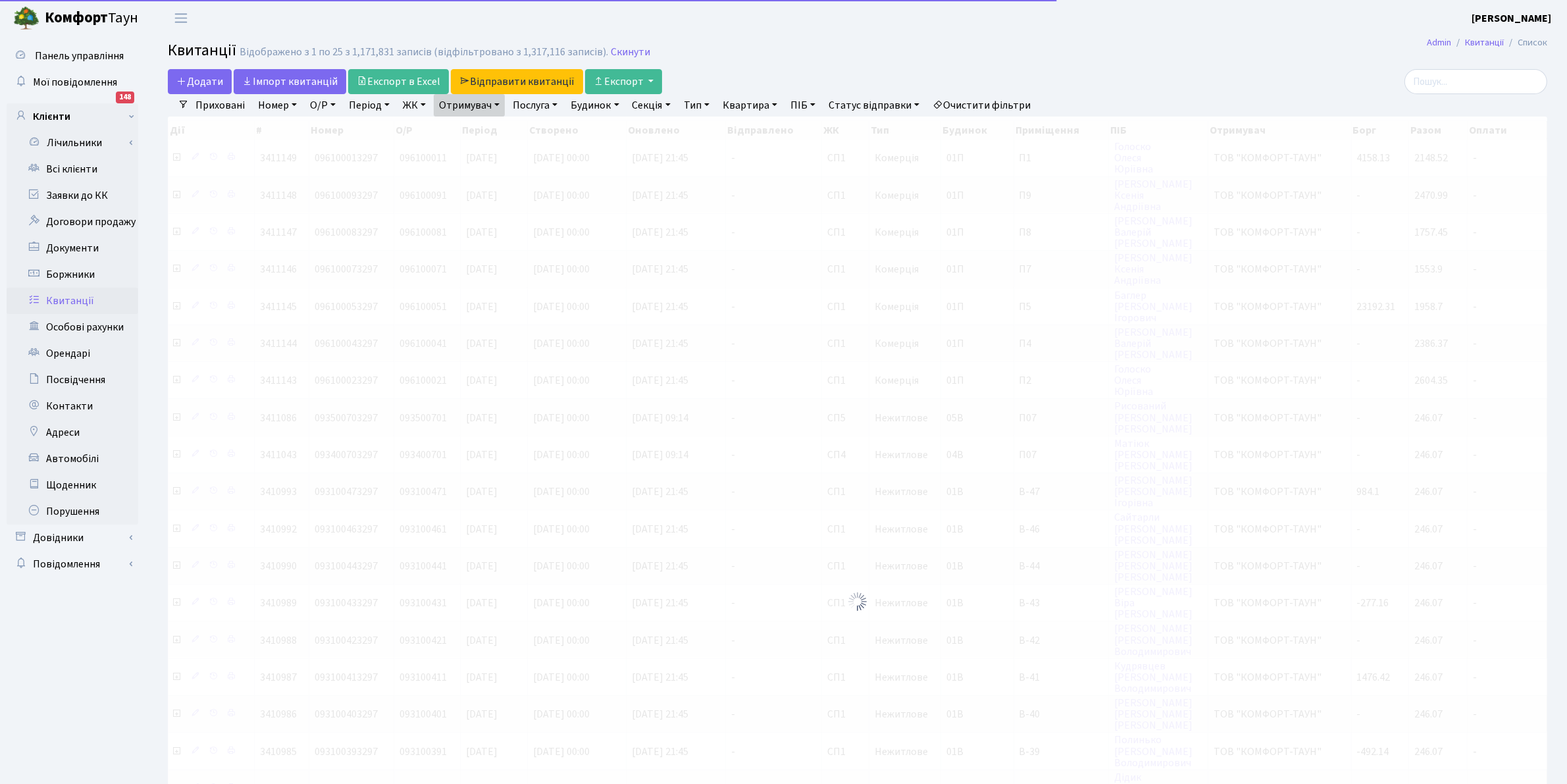
click at [463, 109] on link "Отримувач" at bounding box center [469, 105] width 71 height 22
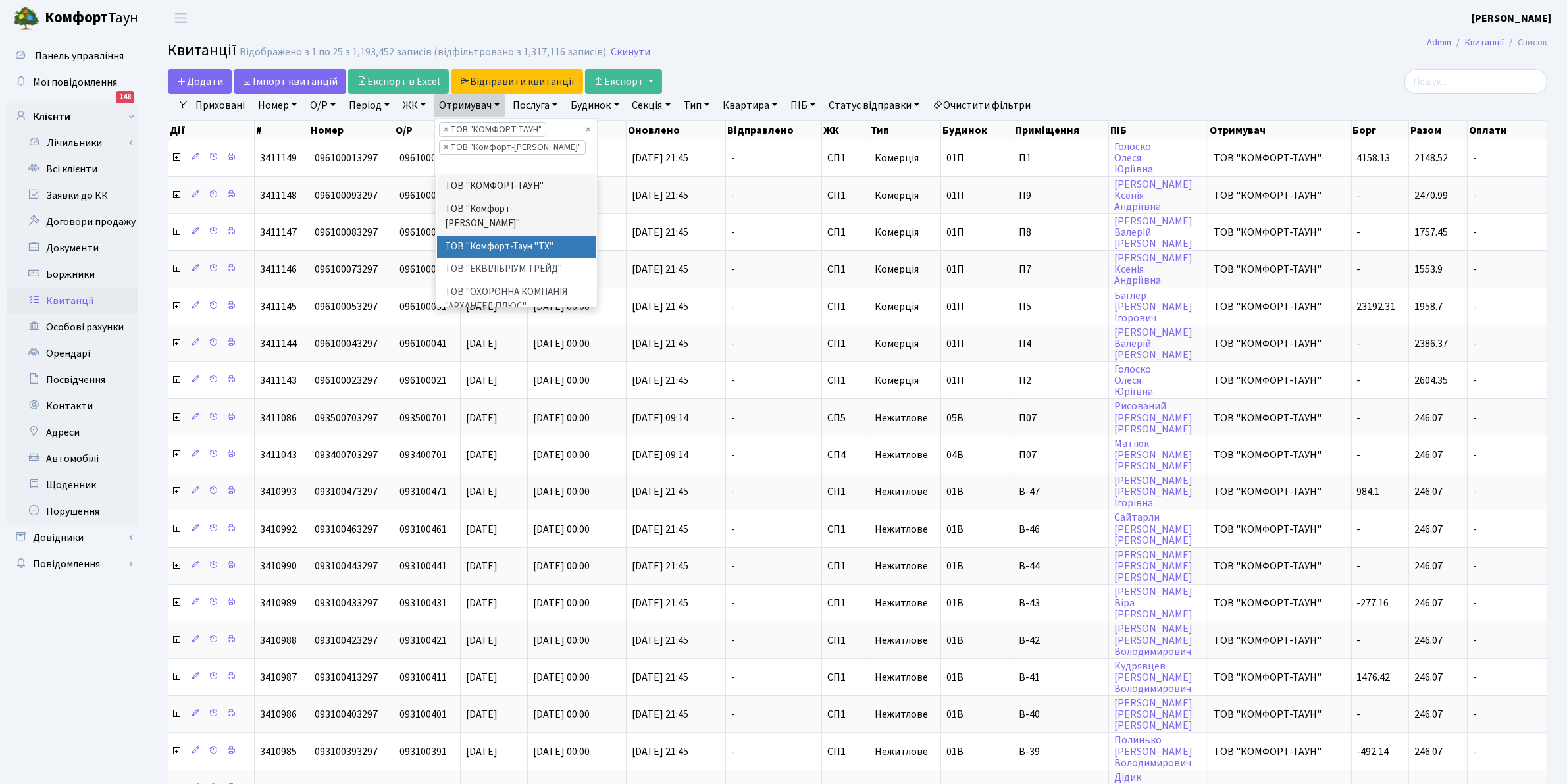
click at [524, 236] on li "ТОВ "Комфорт-Таун "ТХ"" at bounding box center [516, 247] width 159 height 23
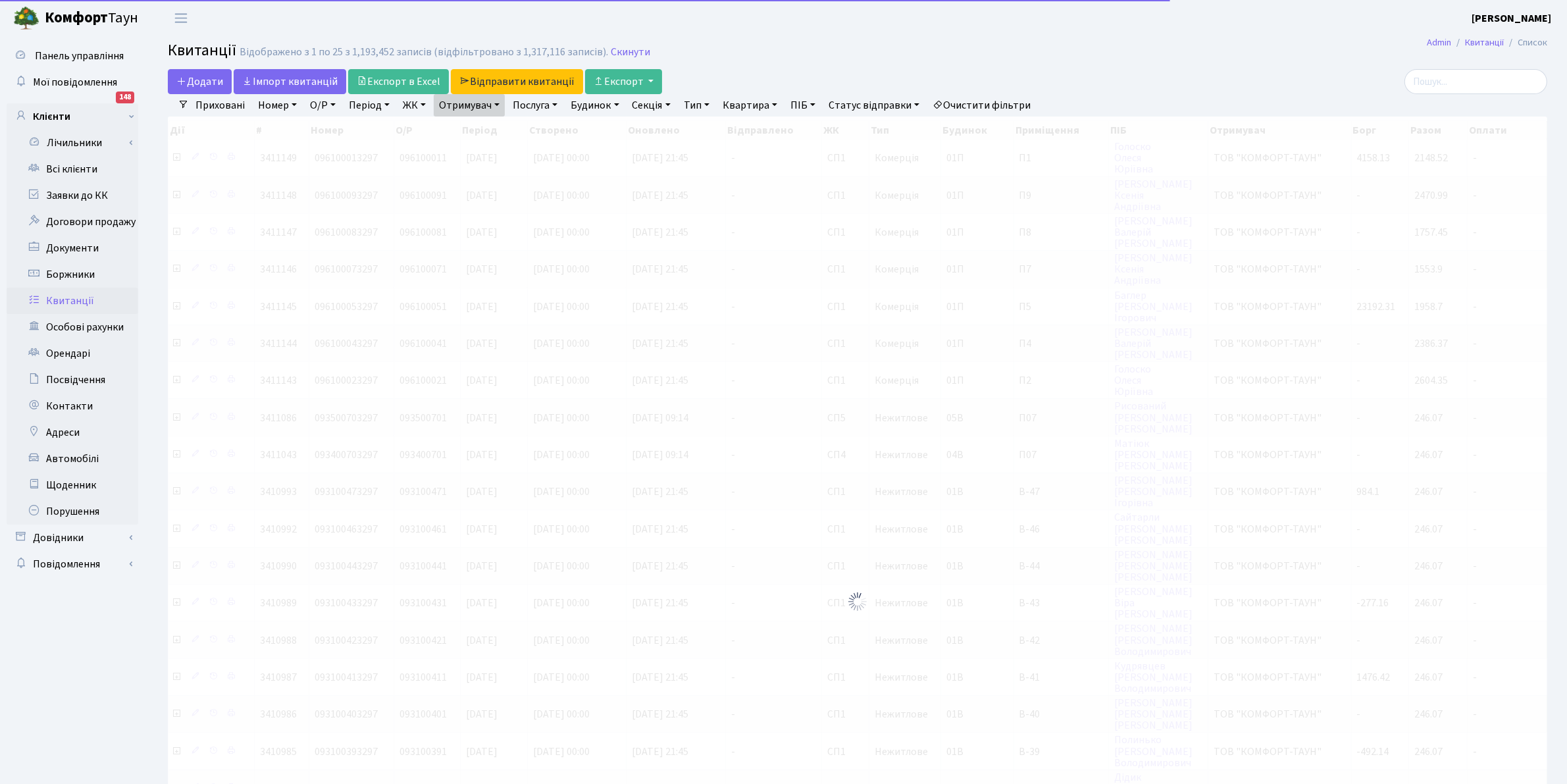
click at [472, 95] on link "Отримувач" at bounding box center [469, 105] width 71 height 22
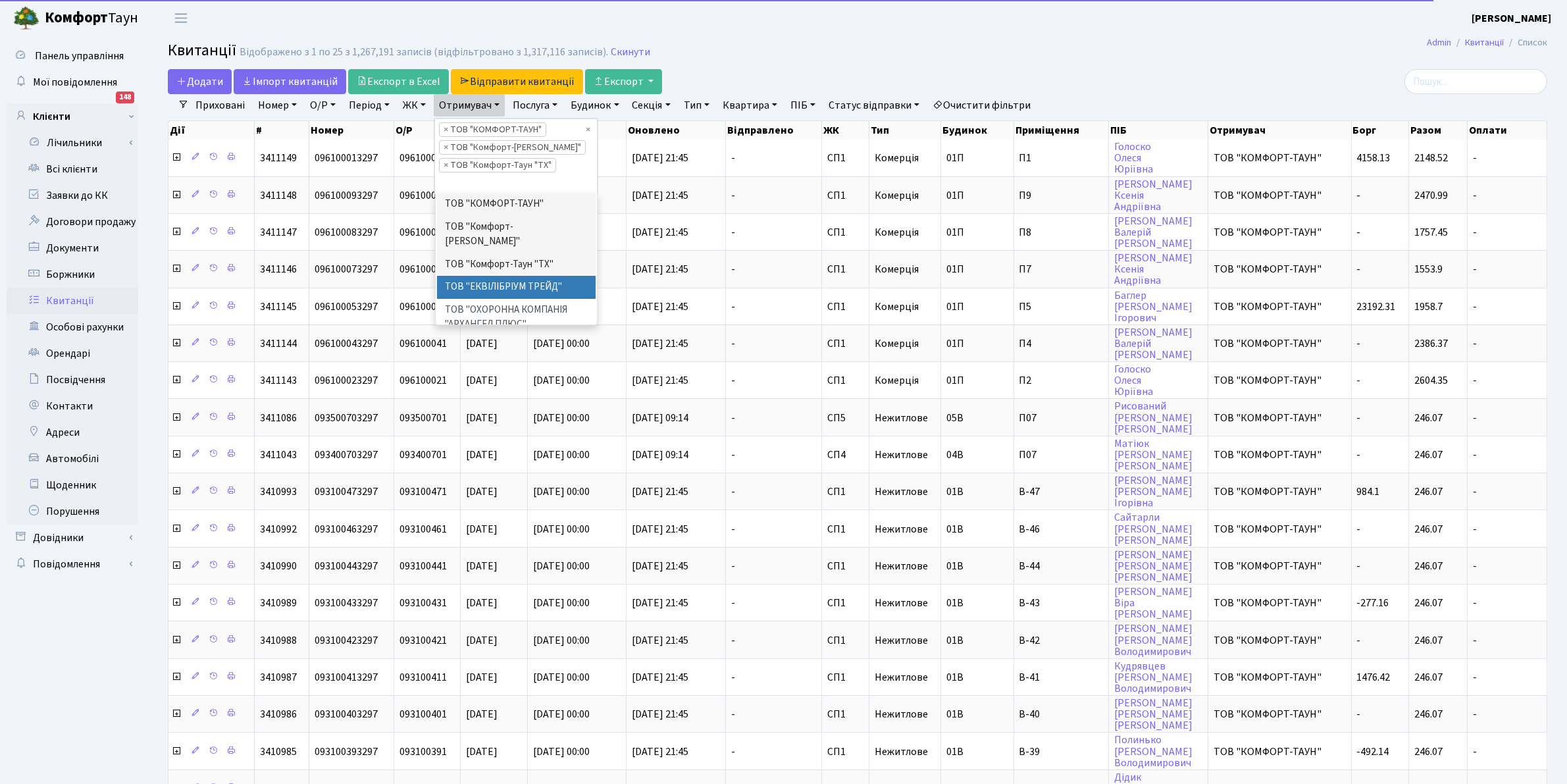
click at [502, 276] on li "ТОВ "ЕКВІЛІБРІУМ ТРЕЙД"" at bounding box center [516, 287] width 159 height 23
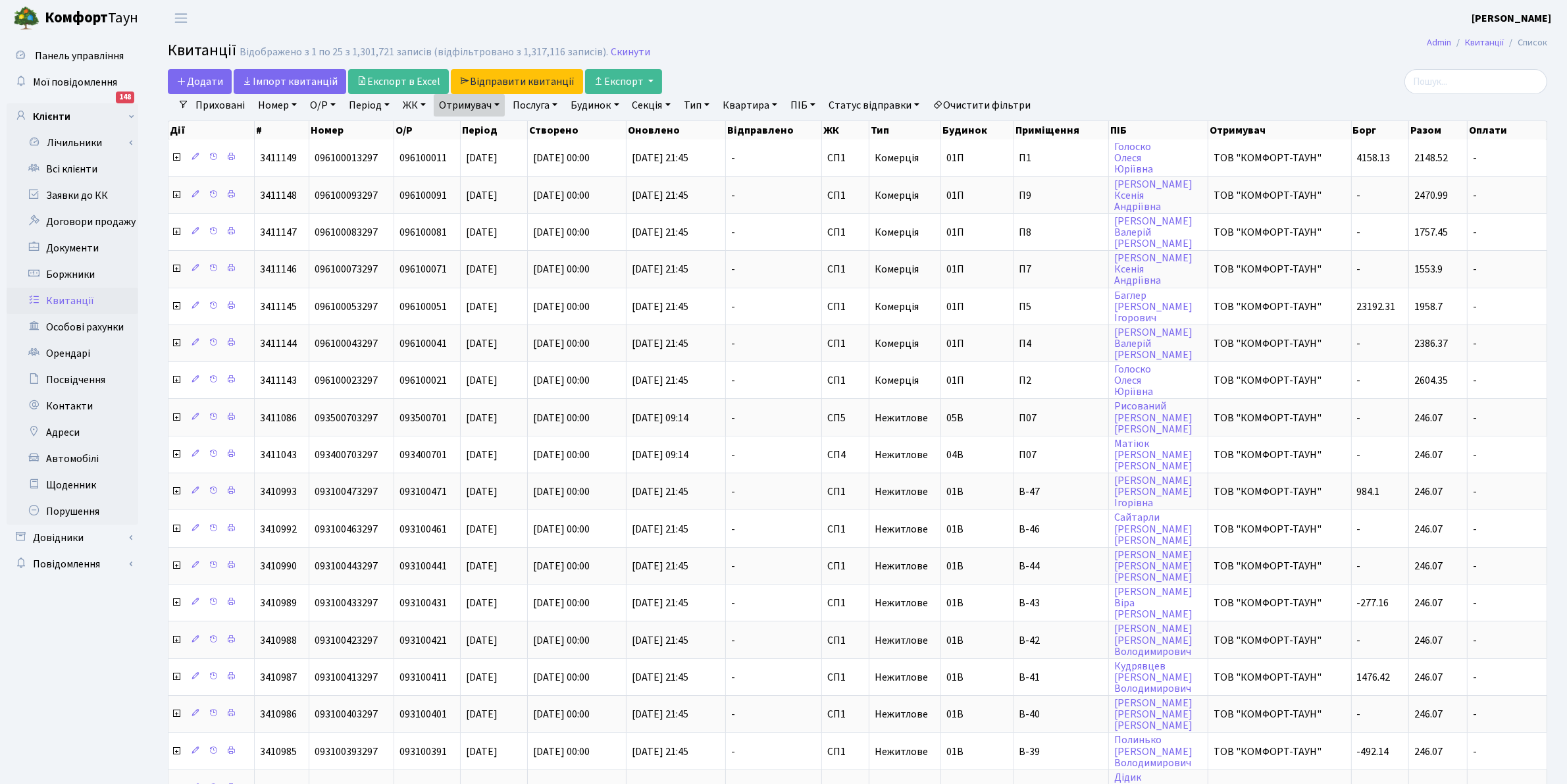
click at [463, 104] on link "Отримувач" at bounding box center [469, 105] width 71 height 22
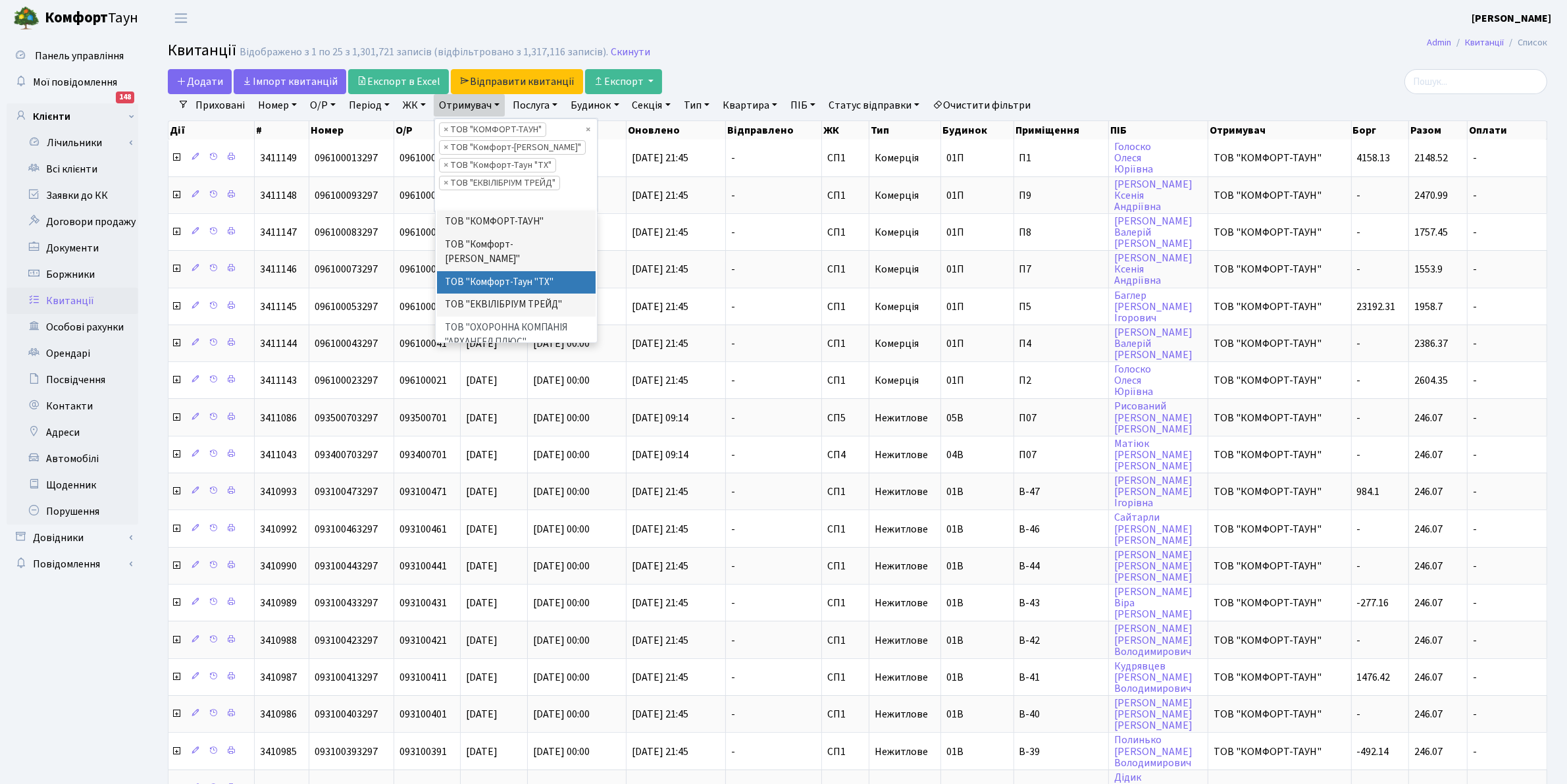
scroll to position [18, 0]
click at [790, 14] on header "Комфорт Таун Клишко І. В. Мій обліковий запис Вийти" at bounding box center [784, 18] width 1567 height 36
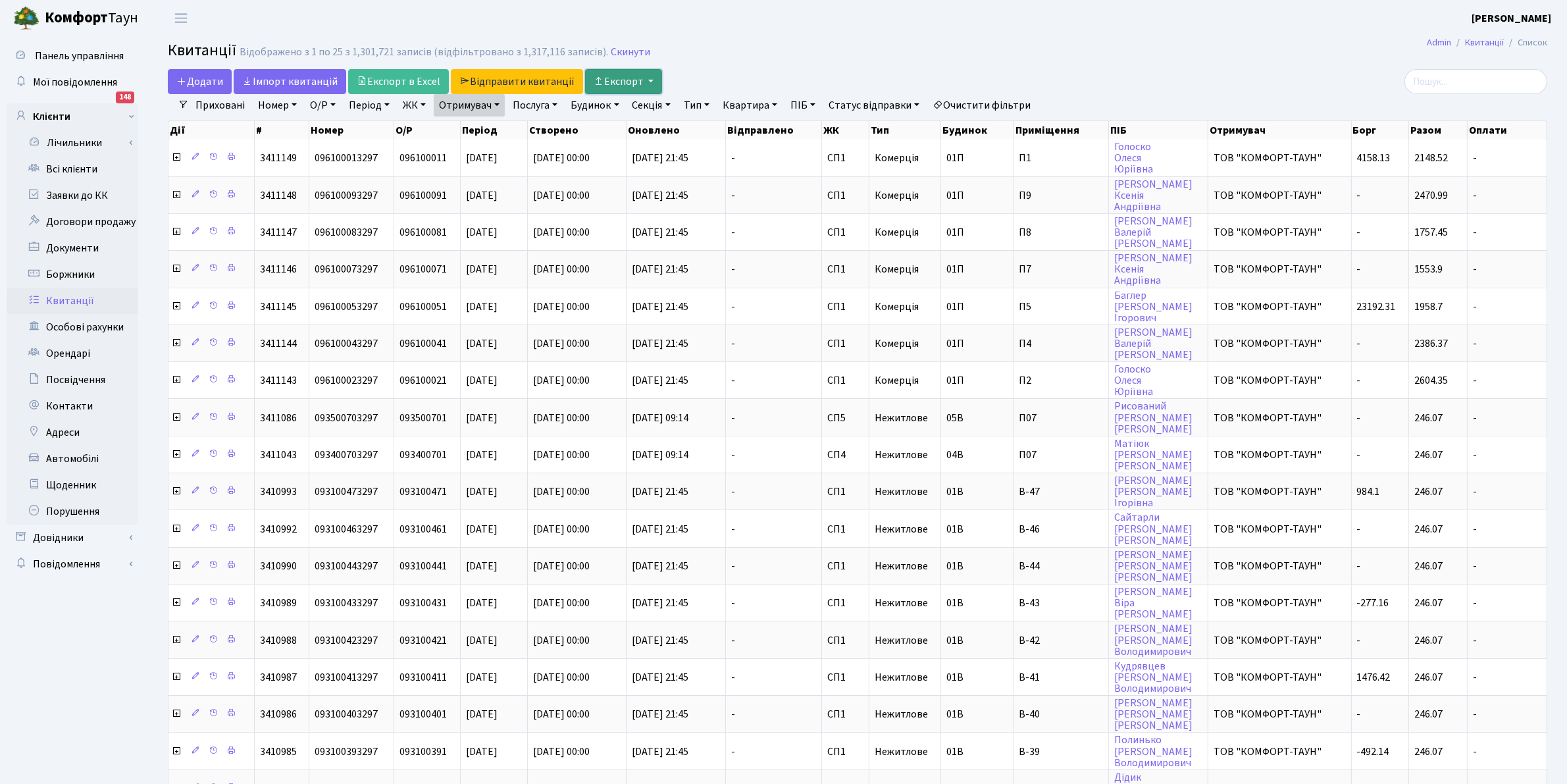
click at [614, 73] on button "Експорт" at bounding box center [623, 82] width 77 height 25
click at [648, 115] on img at bounding box center [650, 113] width 99 height 16
click at [626, 83] on button "Експорт" at bounding box center [623, 82] width 77 height 25
drag, startPoint x: 629, startPoint y: 130, endPoint x: 843, endPoint y: 88, distance: 218.1
click at [629, 130] on img at bounding box center [648, 134] width 92 height 12
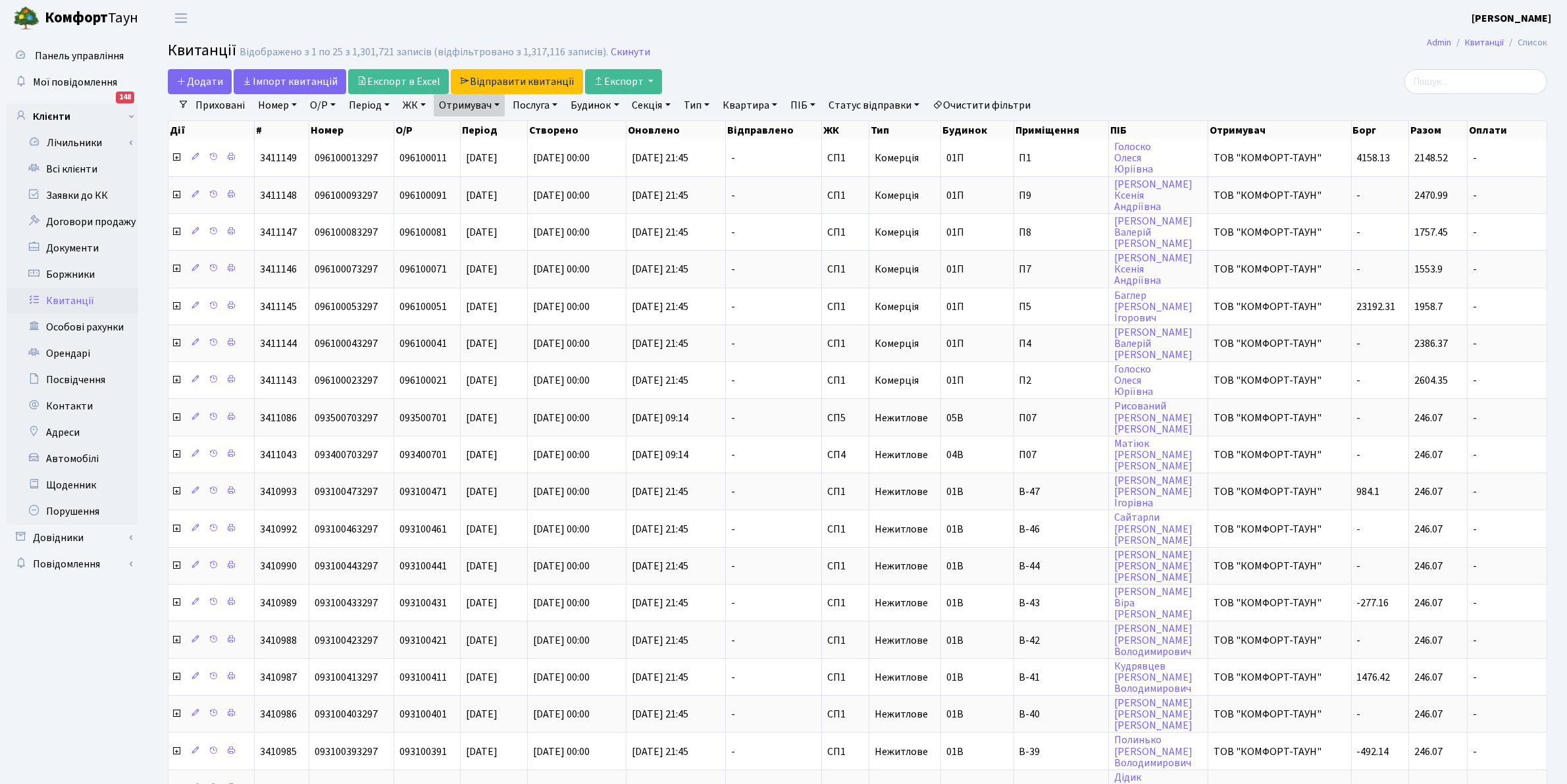
click at [873, 14] on header "Комфорт Таун Клишко І. В. Мій обліковий запис Вийти" at bounding box center [784, 18] width 1567 height 36
click at [961, 48] on h2 "Квитанції Відображено з 1 по 25 з 1,301,721 записів (відфільтровано з 1,317,116…" at bounding box center [858, 52] width 1379 height 22
click at [64, 168] on link "Всі клієнти" at bounding box center [73, 169] width 132 height 26
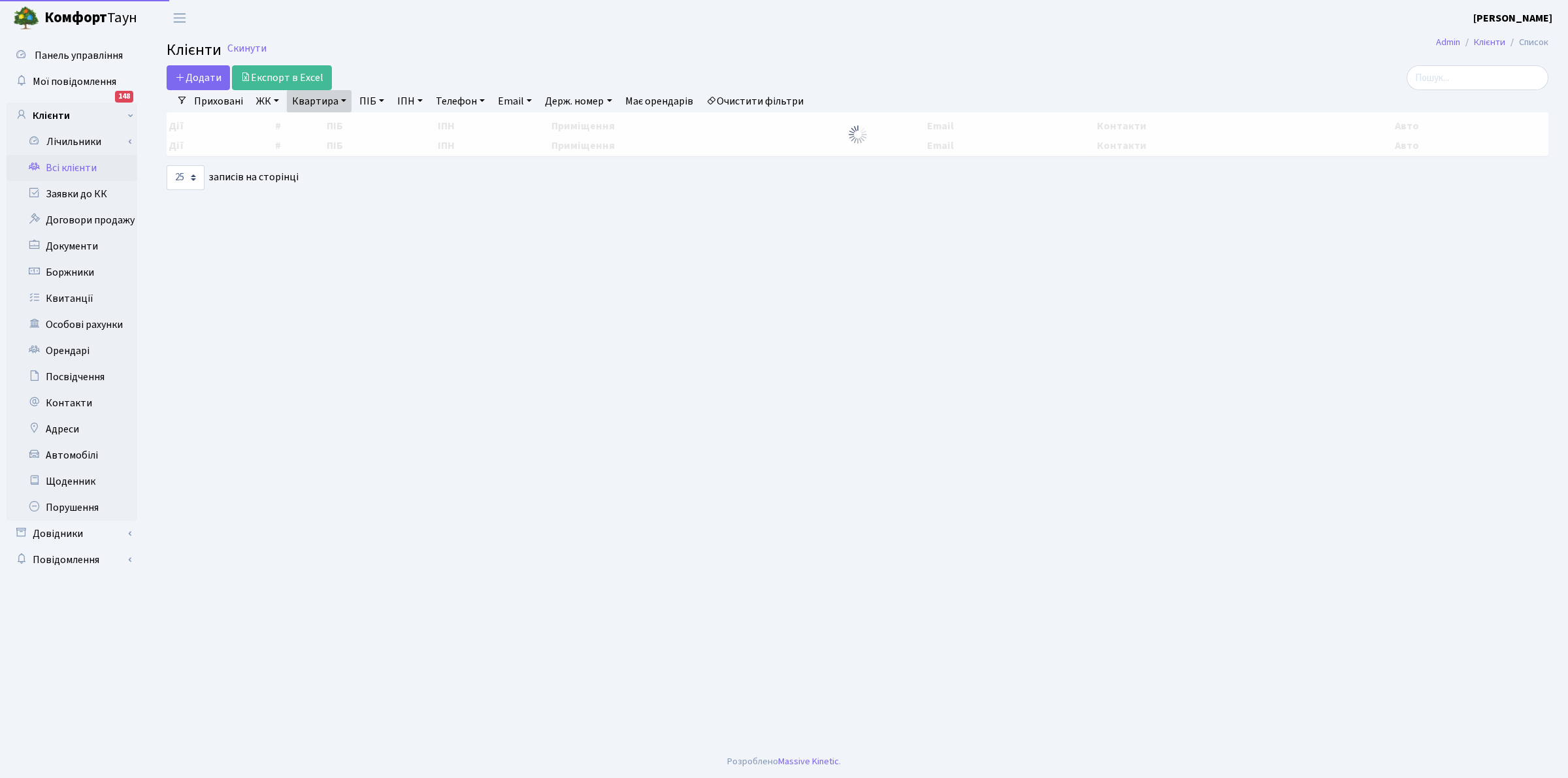
select select "25"
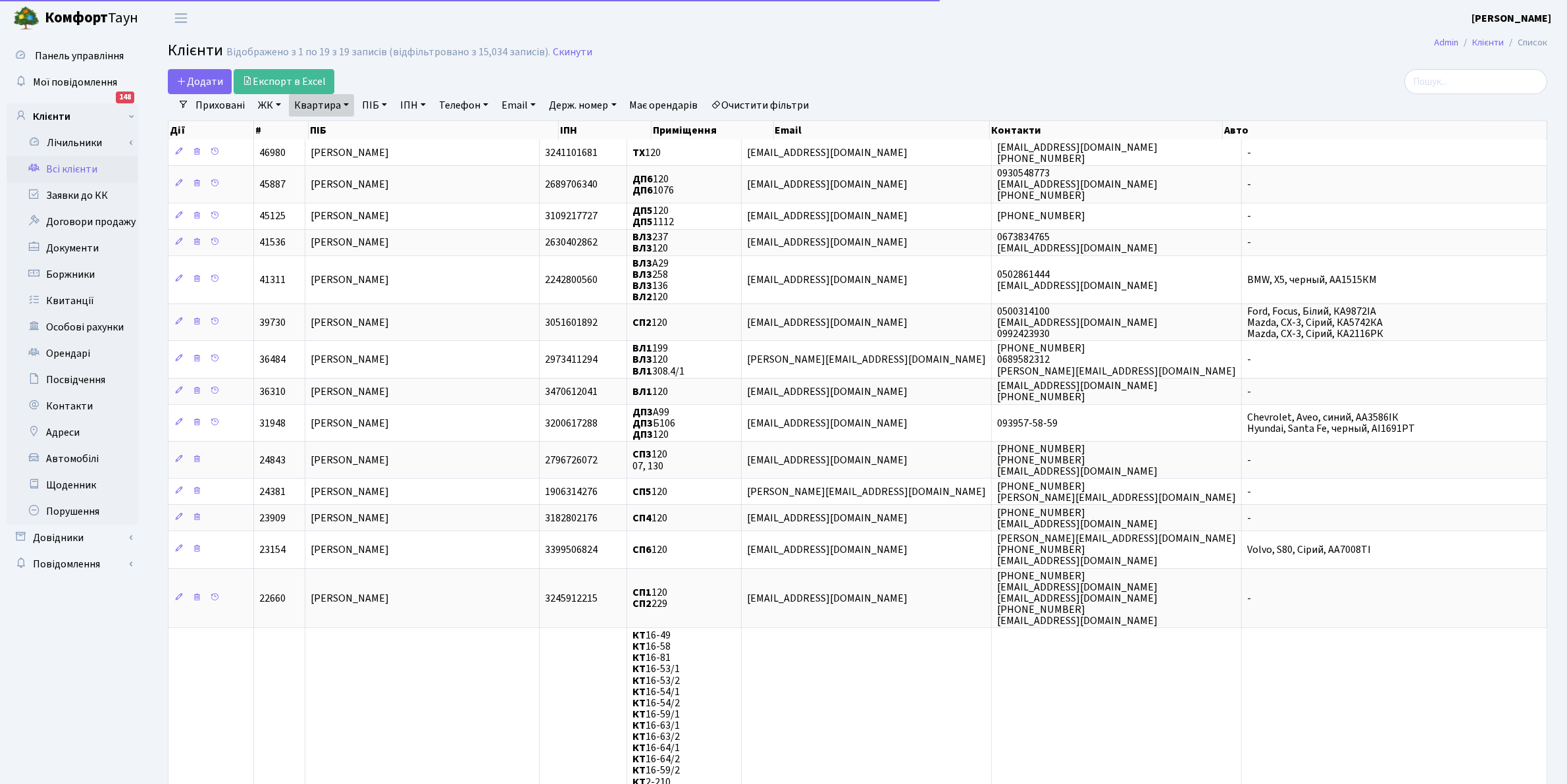
click at [770, 95] on link "Очистити фільтри" at bounding box center [760, 105] width 109 height 22
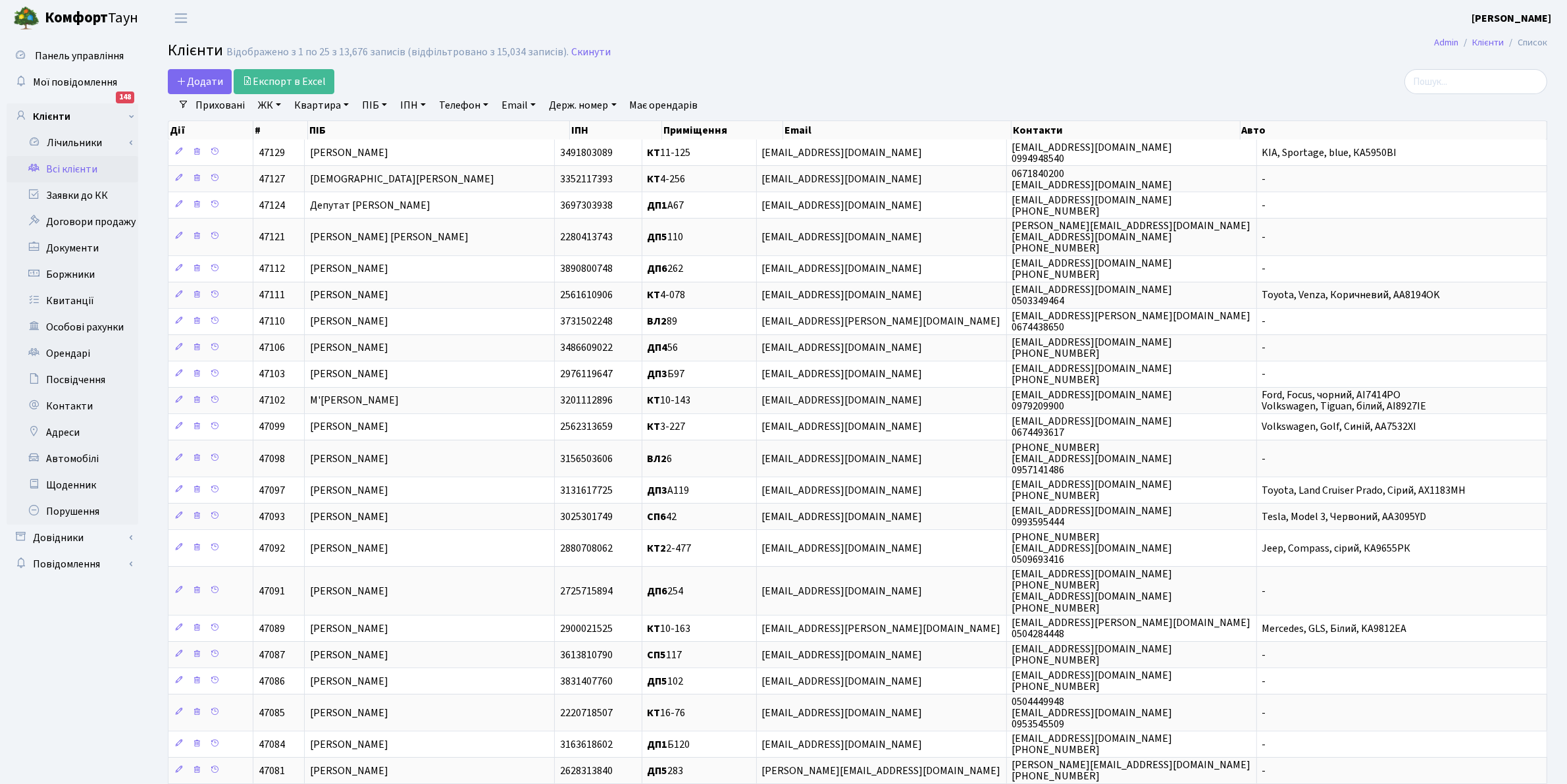
click at [304, 106] on link "Квартира" at bounding box center [321, 105] width 65 height 22
type input "134"
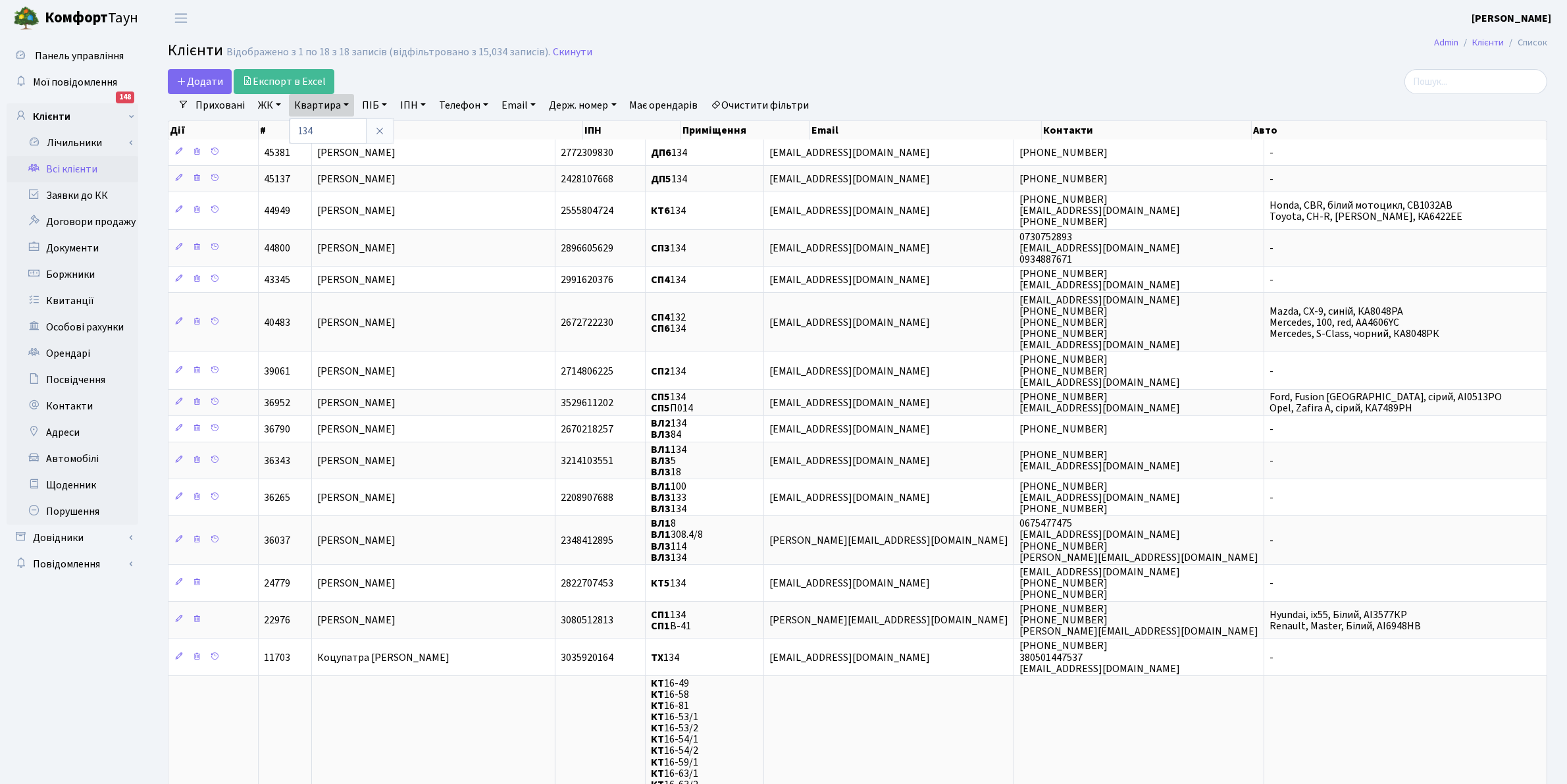
click at [641, 45] on h2 "Клієнти Відображено з 1 по 18 з 18 записів (відфільтровано з 15,034 записів). С…" at bounding box center [858, 52] width 1379 height 22
click at [570, 48] on link "Скинути" at bounding box center [573, 52] width 39 height 12
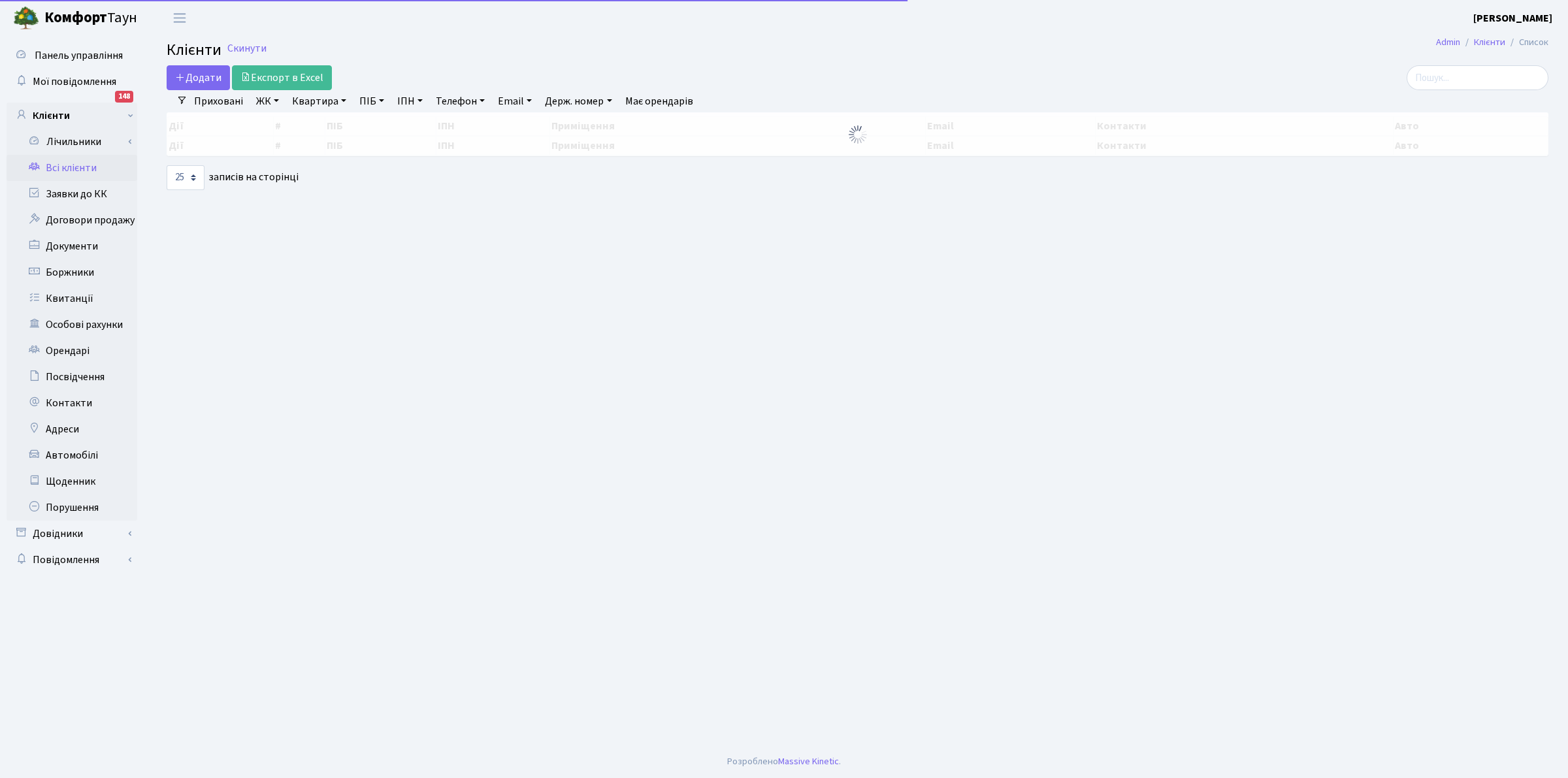
select select "25"
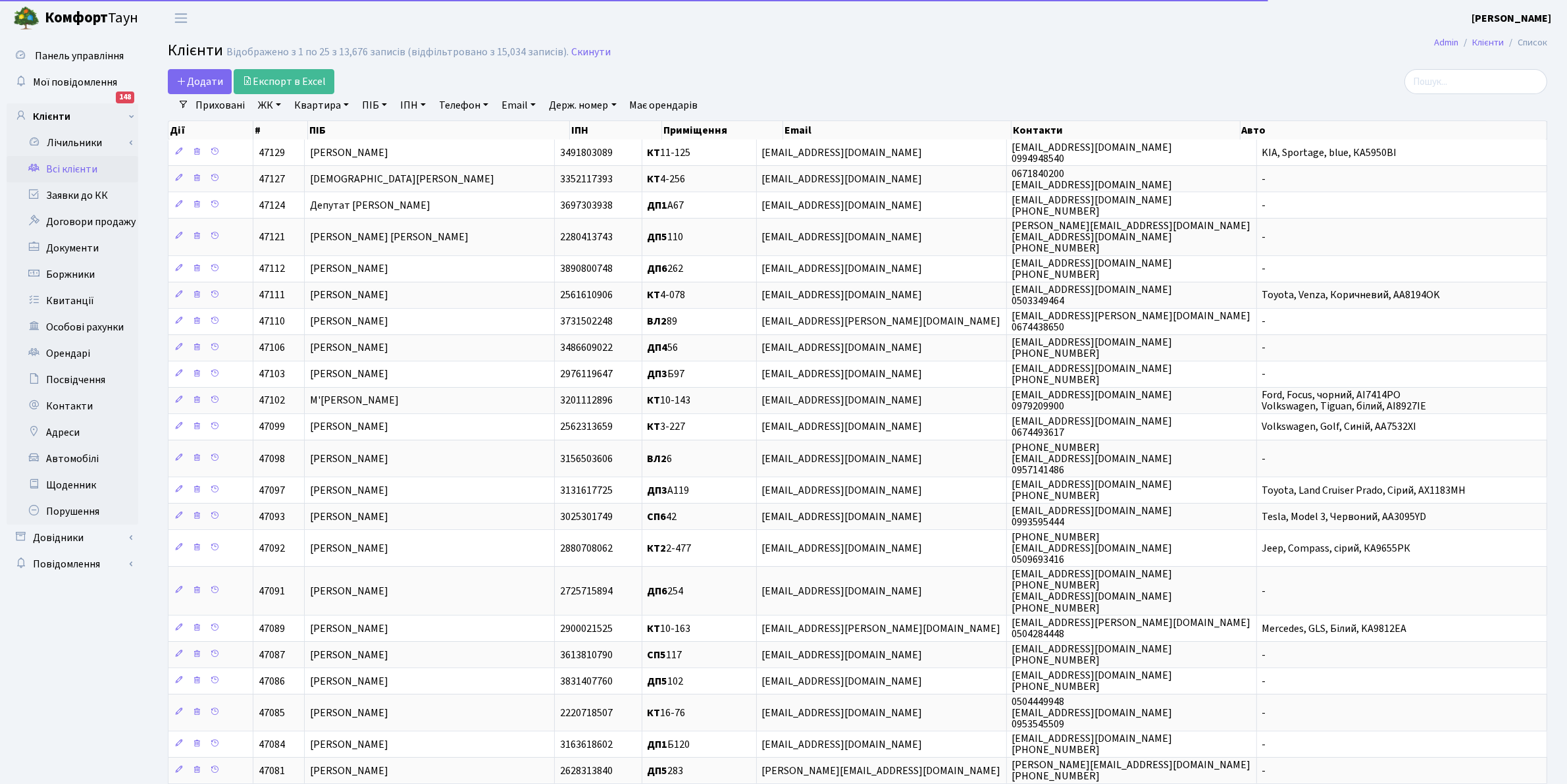
click at [317, 107] on link "Квартира" at bounding box center [321, 105] width 65 height 22
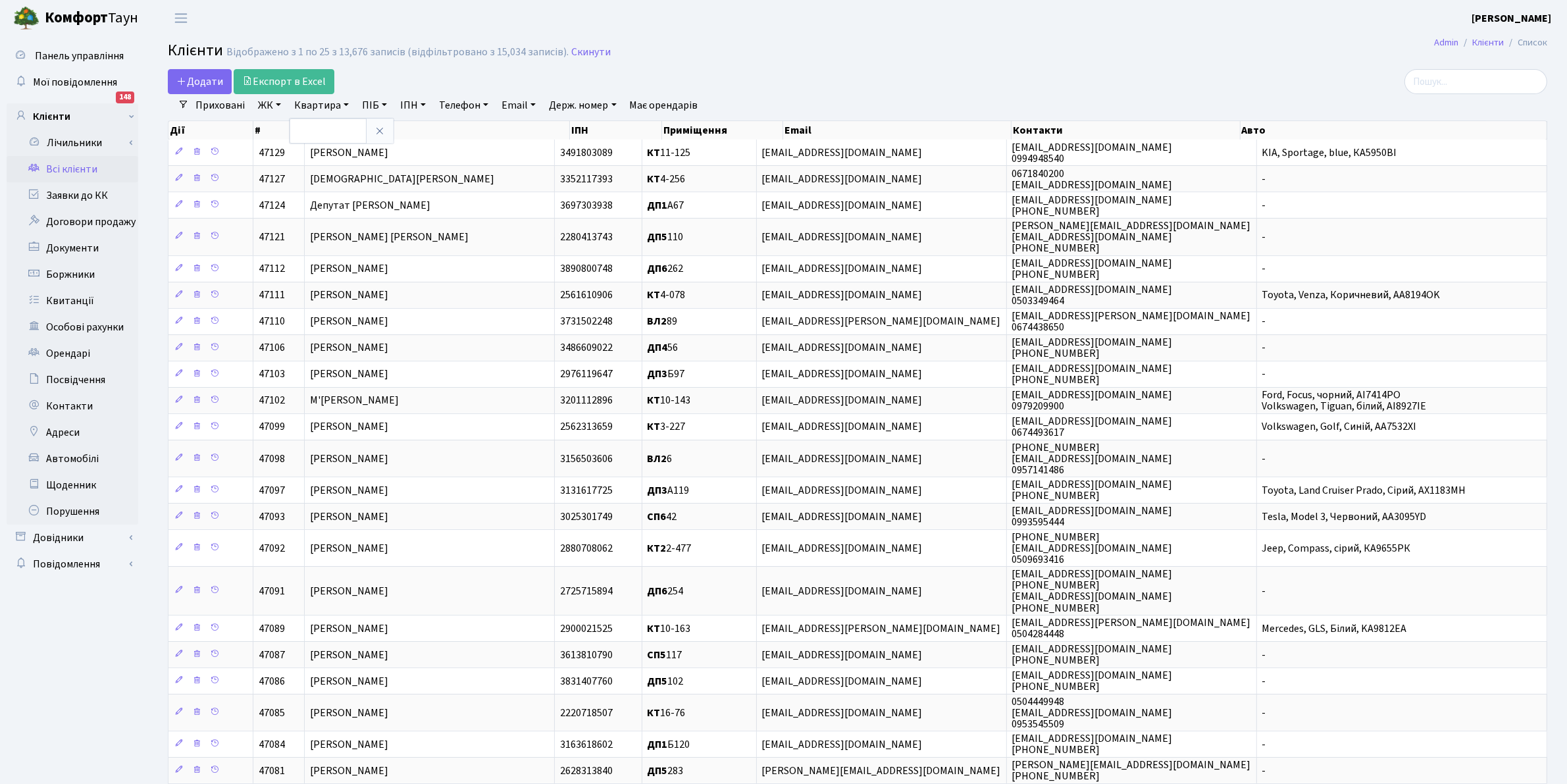
click at [367, 106] on link "ПІБ" at bounding box center [374, 105] width 35 height 22
type input ","
type input "балан"
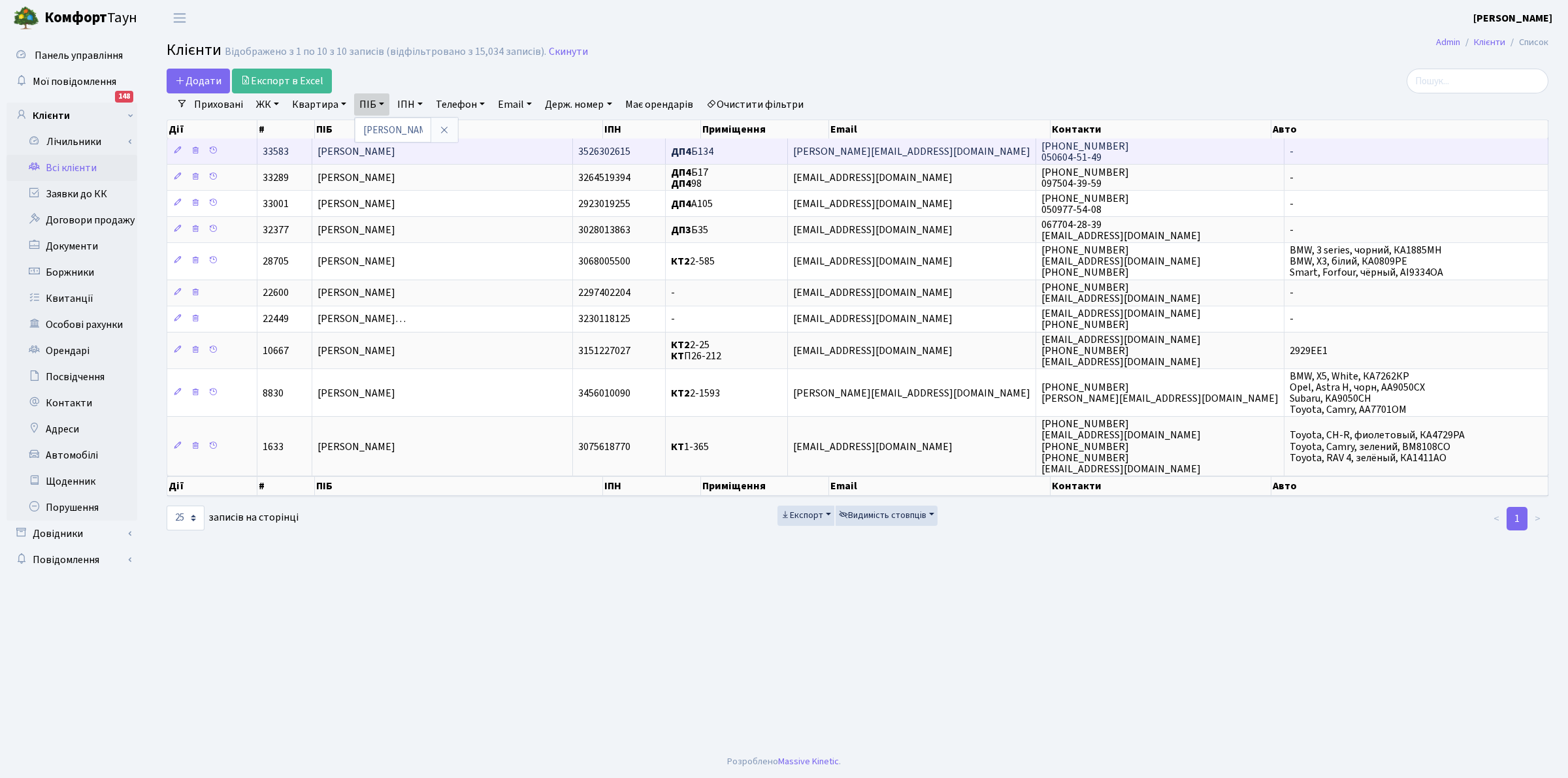
click at [714, 150] on span "ДП4 Б134" at bounding box center [692, 151] width 42 height 14
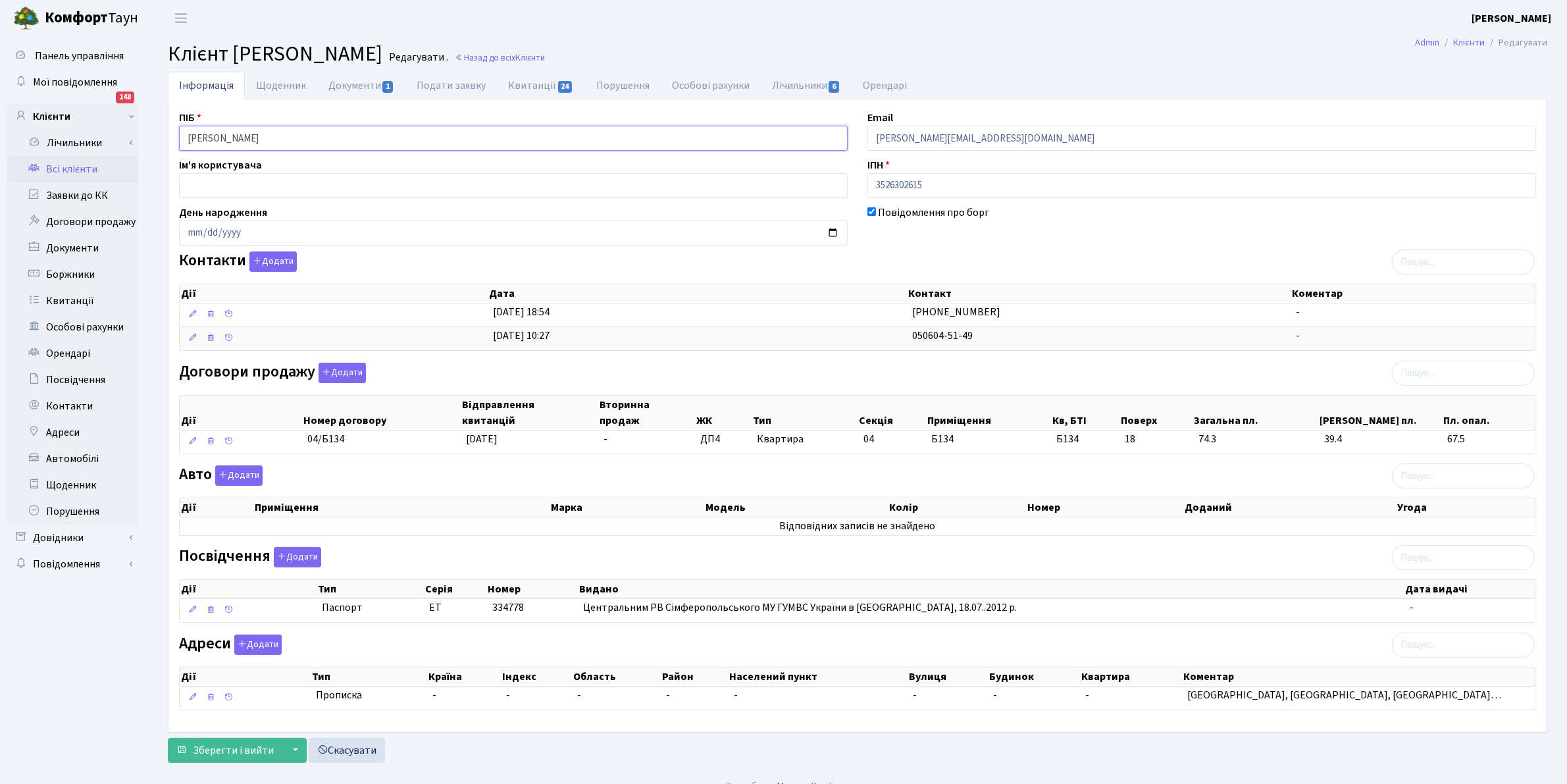
drag, startPoint x: 304, startPoint y: 138, endPoint x: 166, endPoint y: 117, distance: 139.6
click at [166, 117] on div "Інформація Щоденник Документи 1 Подати заявку Квитанції 24 Порушення Особові ра…" at bounding box center [857, 421] width 1399 height 698
click at [52, 629] on ul "Панель управління Мої повідомлення 148 Клієнти Лічильники Показання" at bounding box center [73, 403] width 132 height 720
click at [60, 300] on link "Квитанції" at bounding box center [73, 300] width 132 height 26
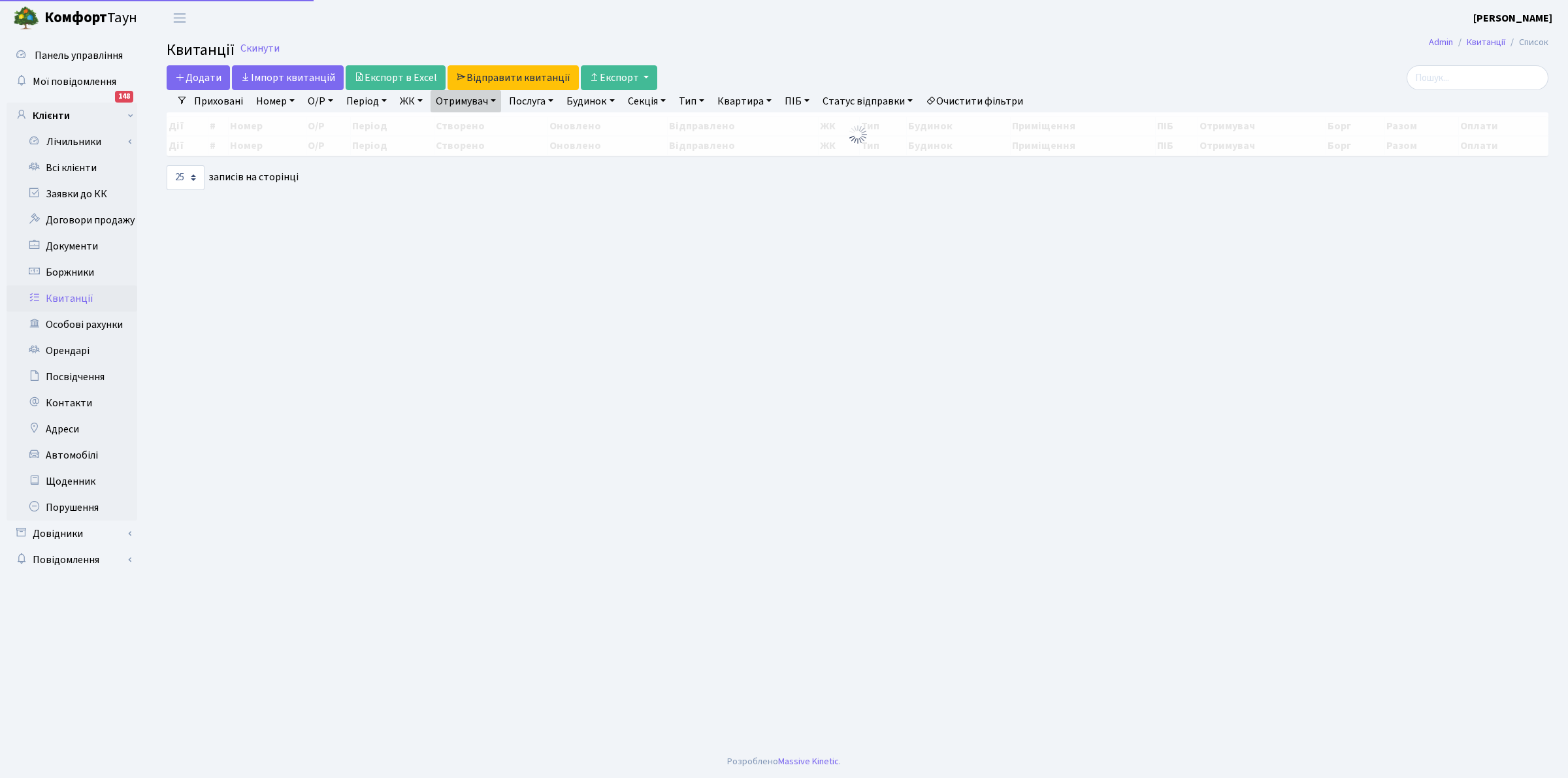
select select "25"
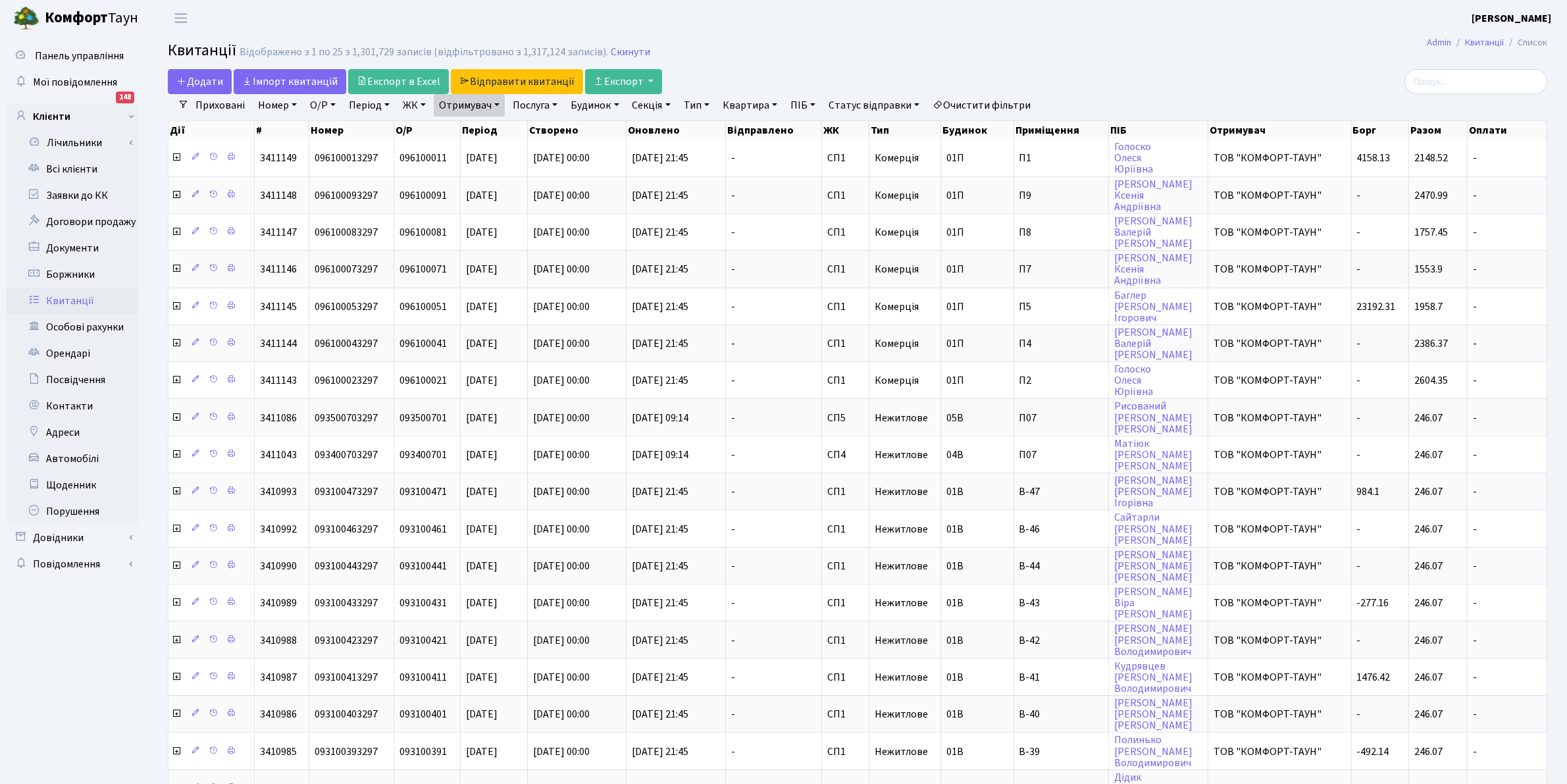
click at [987, 96] on link "Очистити фільтри" at bounding box center [982, 105] width 109 height 22
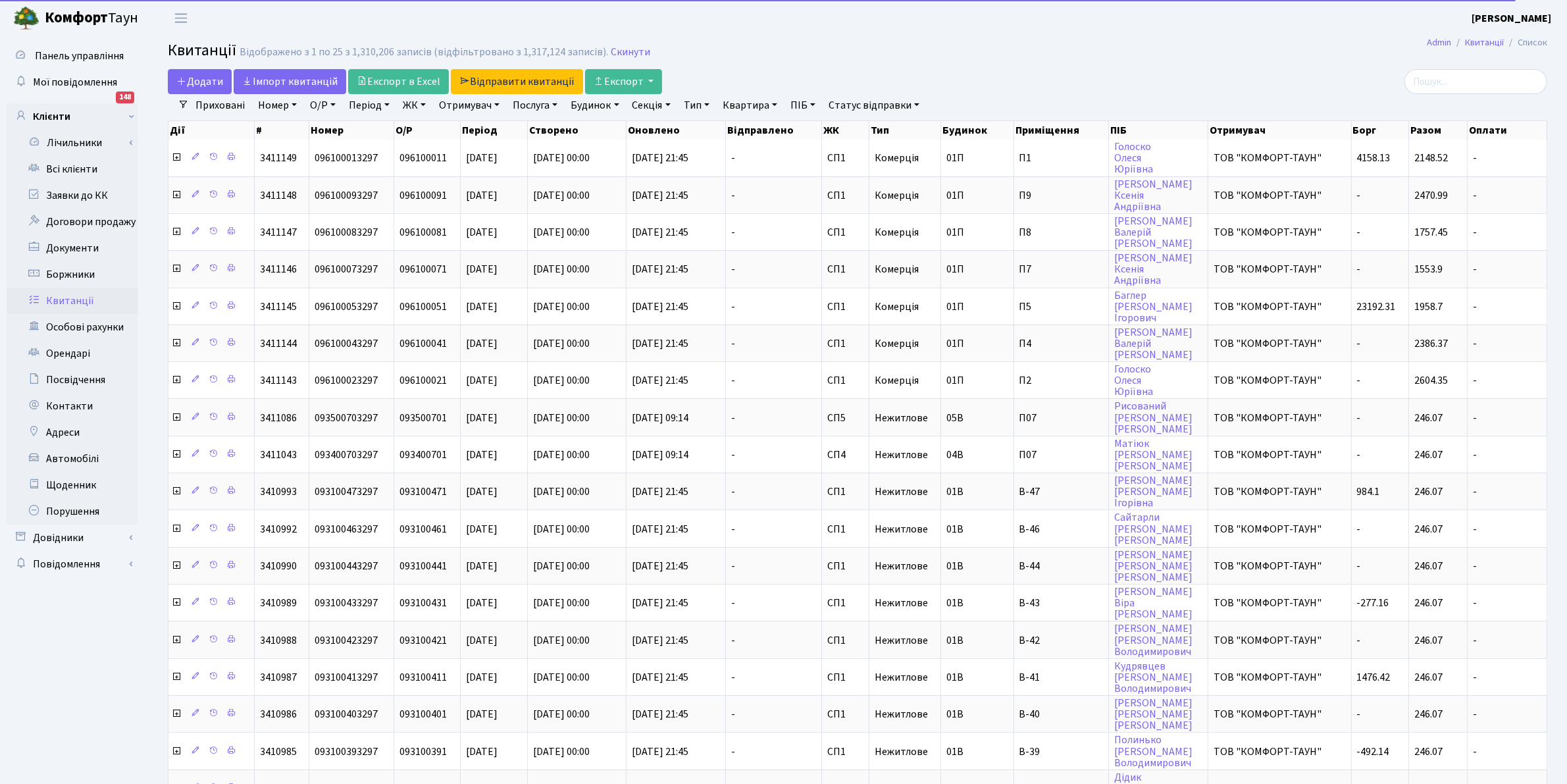
click at [765, 103] on link "Квартира" at bounding box center [750, 105] width 65 height 22
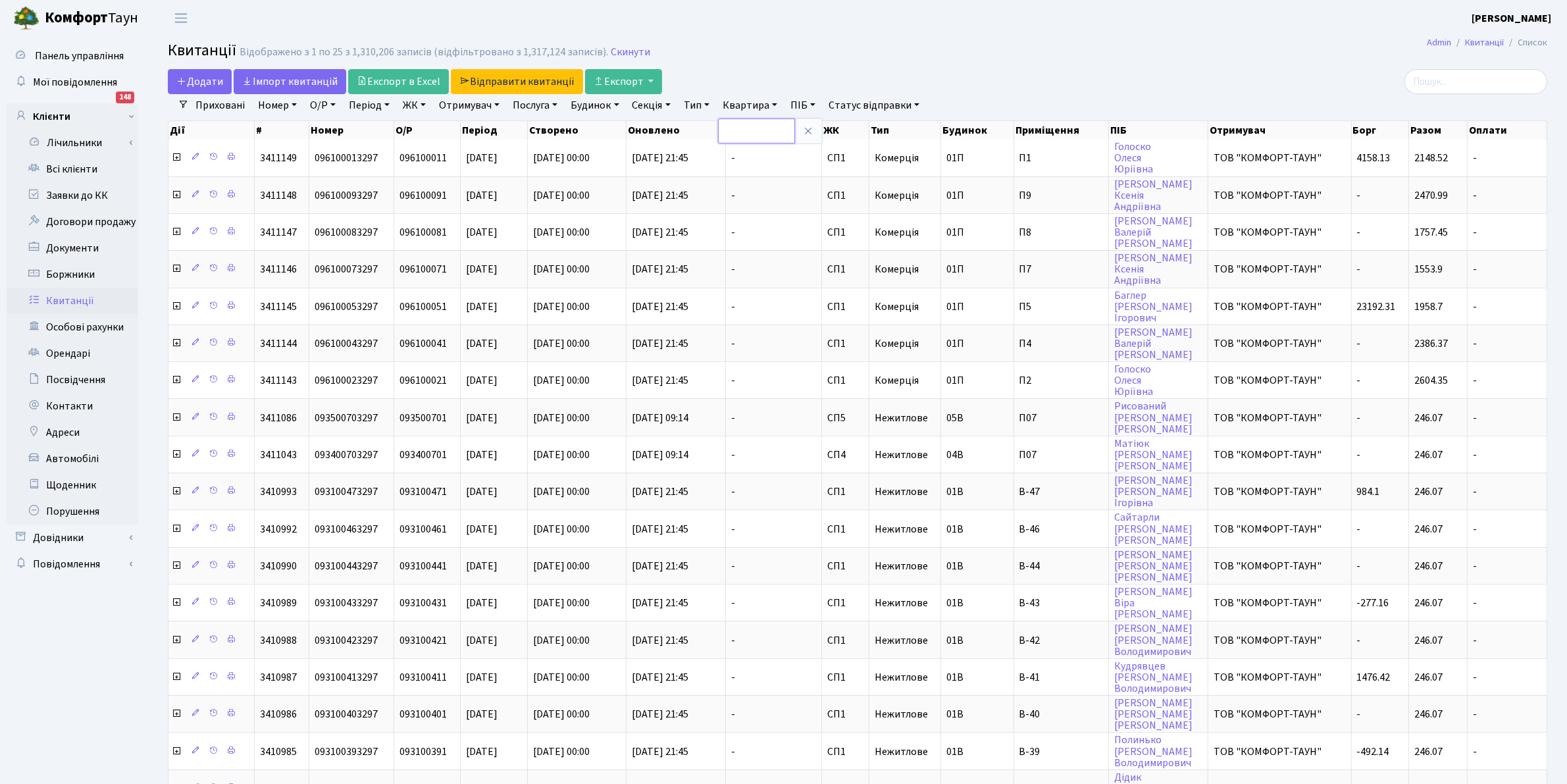
click at [757, 137] on input "text" at bounding box center [756, 130] width 77 height 25
type input "8-43"
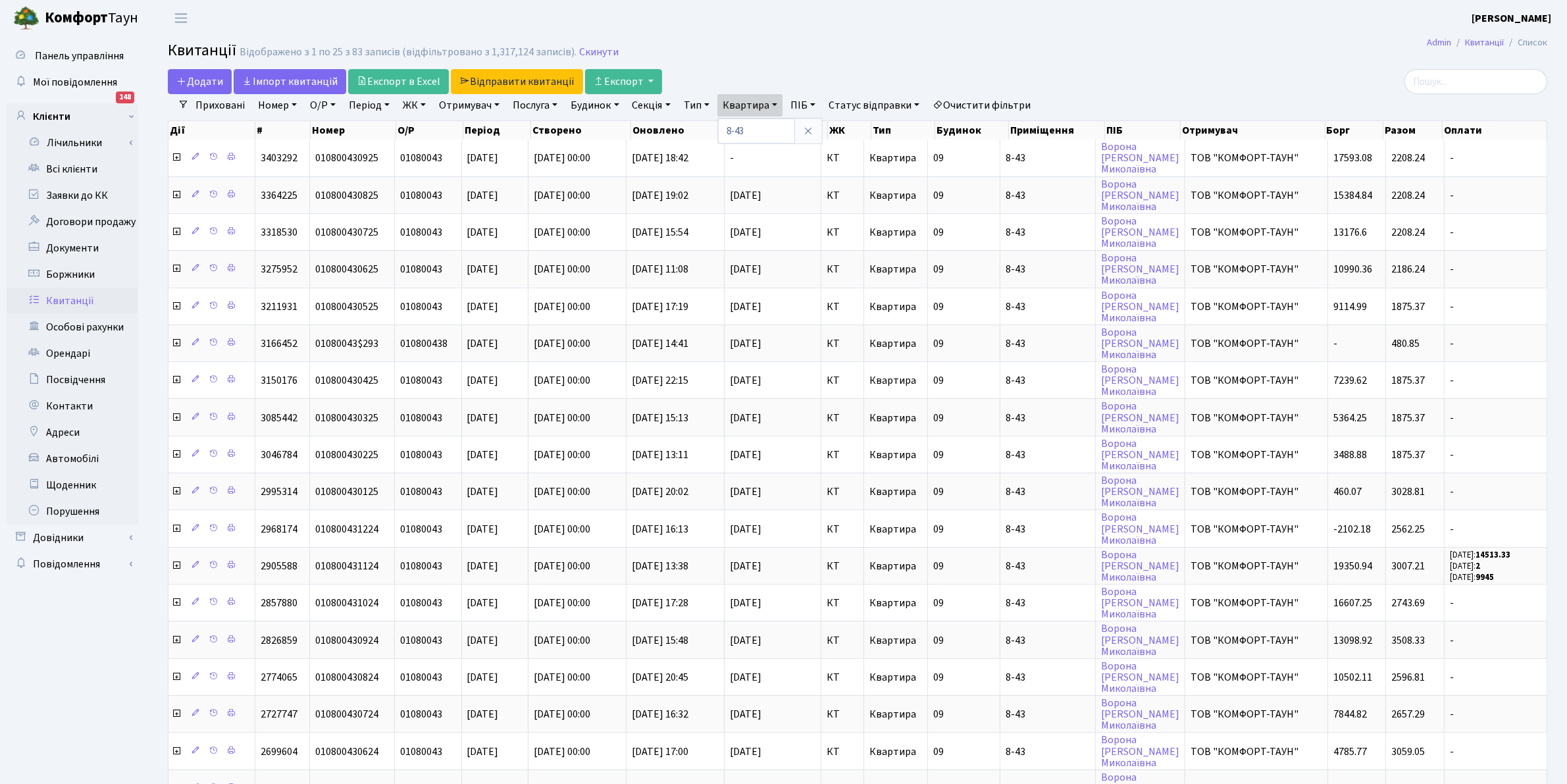
click at [940, 43] on h2 "Квитанції Відображено з 1 по 25 з 83 записів (відфільтровано з 1,317,124 записі…" at bounding box center [858, 52] width 1379 height 22
drag, startPoint x: 281, startPoint y: 81, endPoint x: 847, endPoint y: 84, distance: 566.0
click at [281, 79] on link "Iмпорт квитанцій" at bounding box center [290, 82] width 113 height 25
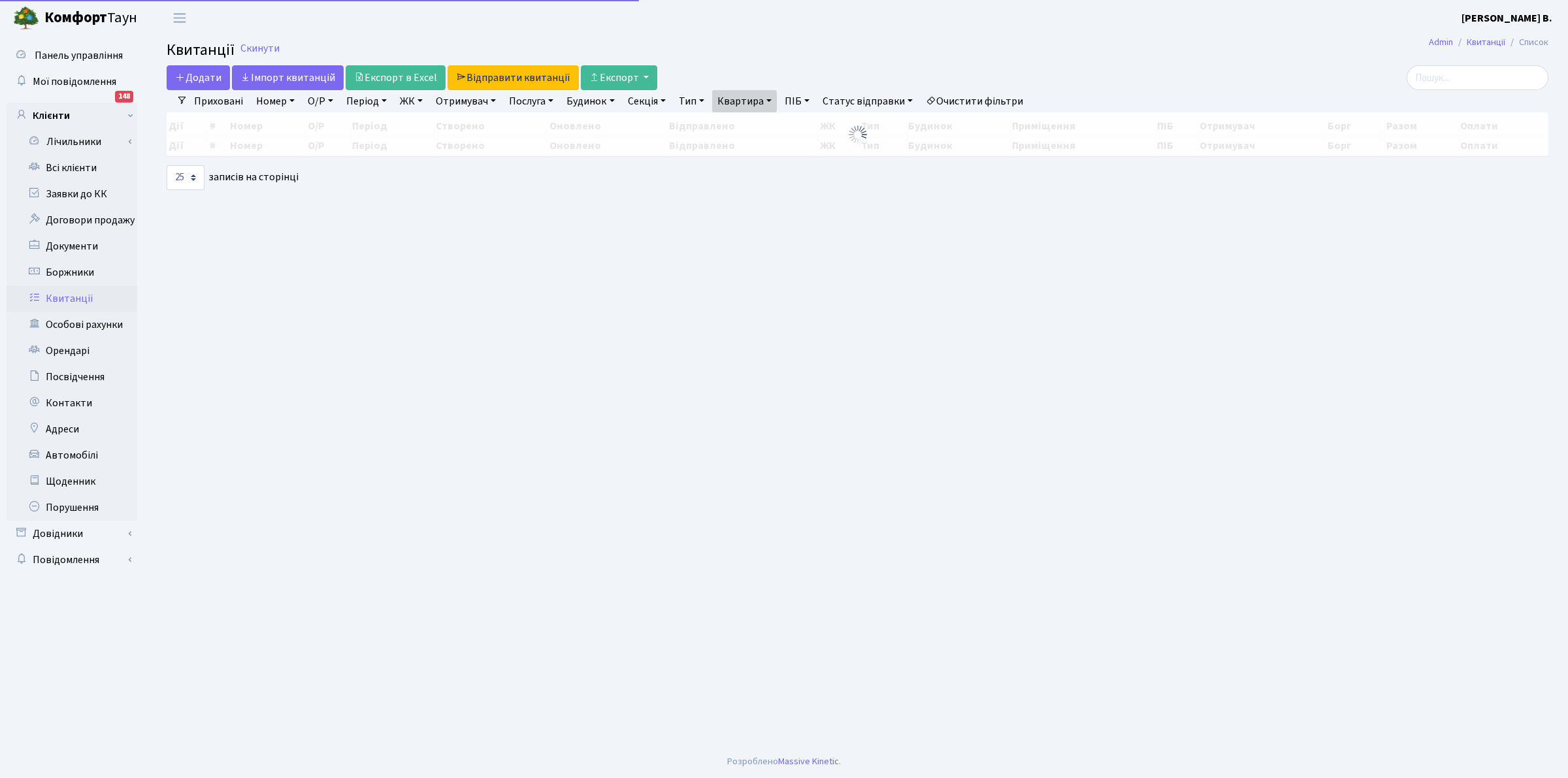
select select "25"
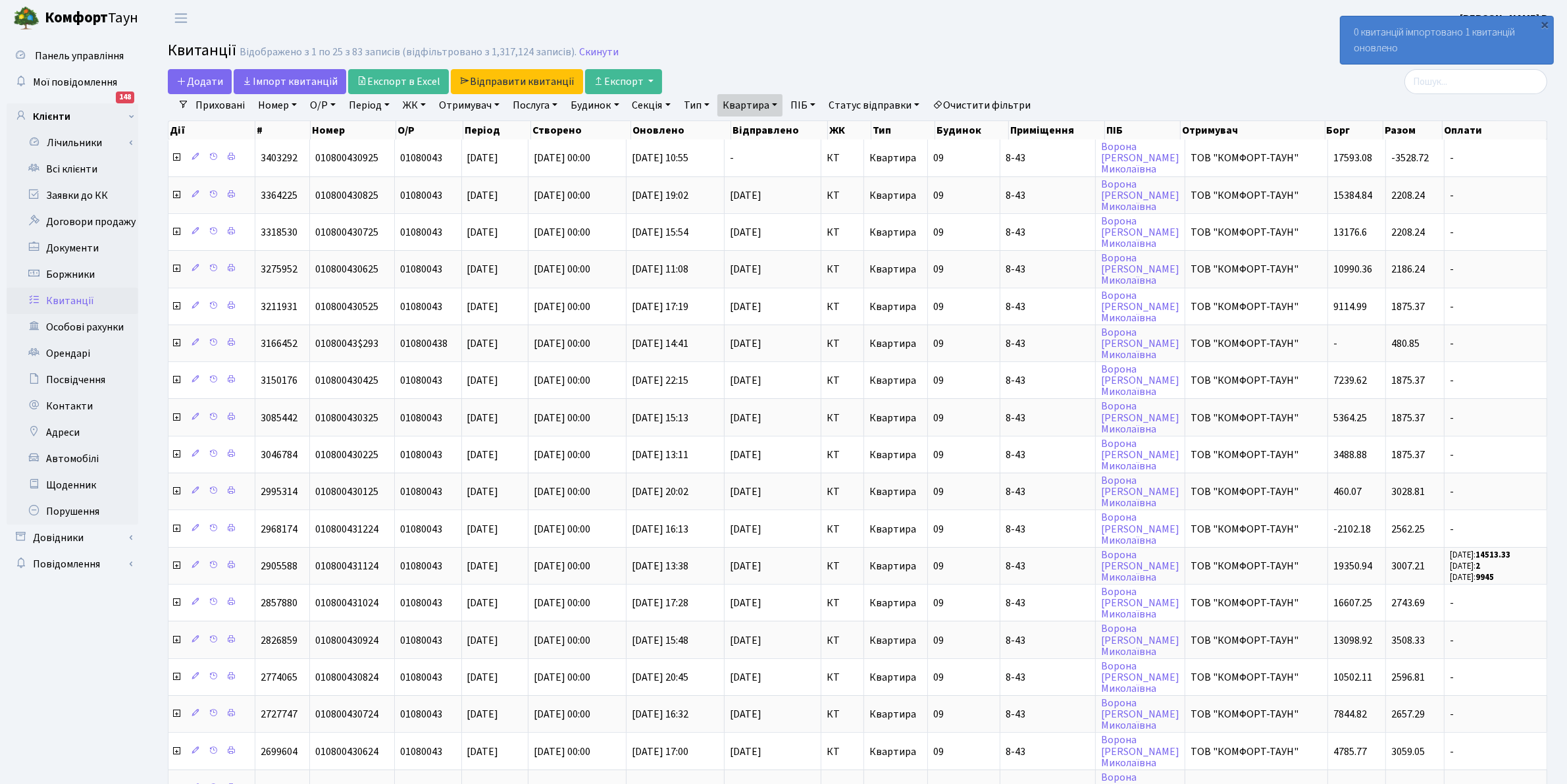
click at [853, 71] on div "Додати Iмпорт квитанцій Експорт в Excel Відправити квитанції Експорт" at bounding box center [624, 82] width 913 height 25
click at [73, 166] on link "Всі клієнти" at bounding box center [73, 169] width 132 height 26
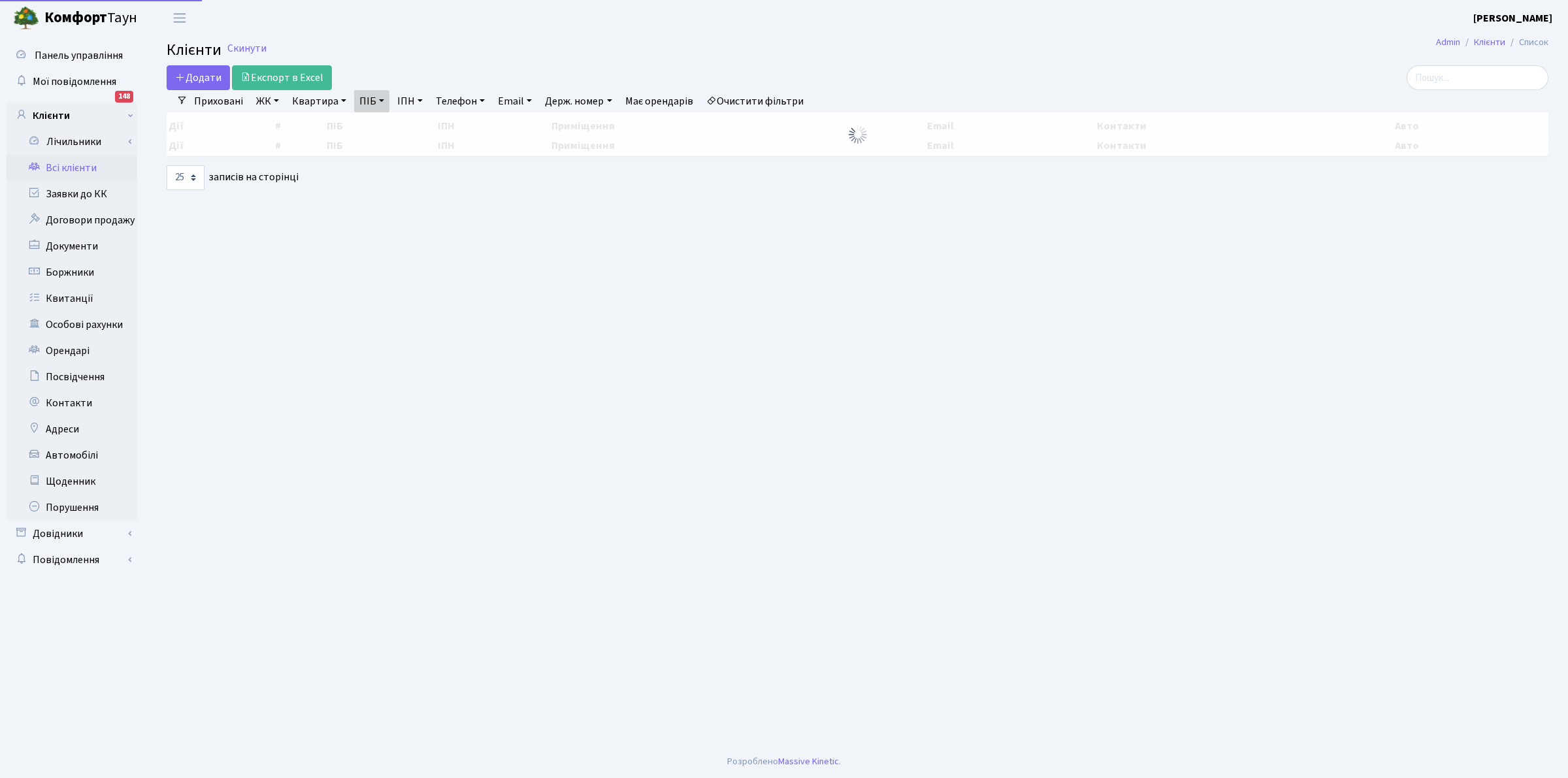
select select "25"
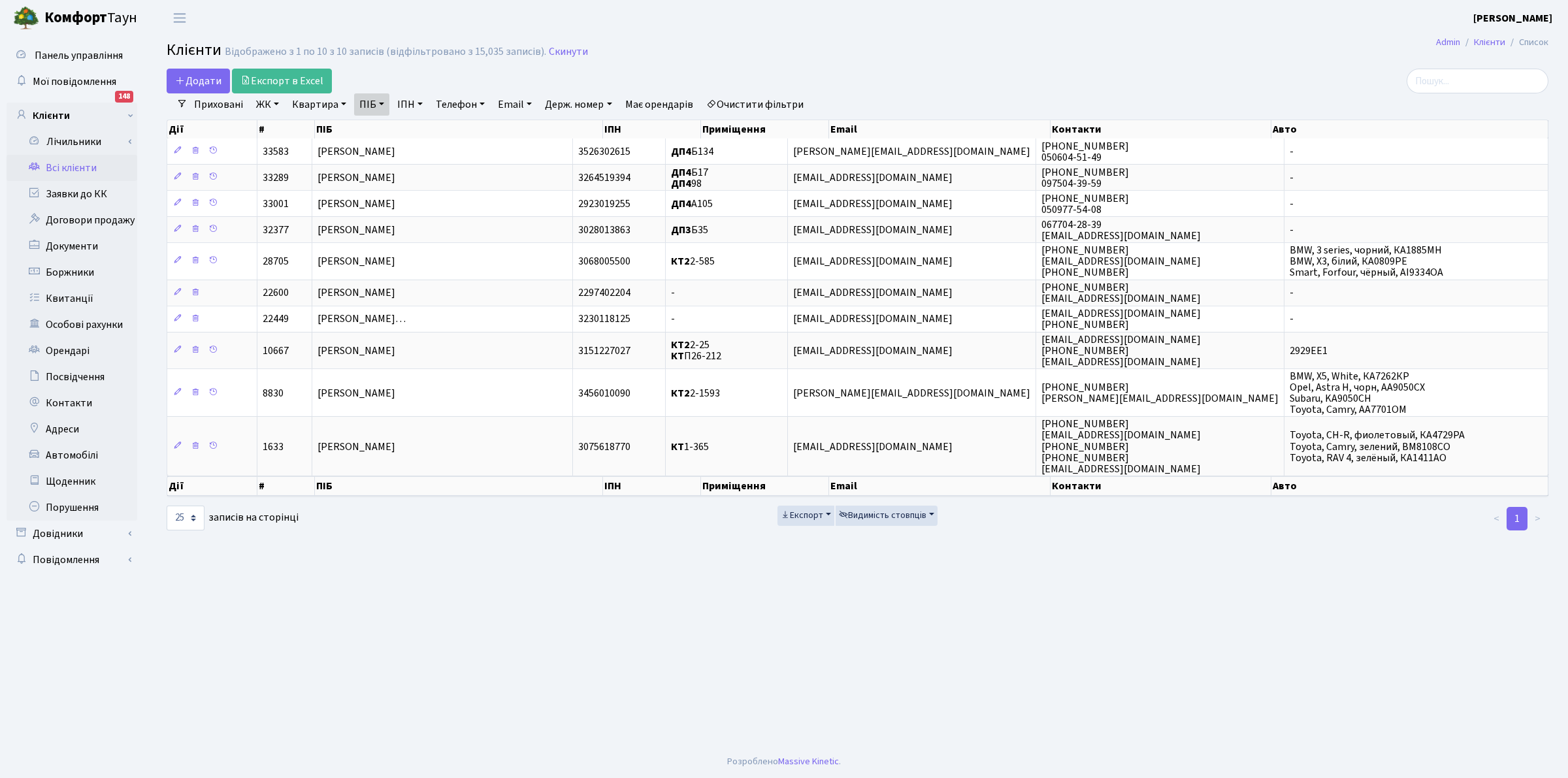
click at [318, 106] on link "Квартира" at bounding box center [319, 104] width 65 height 22
type input "3-48"
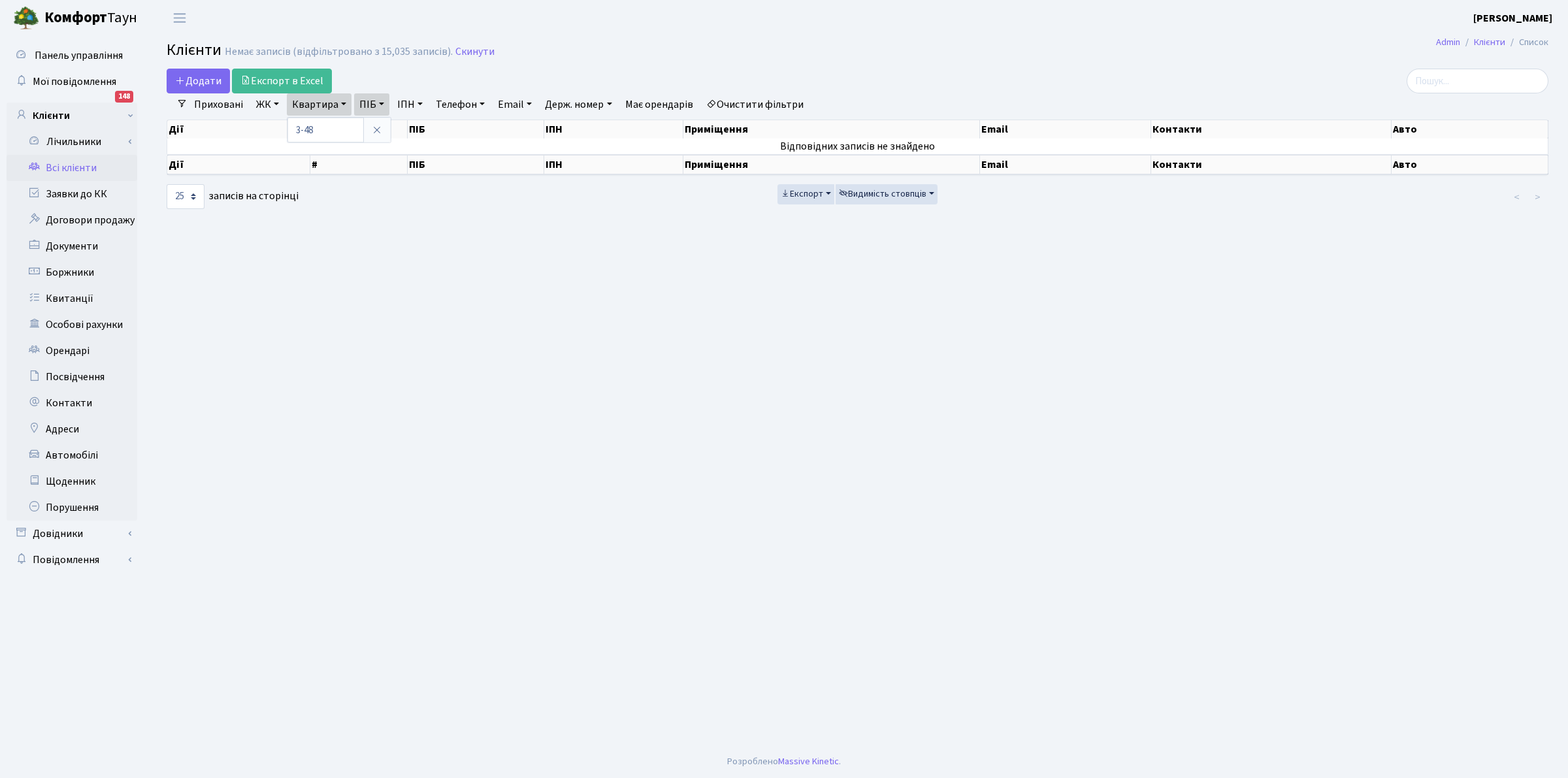
click at [527, 51] on h2 "Клієнти Немає записів (відфільтровано з 15,035 записів). Скинути" at bounding box center [857, 52] width 1382 height 22
drag, startPoint x: 59, startPoint y: 165, endPoint x: 412, endPoint y: 5, distance: 387.6
click at [59, 164] on link "Всі клієнти" at bounding box center [72, 168] width 131 height 26
select select "25"
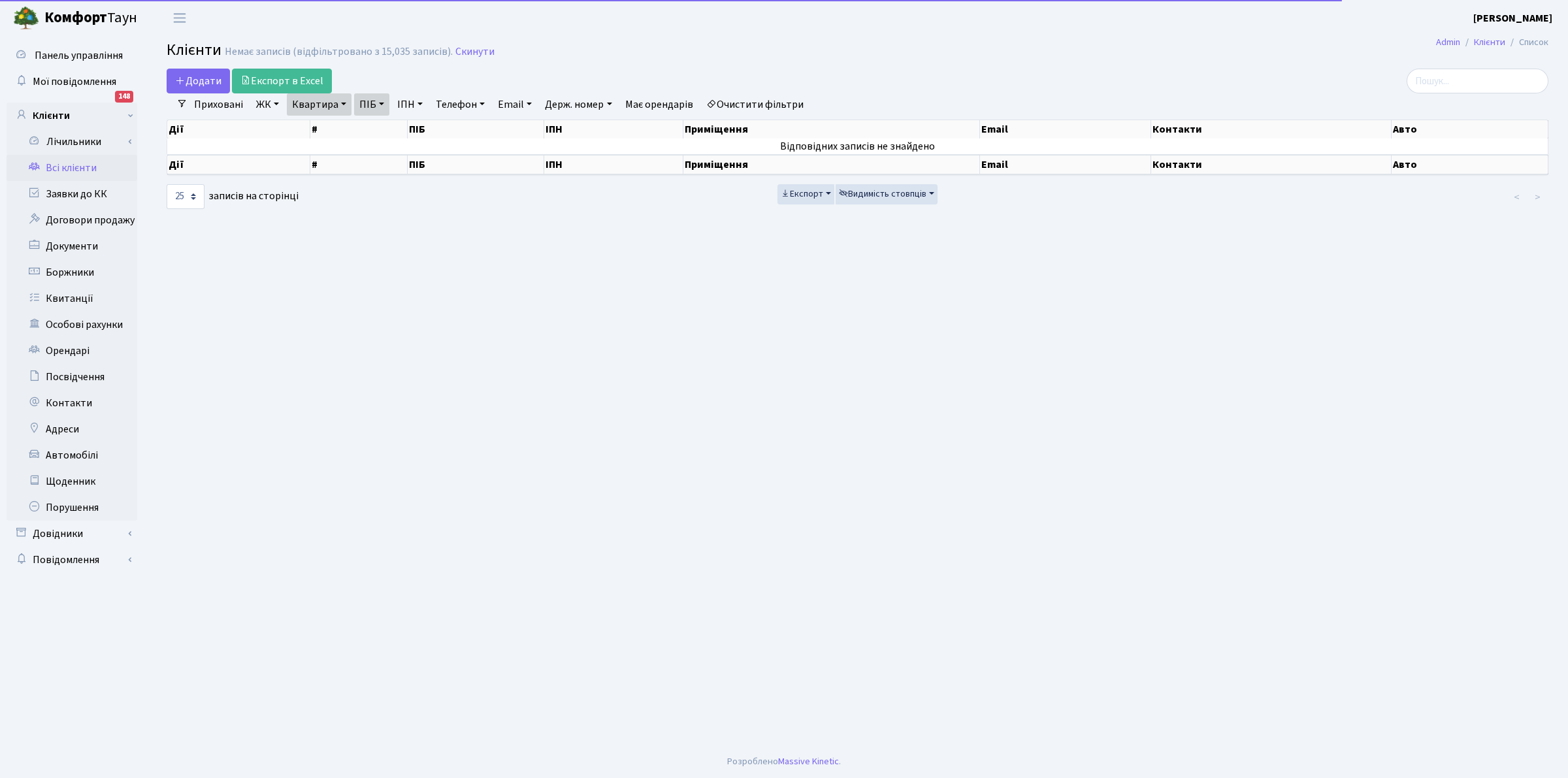
click at [301, 102] on link "Квартира" at bounding box center [319, 104] width 65 height 22
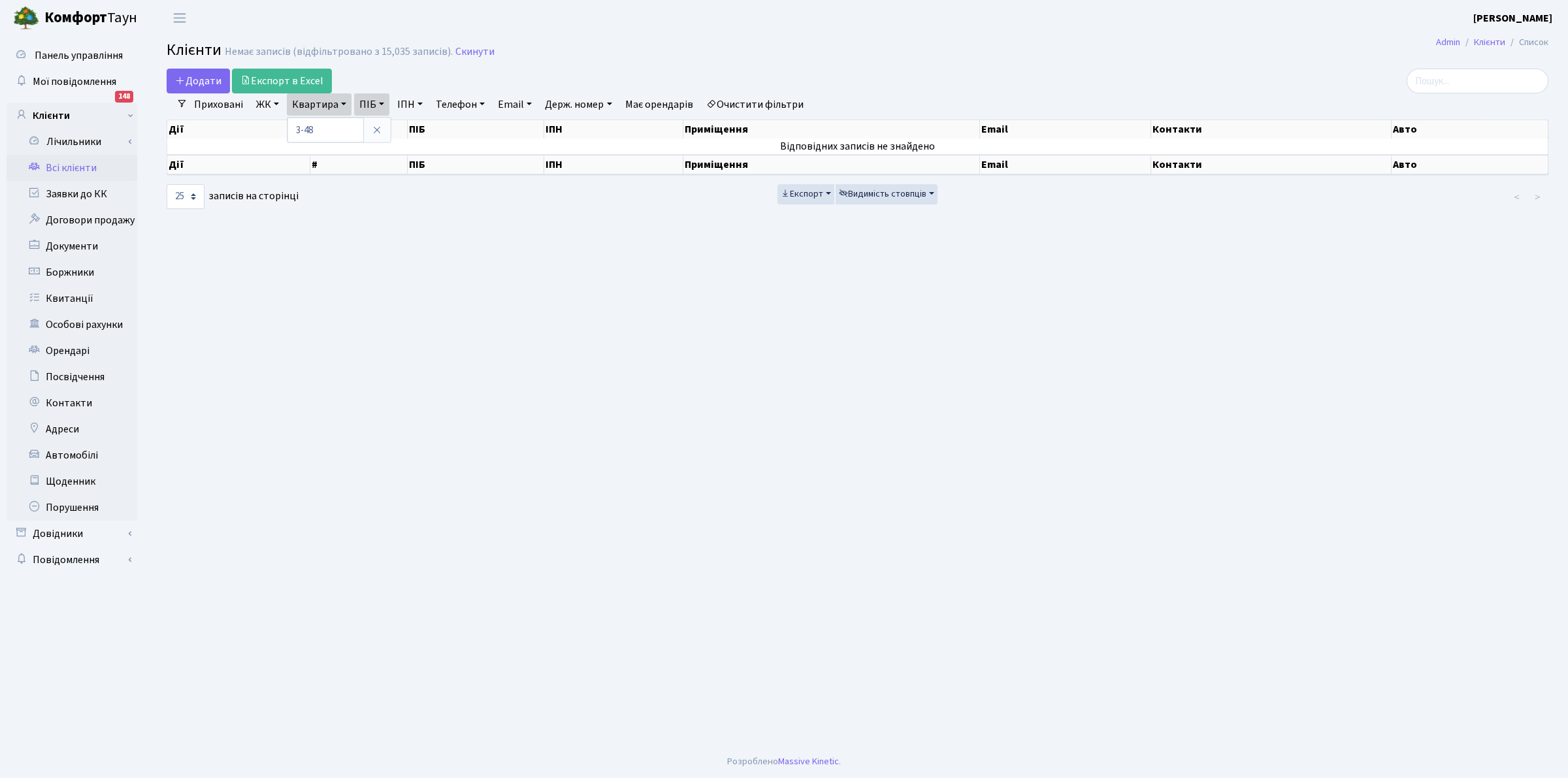
drag, startPoint x: 475, startPoint y: 52, endPoint x: 465, endPoint y: 67, distance: 18.0
click at [474, 53] on link "Скинути" at bounding box center [475, 52] width 39 height 12
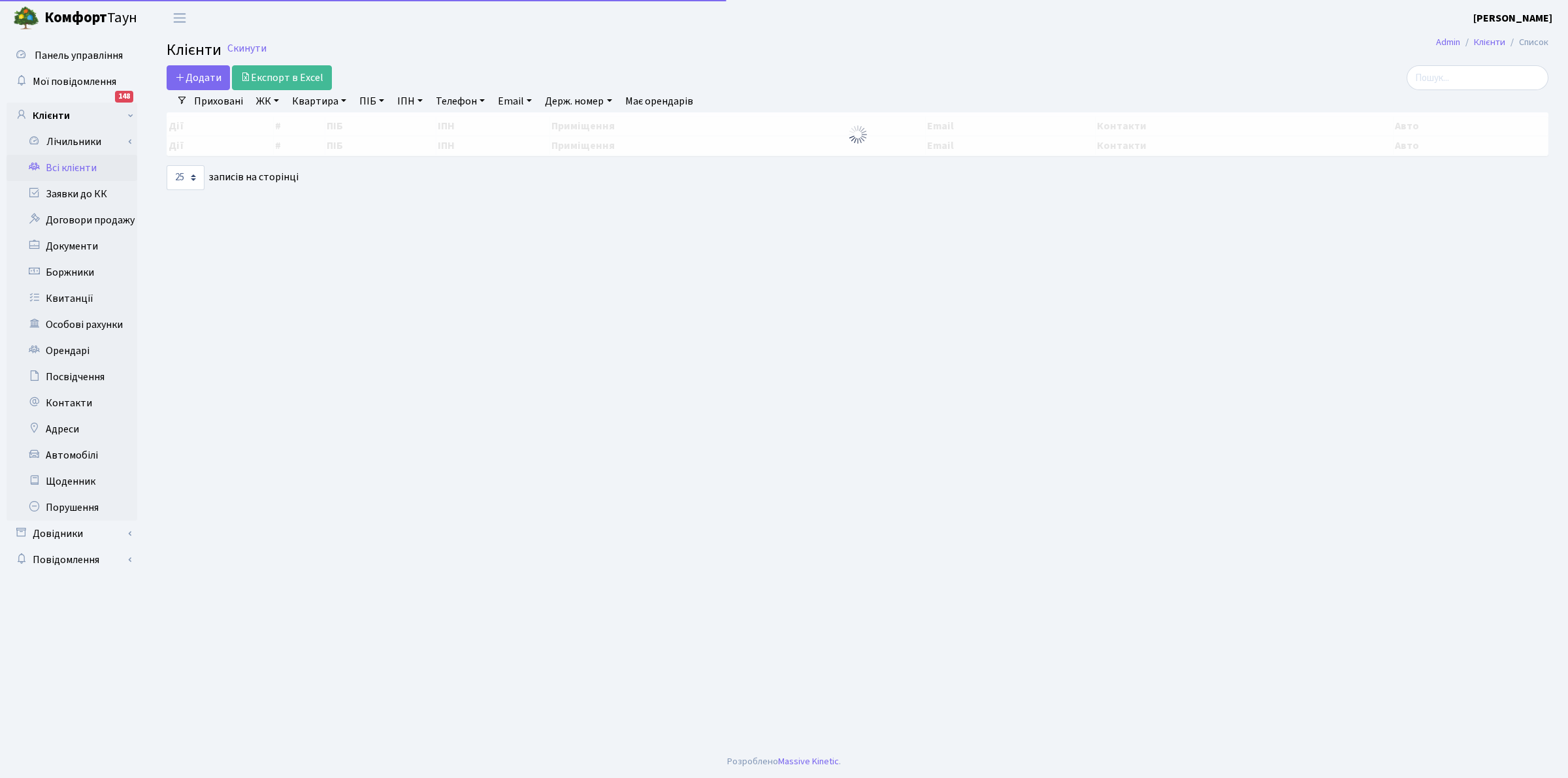
select select "25"
click at [317, 100] on link "Квартира" at bounding box center [319, 101] width 65 height 22
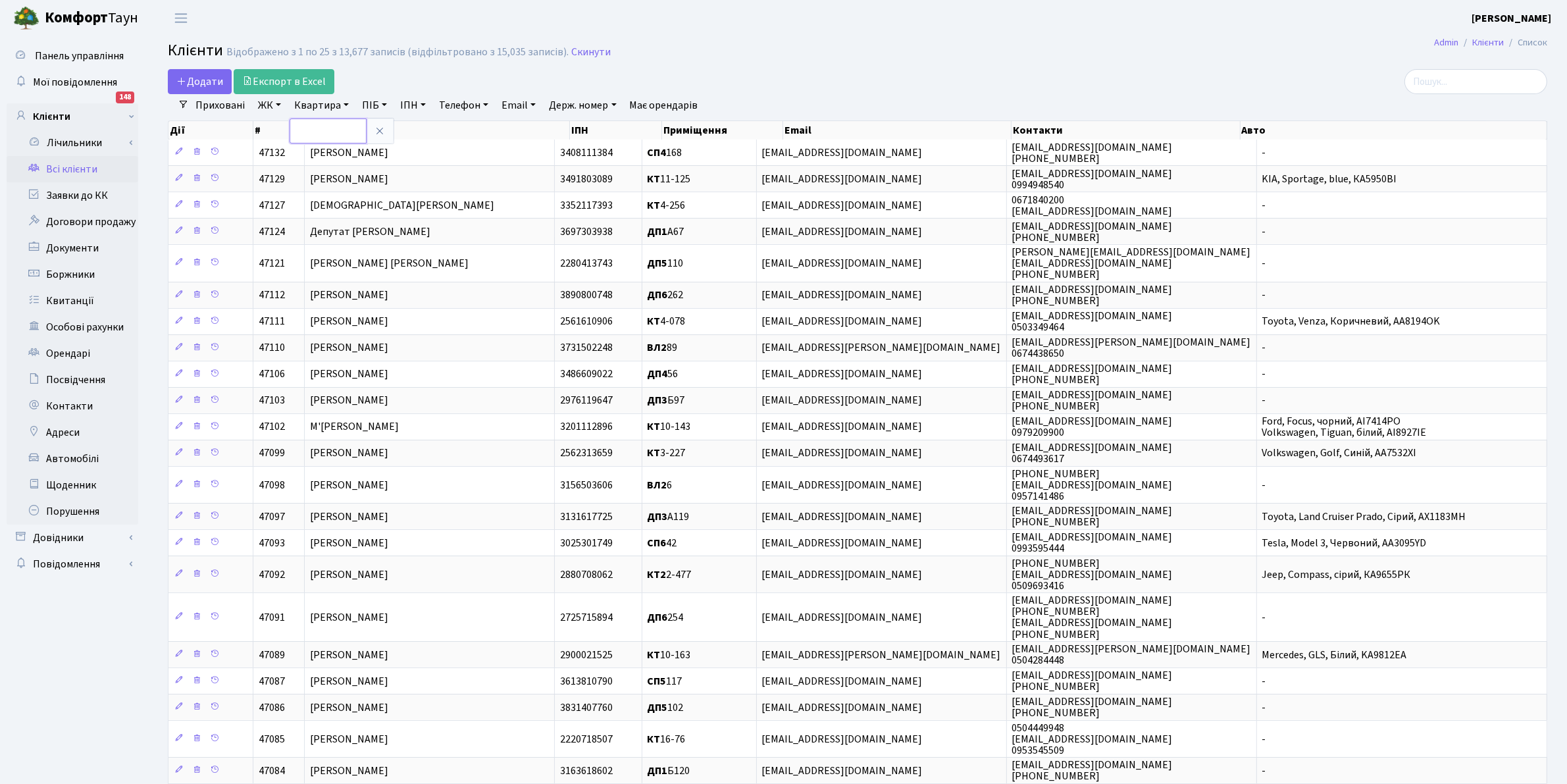
click at [323, 135] on input "text" at bounding box center [328, 130] width 77 height 25
type input "3-48"
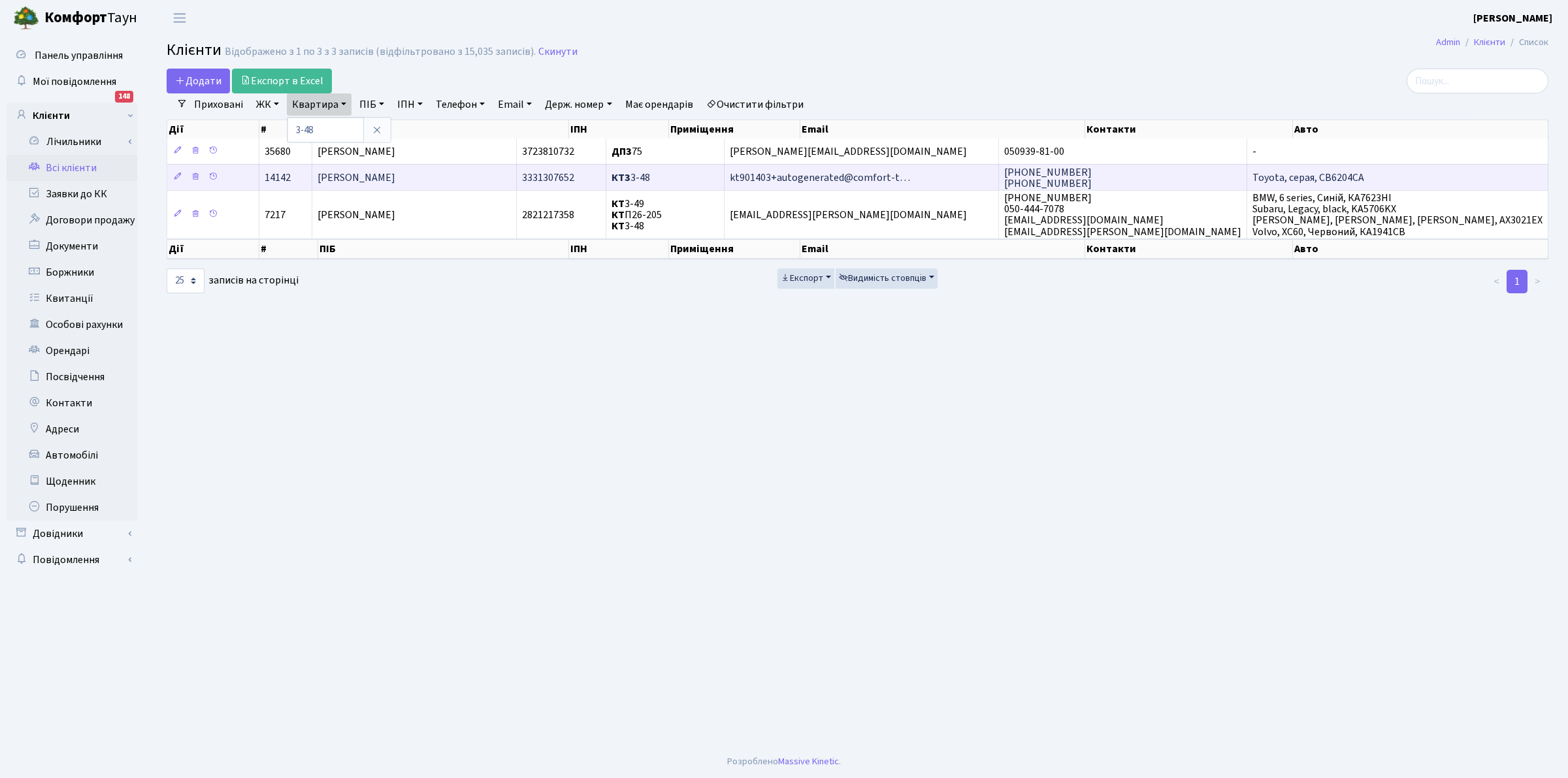
click at [650, 181] on span "КТ3 3-48" at bounding box center [631, 177] width 38 height 14
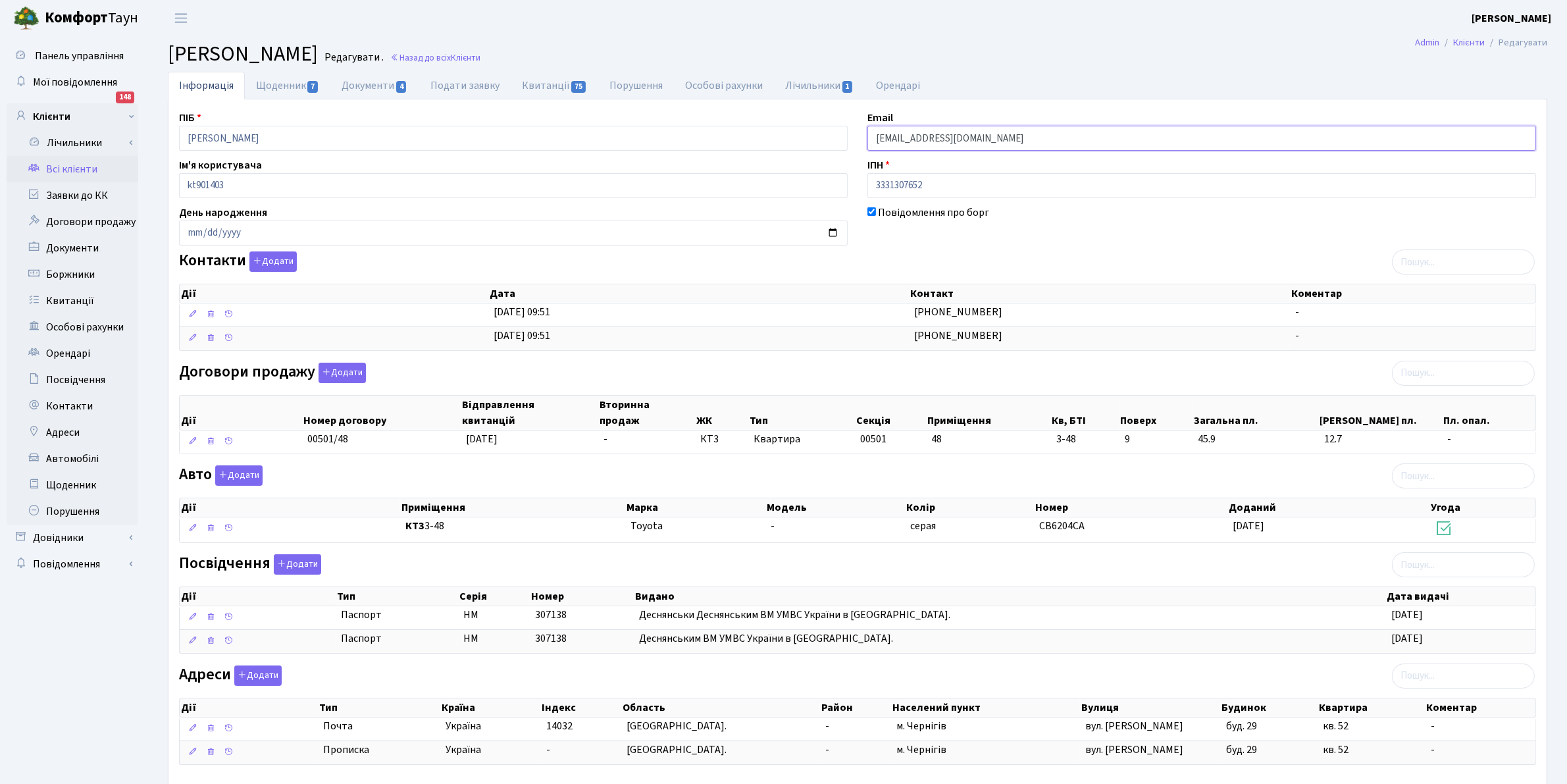
click at [926, 143] on input "[EMAIL_ADDRESS][DOMAIN_NAME]" at bounding box center [1202, 138] width 669 height 25
click at [1088, 137] on input "[EMAIL_ADDRESS][DOMAIN_NAME]" at bounding box center [1202, 138] width 669 height 25
click at [1087, 137] on input "[EMAIL_ADDRESS][DOMAIN_NAME]" at bounding box center [1202, 138] width 669 height 25
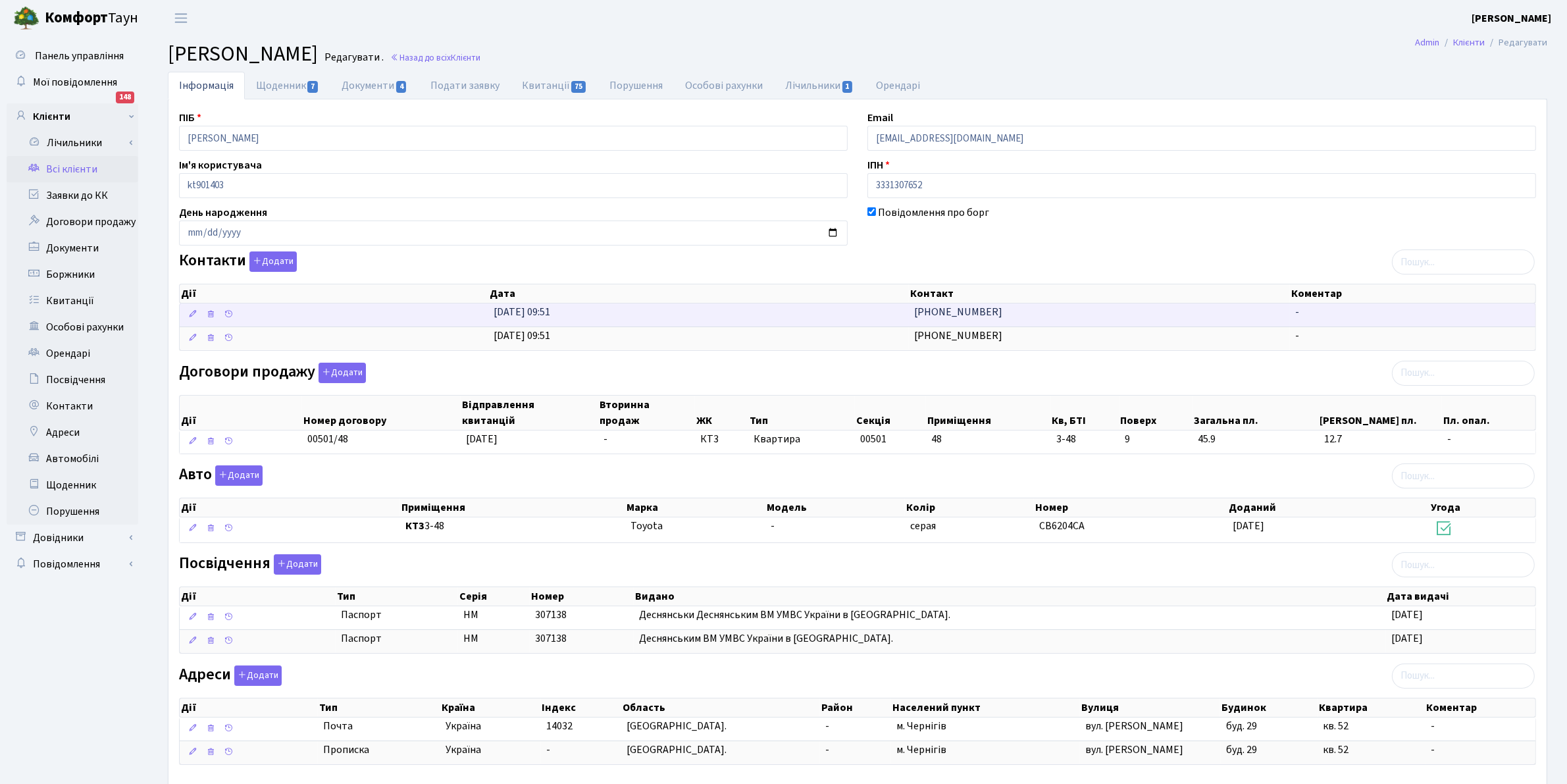
click at [948, 310] on span "[PHONE_NUMBER]" at bounding box center [958, 311] width 88 height 14
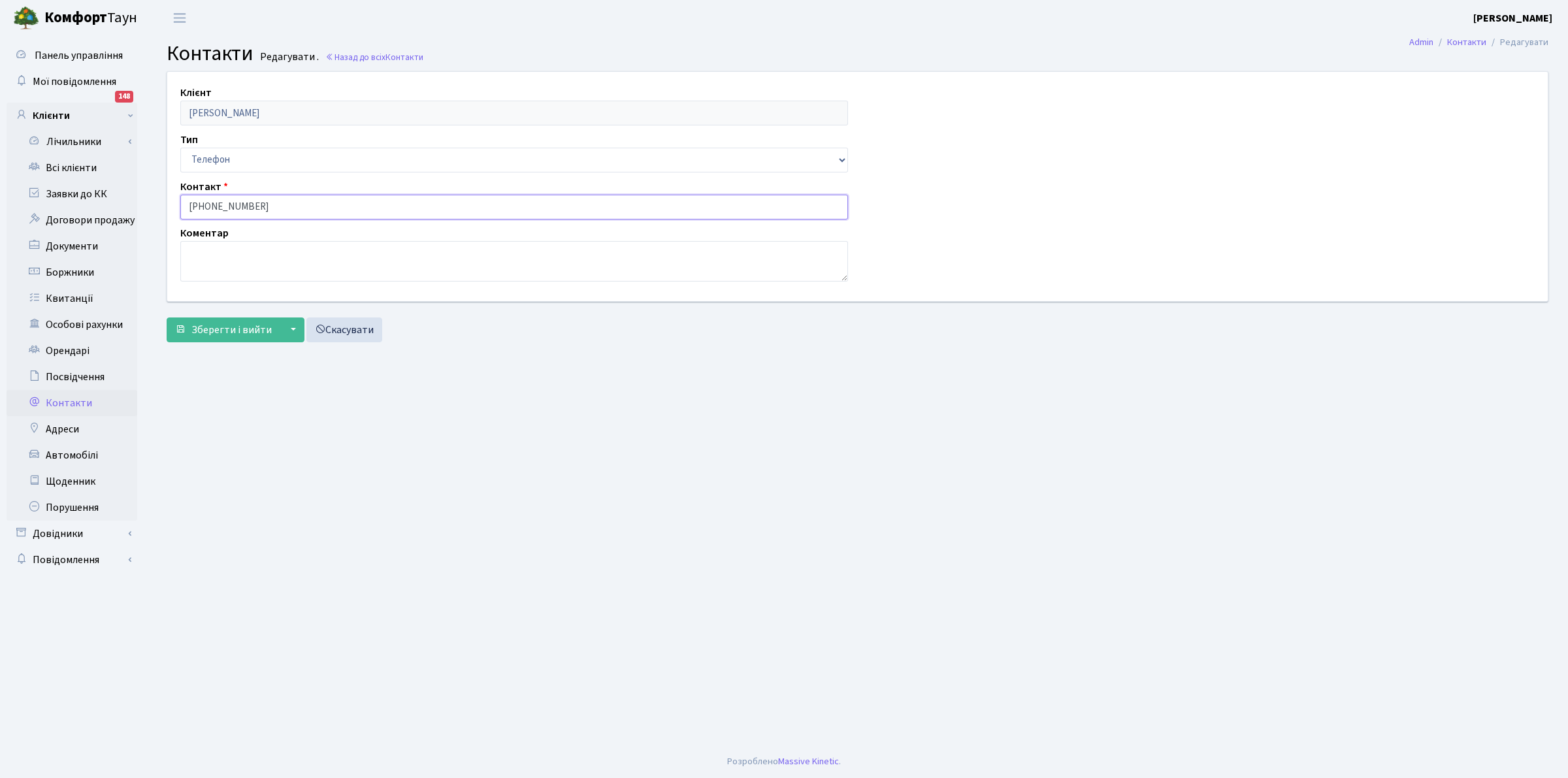
drag, startPoint x: 254, startPoint y: 204, endPoint x: 139, endPoint y: 198, distance: 115.2
click at [139, 198] on div "Панель управління Мої повідомлення 148 Клієнти Лічильники" at bounding box center [784, 390] width 1568 height 709
click at [199, 332] on span "Зберегти і вийти" at bounding box center [231, 329] width 80 height 14
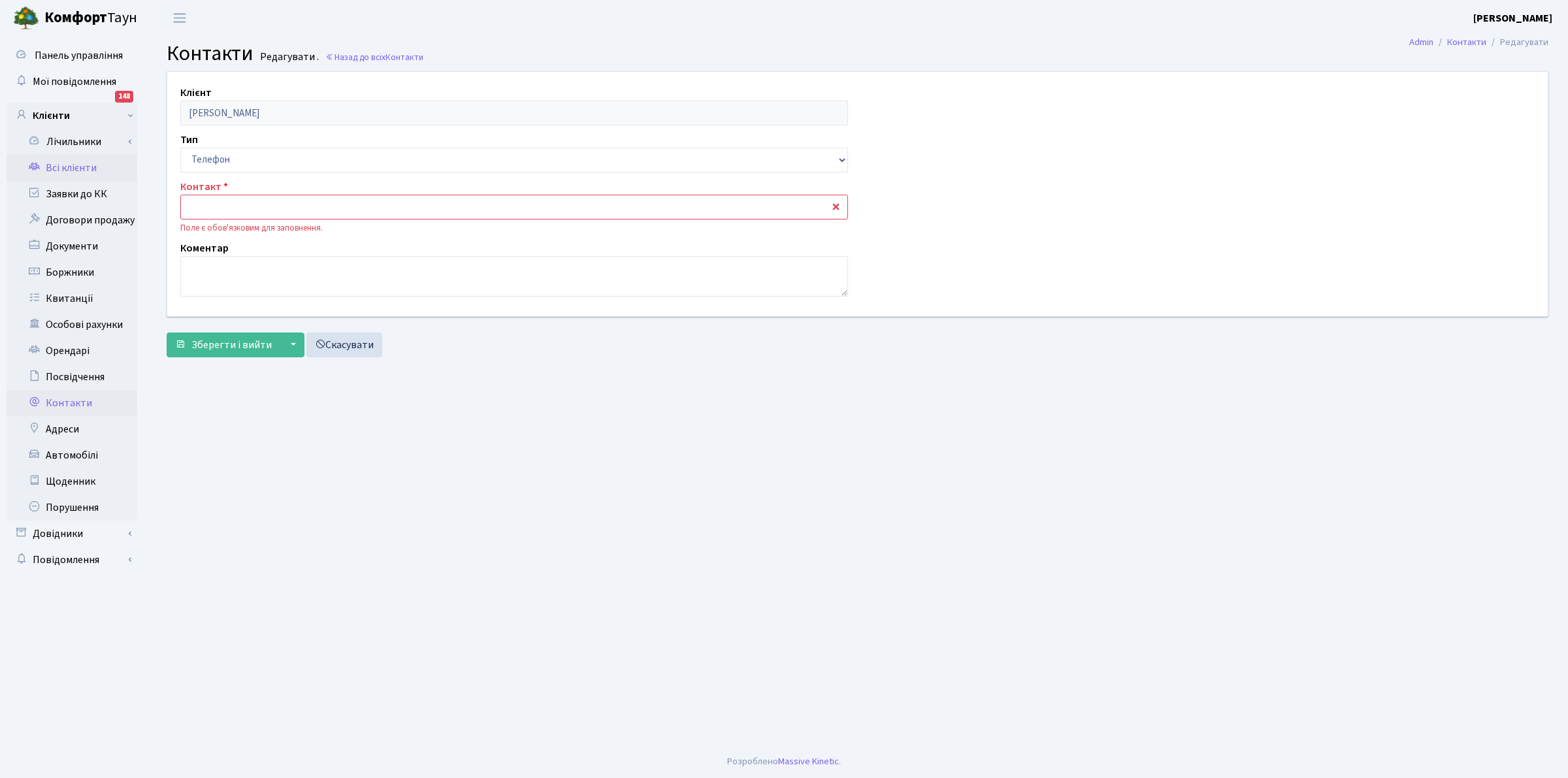
click at [50, 167] on link "Всі клієнти" at bounding box center [72, 168] width 131 height 26
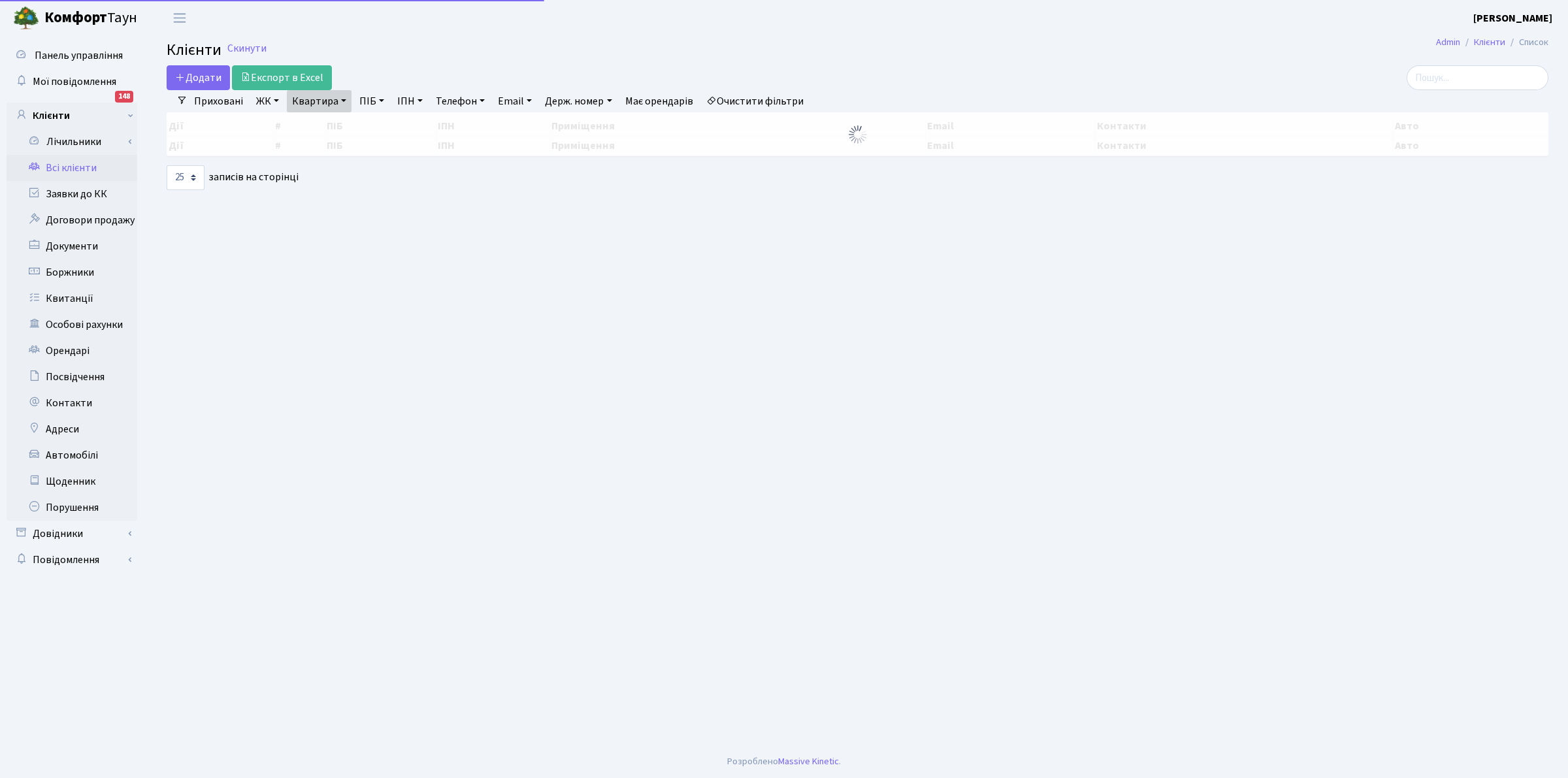
select select "25"
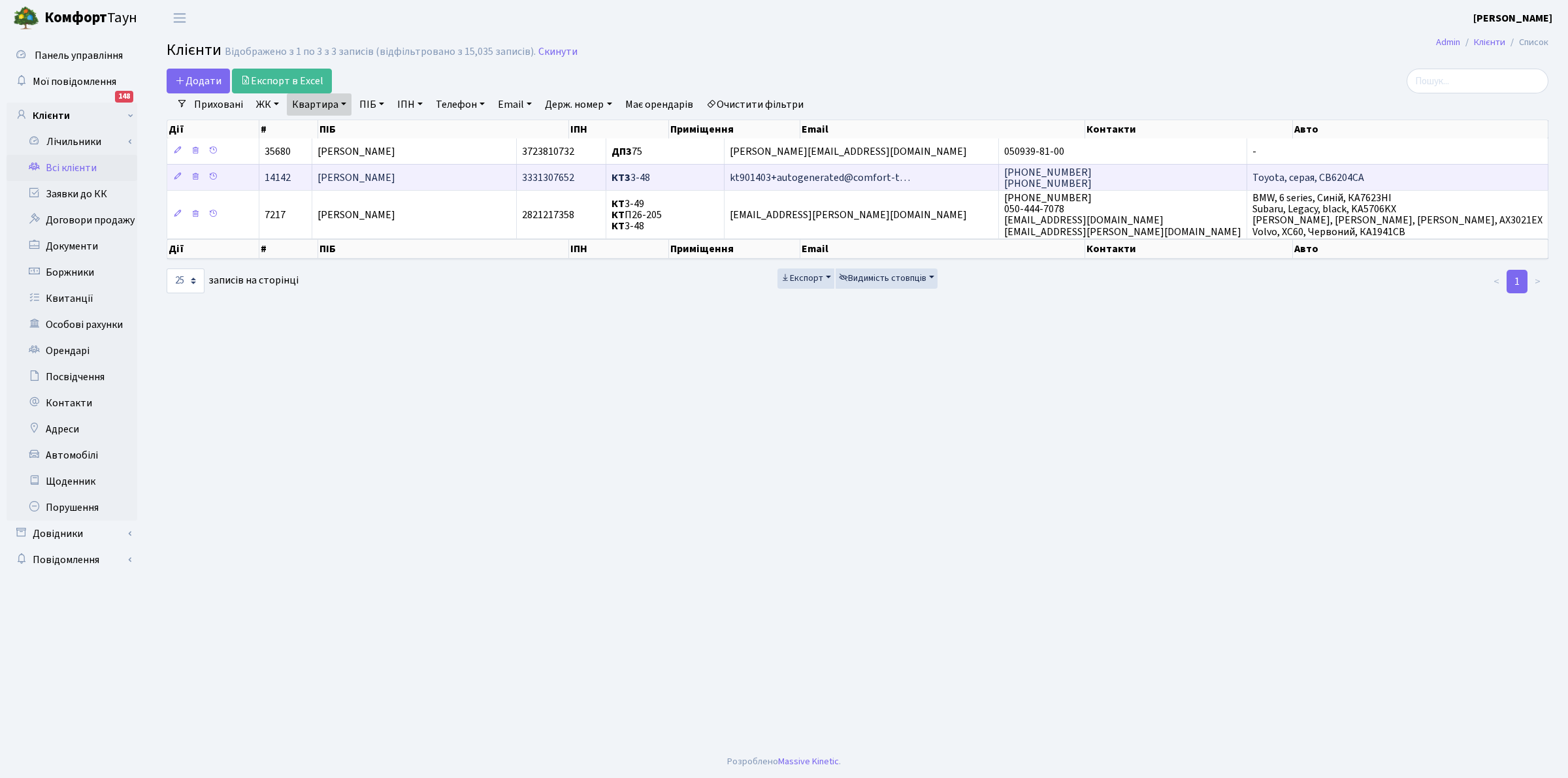
click at [910, 183] on span "kt901403+autogenerated@comfort-t…" at bounding box center [819, 177] width 180 height 14
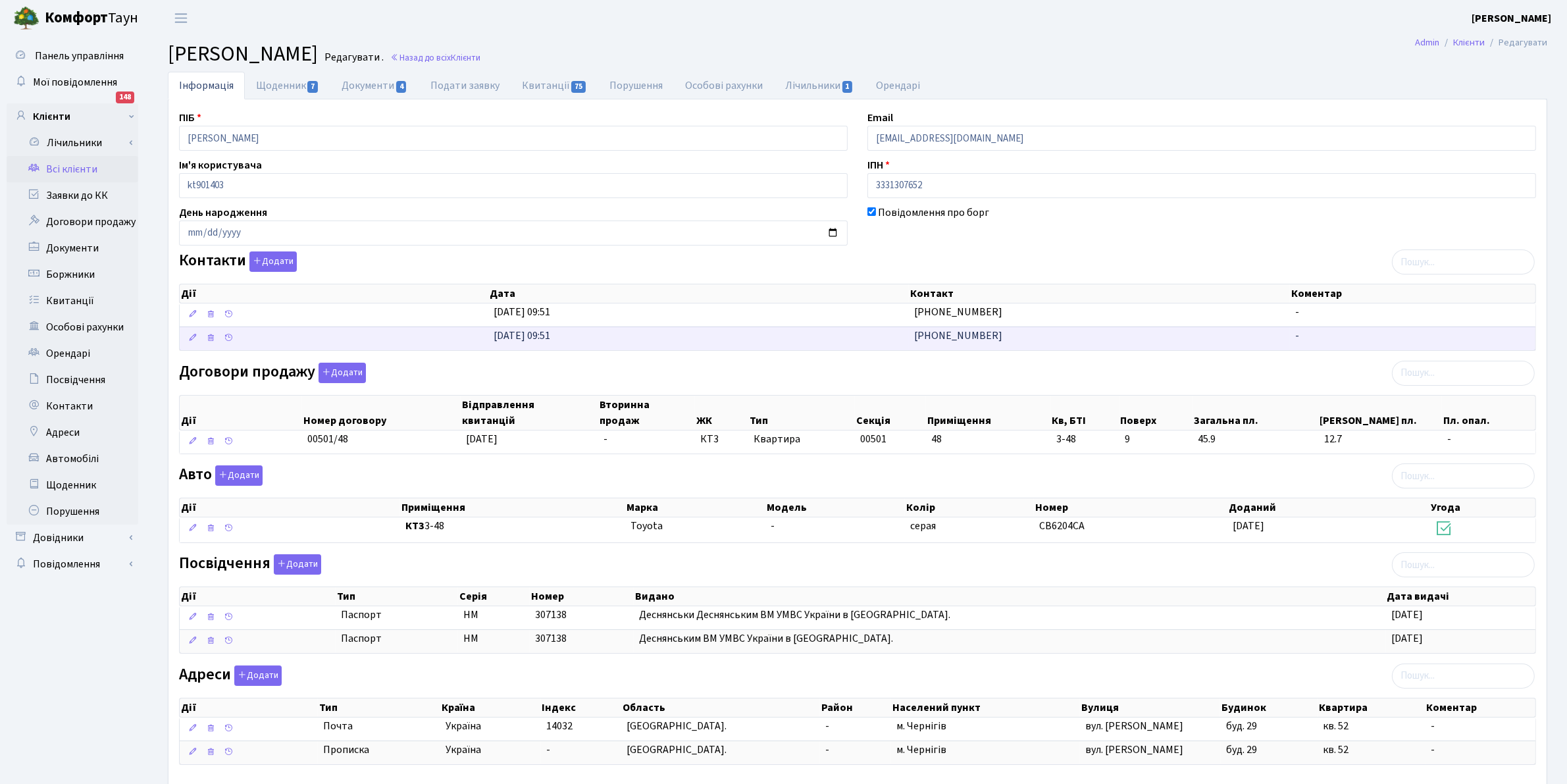
click at [943, 338] on span "[PHONE_NUMBER]" at bounding box center [958, 335] width 88 height 14
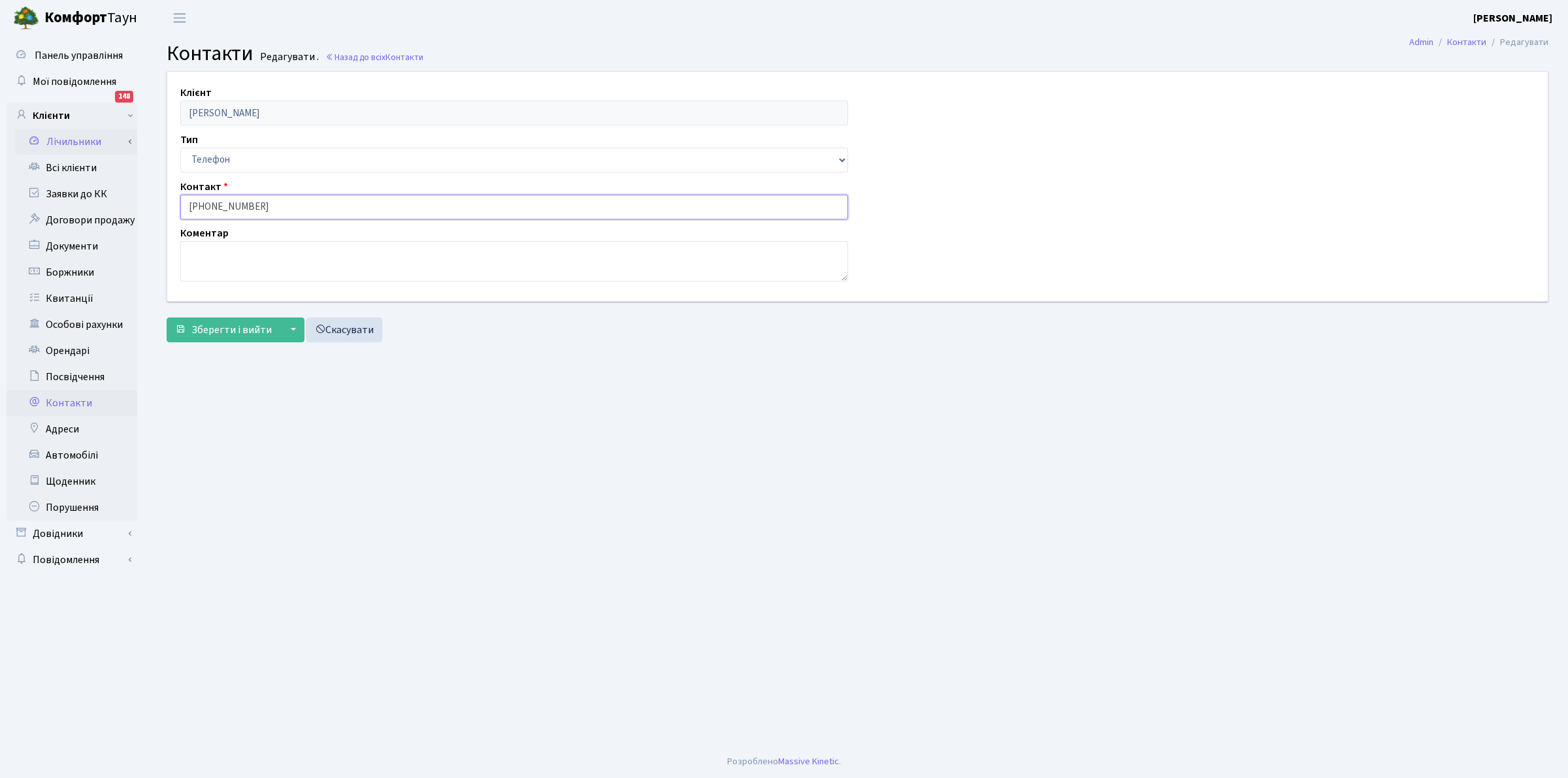
drag, startPoint x: 270, startPoint y: 198, endPoint x: 76, endPoint y: 148, distance: 200.3
click at [76, 148] on div "Панель управління Мої повідомлення 148 Клієнти Лічильники" at bounding box center [784, 390] width 1568 height 709
click at [218, 328] on span "Зберегти і вийти" at bounding box center [231, 329] width 80 height 14
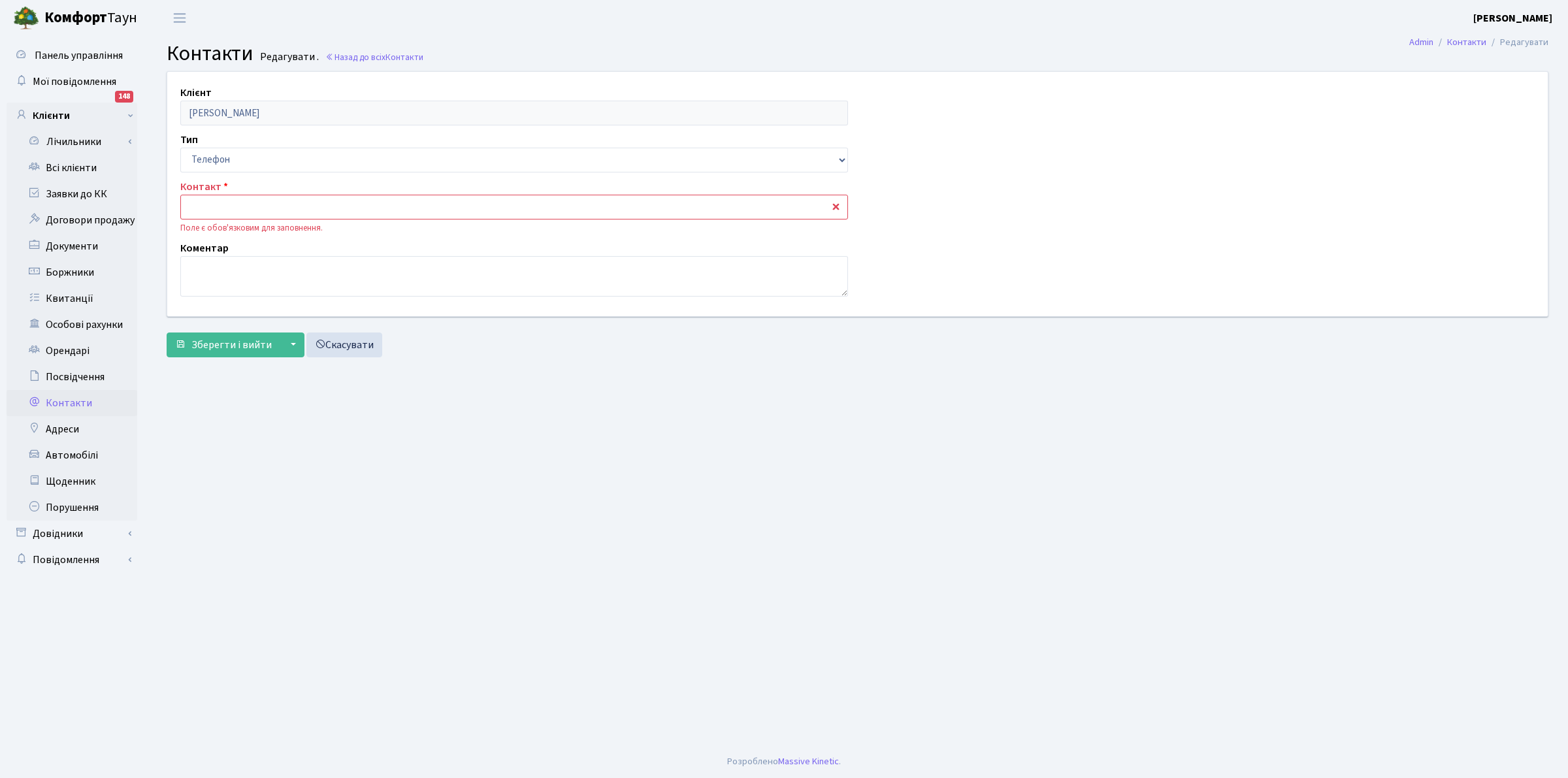
click at [227, 210] on input "text" at bounding box center [514, 207] width 668 height 25
click at [66, 20] on b "Комфорт" at bounding box center [76, 18] width 63 height 21
click at [57, 168] on link "Всі клієнти" at bounding box center [72, 168] width 131 height 26
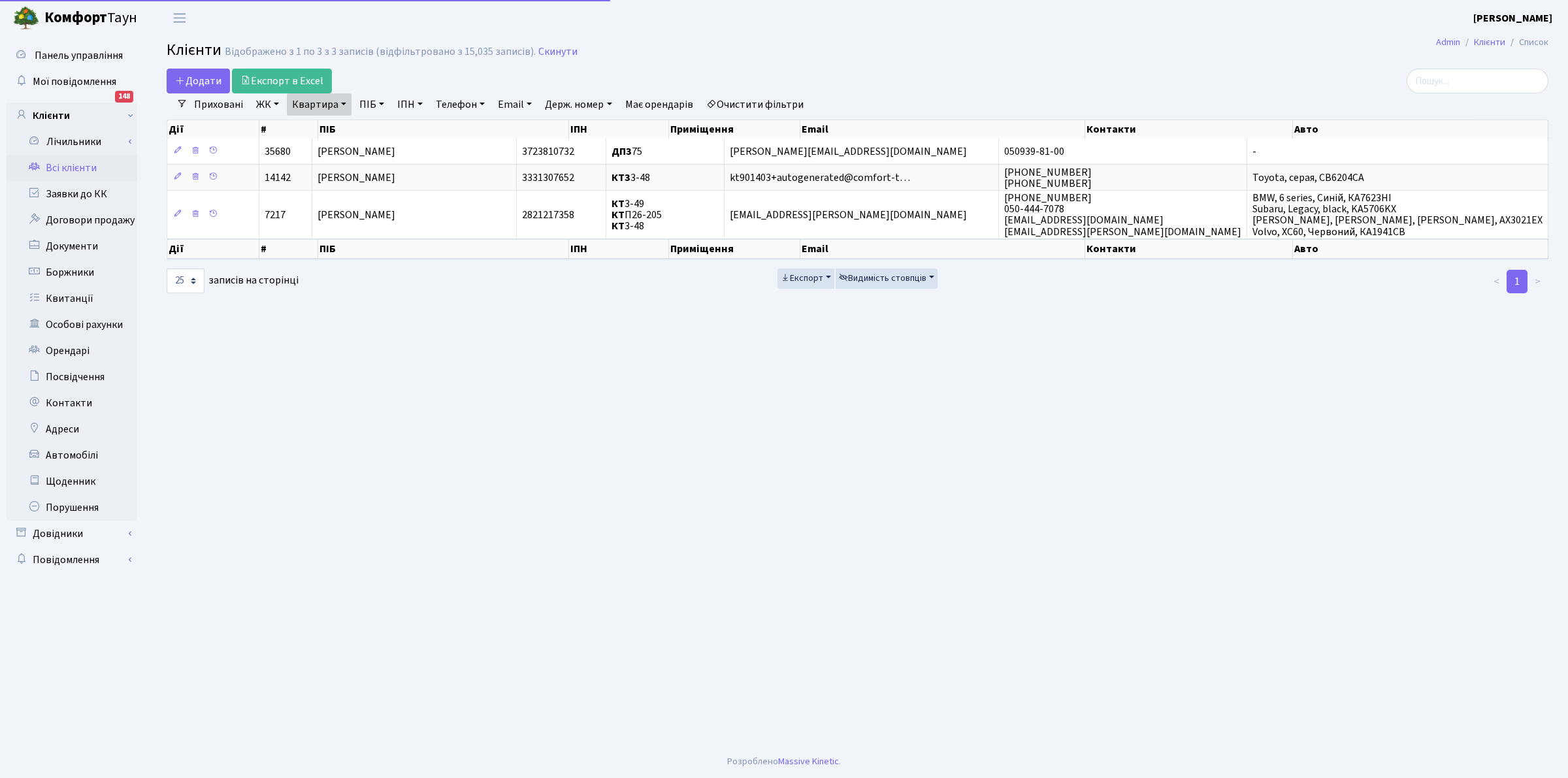
select select "25"
click at [867, 178] on span "kt901403+autogenerated@comfort-t…" at bounding box center [819, 177] width 180 height 14
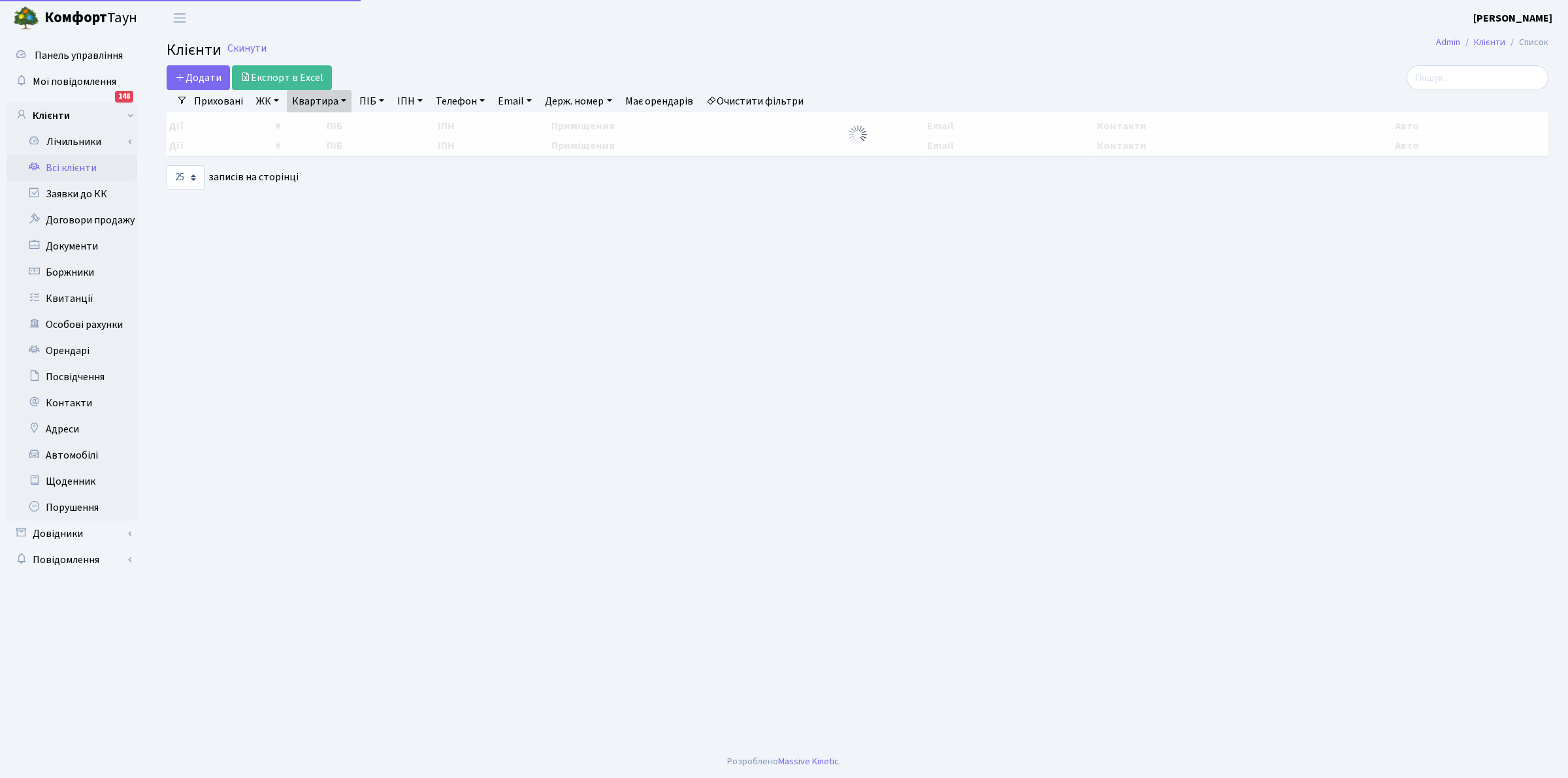
select select "25"
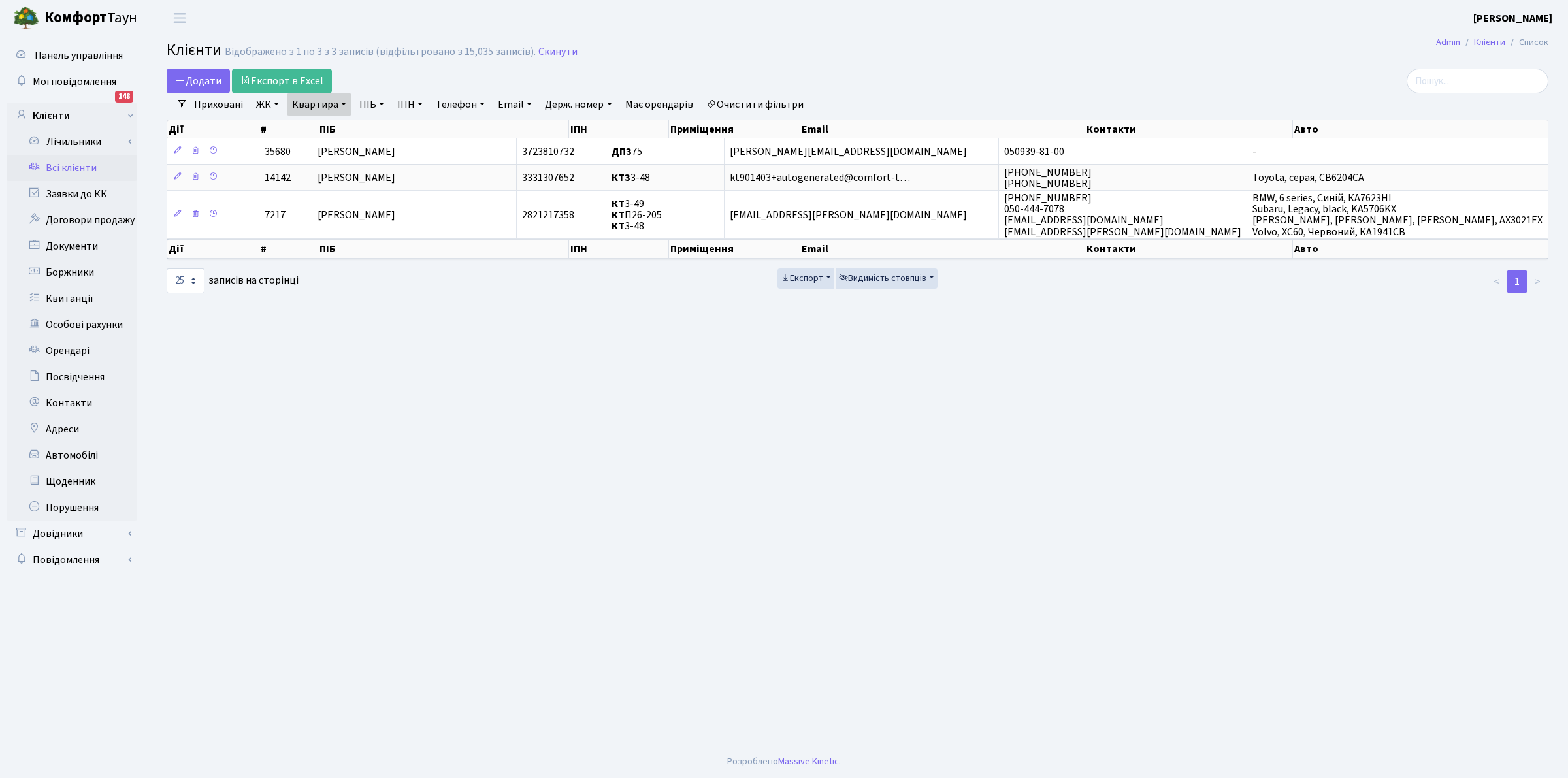
click at [195, 376] on main "Admin Клієнти Список Клієнти Відображено з 1 по 3 з 3 записів (відфільтровано з…" at bounding box center [857, 390] width 1421 height 709
drag, startPoint x: 523, startPoint y: 326, endPoint x: 495, endPoint y: 304, distance: 35.6
click at [523, 326] on main "Admin Клієнти Список Клієнти Відображено з 1 по 3 з 3 записів (відфільтровано з…" at bounding box center [857, 390] width 1421 height 709
click at [59, 161] on link "Всі клієнти" at bounding box center [72, 168] width 131 height 26
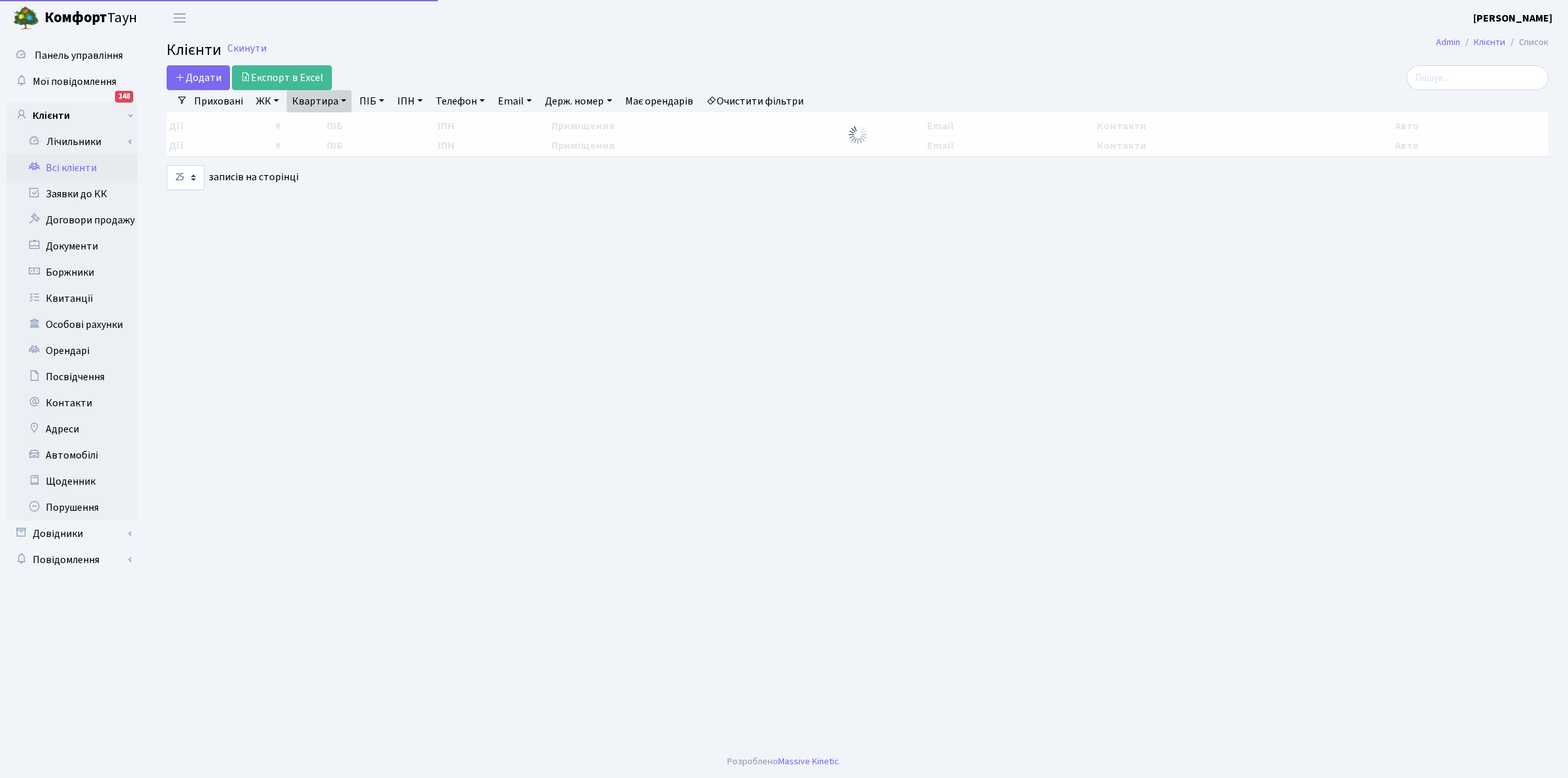
select select "25"
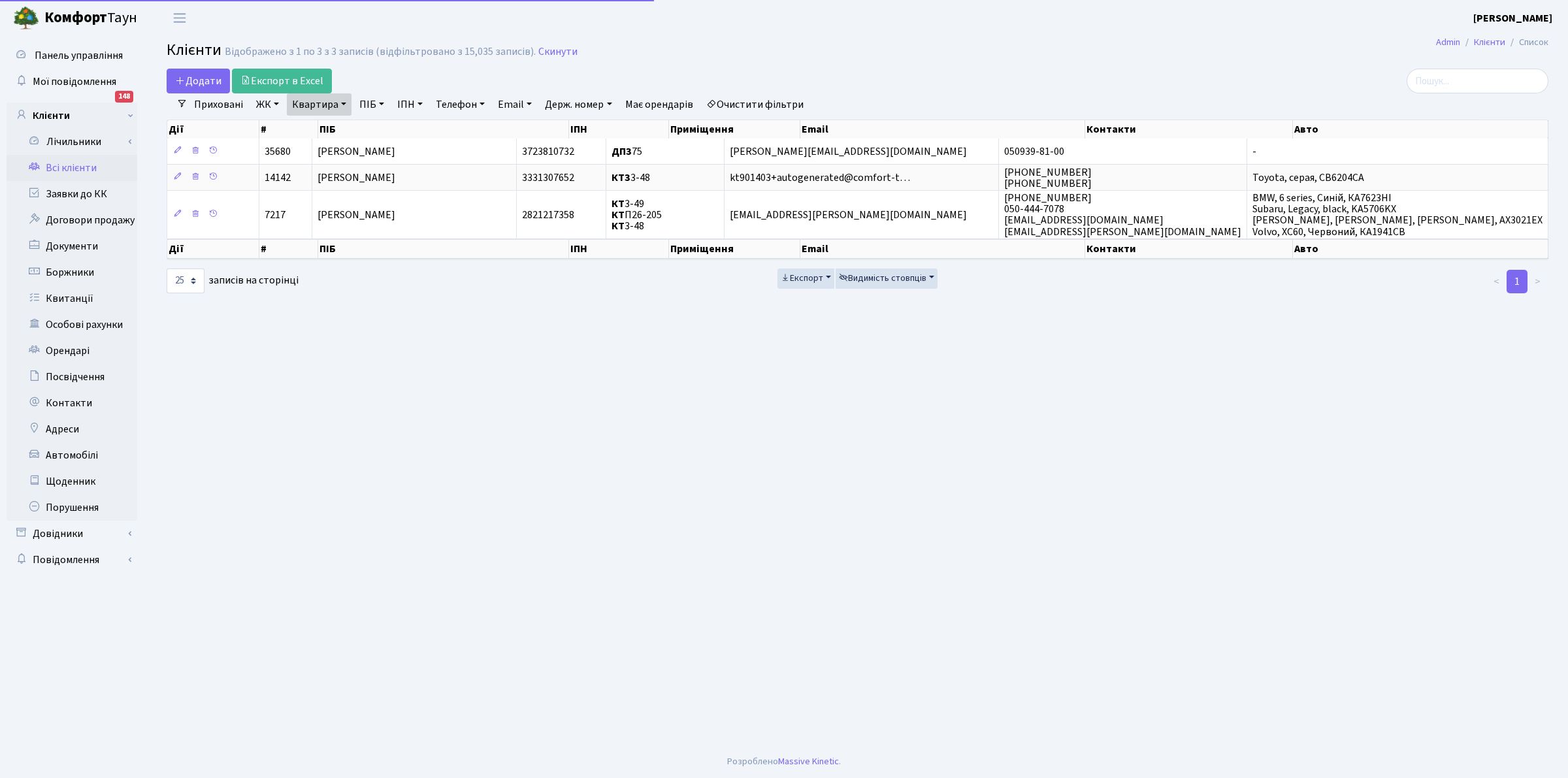
click at [762, 95] on link "Очистити фільтри" at bounding box center [755, 104] width 108 height 22
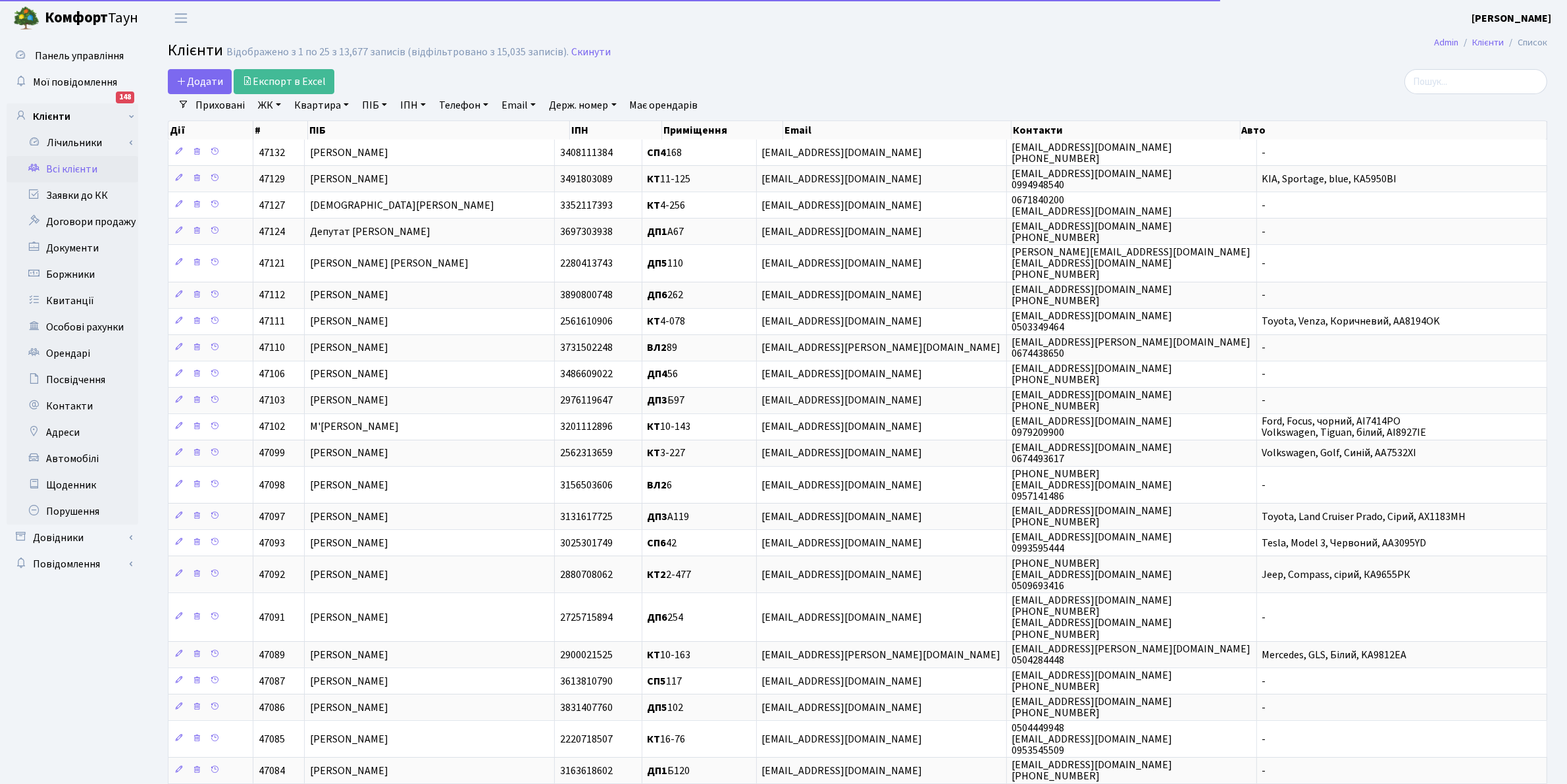
click at [372, 109] on link "ПІБ" at bounding box center [374, 105] width 35 height 22
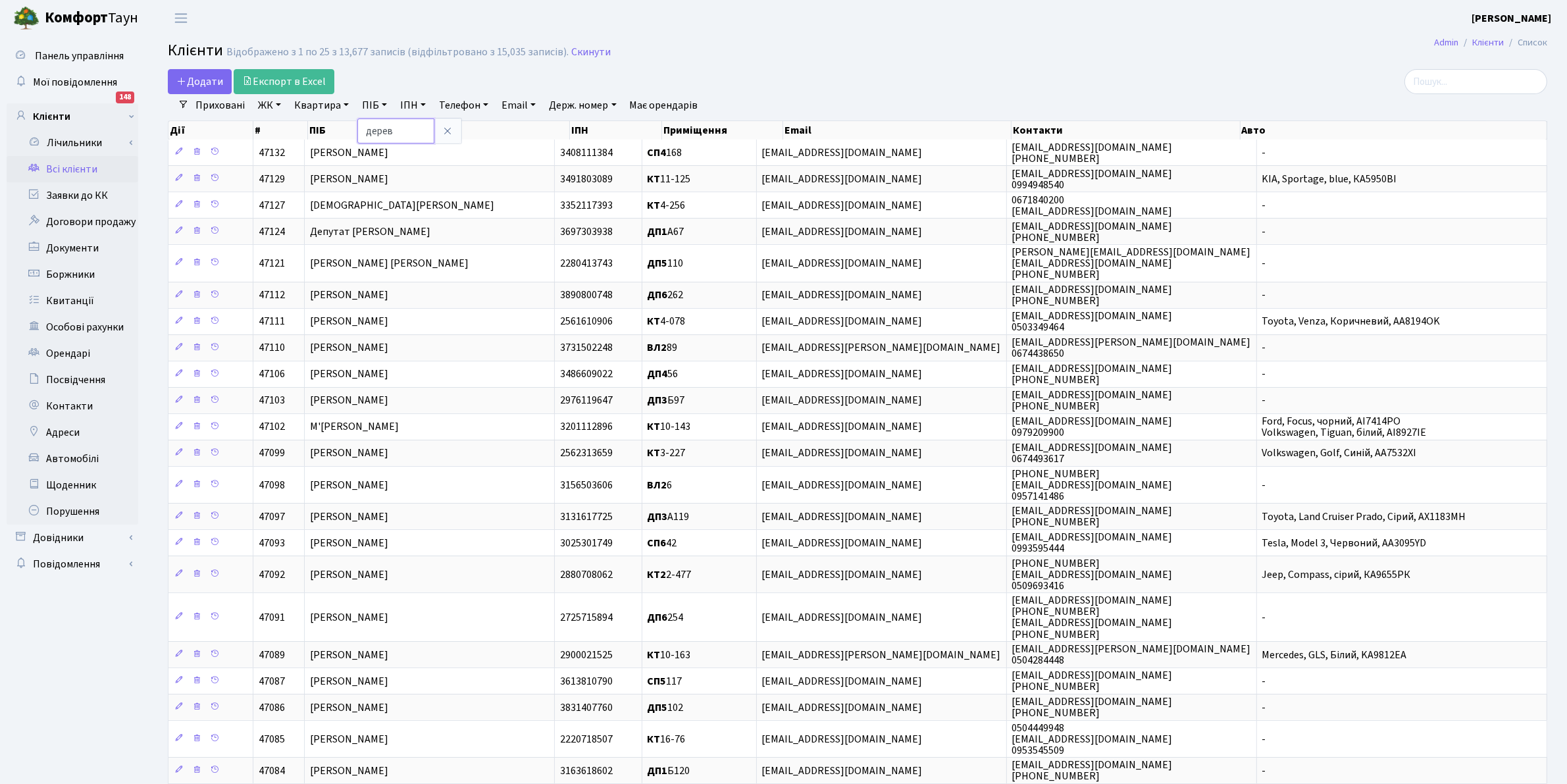
type input "дерев"
